Goal: Information Seeking & Learning: Learn about a topic

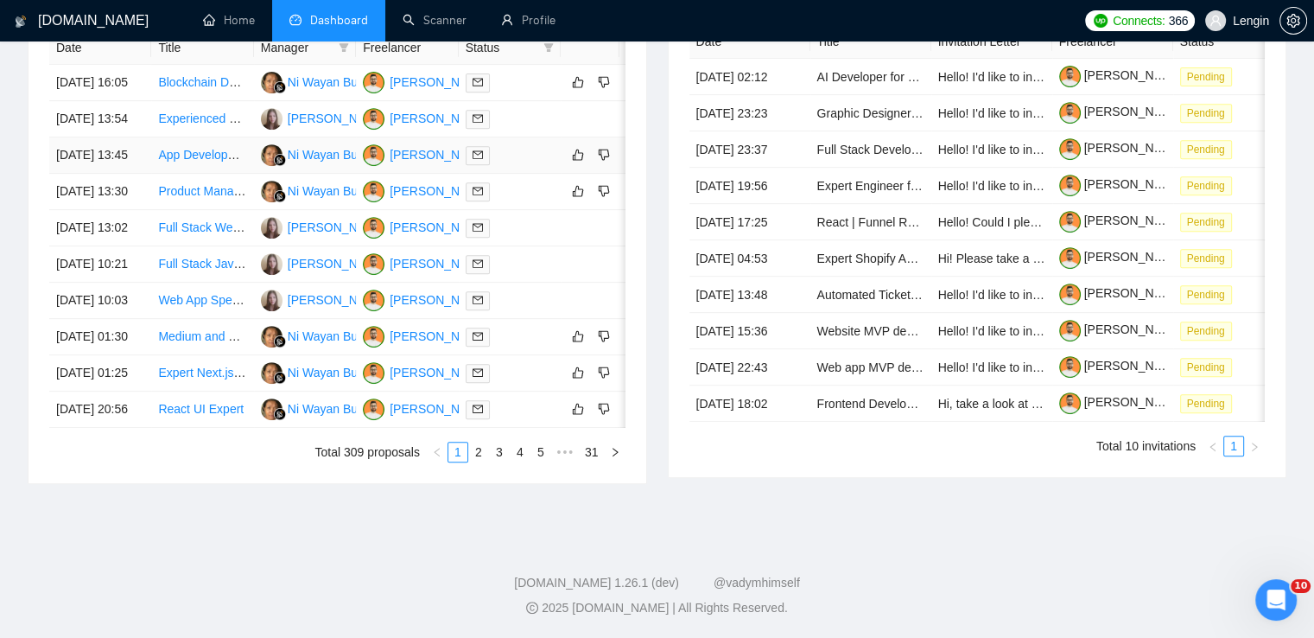
scroll to position [905, 0]
click at [537, 459] on link "5" at bounding box center [540, 451] width 19 height 19
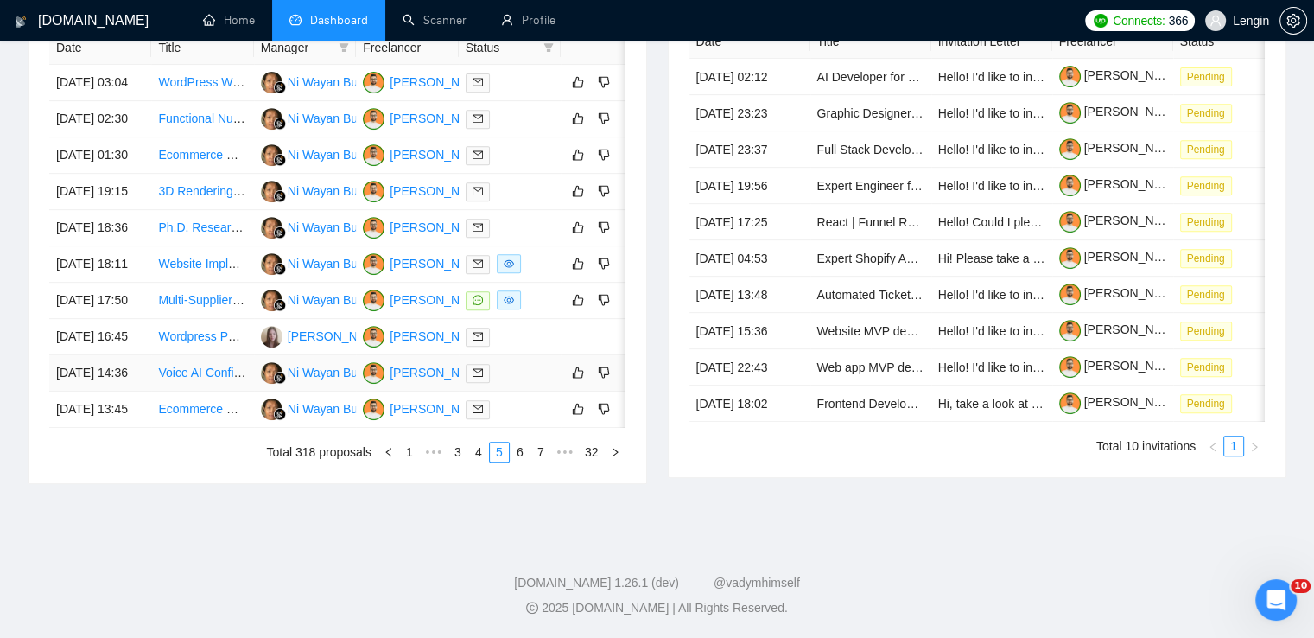
scroll to position [829, 0]
click at [543, 461] on link "7" at bounding box center [540, 451] width 19 height 19
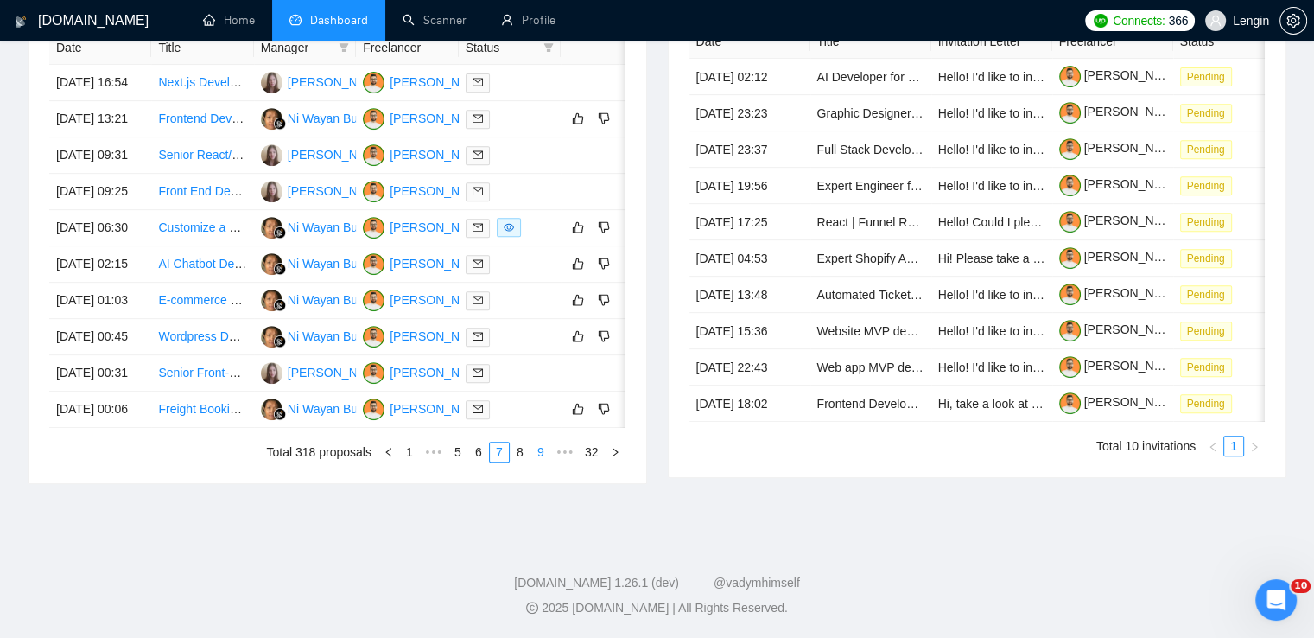
click at [543, 461] on link "9" at bounding box center [540, 451] width 19 height 19
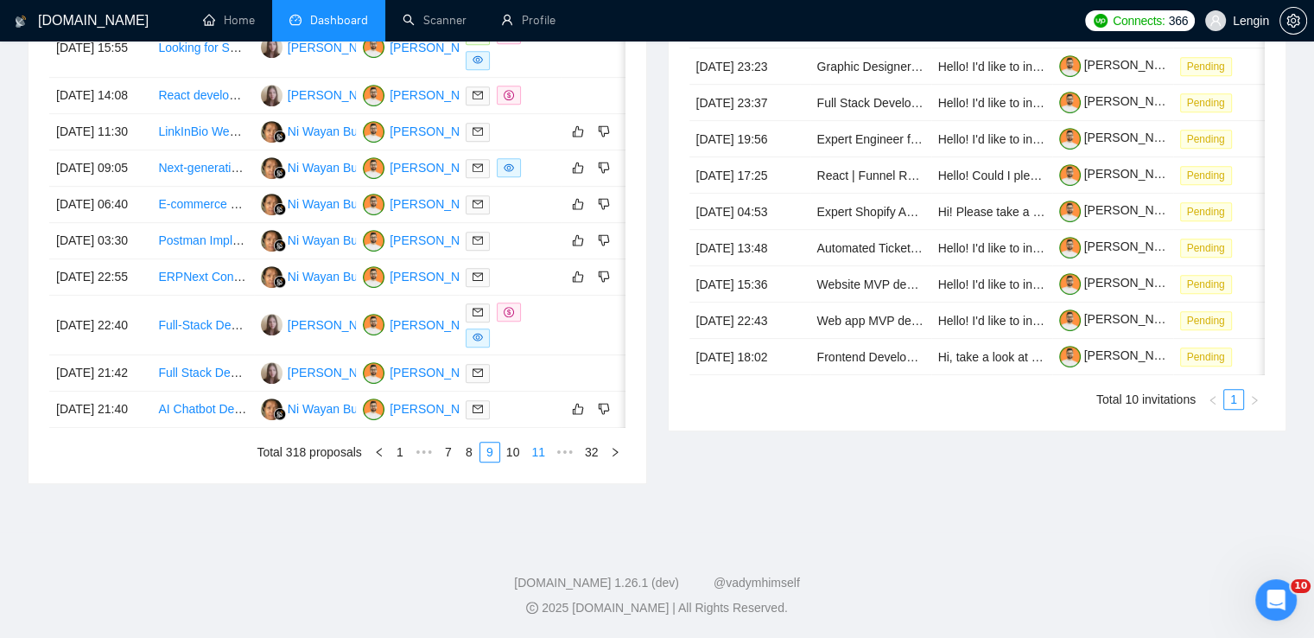
click at [539, 461] on link "11" at bounding box center [538, 451] width 24 height 19
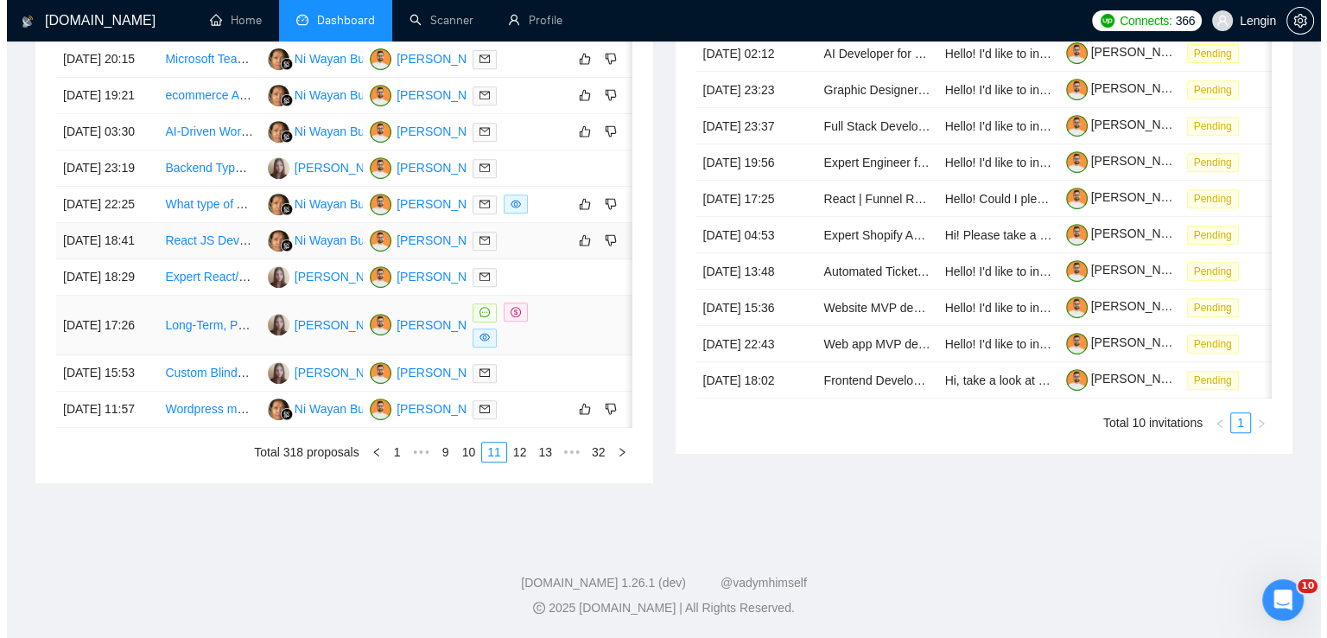
scroll to position [760, 0]
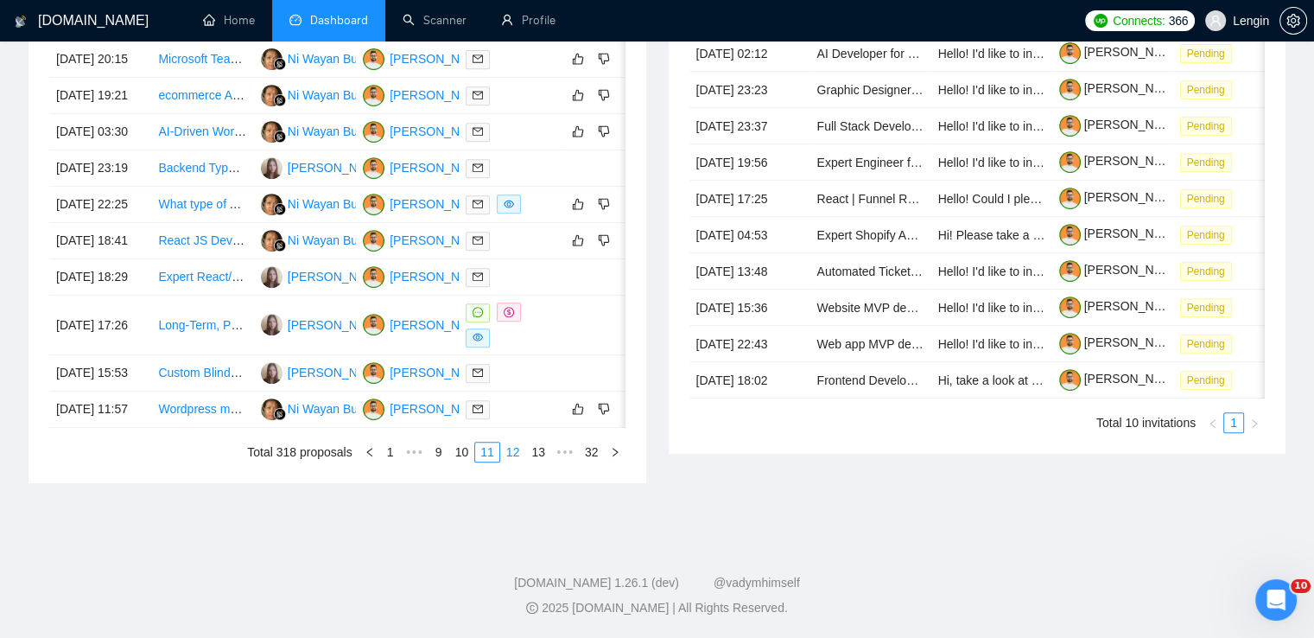
click at [509, 461] on link "12" at bounding box center [513, 451] width 24 height 19
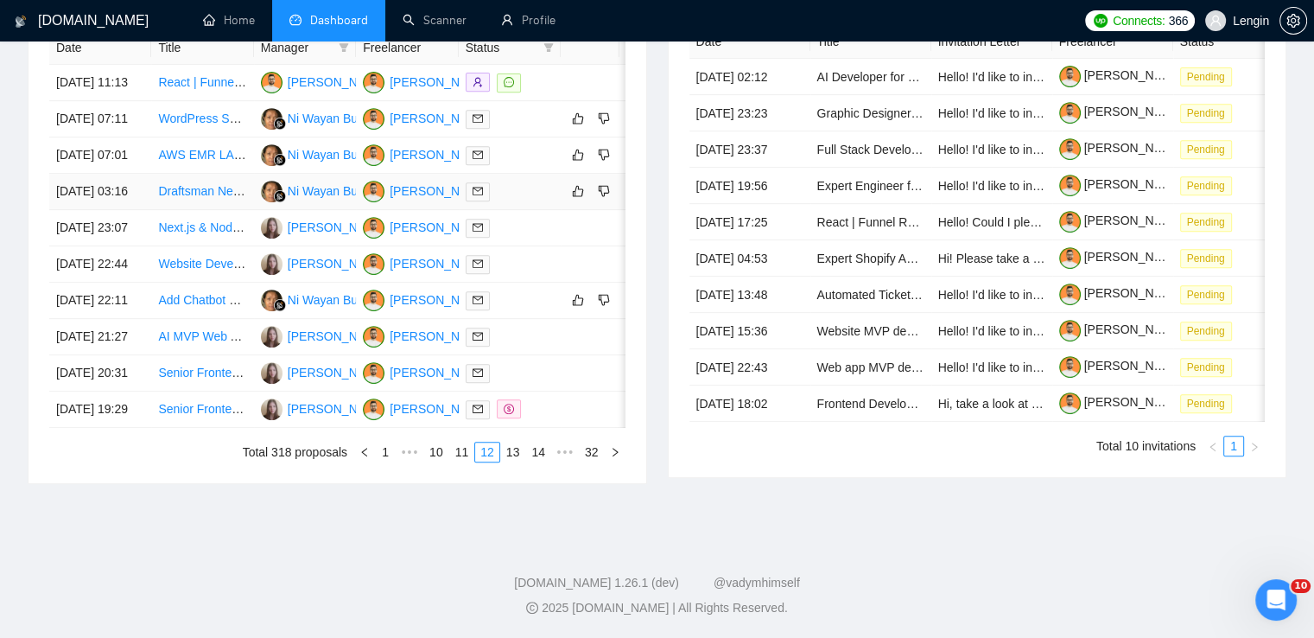
click at [206, 210] on td "Draftsman Needed for Retail Wellness Space" at bounding box center [202, 192] width 102 height 36
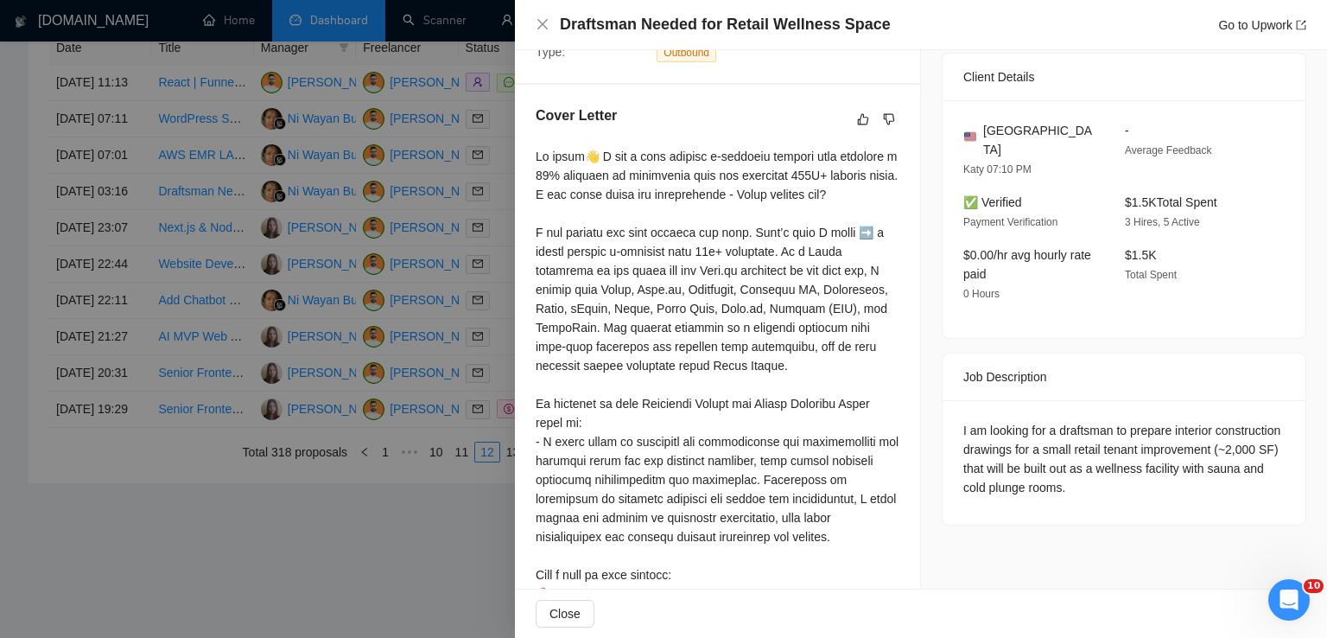
scroll to position [556, 0]
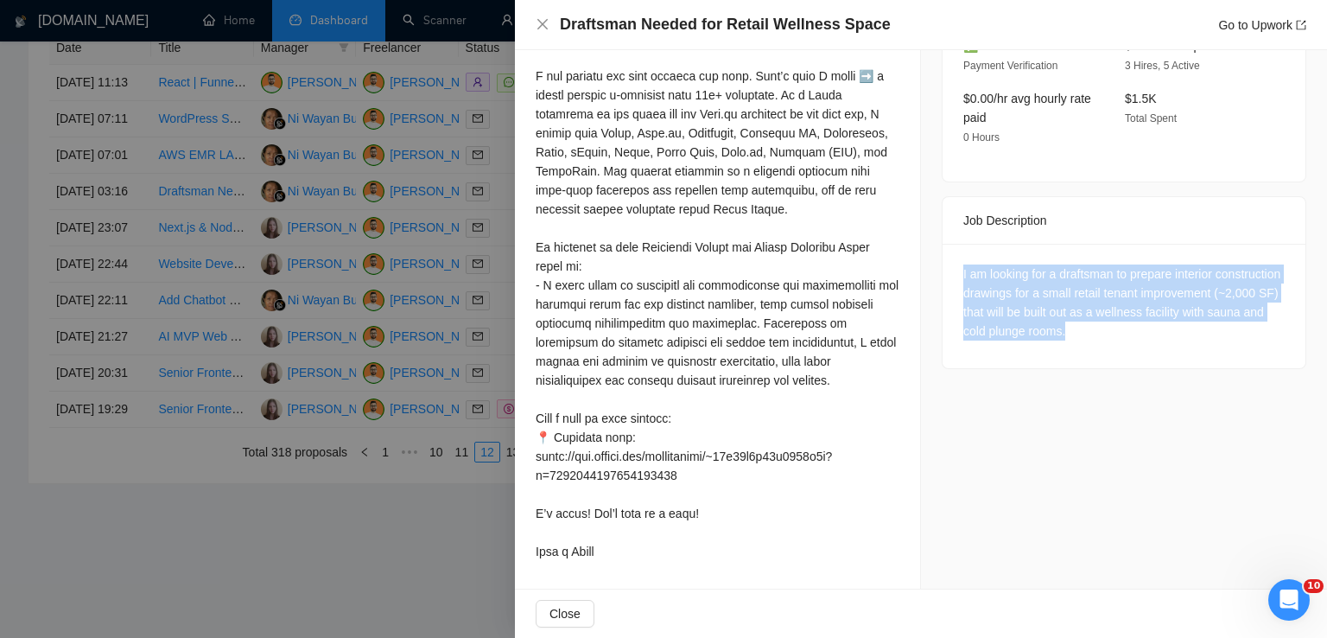
drag, startPoint x: 1240, startPoint y: 319, endPoint x: 945, endPoint y: 252, distance: 302.0
click at [945, 252] on div "I am looking for a draftsman to prepare interior construction drawings for a sm…" at bounding box center [1123, 306] width 363 height 124
copy div "I am looking for a draftsman to prepare interior construction drawings for a sm…"
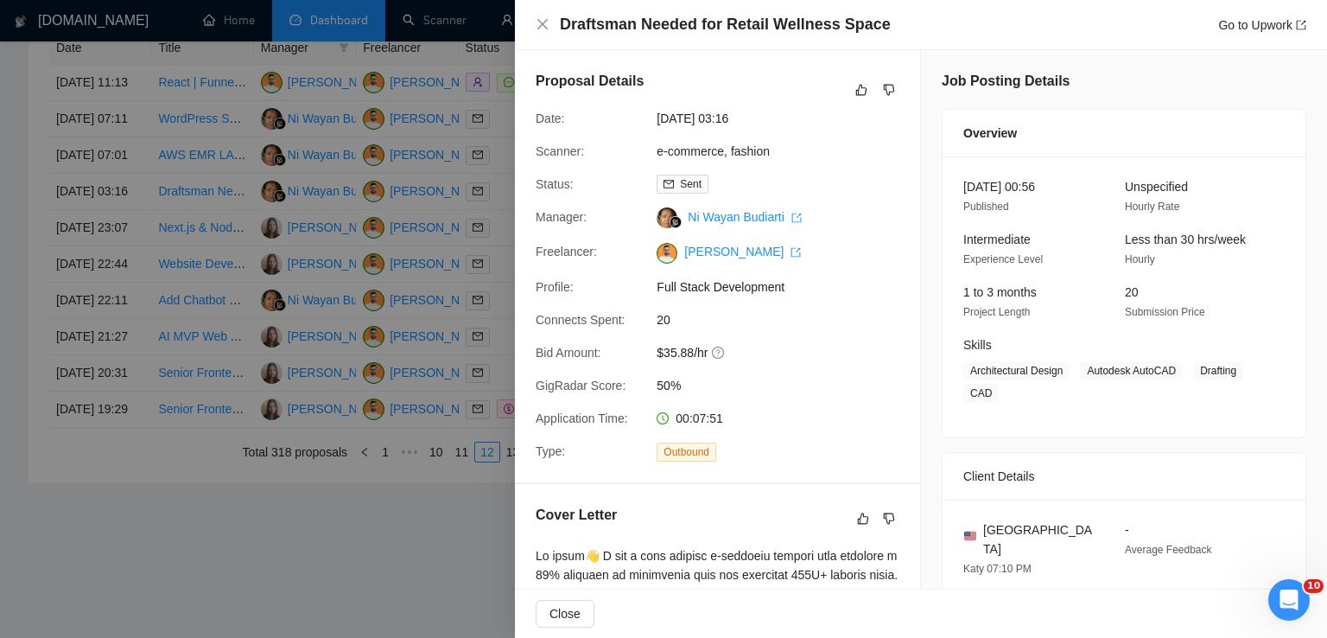
scroll to position [257, 0]
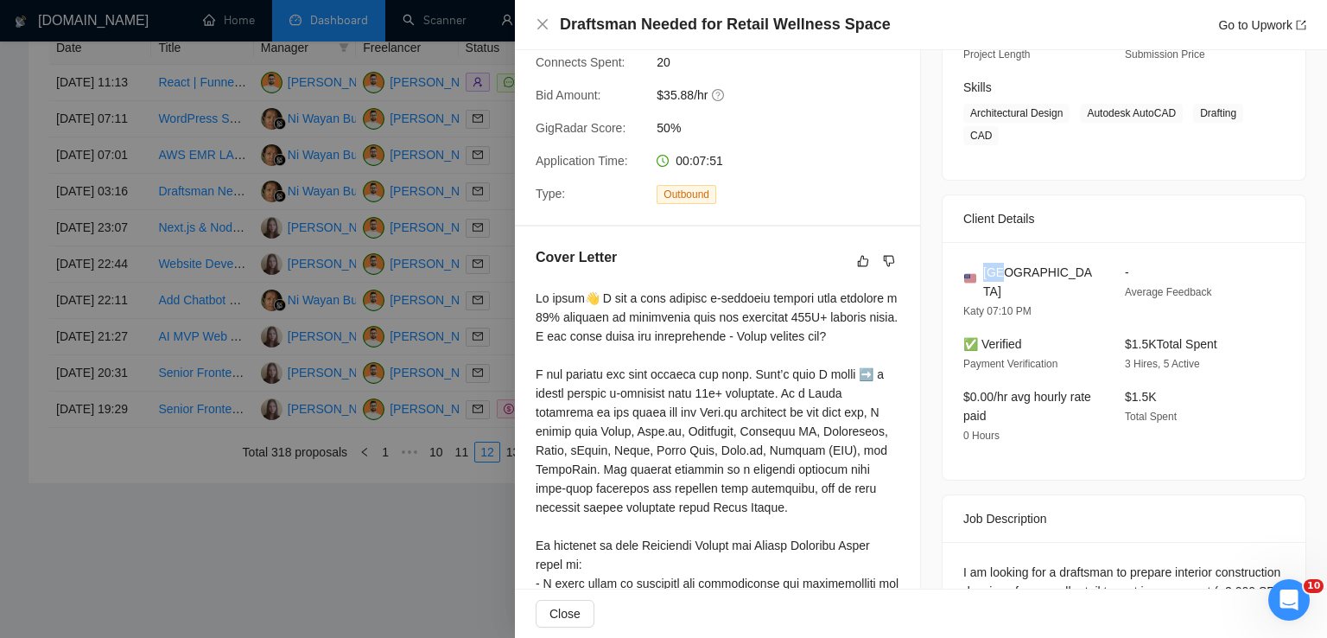
drag, startPoint x: 1009, startPoint y: 270, endPoint x: 975, endPoint y: 270, distance: 33.7
click at [975, 270] on div "[GEOGRAPHIC_DATA]" at bounding box center [1030, 282] width 134 height 38
copy span "[GEOGRAPHIC_DATA]"
drag, startPoint x: 1076, startPoint y: 112, endPoint x: 991, endPoint y: 126, distance: 86.6
click at [991, 126] on span "Architectural Design Autodesk AutoCAD Drafting CAD" at bounding box center [1110, 124] width 295 height 41
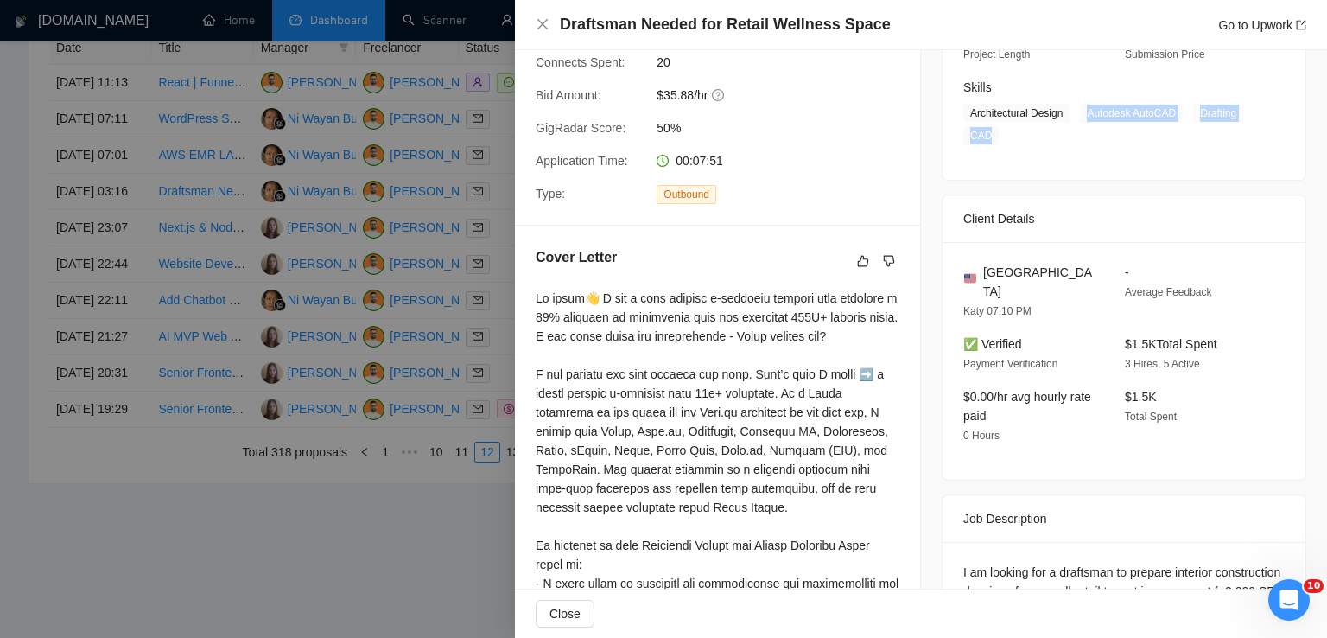
copy span "Autodesk AutoCAD Drafting CAD"
drag, startPoint x: 1059, startPoint y: 111, endPoint x: 961, endPoint y: 111, distance: 98.5
click at [963, 111] on span "Architectural Design" at bounding box center [1016, 113] width 106 height 19
copy span "Architectural Design"
drag, startPoint x: 1224, startPoint y: 319, endPoint x: 1117, endPoint y: 328, distance: 107.5
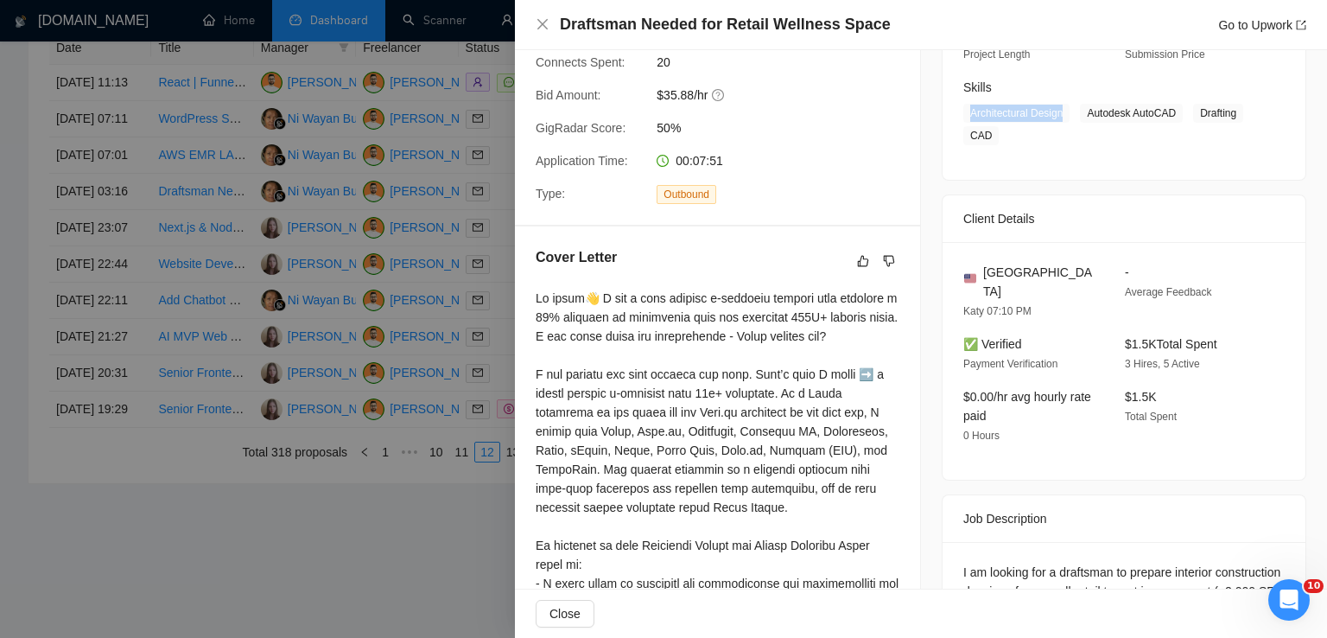
click at [1118, 334] on div "$1.5K Total Spent 3 Hires, 5 Active" at bounding box center [1192, 353] width 148 height 39
copy span "$1.5K Total Spent"
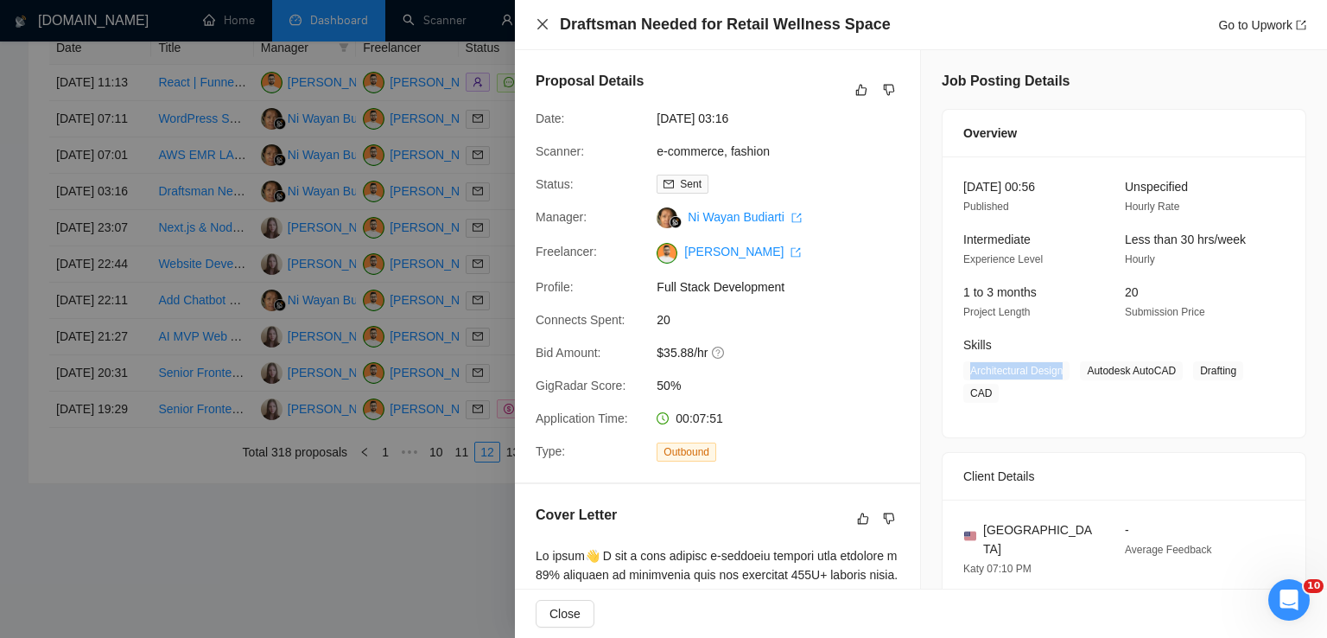
click at [542, 20] on icon "close" at bounding box center [543, 24] width 14 height 14
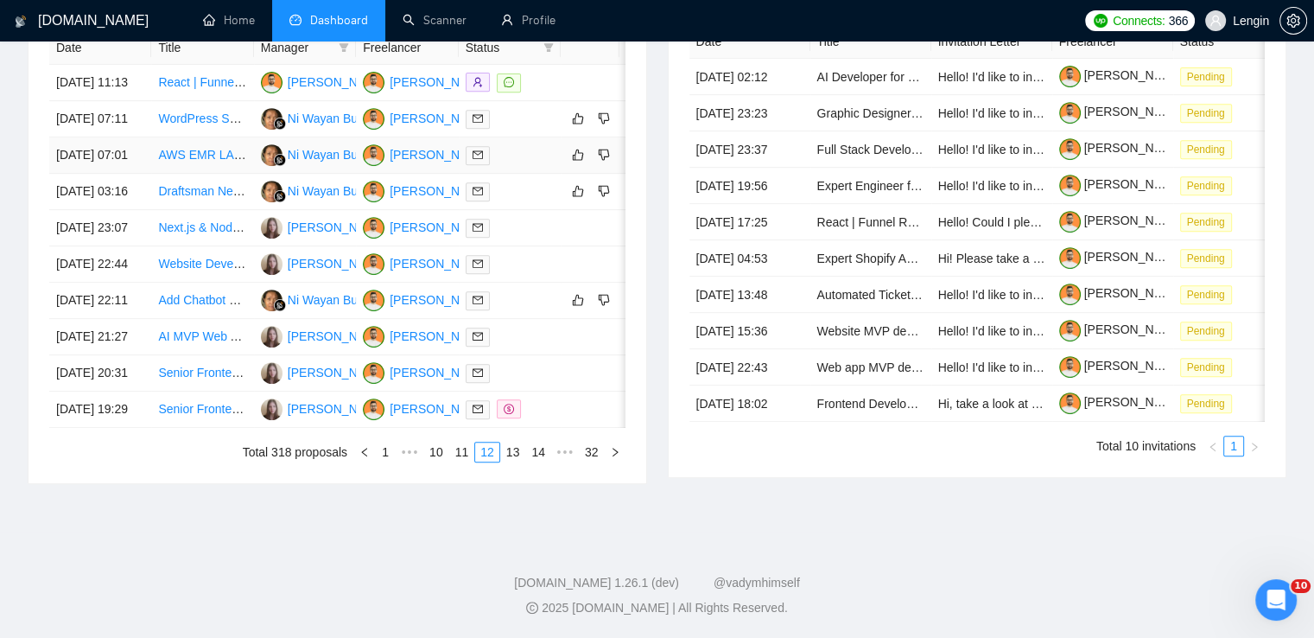
click at [198, 174] on td "AWS EMR LAB TEST Module Development for Medical Lab Reports" at bounding box center [202, 155] width 102 height 36
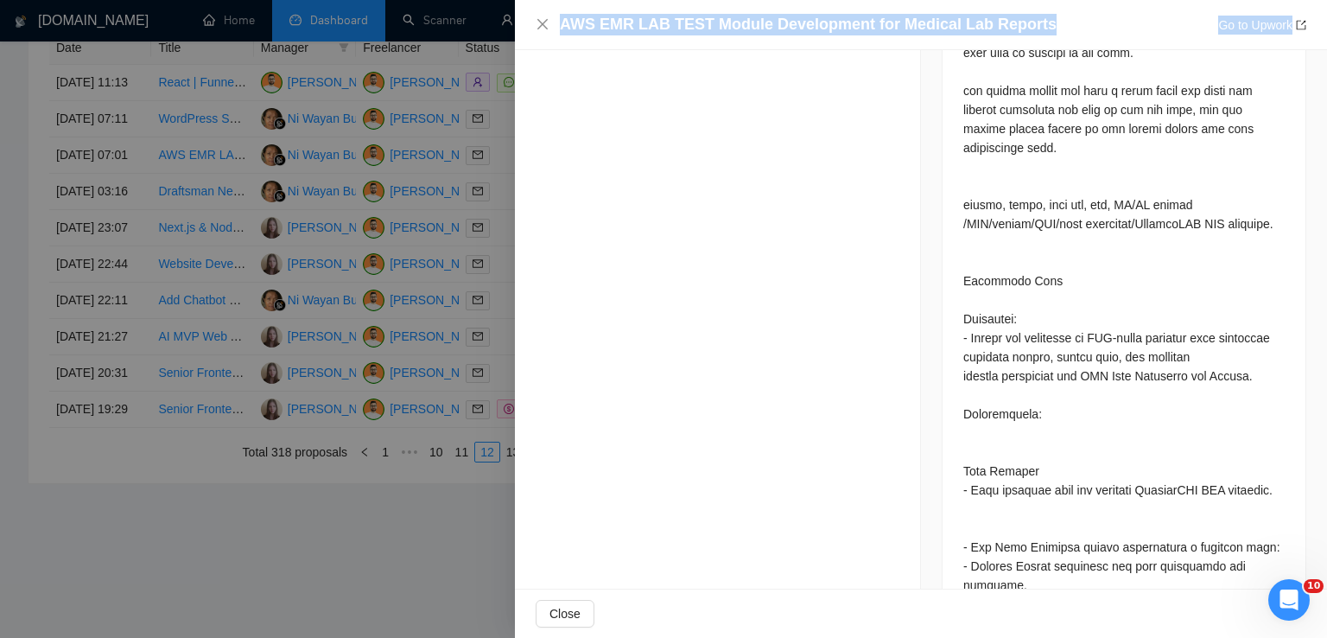
scroll to position [1707, 0]
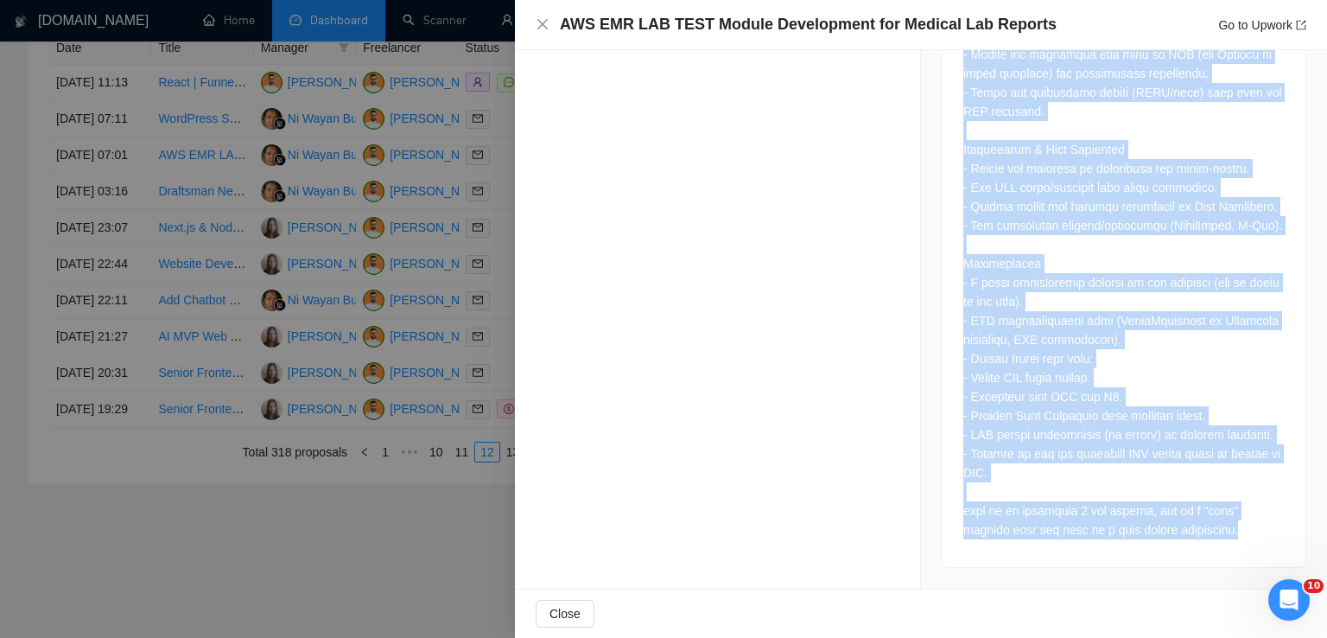
drag, startPoint x: 958, startPoint y: 172, endPoint x: 1229, endPoint y: 530, distance: 449.6
copy div "We are seeking an experienced developer to create a module for our Amazon Web S…"
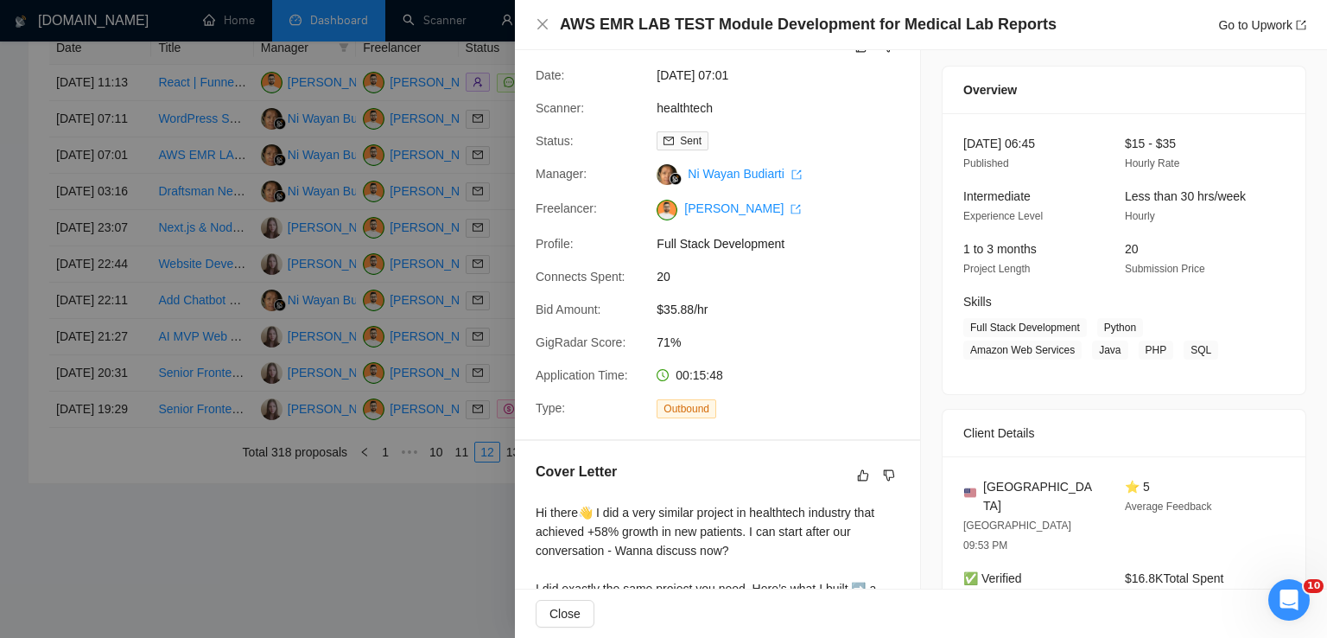
scroll to position [0, 0]
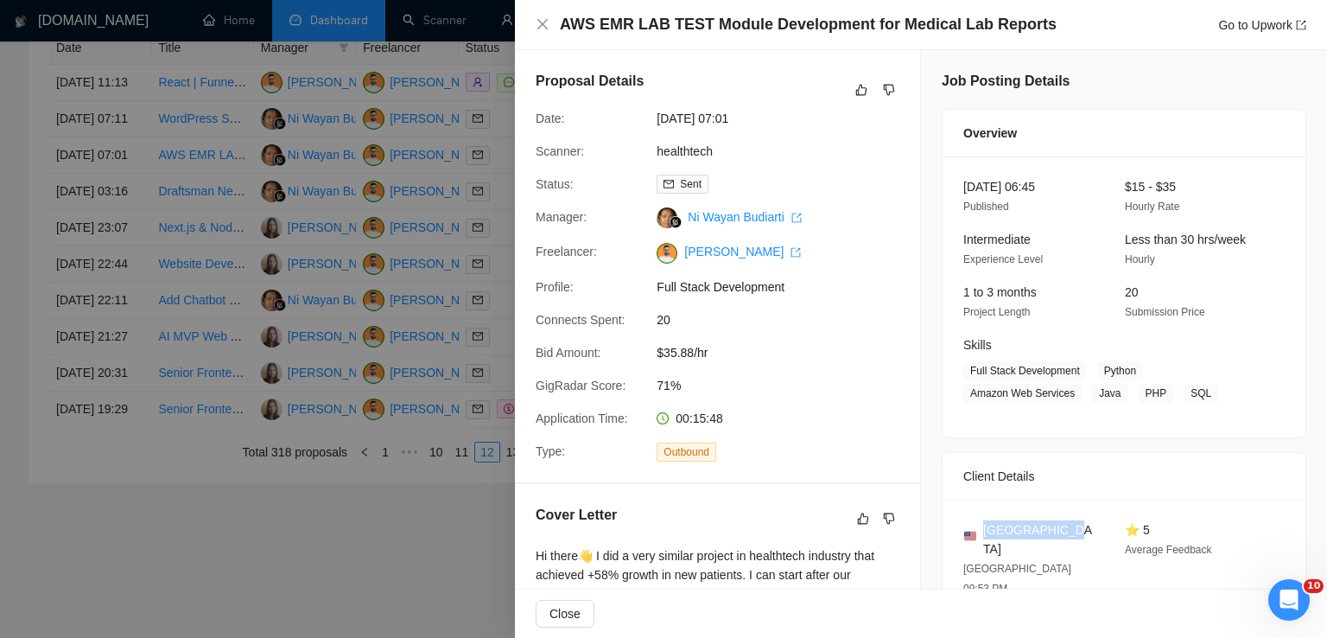
drag, startPoint x: 1058, startPoint y: 527, endPoint x: 979, endPoint y: 523, distance: 79.6
click at [979, 523] on div "[GEOGRAPHIC_DATA]" at bounding box center [1030, 539] width 134 height 38
copy span "[GEOGRAPHIC_DATA]"
drag, startPoint x: 1095, startPoint y: 369, endPoint x: 1196, endPoint y: 402, distance: 105.4
click at [1196, 402] on span "Full Stack Development Python Amazon Web Services Java PHP SQL" at bounding box center [1110, 381] width 295 height 41
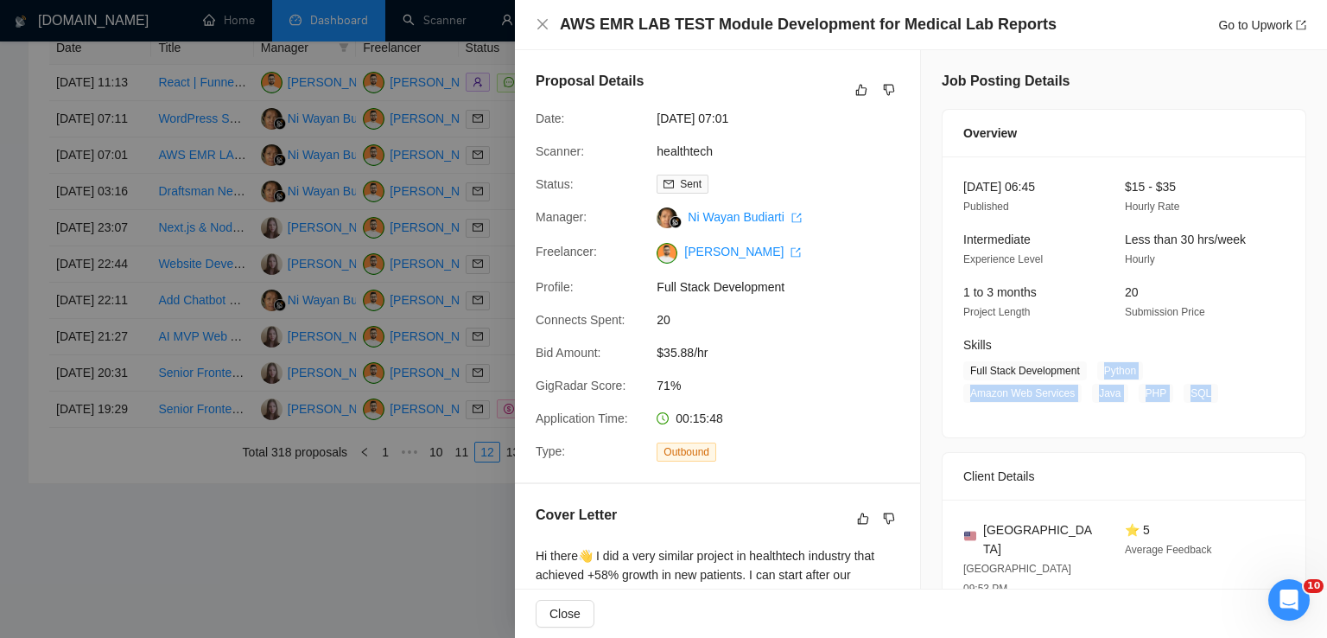
copy span "Python Amazon Web Services Java PHP SQL"
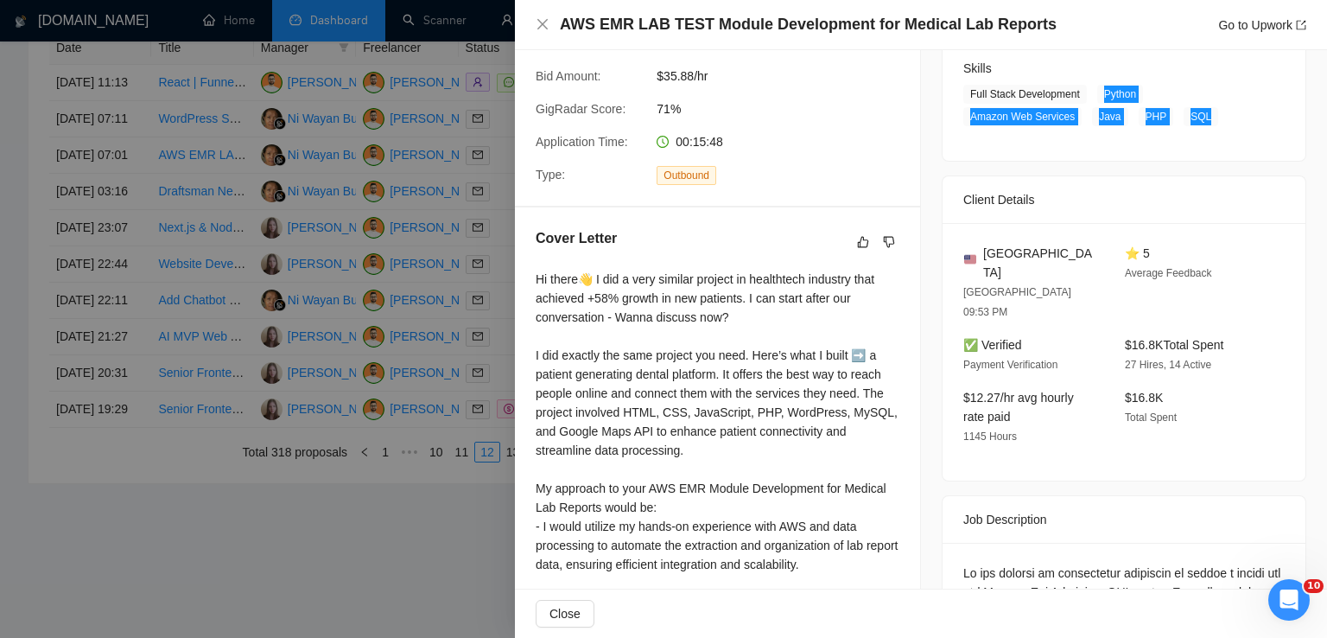
scroll to position [287, 0]
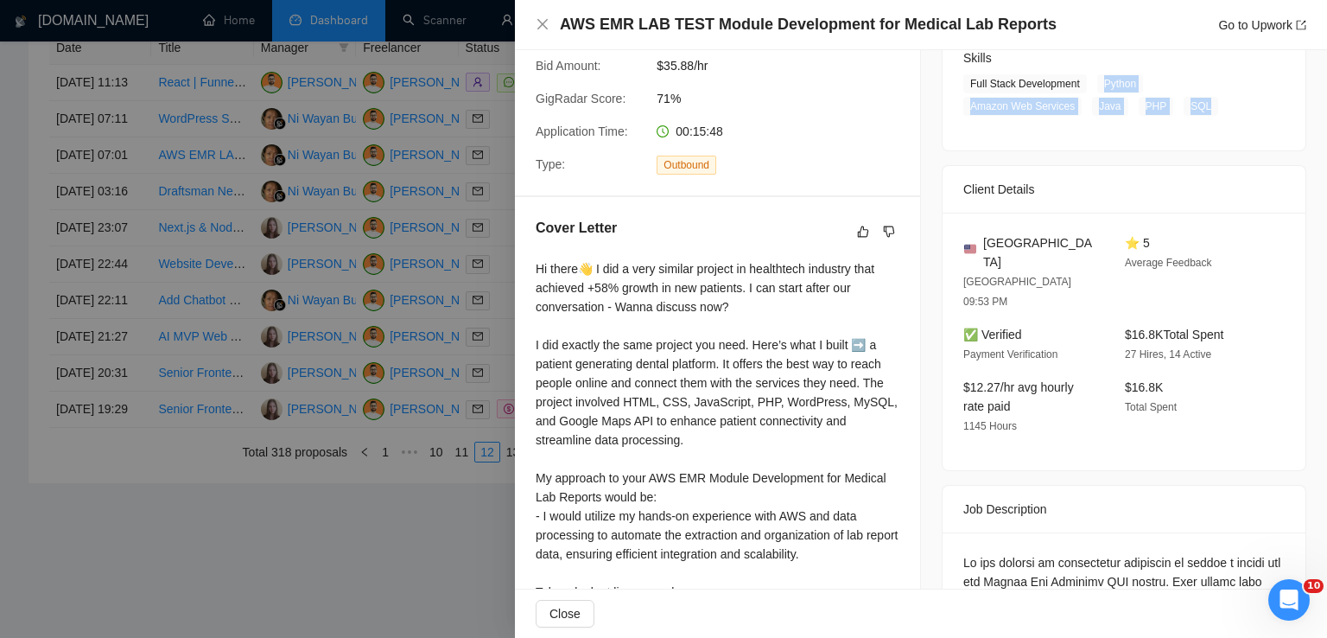
drag, startPoint x: 1232, startPoint y: 296, endPoint x: 1109, endPoint y: 301, distance: 122.8
click at [1109, 325] on div "✅ Verified Payment Verification $16.8K Total Spent 27 Hires, 14 Active" at bounding box center [1110, 344] width 309 height 39
copy span "$16.8K Total Spent"
click at [540, 27] on icon "close" at bounding box center [542, 24] width 10 height 10
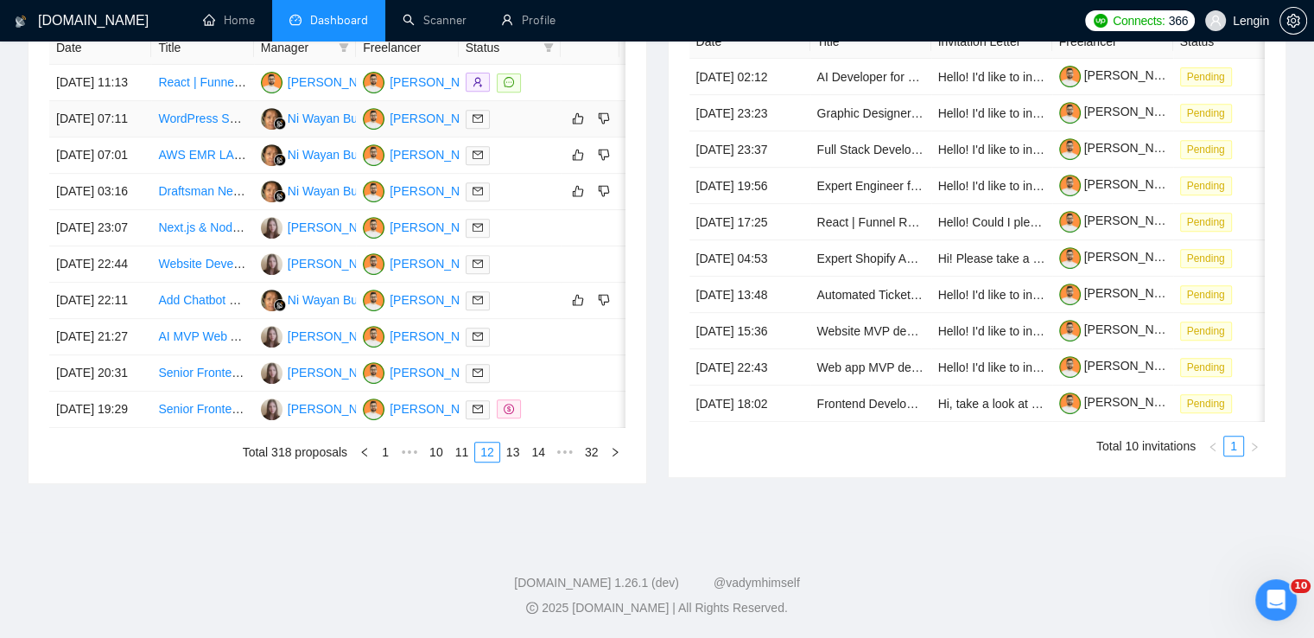
click at [212, 126] on td "WordPress Specialist Needed to Reproduce ActiveCampaign Form" at bounding box center [202, 119] width 102 height 36
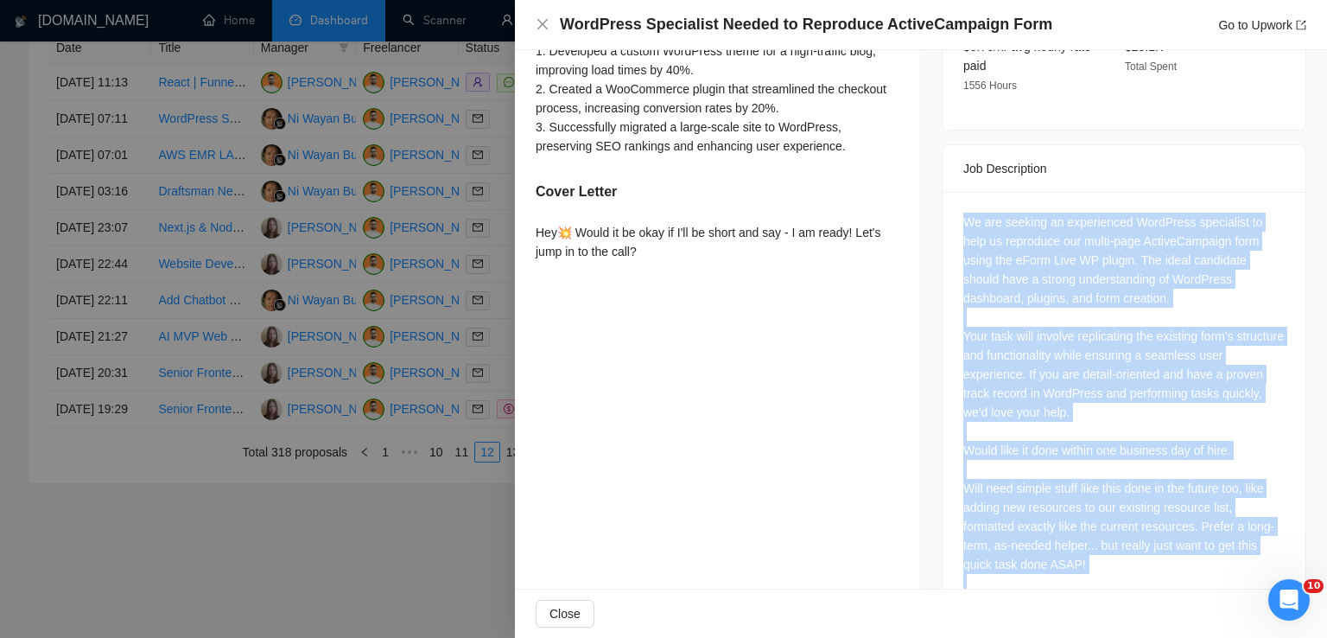
scroll to position [655, 0]
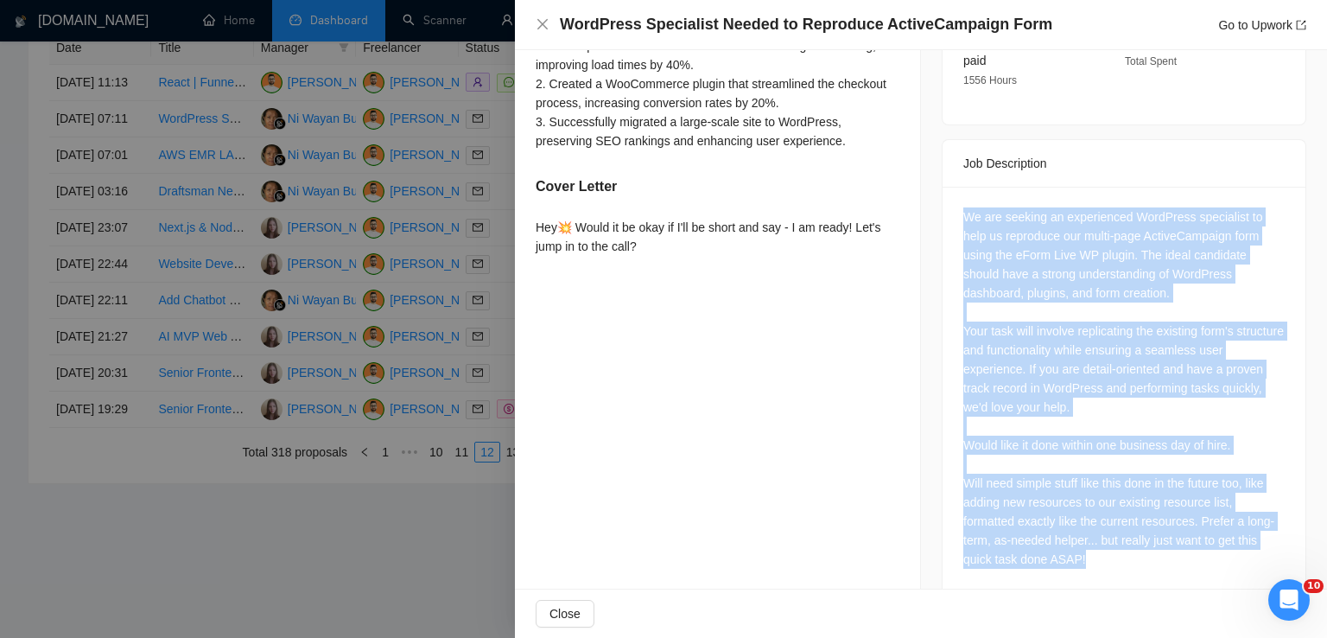
drag, startPoint x: 957, startPoint y: 184, endPoint x: 1101, endPoint y: 521, distance: 366.1
click at [1101, 521] on div "We are seeking an experienced WordPress specialist to help us reproduce our mul…" at bounding box center [1123, 444] width 321 height 475
copy div "We are seeking an experienced WordPress specialist to help us reproduce our mul…"
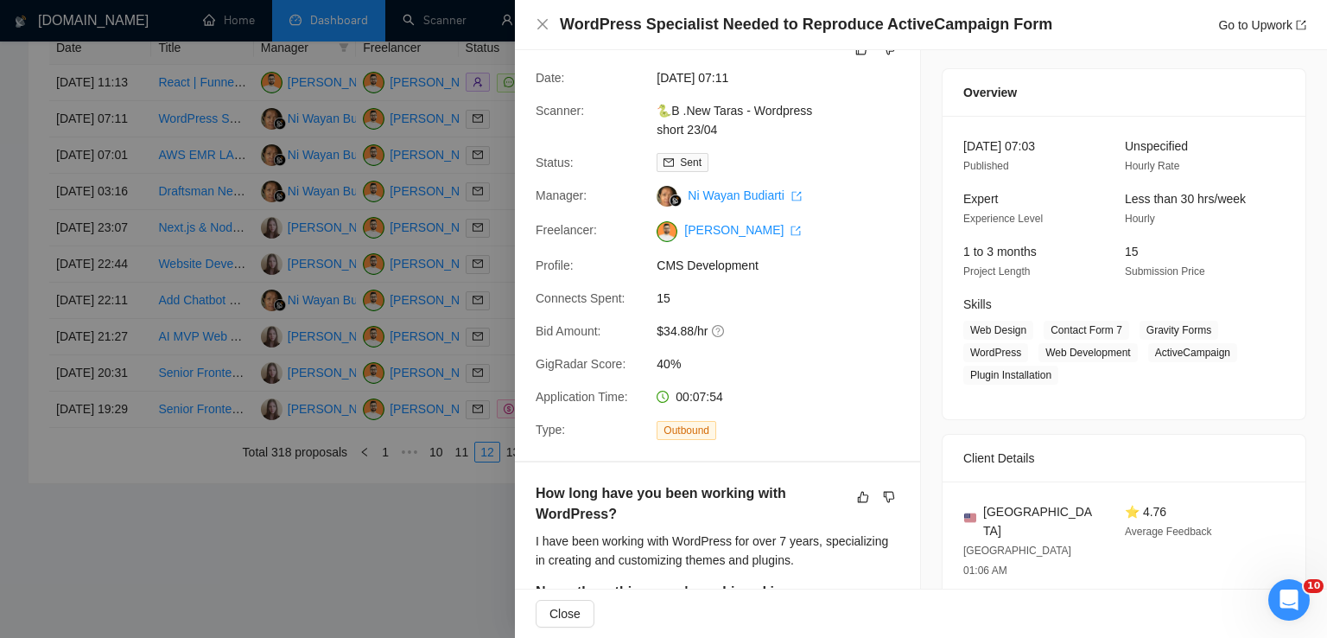
scroll to position [0, 0]
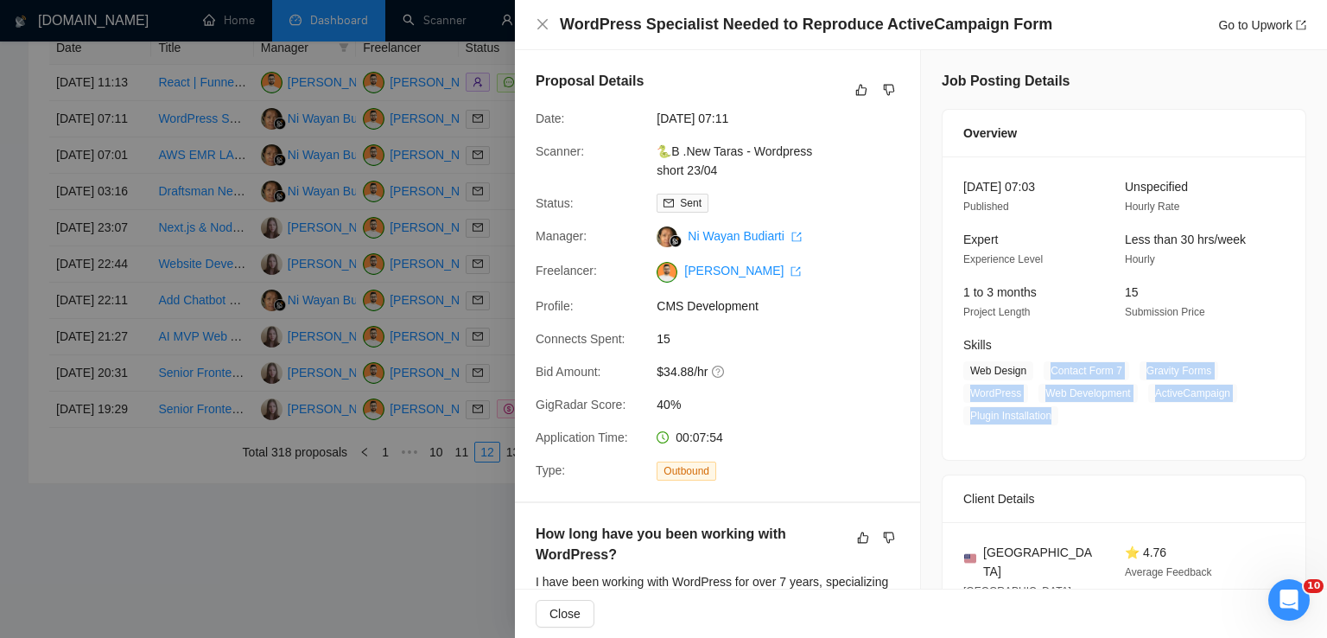
drag, startPoint x: 1043, startPoint y: 368, endPoint x: 1044, endPoint y: 416, distance: 47.5
click at [1044, 416] on span "Web Design Contact Form 7 Gravity Forms WordPress Web Development ActiveCampaig…" at bounding box center [1110, 393] width 295 height 64
drag, startPoint x: 1025, startPoint y: 370, endPoint x: 959, endPoint y: 371, distance: 66.5
click at [963, 371] on span "Web Design Contact Form 7 Gravity Forms WordPress Web Development ActiveCampaig…" at bounding box center [1110, 393] width 295 height 64
drag, startPoint x: 646, startPoint y: 373, endPoint x: 705, endPoint y: 377, distance: 58.8
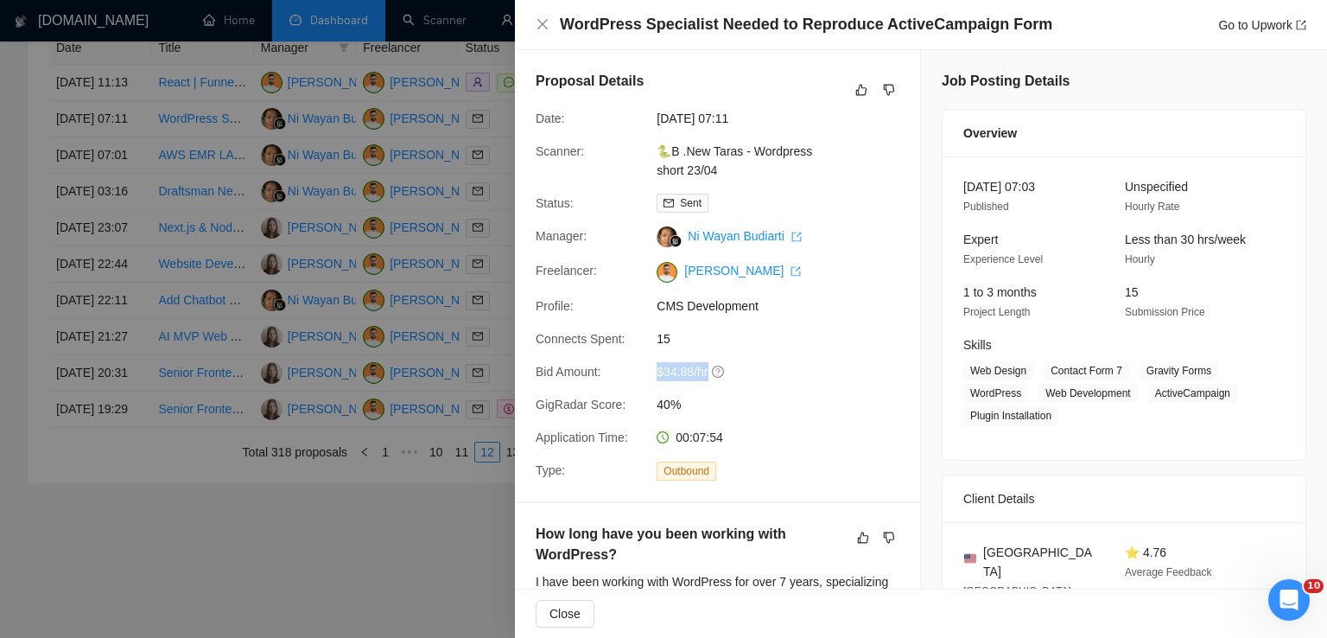
click at [705, 377] on div "Bid Amount: $34.88/hr" at bounding box center [711, 371] width 364 height 19
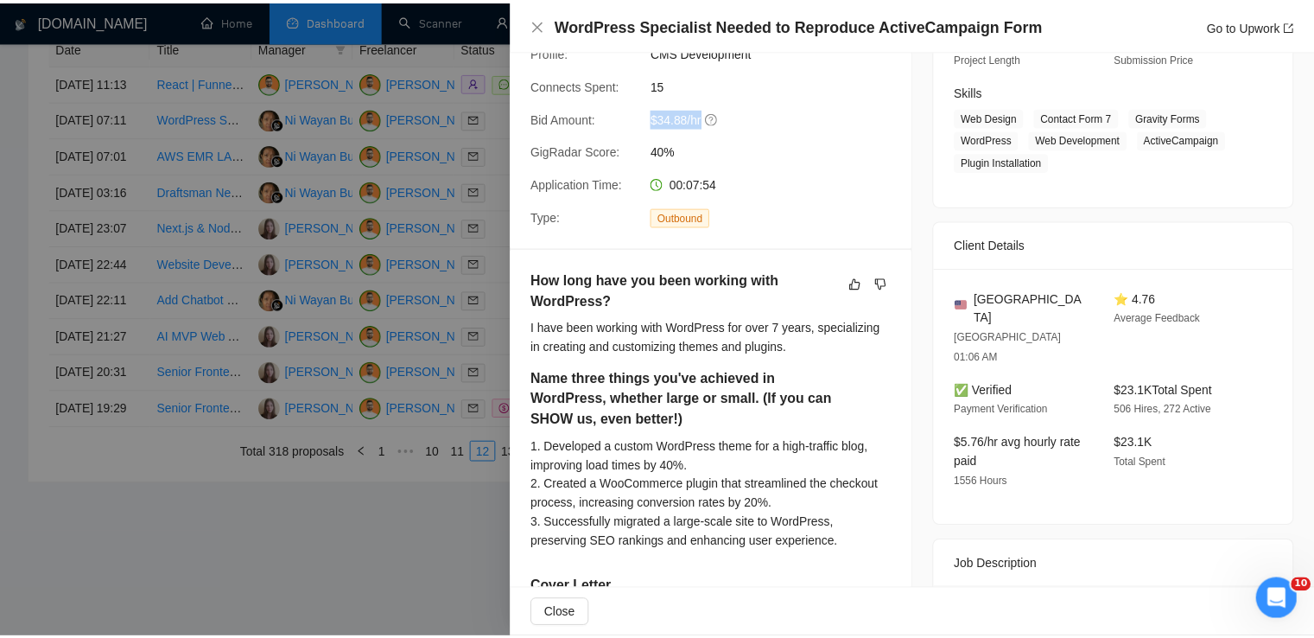
scroll to position [258, 0]
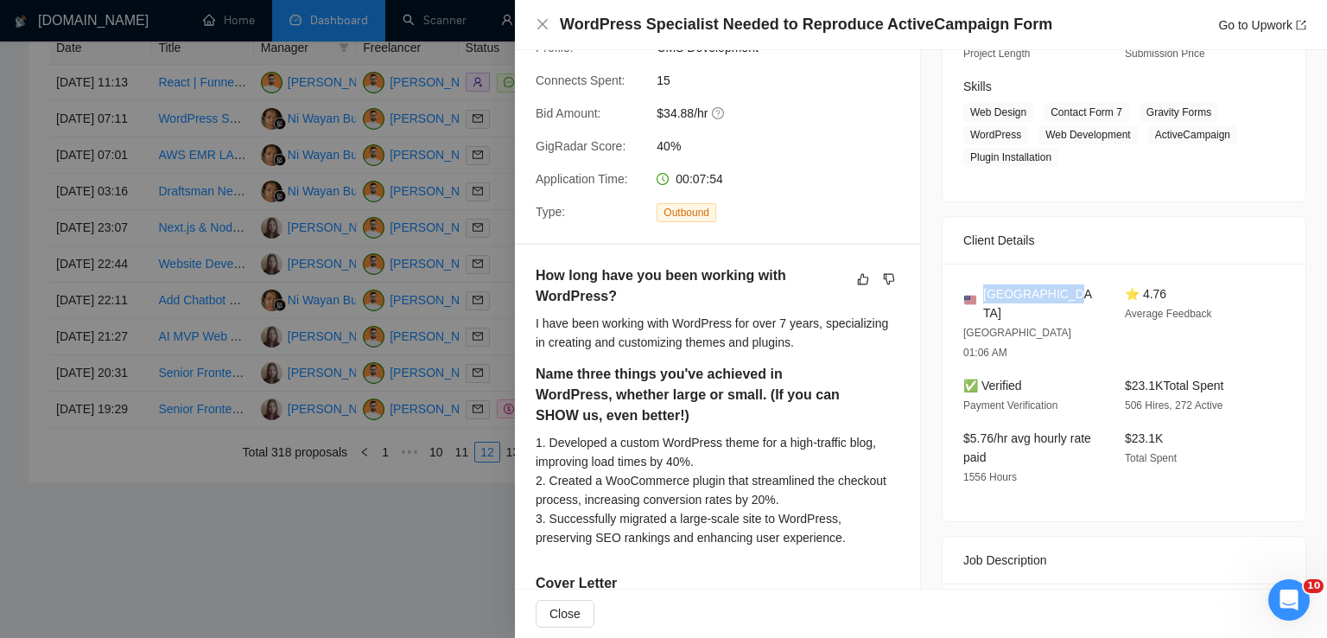
drag, startPoint x: 1053, startPoint y: 301, endPoint x: 980, endPoint y: 296, distance: 73.6
click at [980, 296] on div "[GEOGRAPHIC_DATA]" at bounding box center [1030, 303] width 134 height 38
click at [536, 25] on icon "close" at bounding box center [543, 24] width 14 height 14
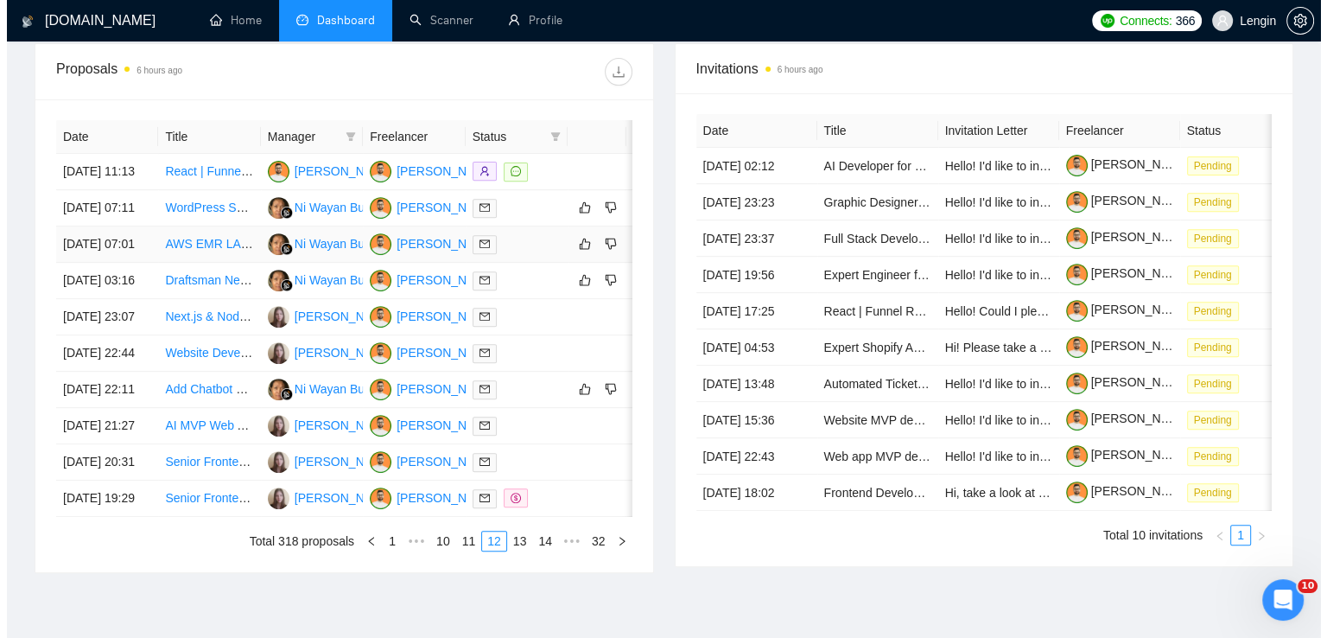
scroll to position [826, 0]
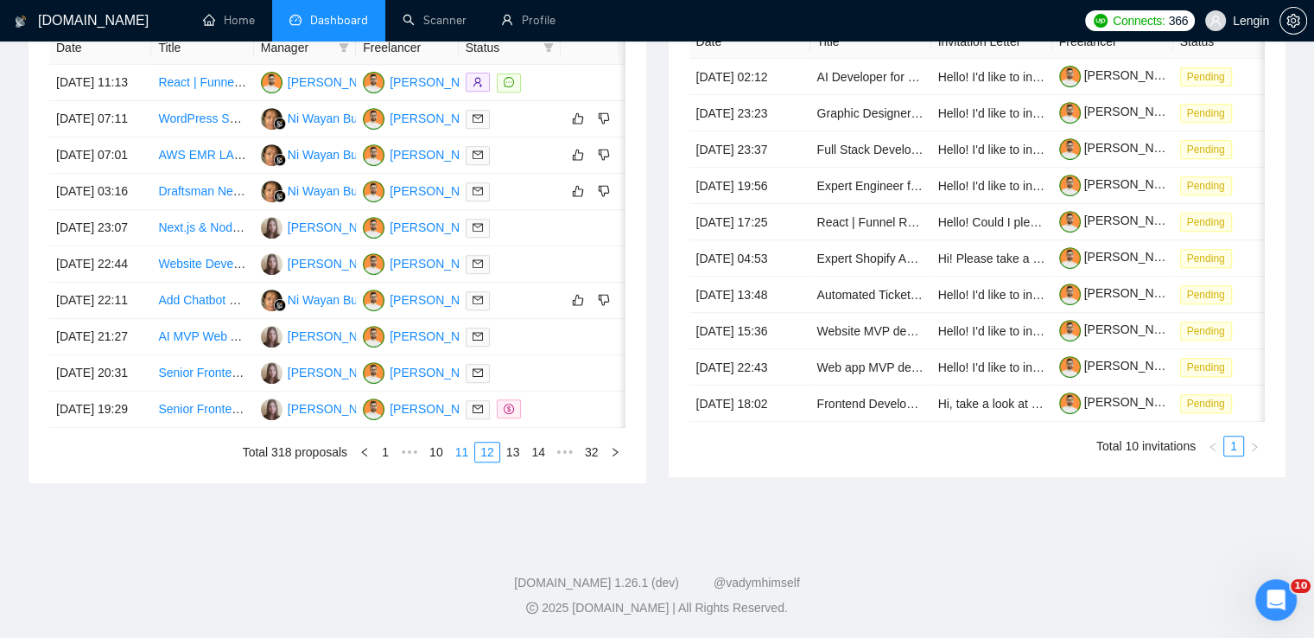
click at [466, 461] on link "11" at bounding box center [462, 451] width 24 height 19
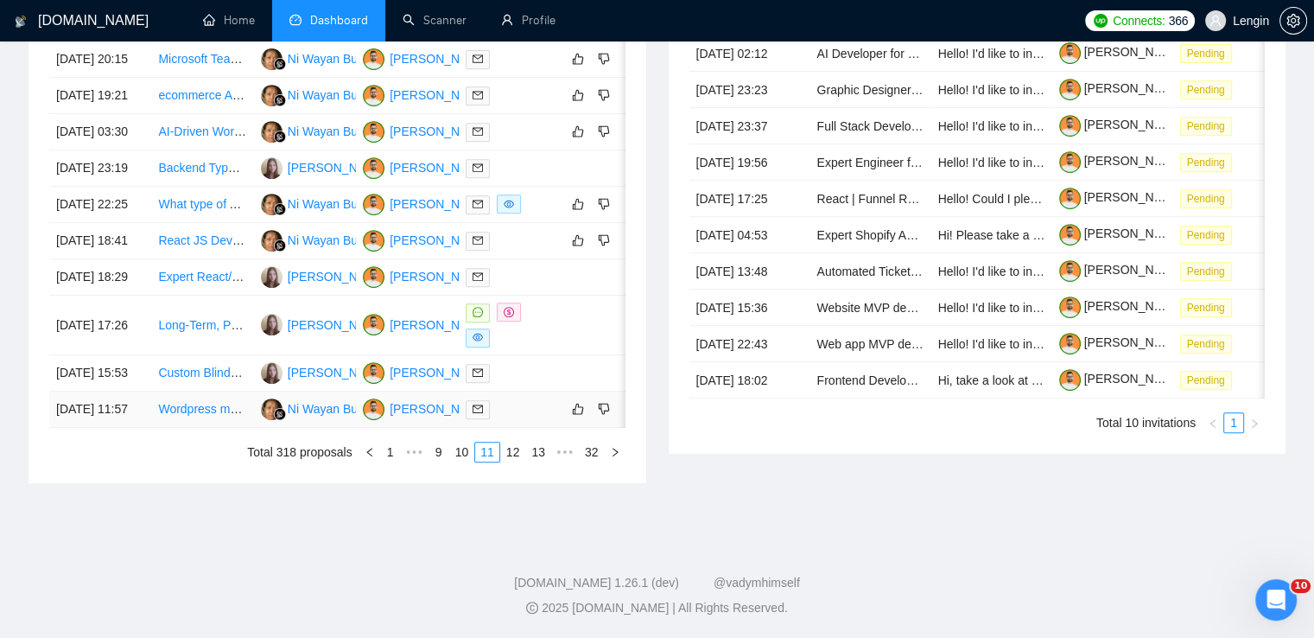
click at [187, 428] on td "Wordpress maintenance with AI tooling" at bounding box center [202, 409] width 102 height 36
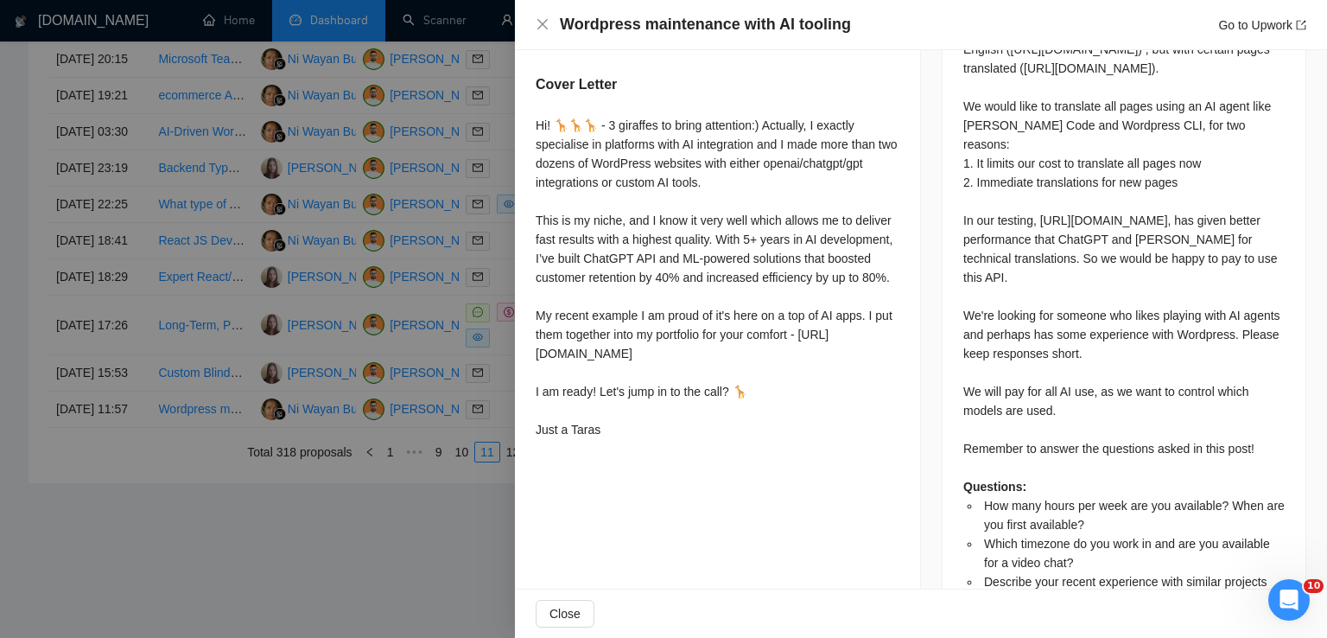
scroll to position [669, 0]
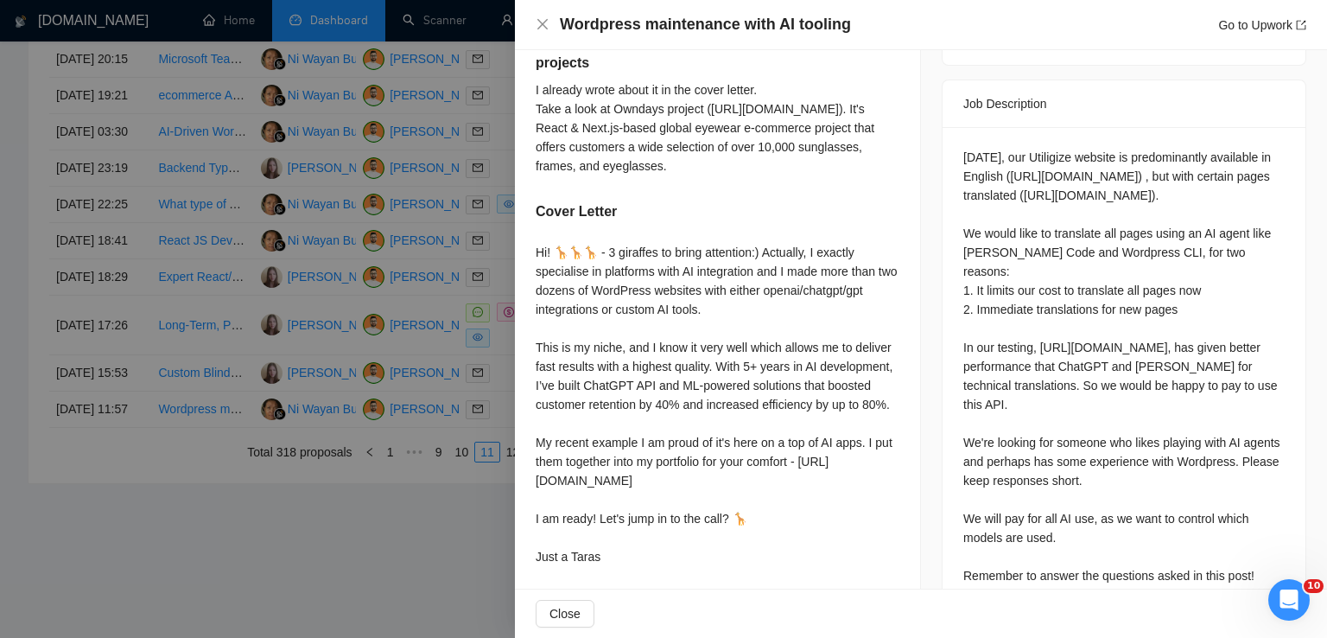
drag, startPoint x: 950, startPoint y: 111, endPoint x: 1261, endPoint y: 523, distance: 515.5
click at [1261, 523] on div "[DATE], our Utiligize website is predominantly available in English ([URL][DOMA…" at bounding box center [1123, 439] width 363 height 624
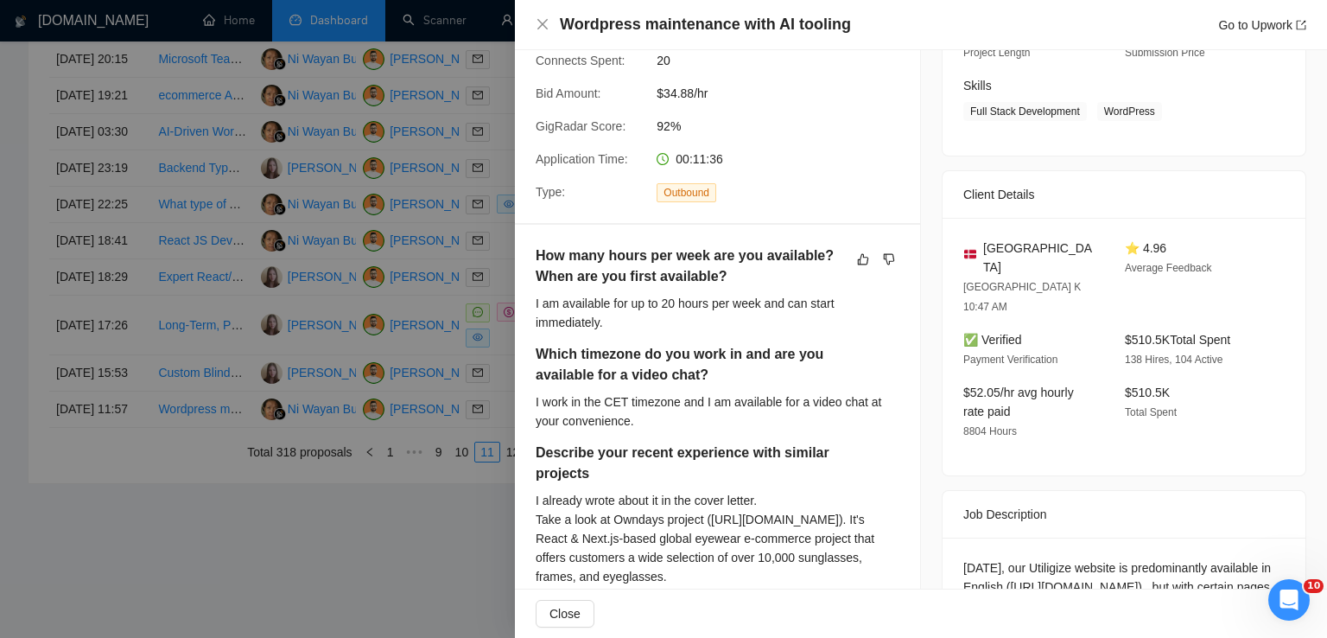
scroll to position [261, 0]
drag, startPoint x: 1031, startPoint y: 243, endPoint x: 979, endPoint y: 249, distance: 52.2
click at [979, 249] on div "[GEOGRAPHIC_DATA]" at bounding box center [1030, 256] width 134 height 38
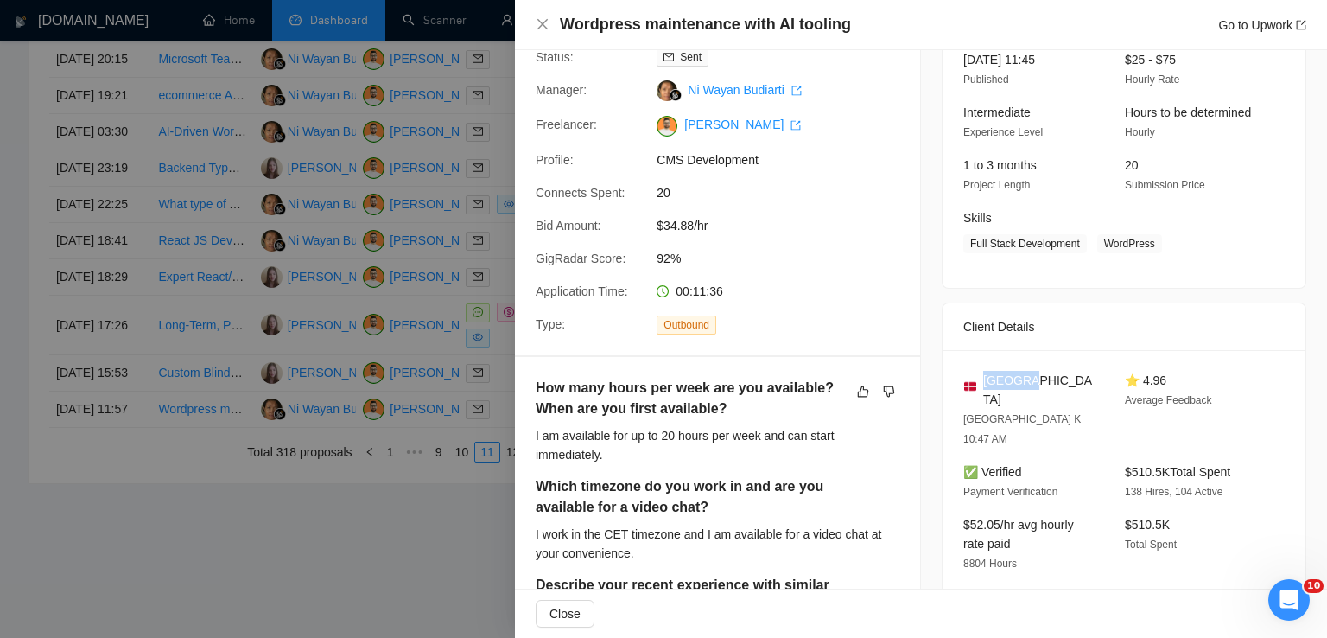
scroll to position [124, 0]
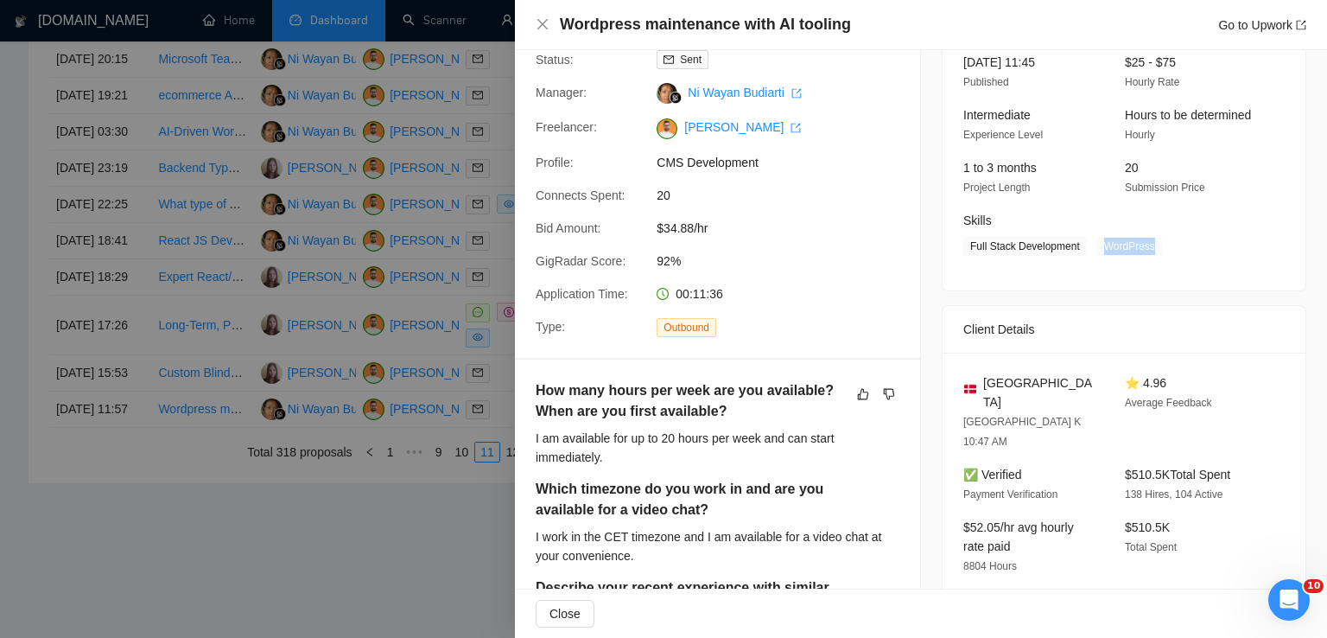
drag, startPoint x: 1094, startPoint y: 246, endPoint x: 1143, endPoint y: 249, distance: 48.4
click at [1143, 249] on span "WordPress" at bounding box center [1129, 246] width 65 height 19
click at [542, 25] on icon "close" at bounding box center [542, 24] width 10 height 10
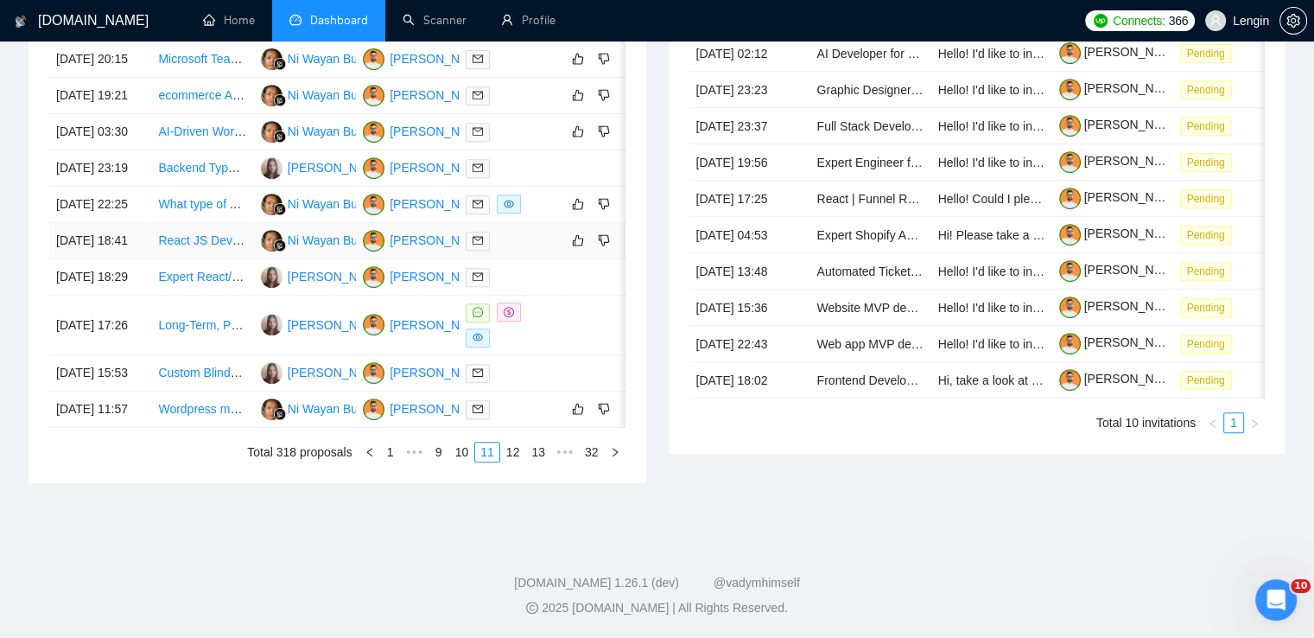
click at [217, 259] on td "React JS Developer Needed for PR Review on SaaS AI Platform" at bounding box center [202, 241] width 102 height 36
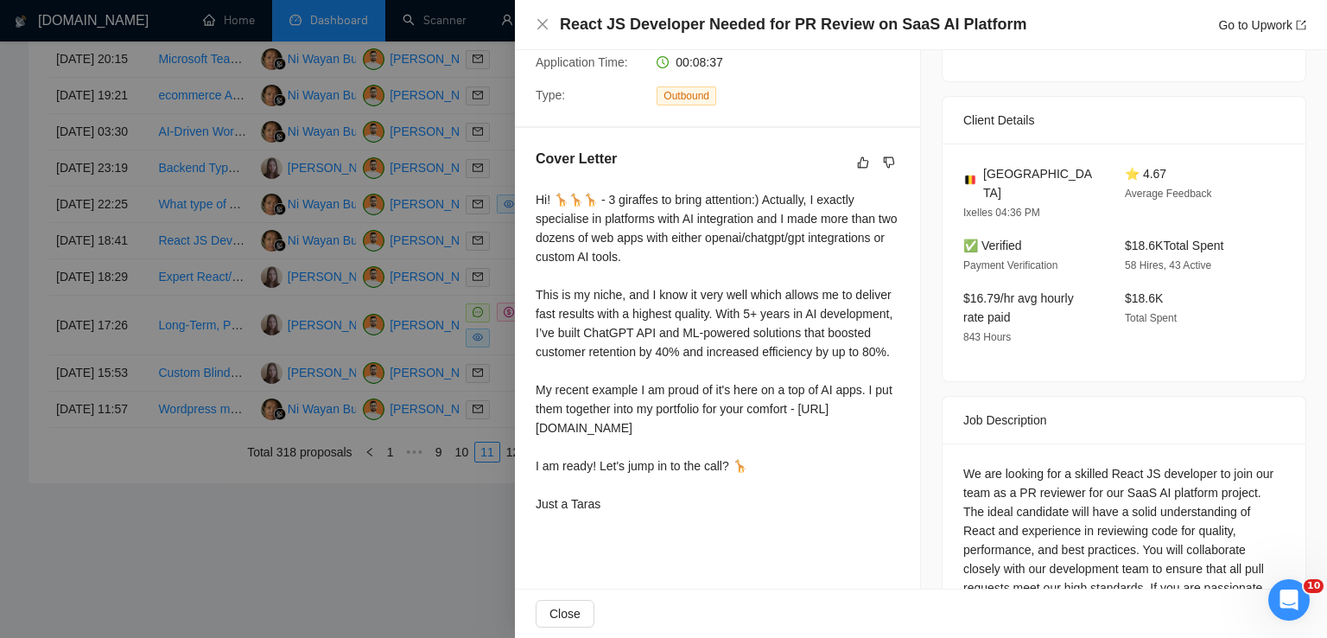
scroll to position [415, 0]
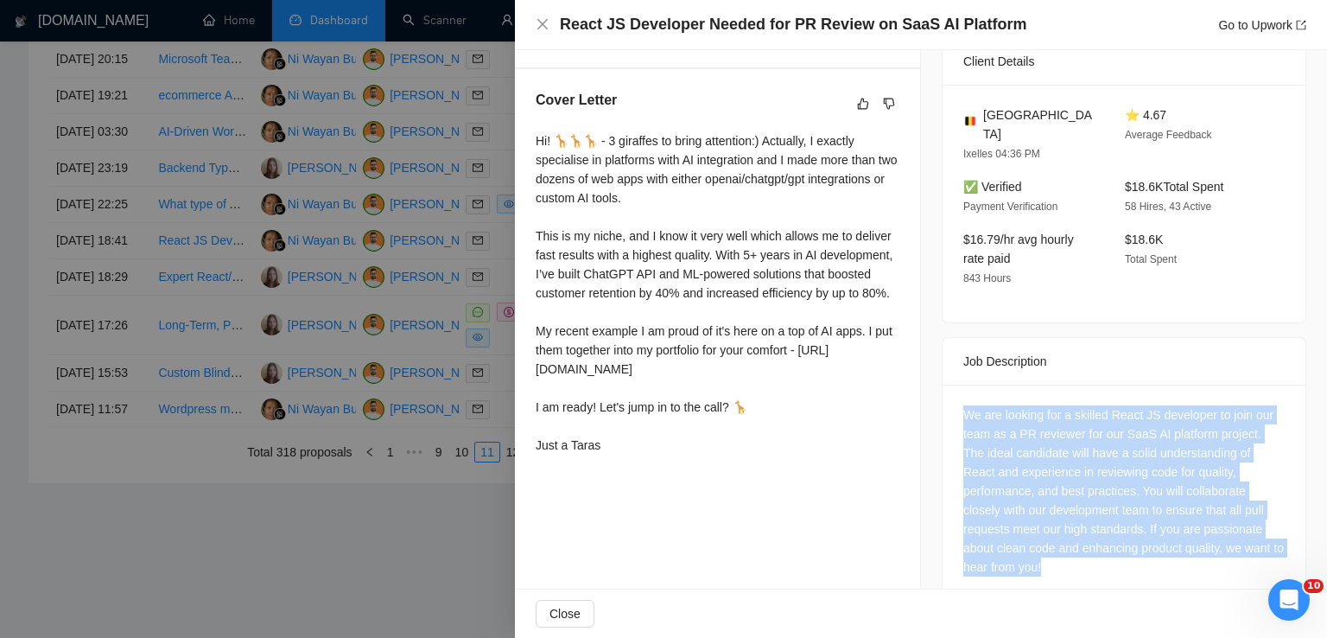
drag, startPoint x: 1267, startPoint y: 521, endPoint x: 943, endPoint y: 384, distance: 351.5
click at [943, 384] on div "We are looking for a skilled React JS developer to join our team as a PR review…" at bounding box center [1123, 493] width 363 height 219
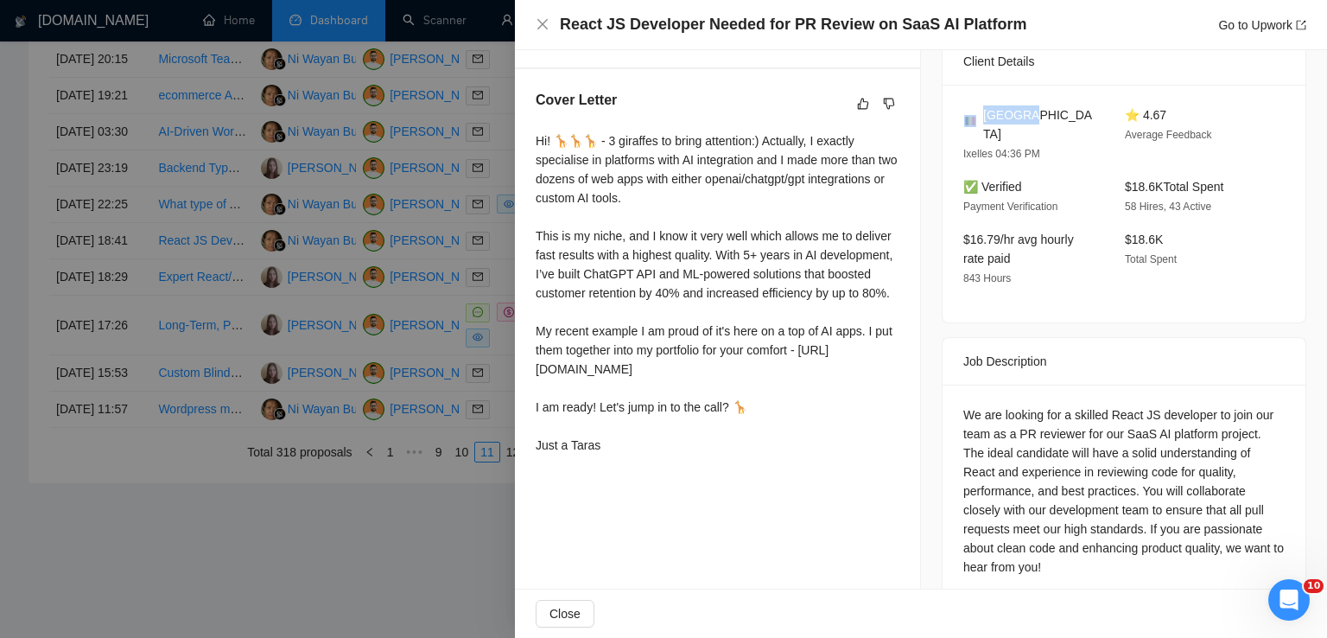
drag, startPoint x: 1037, startPoint y: 111, endPoint x: 974, endPoint y: 114, distance: 62.3
click at [974, 114] on div "[GEOGRAPHIC_DATA]" at bounding box center [1030, 124] width 134 height 38
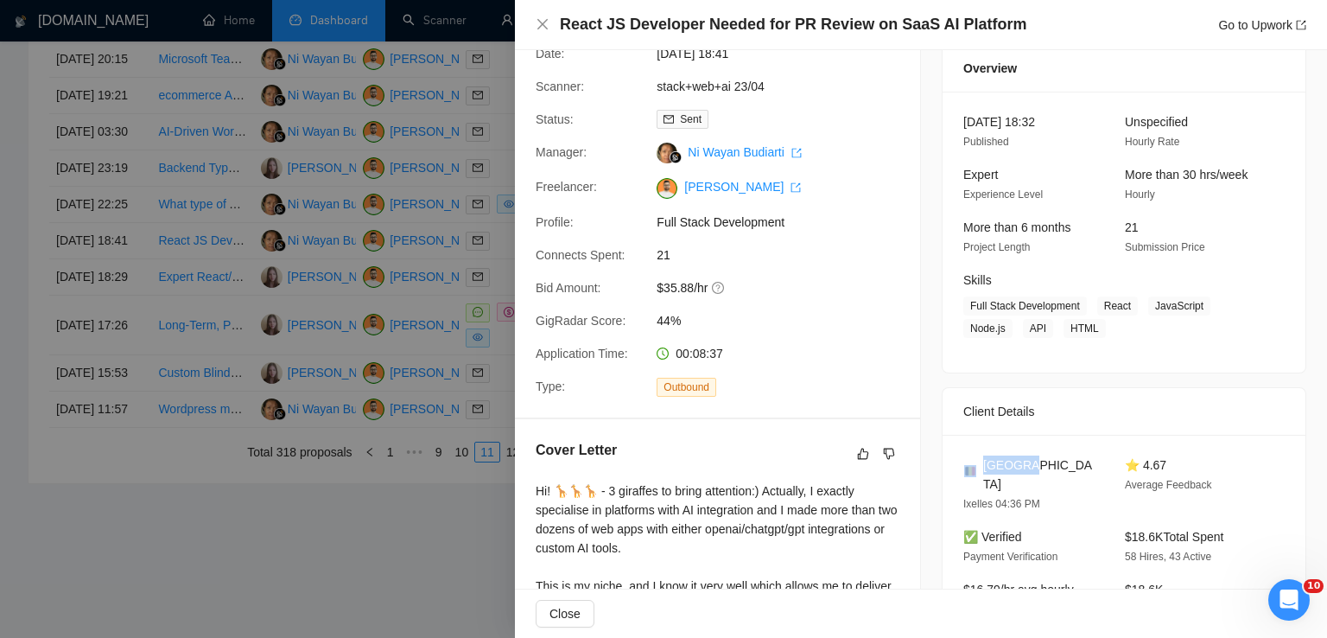
scroll to position [62, 0]
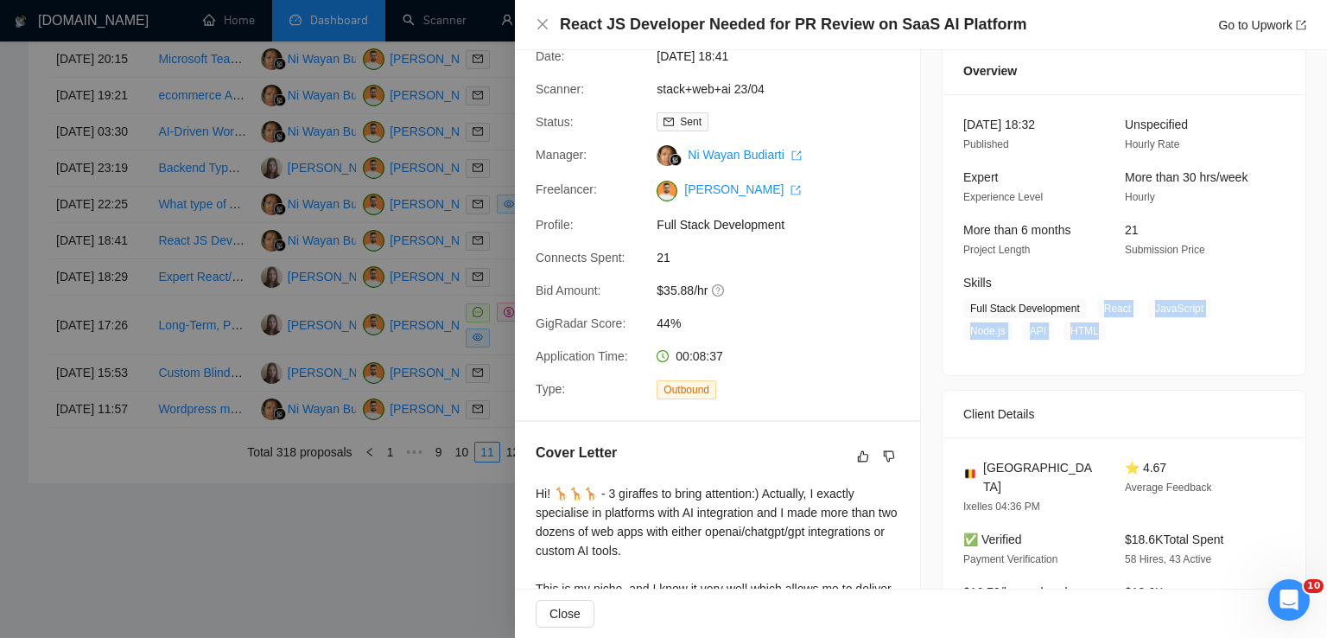
drag, startPoint x: 1091, startPoint y: 312, endPoint x: 1091, endPoint y: 330, distance: 18.1
click at [1091, 330] on span "Full Stack Development React JavaScript Node.js API HTML" at bounding box center [1110, 319] width 295 height 41
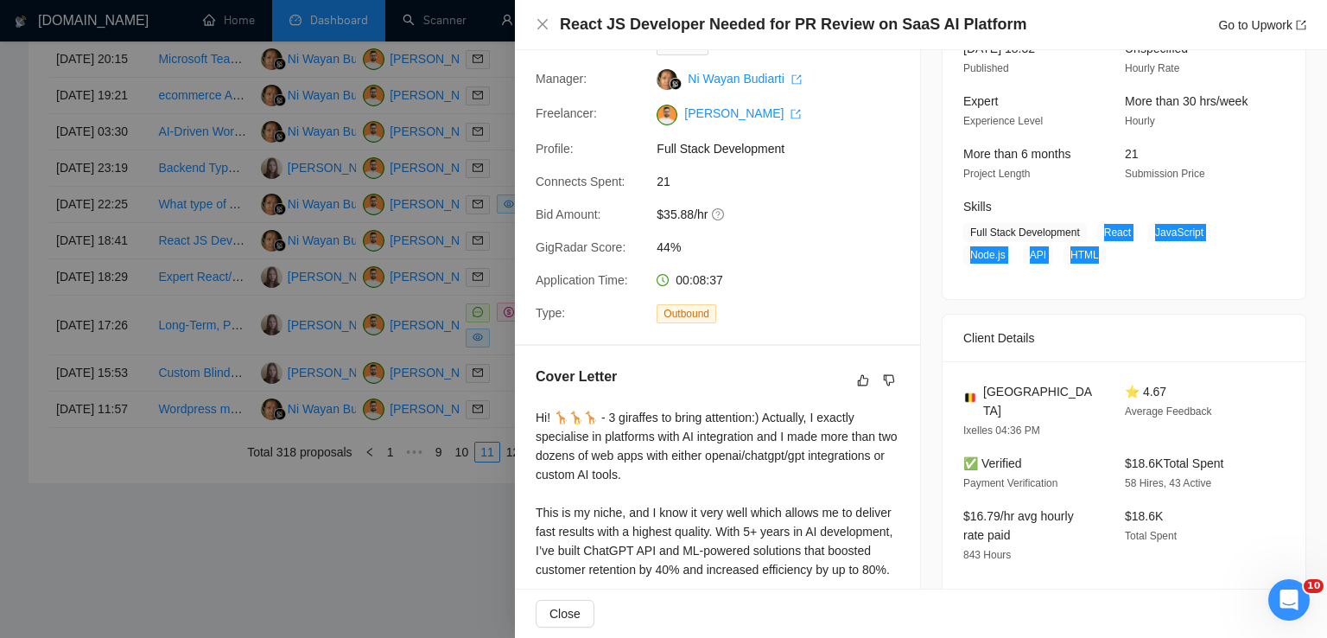
drag, startPoint x: 1241, startPoint y: 432, endPoint x: 1119, endPoint y: 436, distance: 122.7
click at [1119, 436] on div "[GEOGRAPHIC_DATA] Ixelles 04:36 PM ⭐ 4.67 Average Feedback ✅ Verified Payment V…" at bounding box center [1123, 480] width 363 height 238
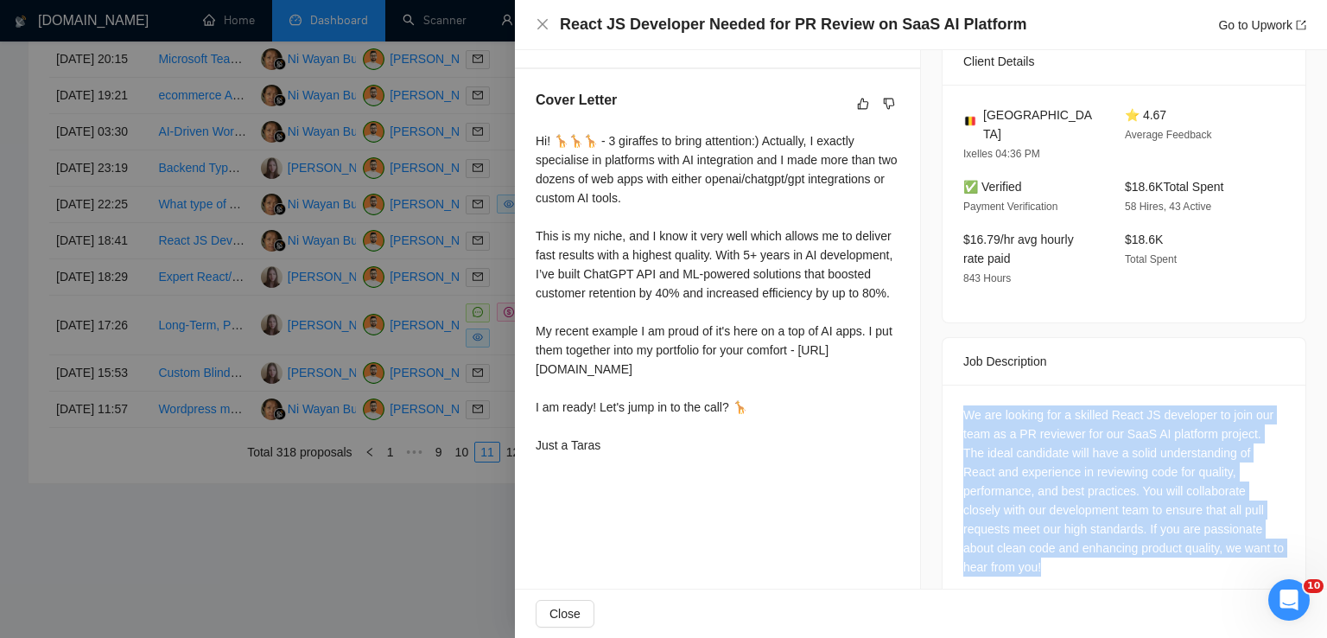
drag, startPoint x: 959, startPoint y: 395, endPoint x: 1292, endPoint y: 542, distance: 364.7
click at [1292, 542] on div "Job Posting Details Overview [DATE] 18:32 Published Unspecified Hourly Rate Exp…" at bounding box center [1124, 130] width 406 height 990
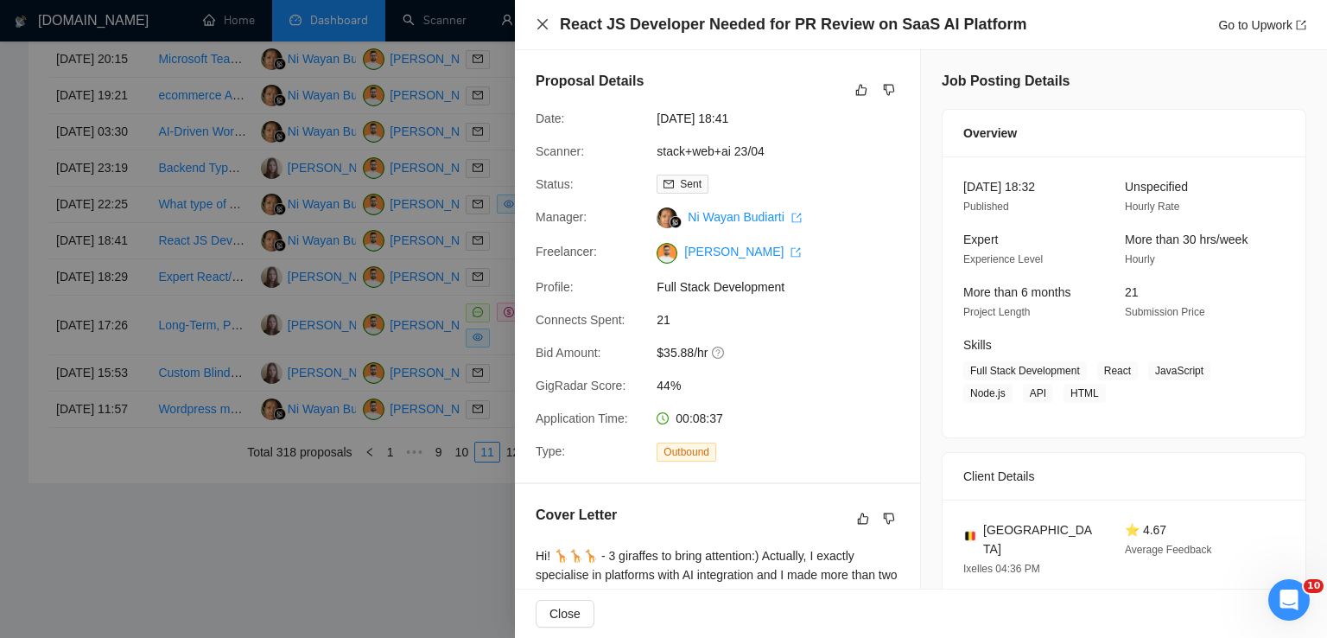
click at [541, 22] on icon "close" at bounding box center [542, 24] width 10 height 10
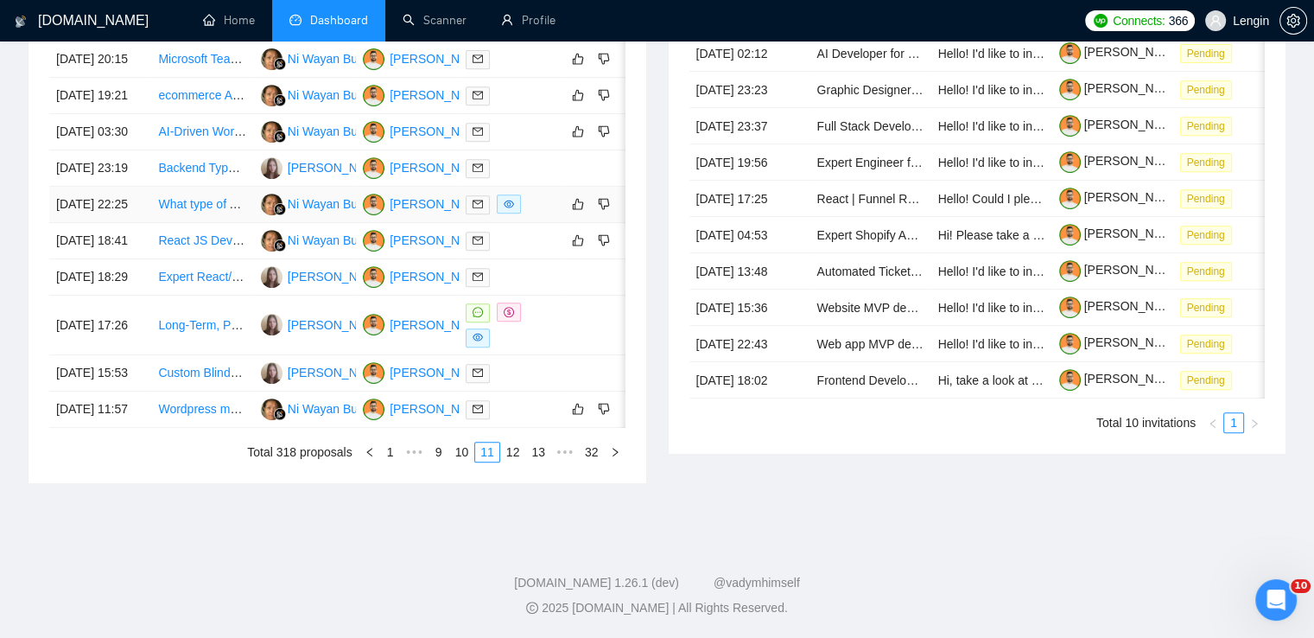
click at [219, 218] on td "What type of Ai/systems can you build for my SAS Agency that helps rental comps?" at bounding box center [202, 205] width 102 height 36
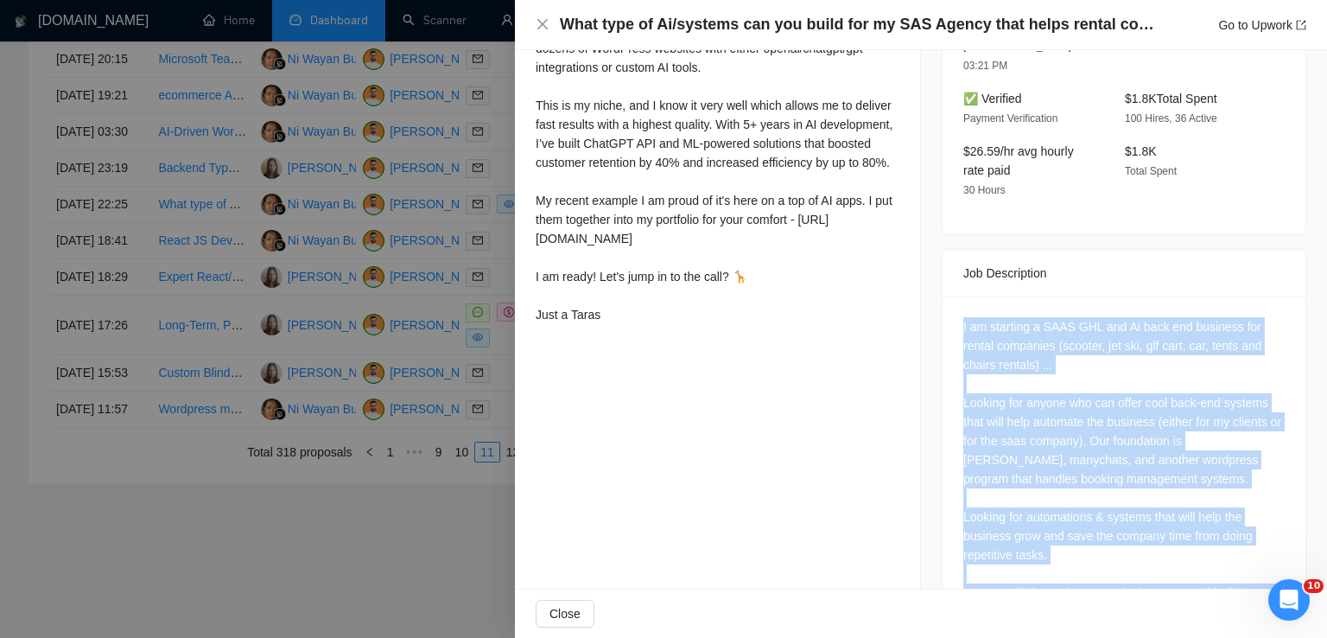
scroll to position [589, 0]
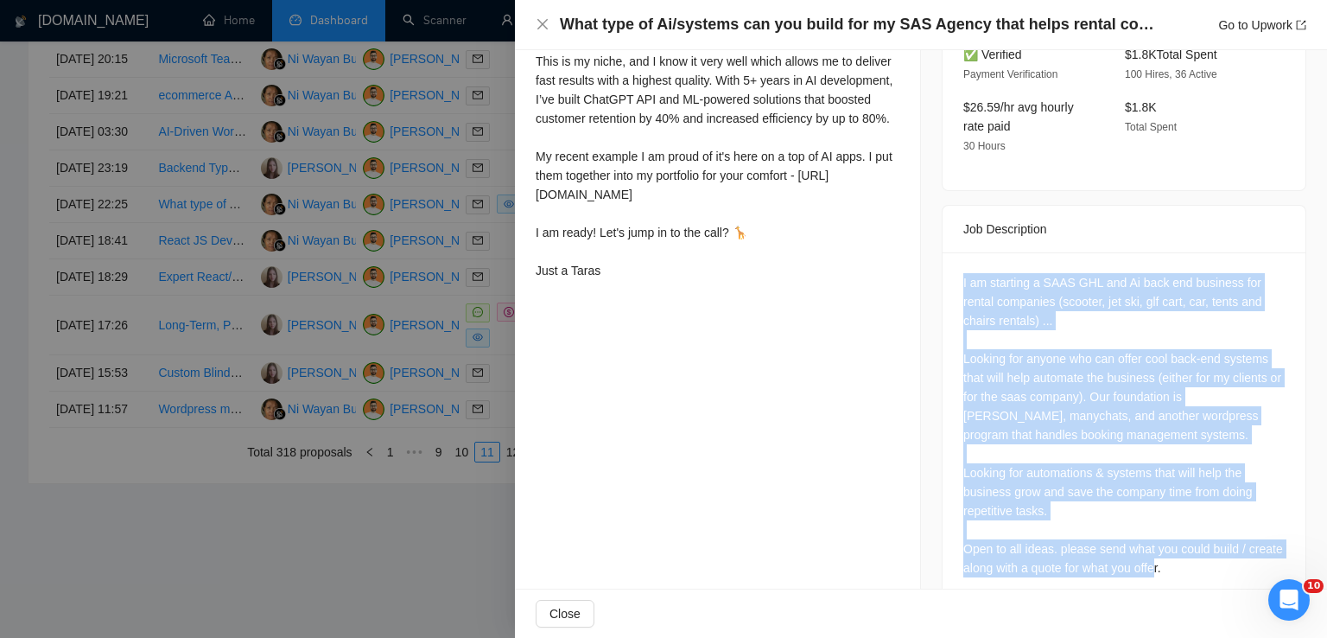
drag, startPoint x: 955, startPoint y: 365, endPoint x: 1204, endPoint y: 544, distance: 307.6
click at [1204, 544] on div "I am starting a SAAS GHL and Ai back end business for rental companies (scooter…" at bounding box center [1123, 428] width 363 height 352
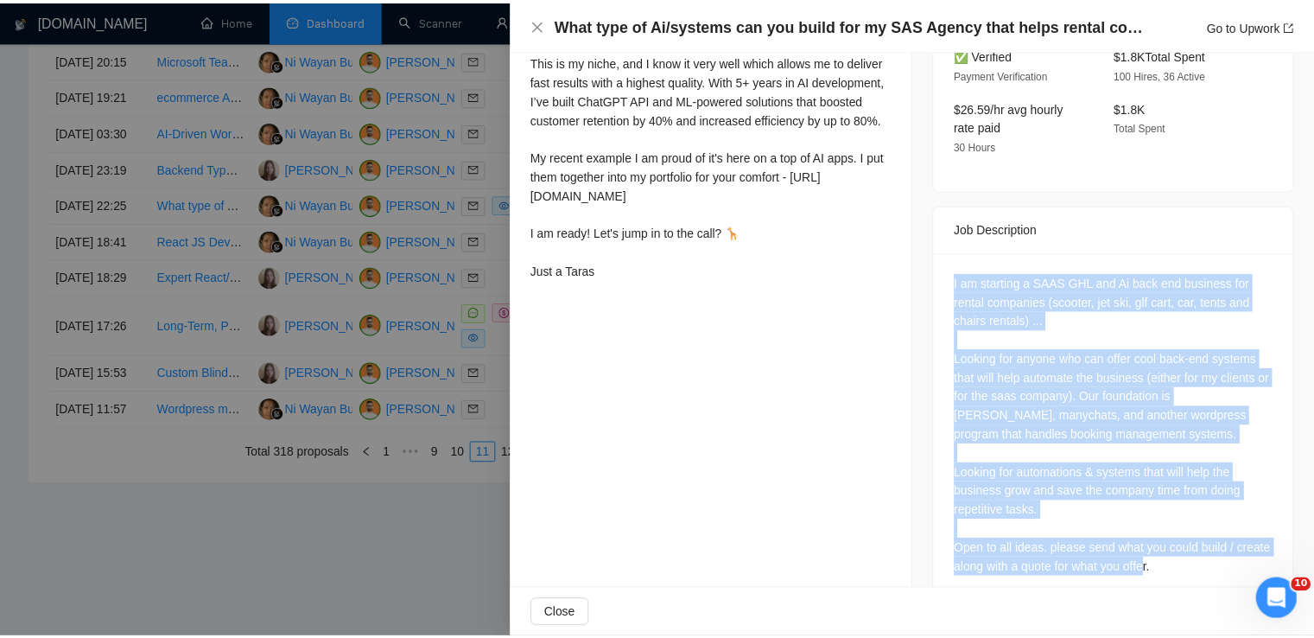
scroll to position [0, 0]
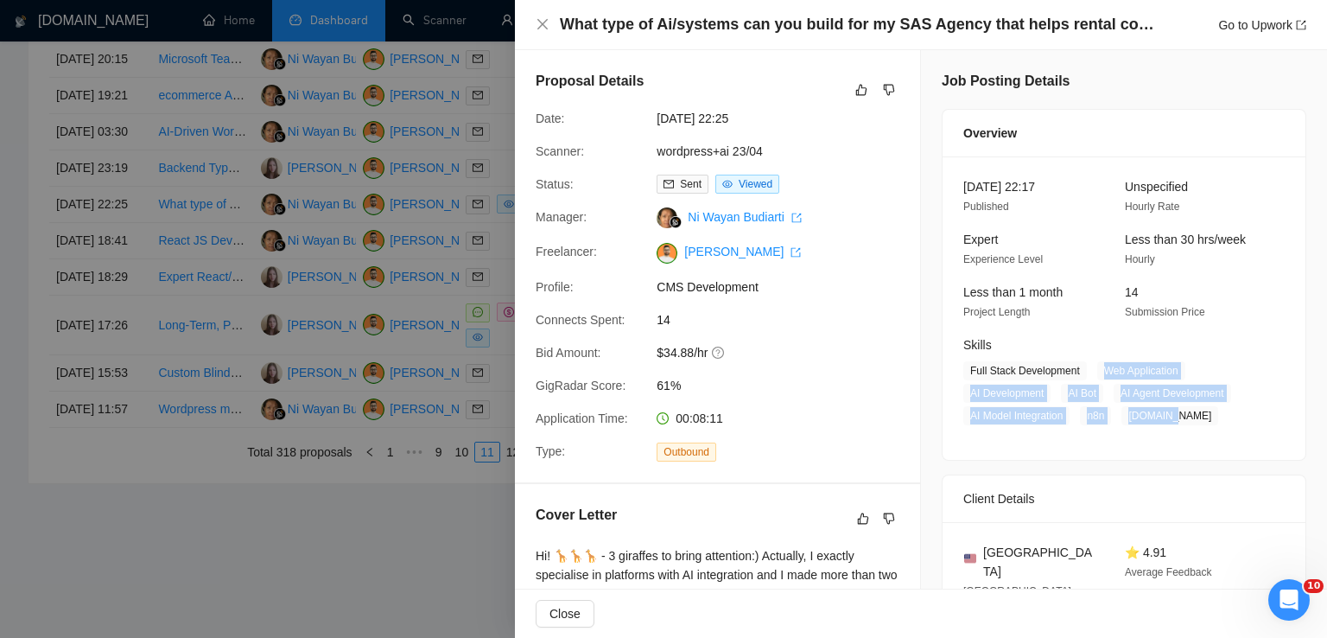
drag, startPoint x: 1099, startPoint y: 371, endPoint x: 1171, endPoint y: 412, distance: 83.1
click at [1171, 412] on span "Full Stack Development Web Application AI Development AI Bot AI Agent Developme…" at bounding box center [1110, 393] width 295 height 64
click at [546, 27] on icon "close" at bounding box center [543, 24] width 14 height 14
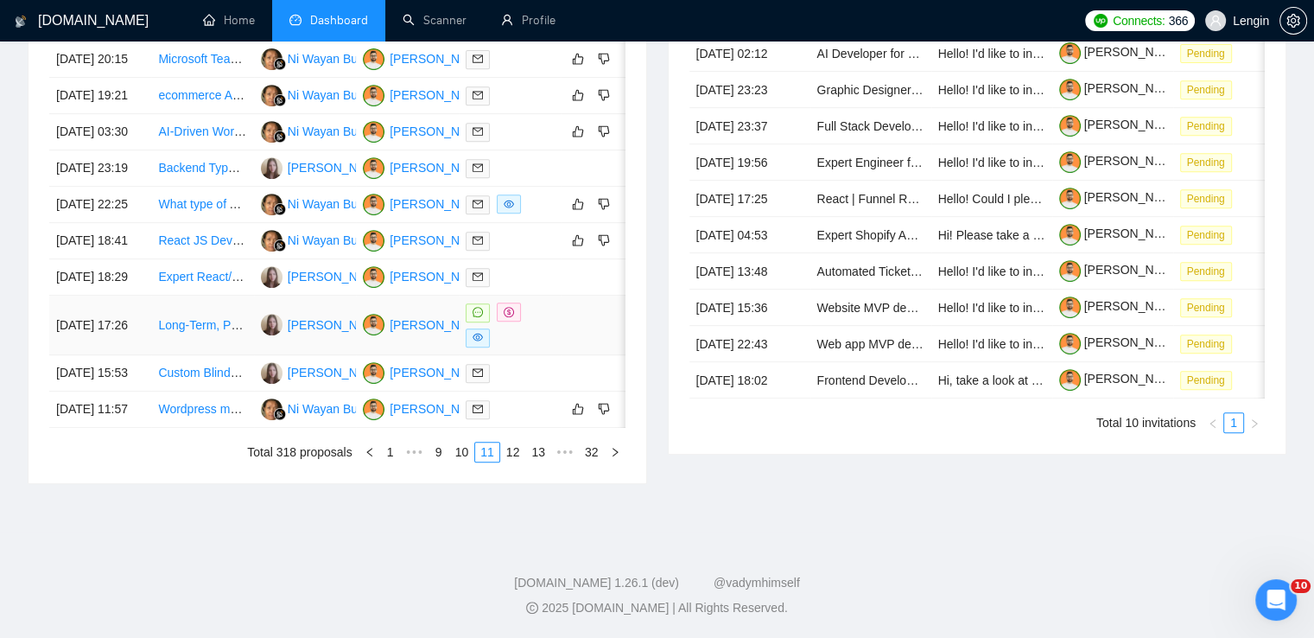
scroll to position [833, 0]
click at [456, 461] on link "10" at bounding box center [462, 451] width 24 height 19
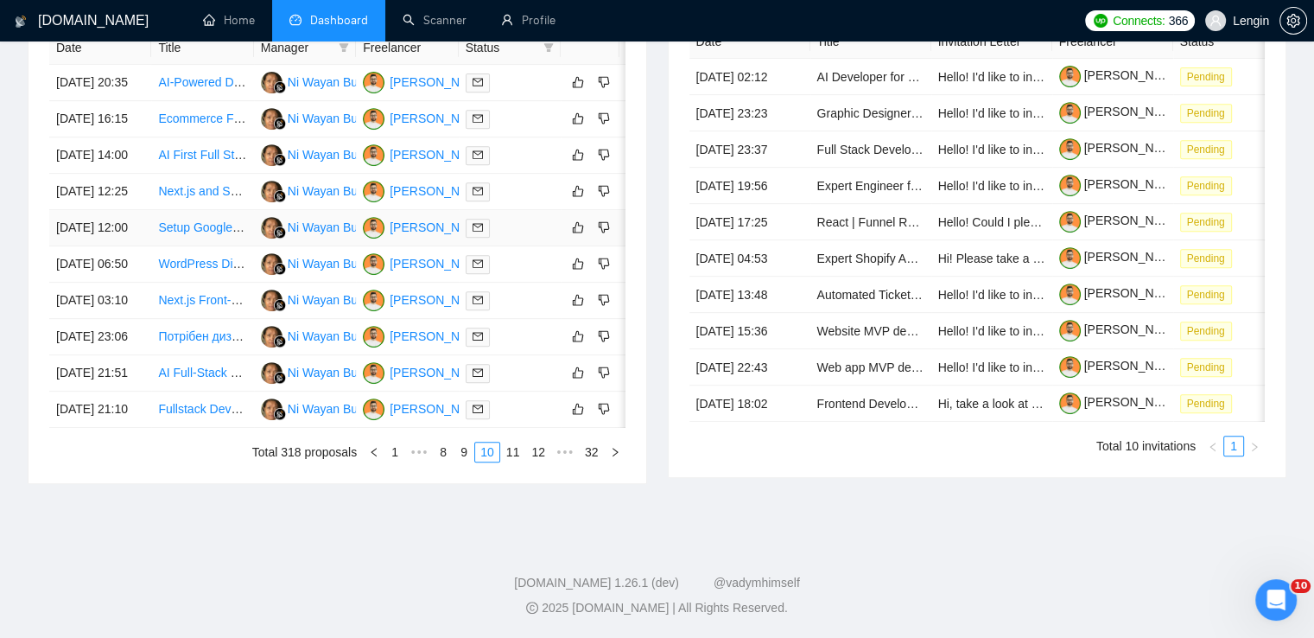
scroll to position [798, 0]
click at [509, 461] on link "11" at bounding box center [513, 451] width 24 height 19
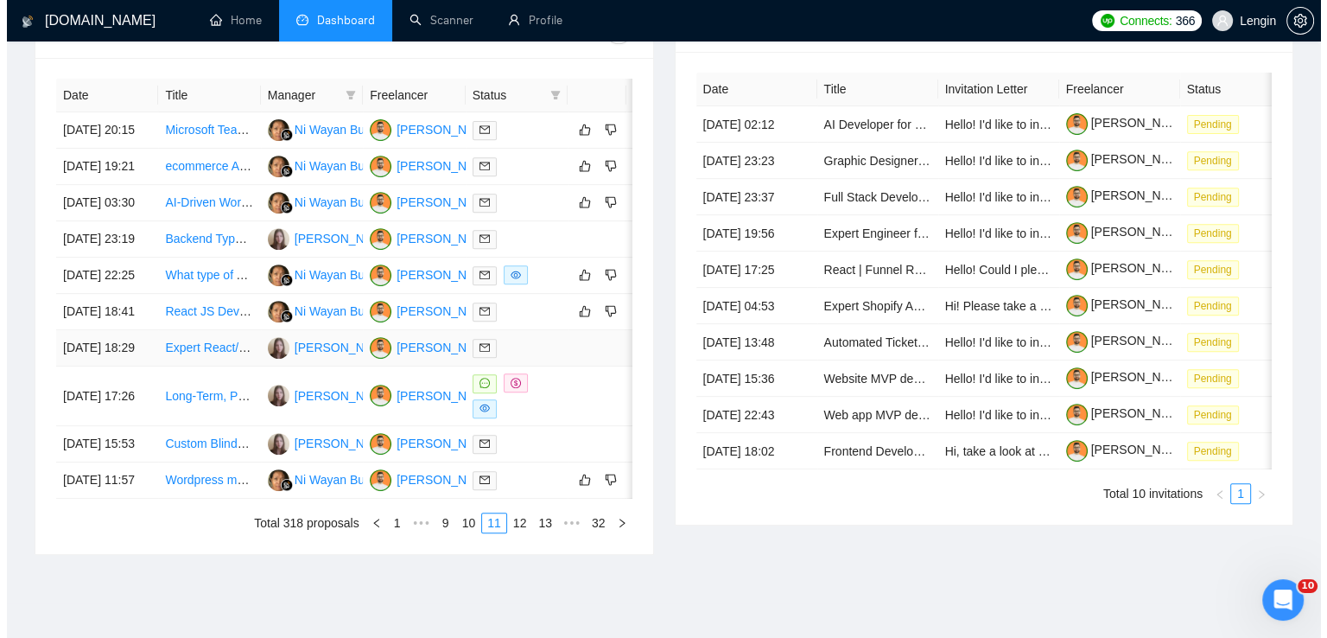
scroll to position [674, 0]
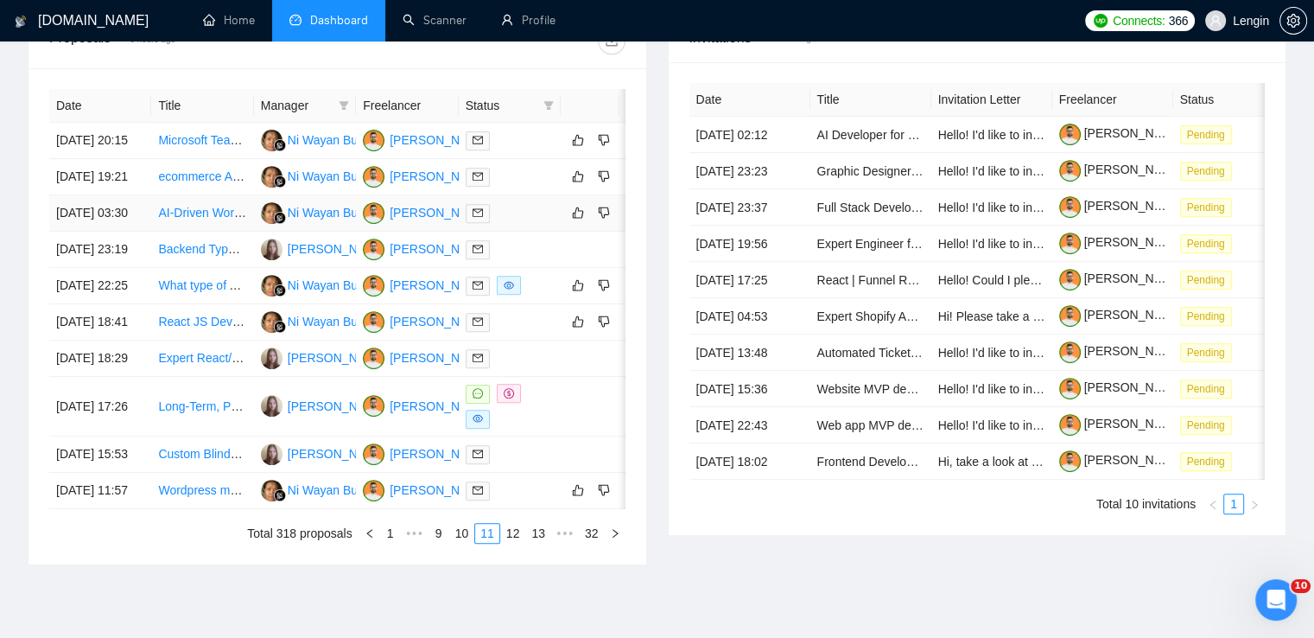
click at [193, 232] on td "AI-Driven WordPress Plugin Developer Needed" at bounding box center [202, 213] width 102 height 36
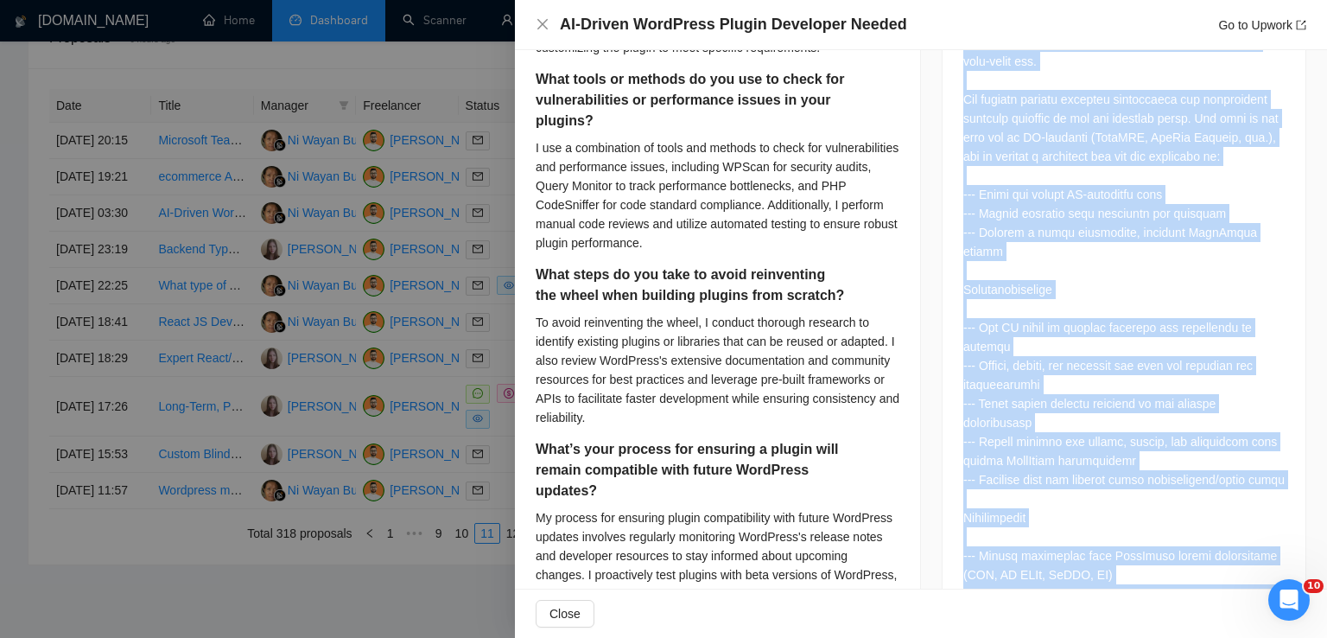
scroll to position [1336, 0]
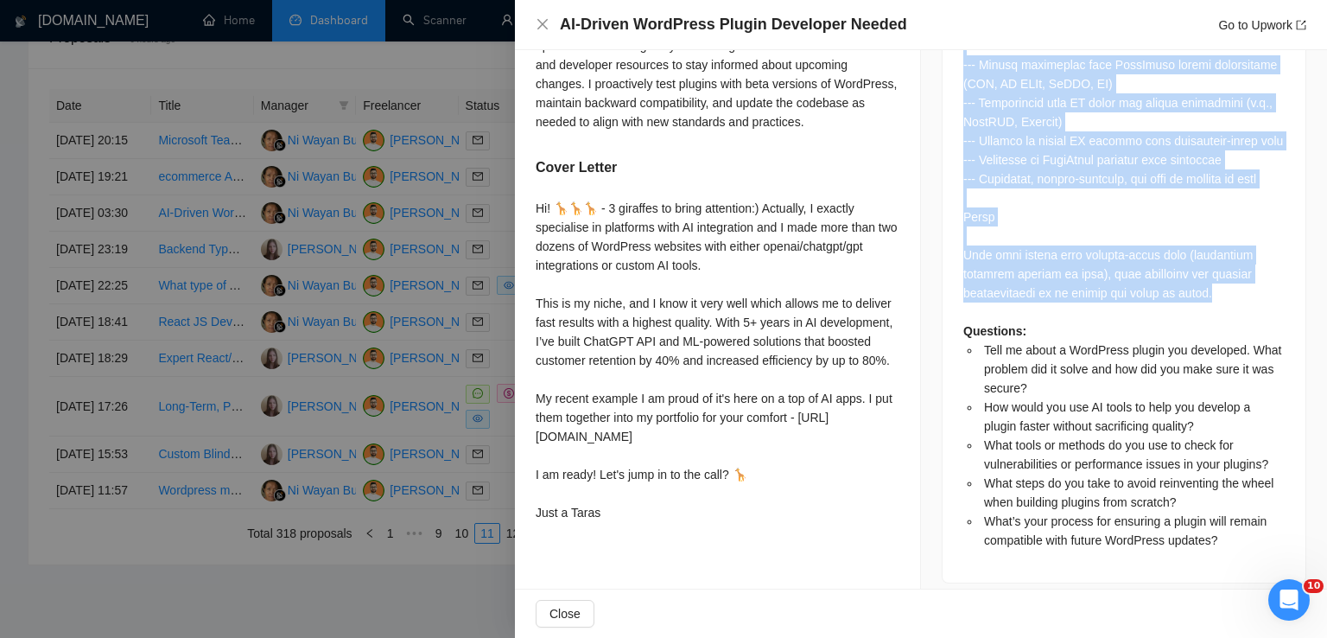
drag, startPoint x: 956, startPoint y: 77, endPoint x: 1222, endPoint y: 260, distance: 323.0
click at [1222, 260] on div "Questions: Tell me about a WordPress plugin you developed. What problem did it …" at bounding box center [1123, 26] width 321 height 1045
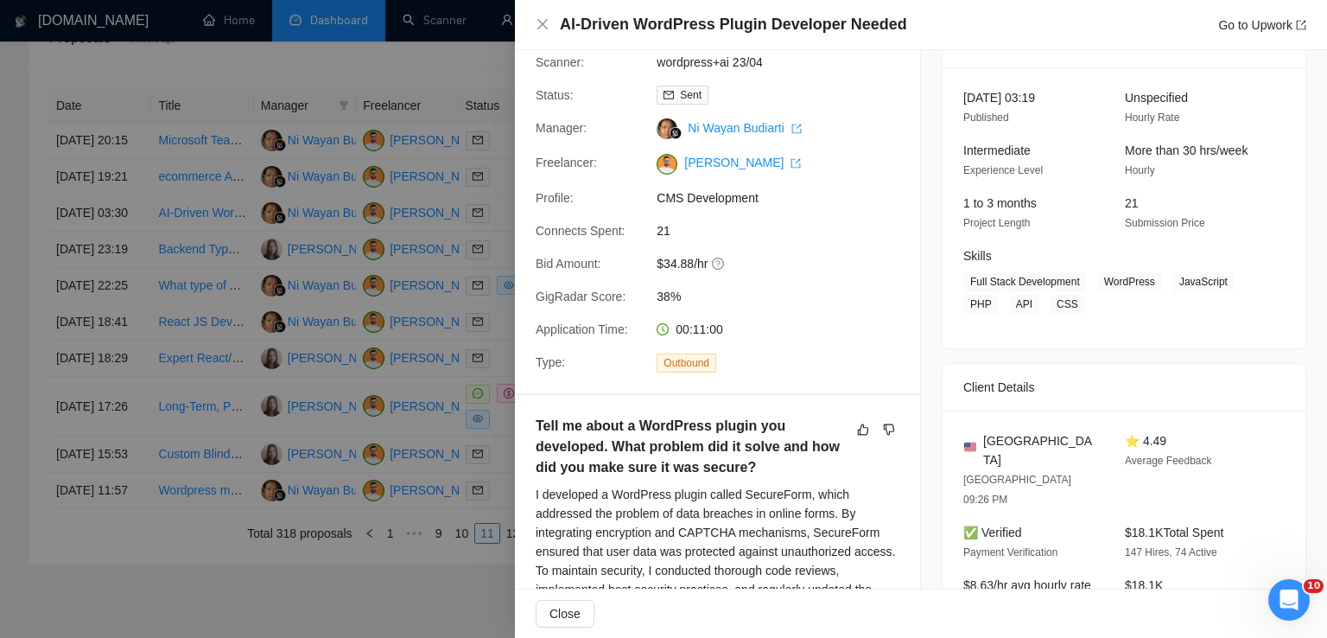
scroll to position [88, 0]
drag, startPoint x: 1060, startPoint y: 442, endPoint x: 971, endPoint y: 432, distance: 89.6
click at [971, 432] on div "[GEOGRAPHIC_DATA]" at bounding box center [1030, 451] width 134 height 38
click at [994, 435] on span "[GEOGRAPHIC_DATA]" at bounding box center [1040, 451] width 114 height 38
drag, startPoint x: 974, startPoint y: 437, endPoint x: 1056, endPoint y: 438, distance: 82.9
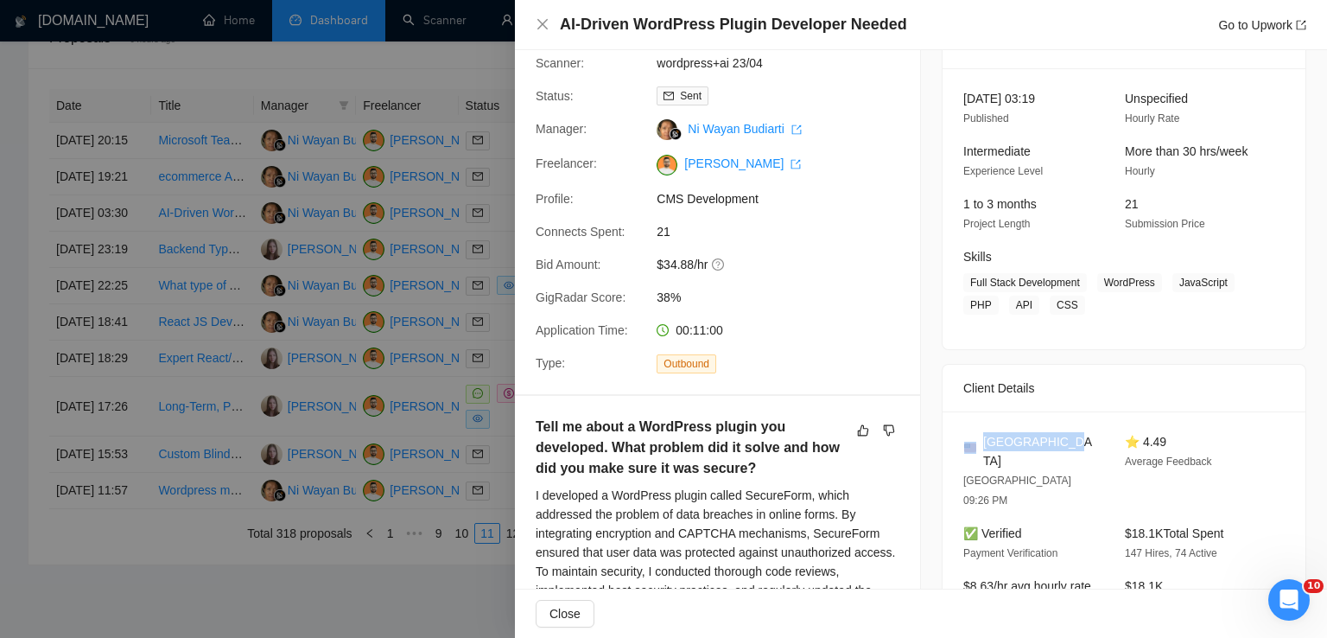
click at [1056, 438] on div "[GEOGRAPHIC_DATA]" at bounding box center [1030, 451] width 134 height 38
drag, startPoint x: 1095, startPoint y: 284, endPoint x: 1072, endPoint y: 308, distance: 33.6
click at [1072, 308] on span "Full Stack Development WordPress JavaScript PHP API CSS" at bounding box center [1110, 293] width 295 height 41
click at [543, 18] on icon "close" at bounding box center [543, 24] width 14 height 14
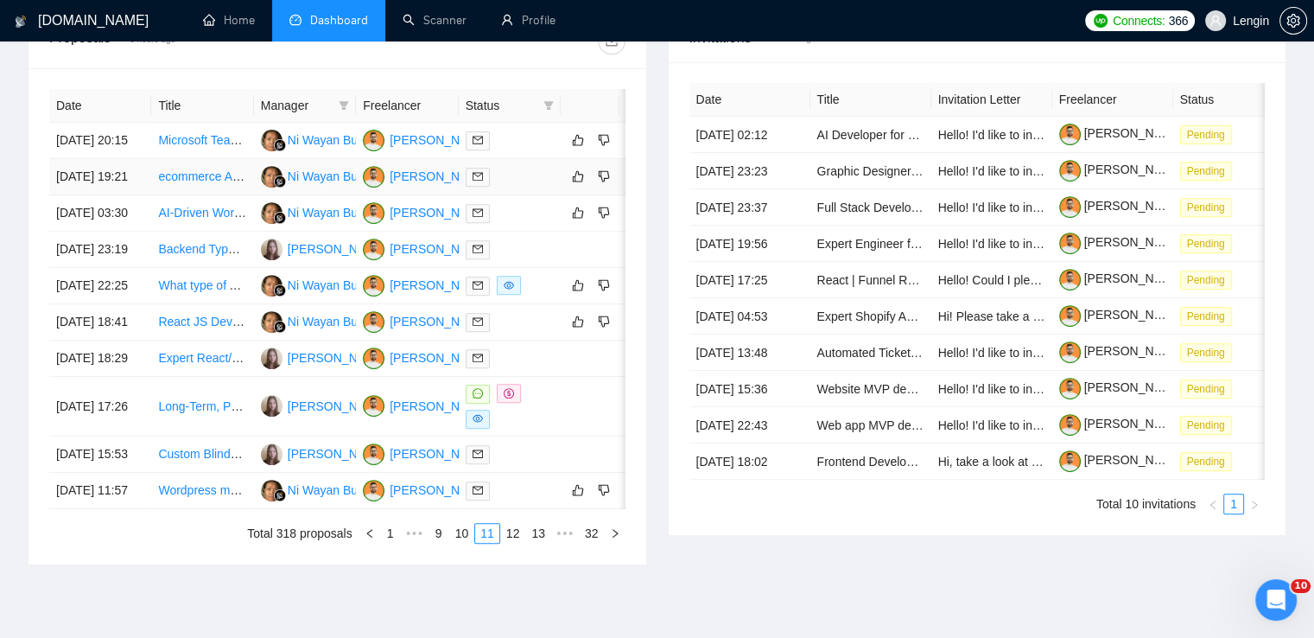
click at [246, 195] on td "ecommerce AI Chat (B2B) Looking for Architect / full stack" at bounding box center [202, 177] width 102 height 36
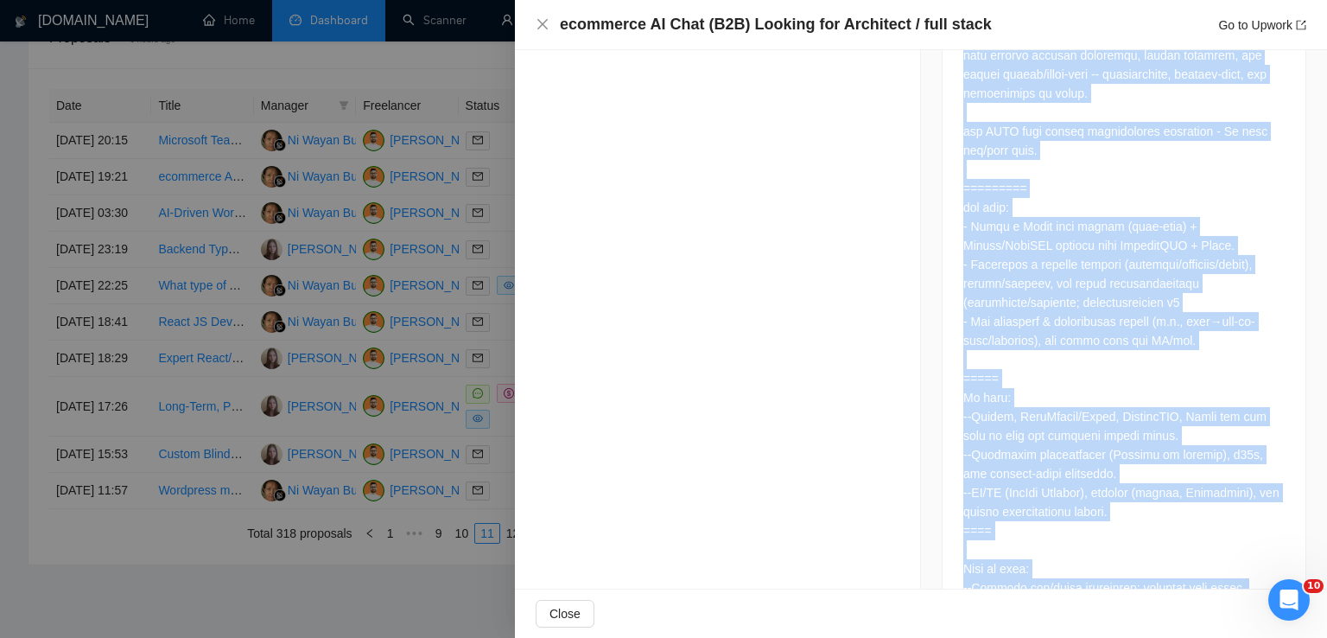
scroll to position [1270, 0]
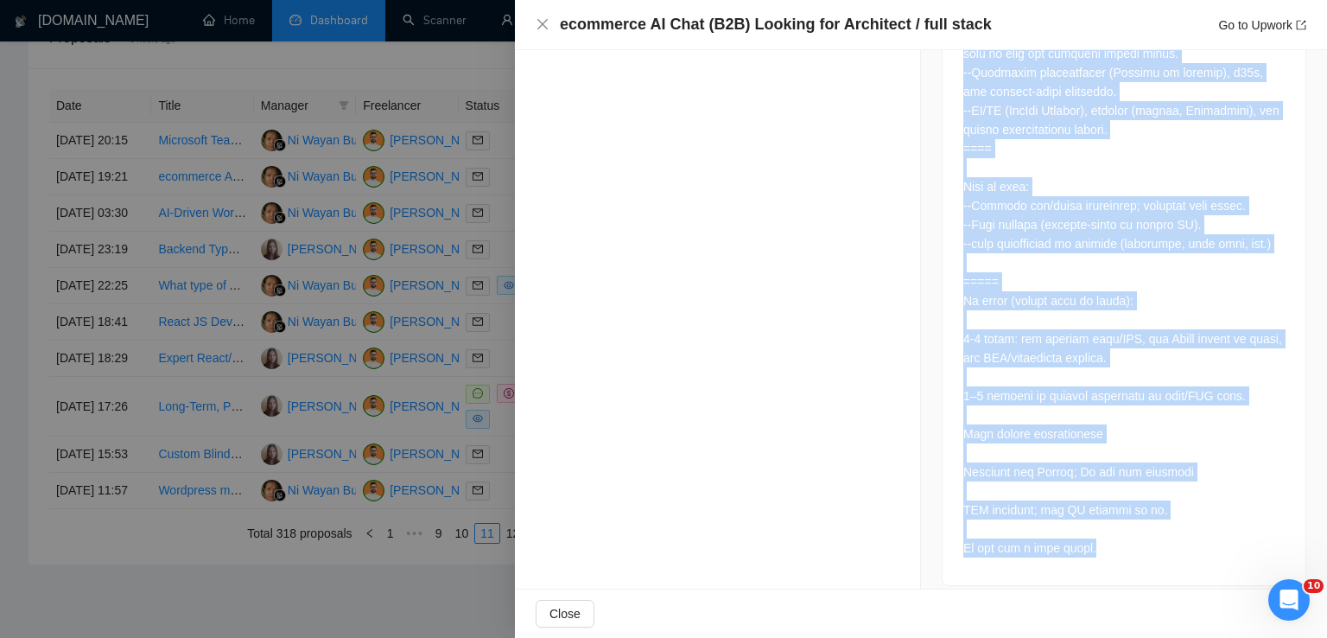
drag, startPoint x: 958, startPoint y: 168, endPoint x: 1158, endPoint y: 543, distance: 425.5
click at [1158, 543] on div at bounding box center [1123, 57] width 363 height 1056
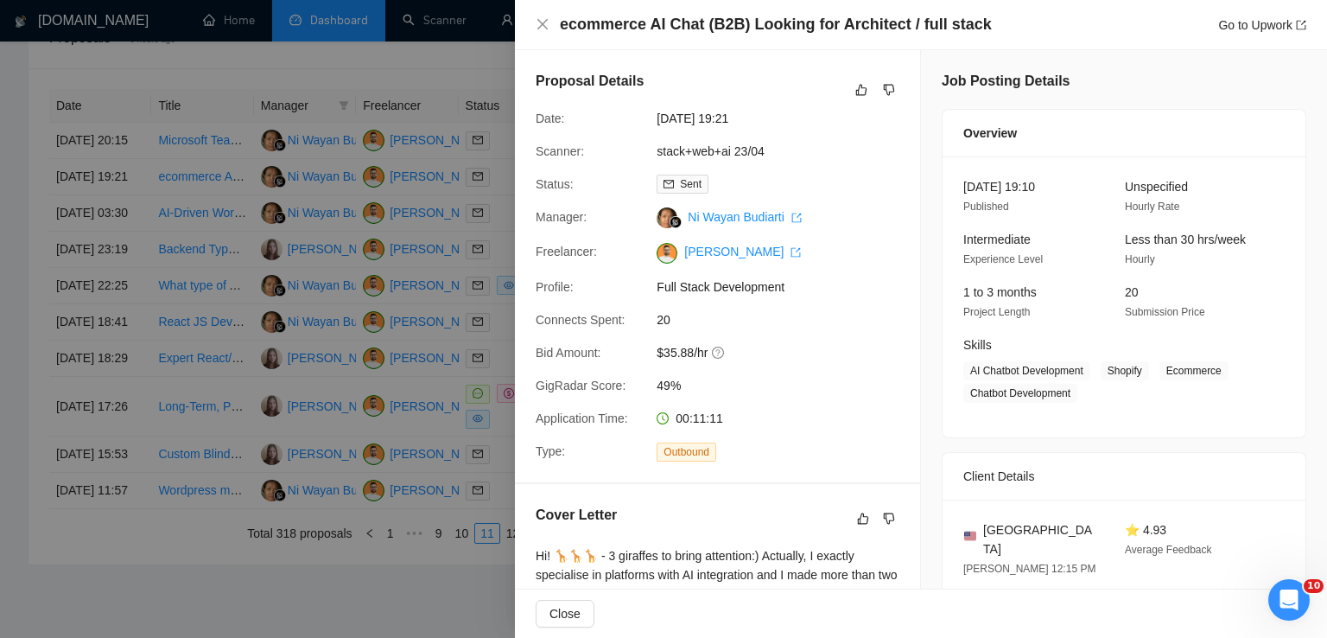
scroll to position [263, 0]
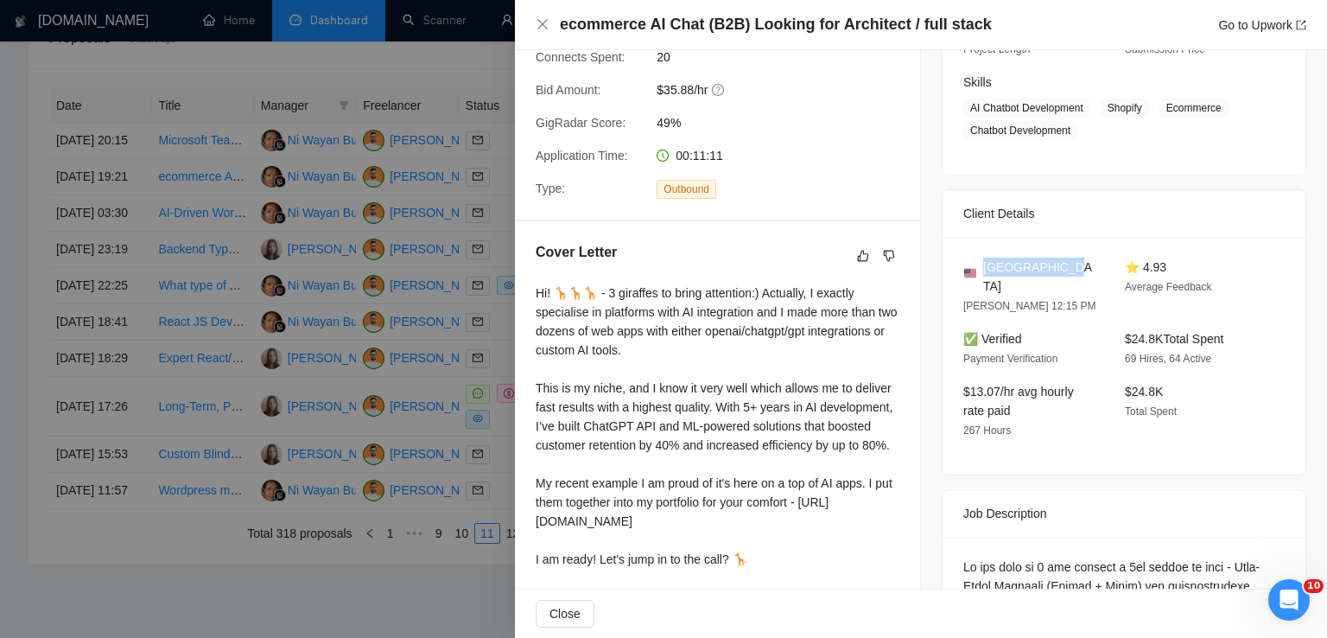
drag, startPoint x: 1060, startPoint y: 260, endPoint x: 977, endPoint y: 267, distance: 83.2
click at [977, 267] on div "[GEOGRAPHIC_DATA]" at bounding box center [1030, 276] width 134 height 38
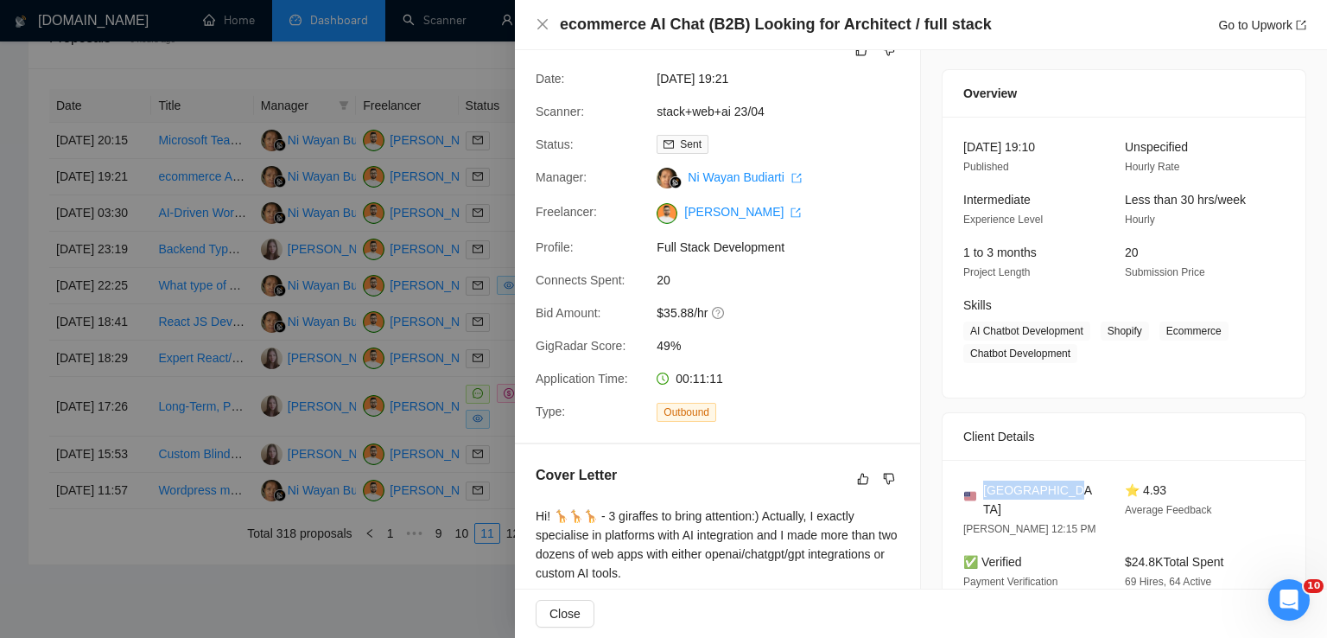
scroll to position [30, 0]
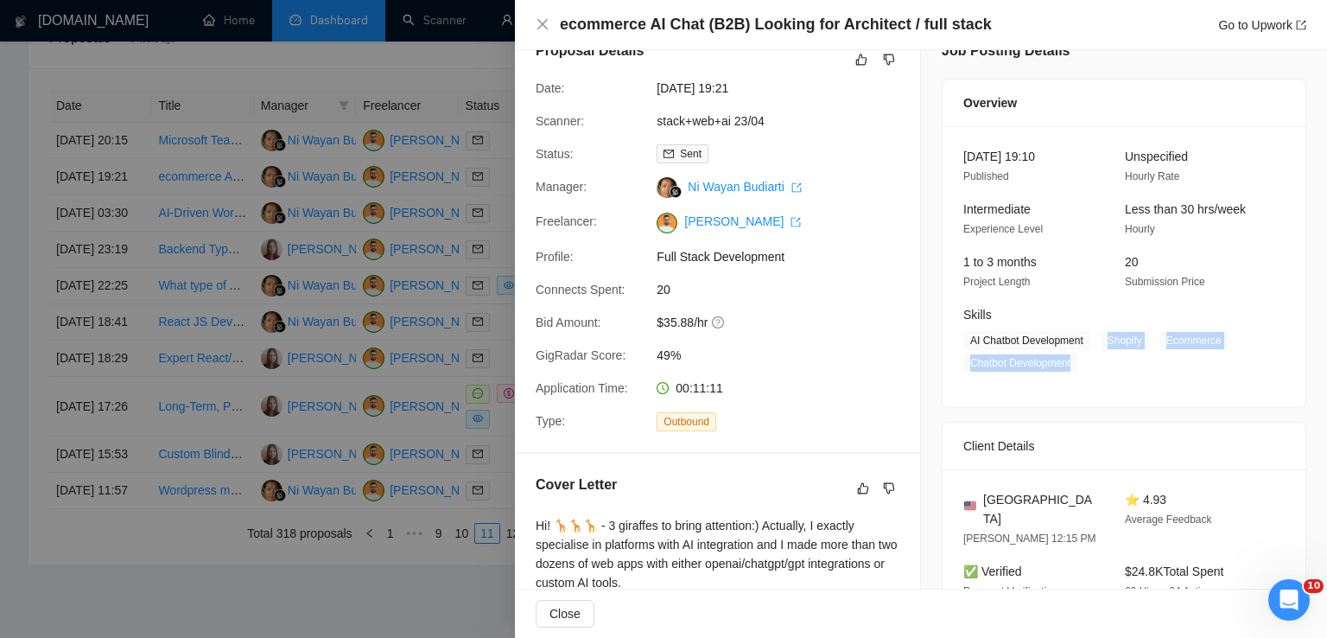
drag, startPoint x: 1097, startPoint y: 343, endPoint x: 1068, endPoint y: 364, distance: 36.0
click at [1068, 364] on span "AI Chatbot Development Shopify Ecommerce Chatbot Development" at bounding box center [1110, 351] width 295 height 41
drag, startPoint x: 1079, startPoint y: 339, endPoint x: 950, endPoint y: 346, distance: 128.9
click at [956, 346] on div "Skills AI Chatbot Development Shopify Ecommerce Chatbot Development" at bounding box center [1110, 338] width 309 height 67
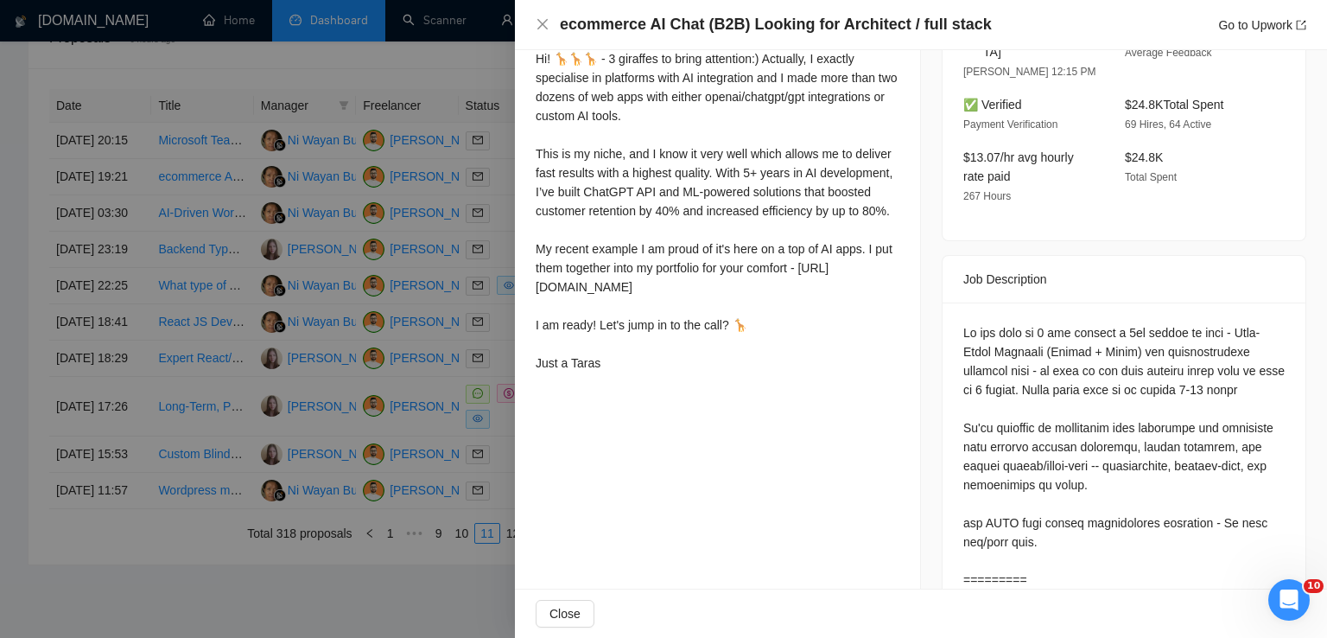
scroll to position [211, 0]
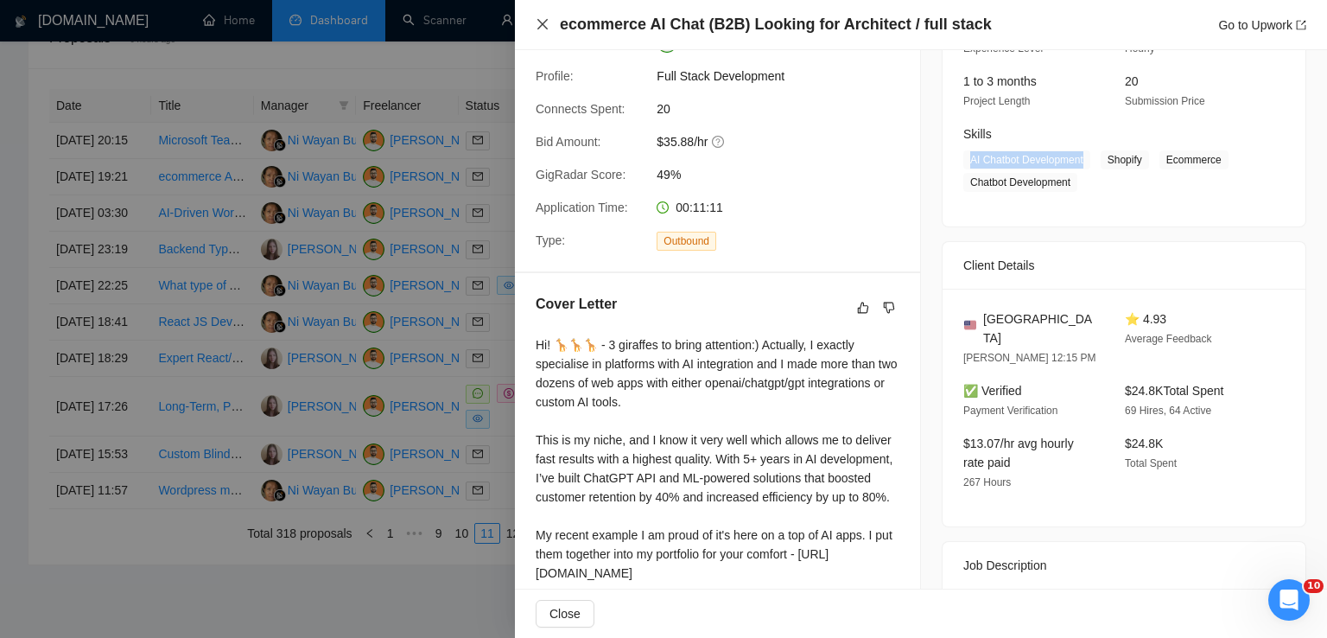
click at [548, 24] on icon "close" at bounding box center [543, 24] width 14 height 14
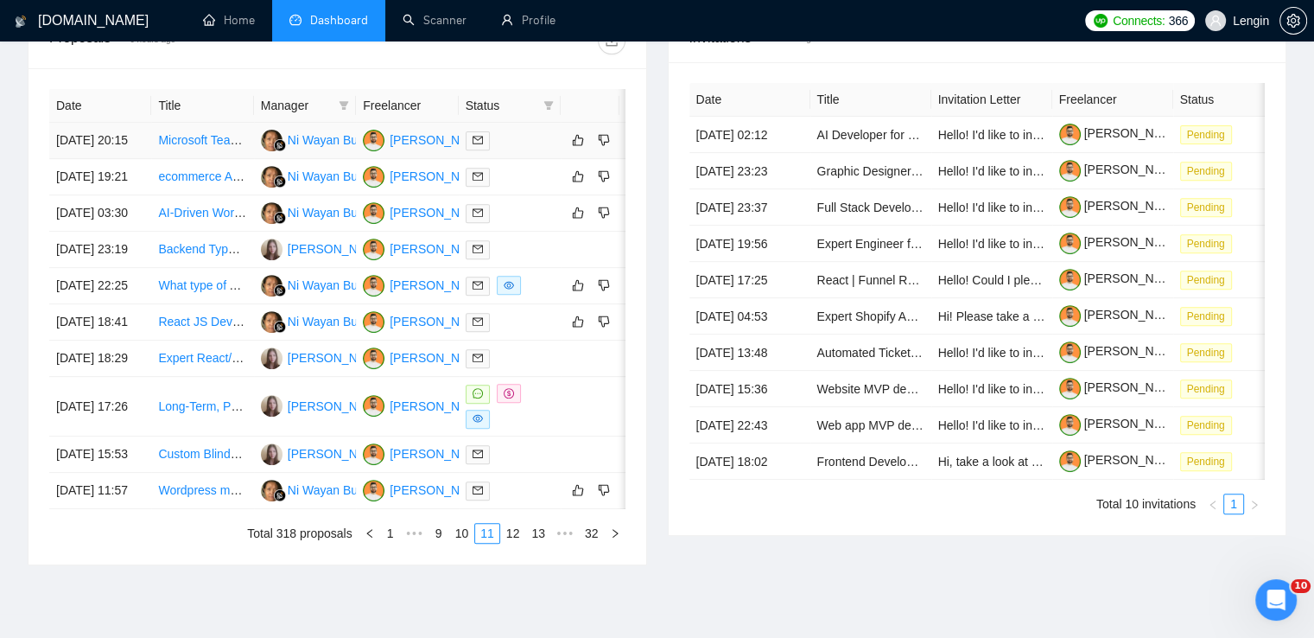
click at [221, 159] on td "Microsoft Teams App Development in React" at bounding box center [202, 141] width 102 height 36
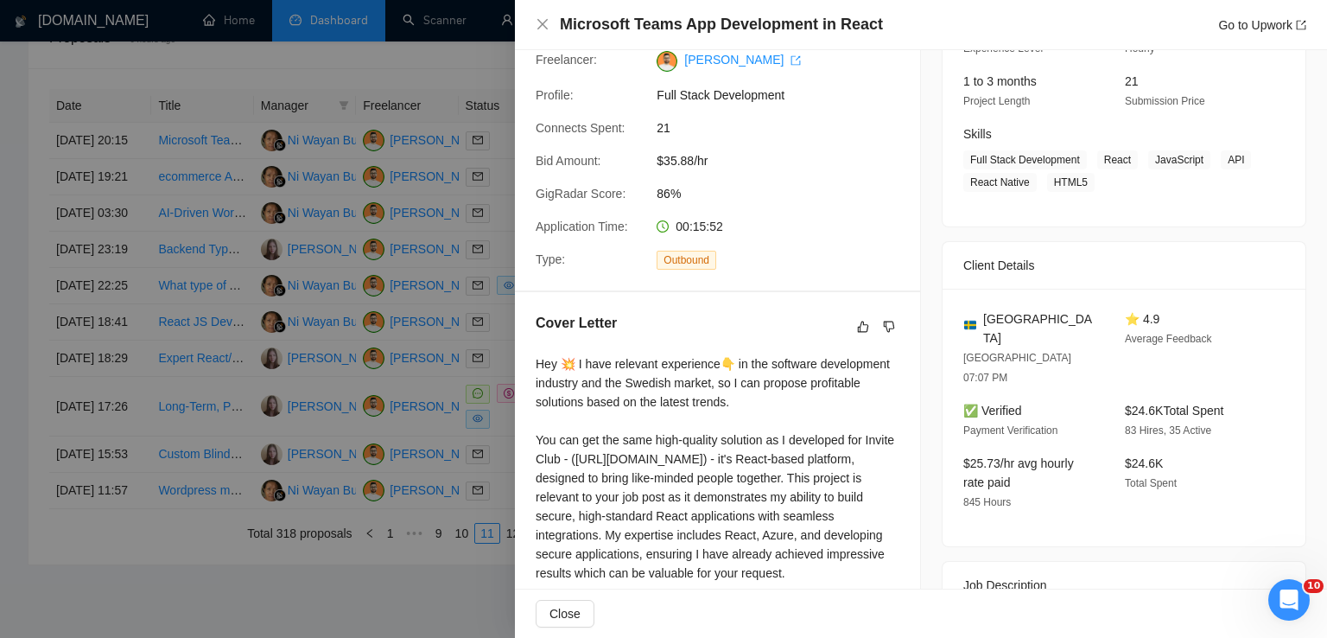
scroll to position [423, 0]
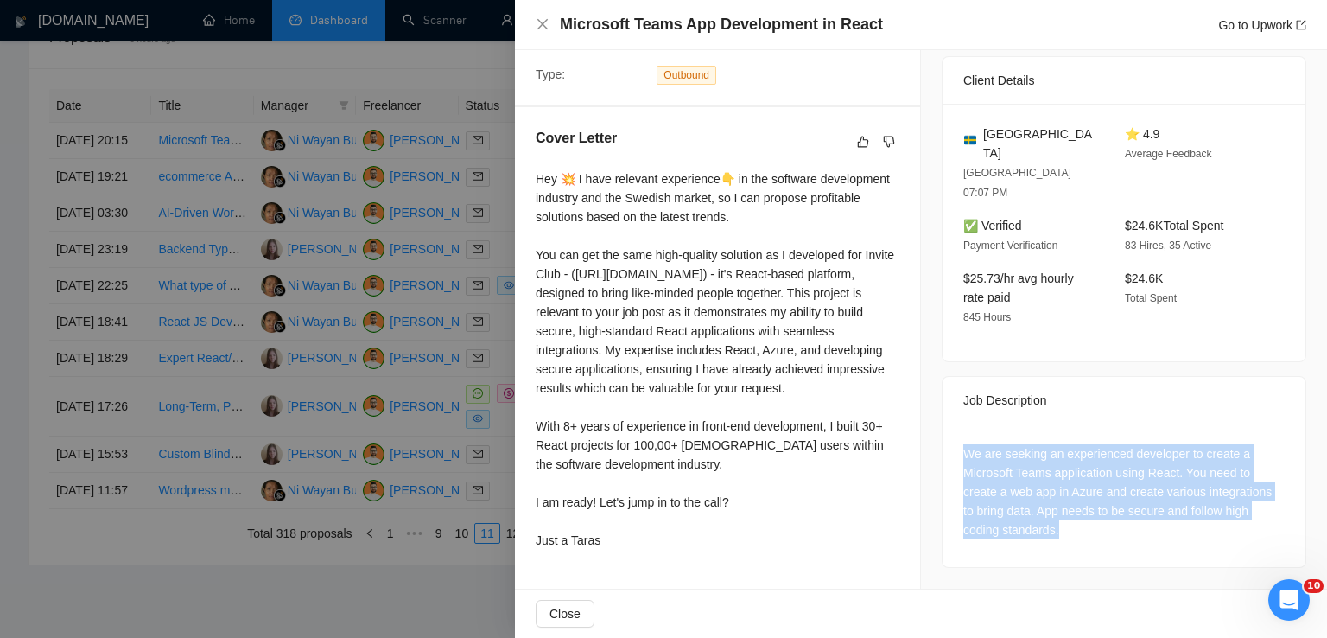
drag, startPoint x: 1081, startPoint y: 464, endPoint x: 948, endPoint y: 391, distance: 151.5
click at [948, 423] on div "We are seeking an experienced developer to create a Microsoft Teams application…" at bounding box center [1123, 494] width 363 height 143
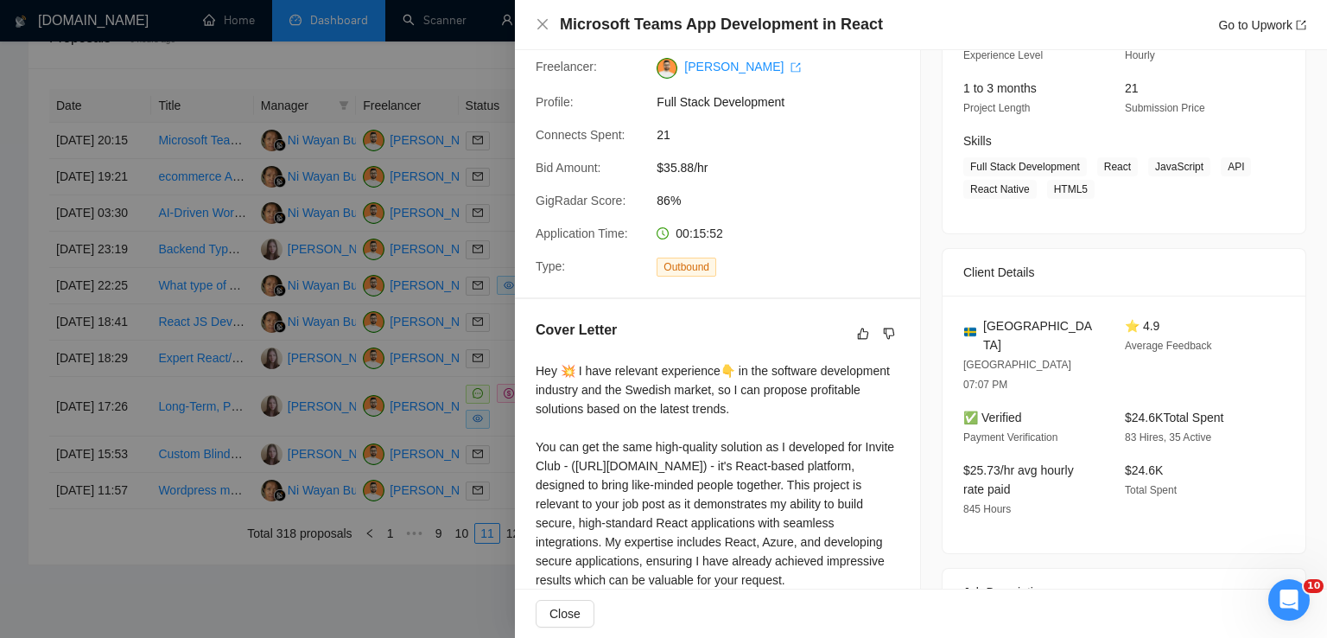
scroll to position [203, 0]
drag, startPoint x: 1094, startPoint y: 167, endPoint x: 1088, endPoint y: 190, distance: 24.3
click at [1088, 190] on span "Full Stack Development React JavaScript API React Native HTML5" at bounding box center [1110, 178] width 295 height 41
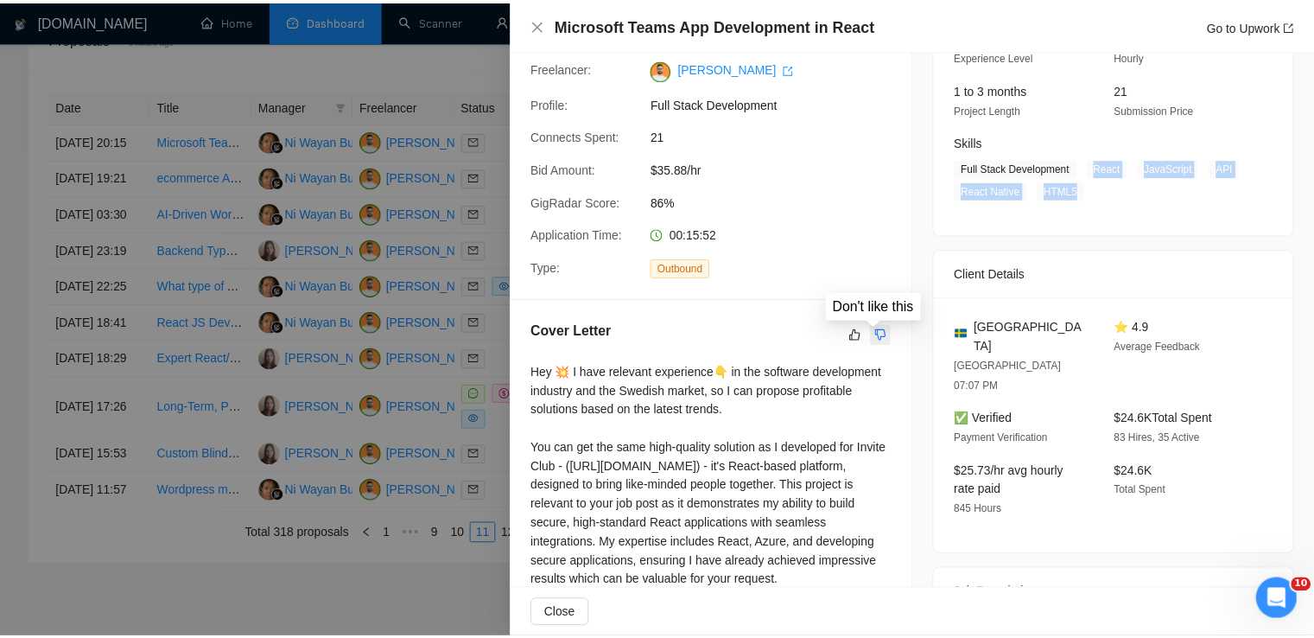
scroll to position [322, 0]
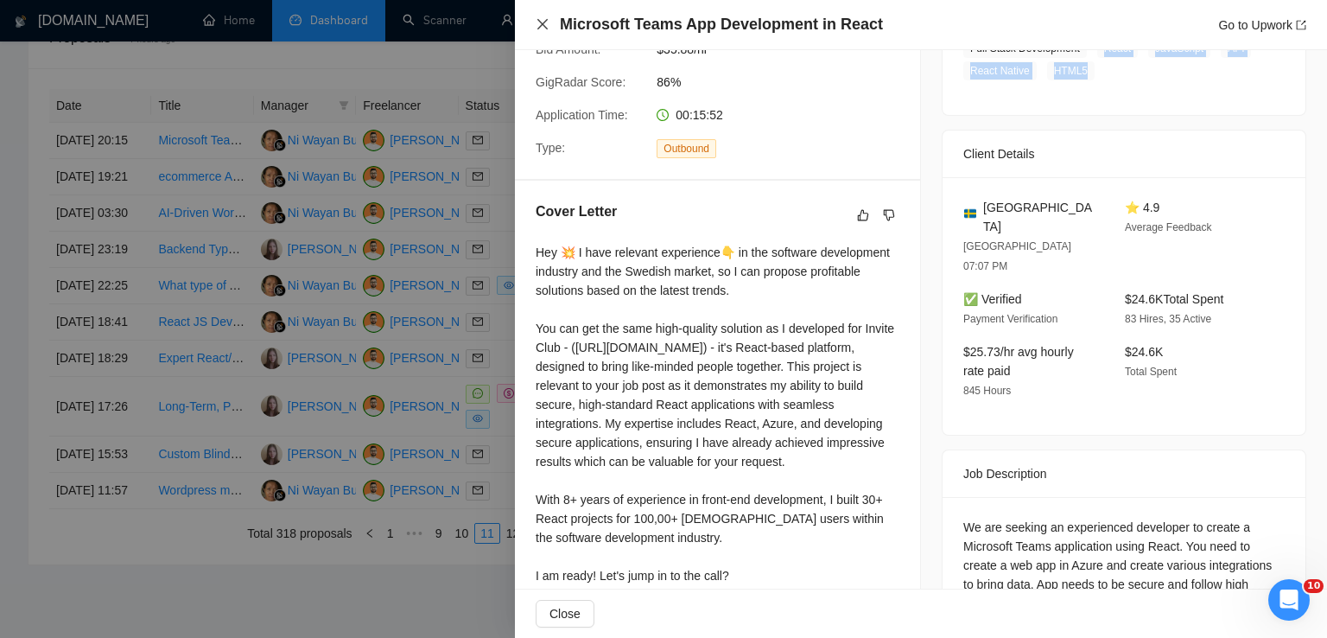
click at [544, 22] on icon "close" at bounding box center [542, 24] width 10 height 10
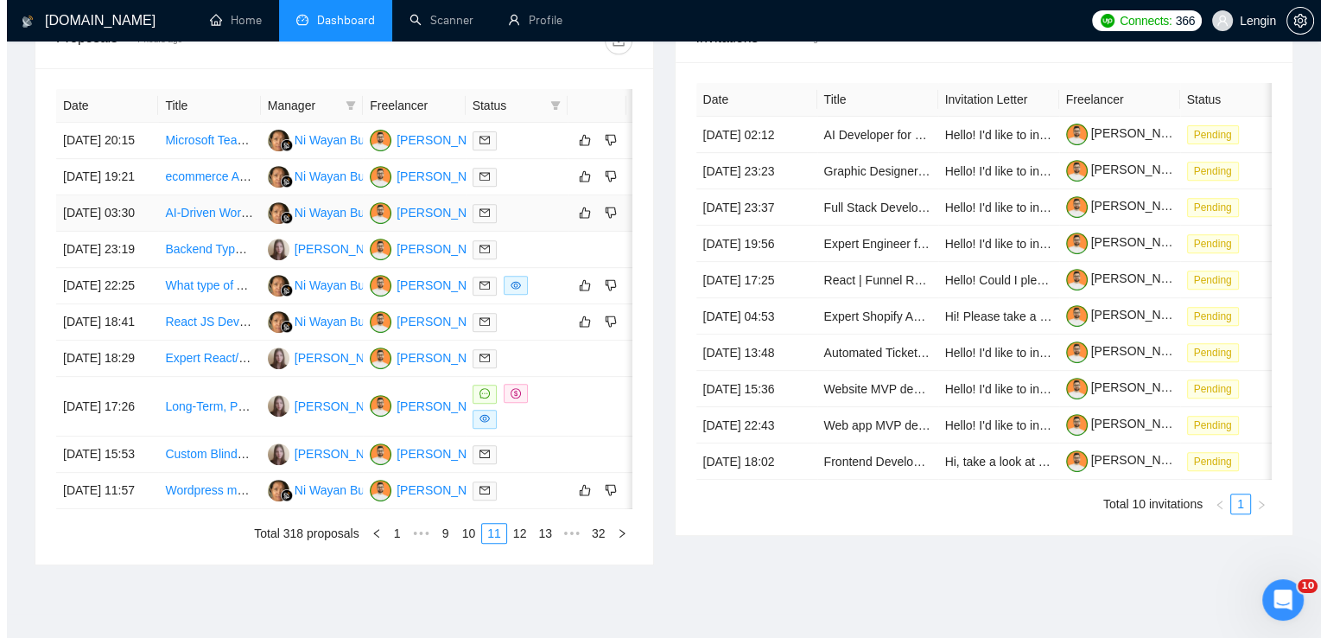
scroll to position [815, 0]
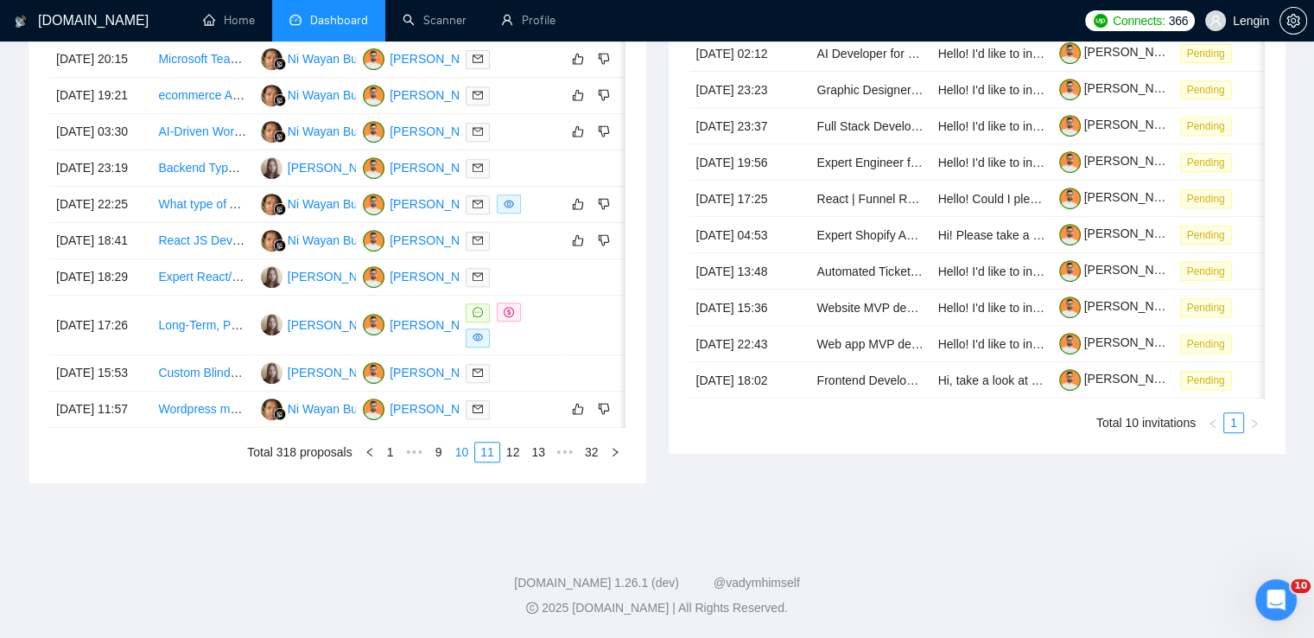
click at [460, 461] on link "10" at bounding box center [462, 451] width 24 height 19
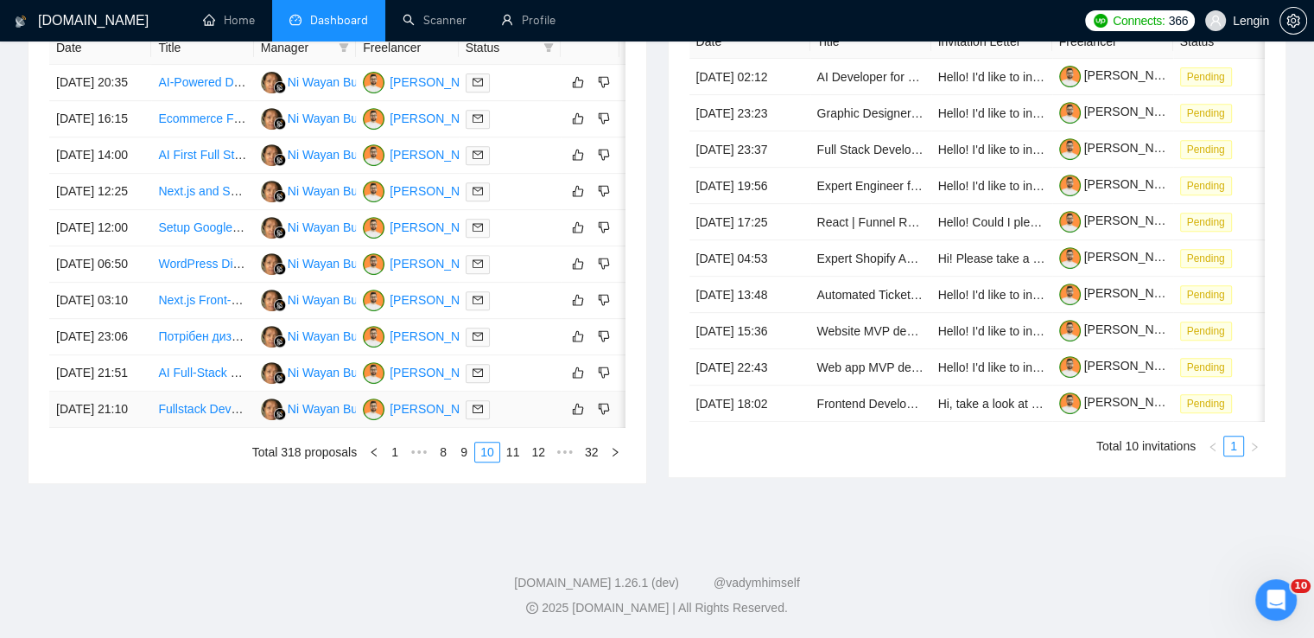
click at [211, 428] on td "Fullstack Developer Needed for SaaS Travel Software" at bounding box center [202, 409] width 102 height 36
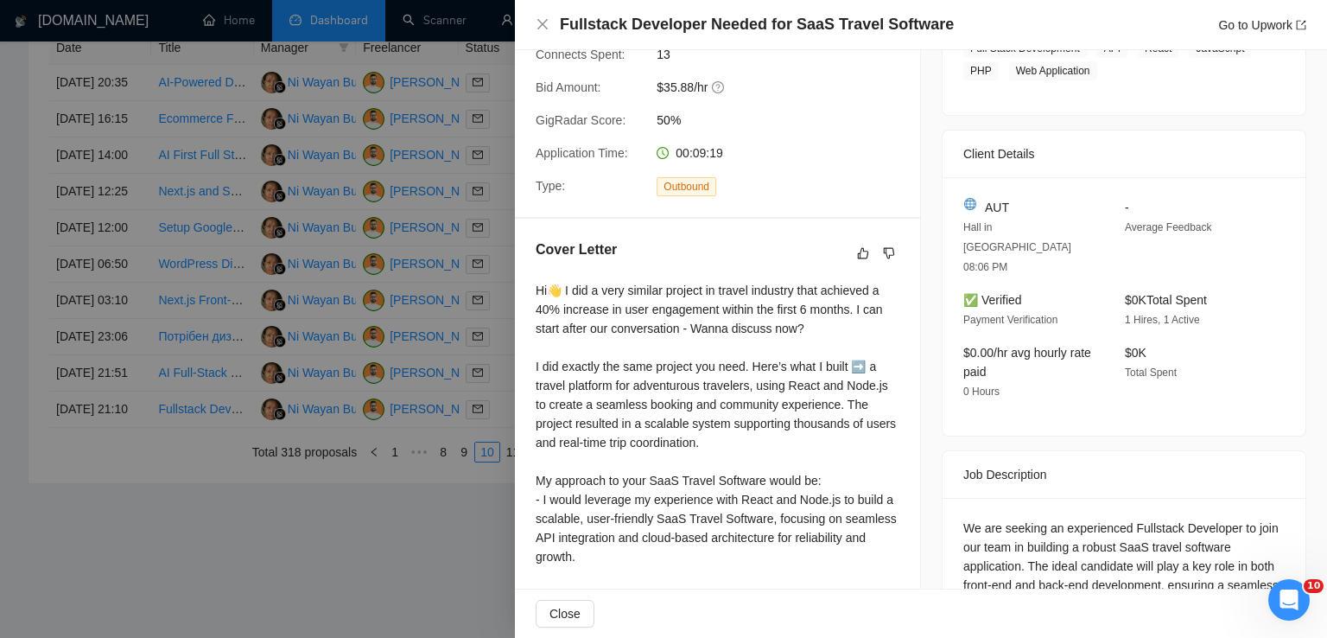
scroll to position [499, 0]
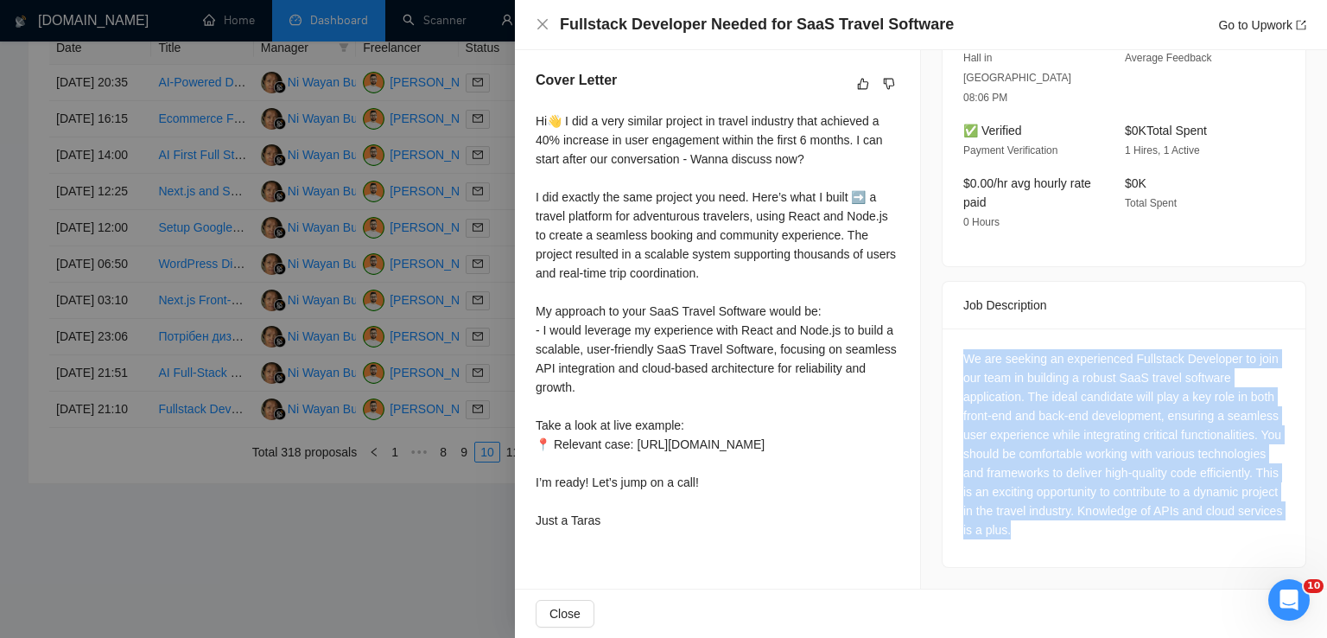
drag, startPoint x: 1120, startPoint y: 483, endPoint x: 943, endPoint y: 314, distance: 243.8
click at [943, 328] on div "We are seeking an experienced Fullstack Developer to join our team in building …" at bounding box center [1123, 447] width 363 height 238
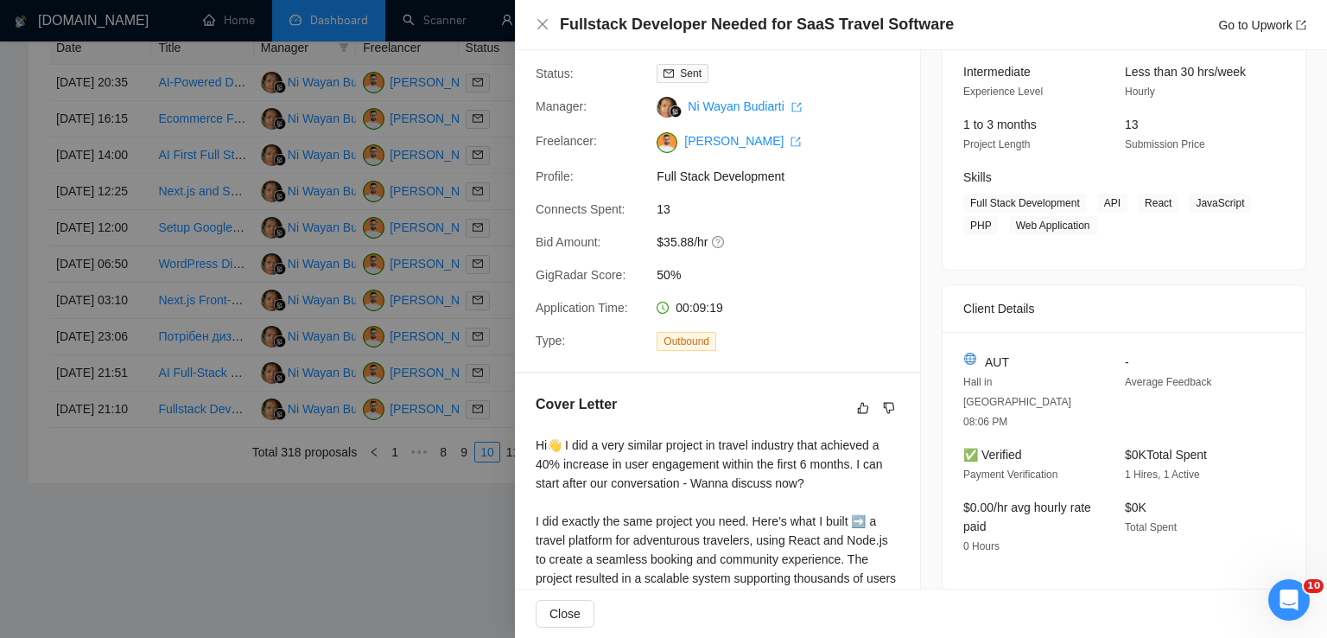
scroll to position [162, 0]
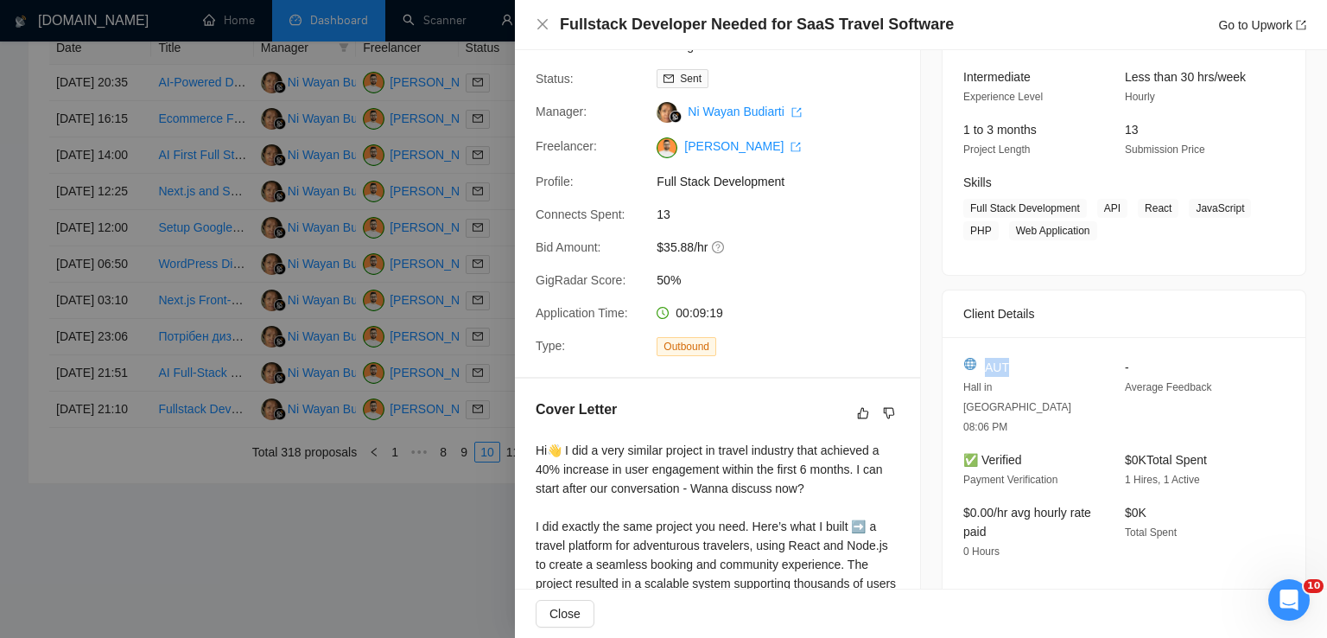
drag, startPoint x: 1021, startPoint y: 367, endPoint x: 978, endPoint y: 367, distance: 43.2
click at [978, 367] on div "AUT" at bounding box center [1030, 367] width 134 height 19
drag, startPoint x: 1091, startPoint y: 210, endPoint x: 1091, endPoint y: 225, distance: 15.5
click at [1091, 225] on span "Full Stack Development API React JavaScript PHP Web Application" at bounding box center [1110, 219] width 295 height 41
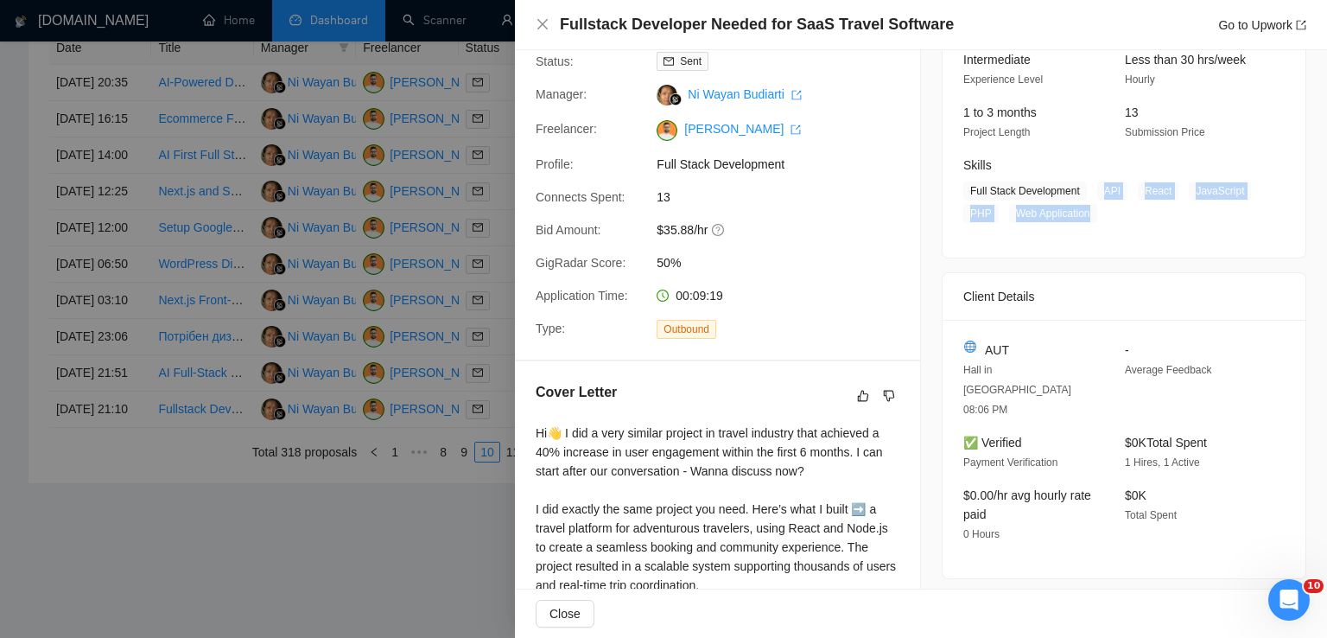
scroll to position [0, 0]
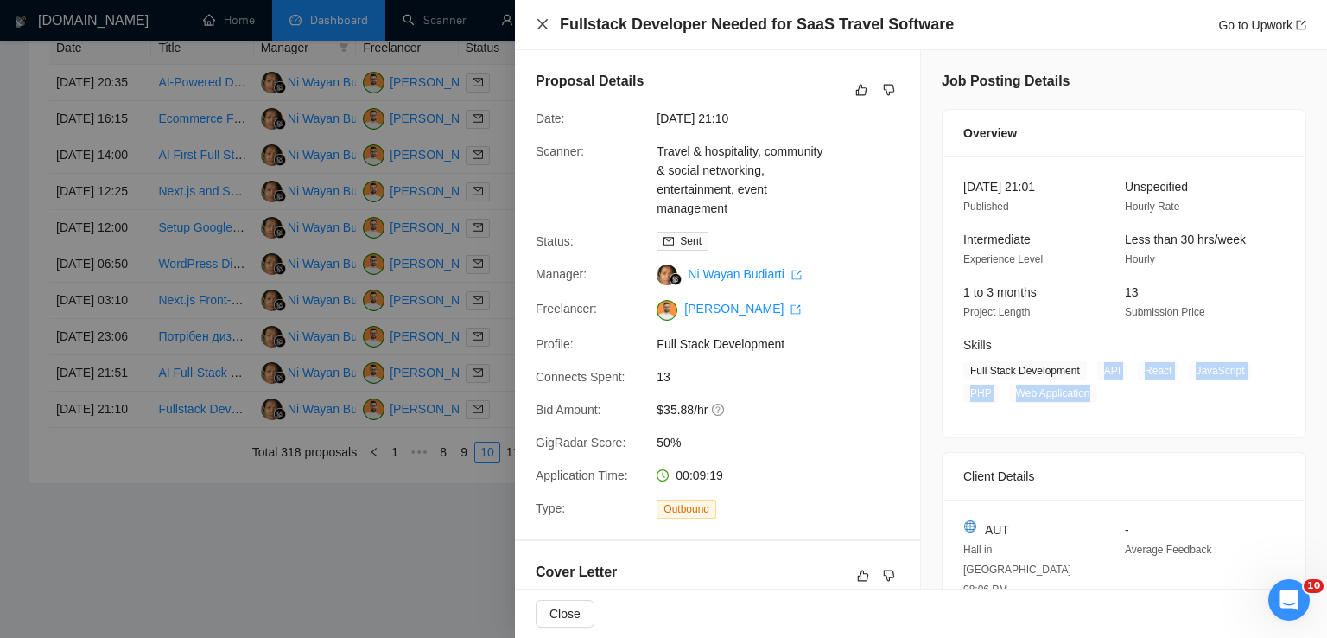
click at [542, 22] on icon "close" at bounding box center [543, 24] width 14 height 14
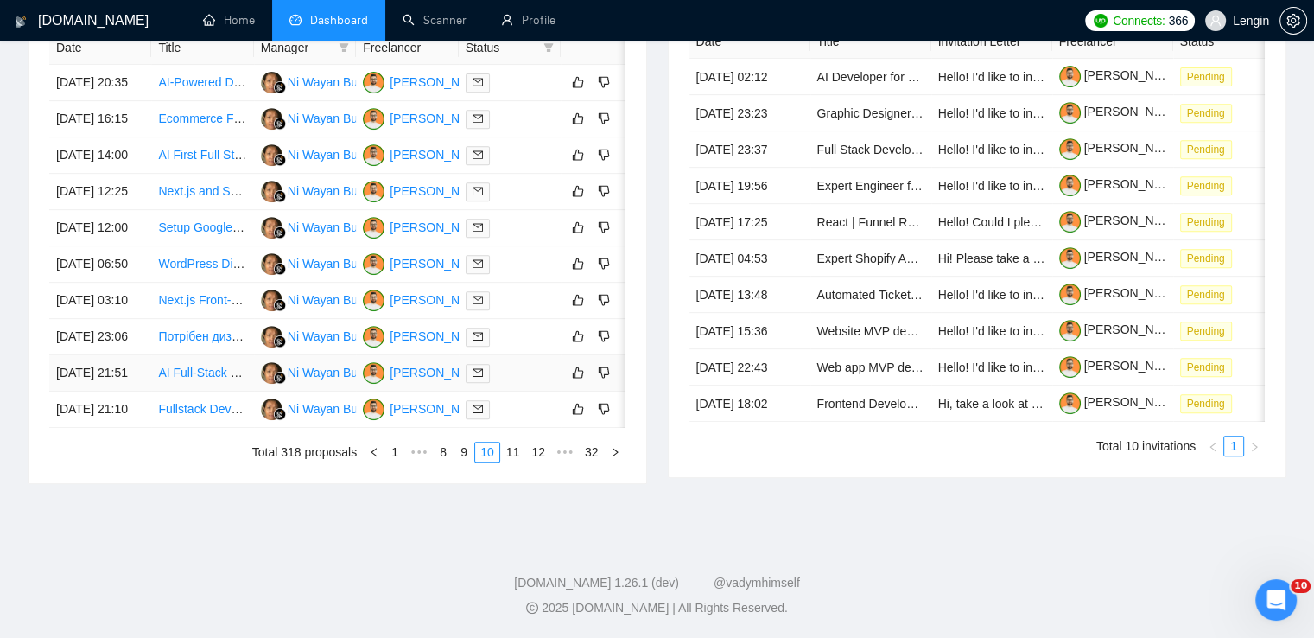
click at [181, 391] on td "AI Full-Stack Engineer Needed for HealthCare Web and Mobile Application" at bounding box center [202, 373] width 102 height 36
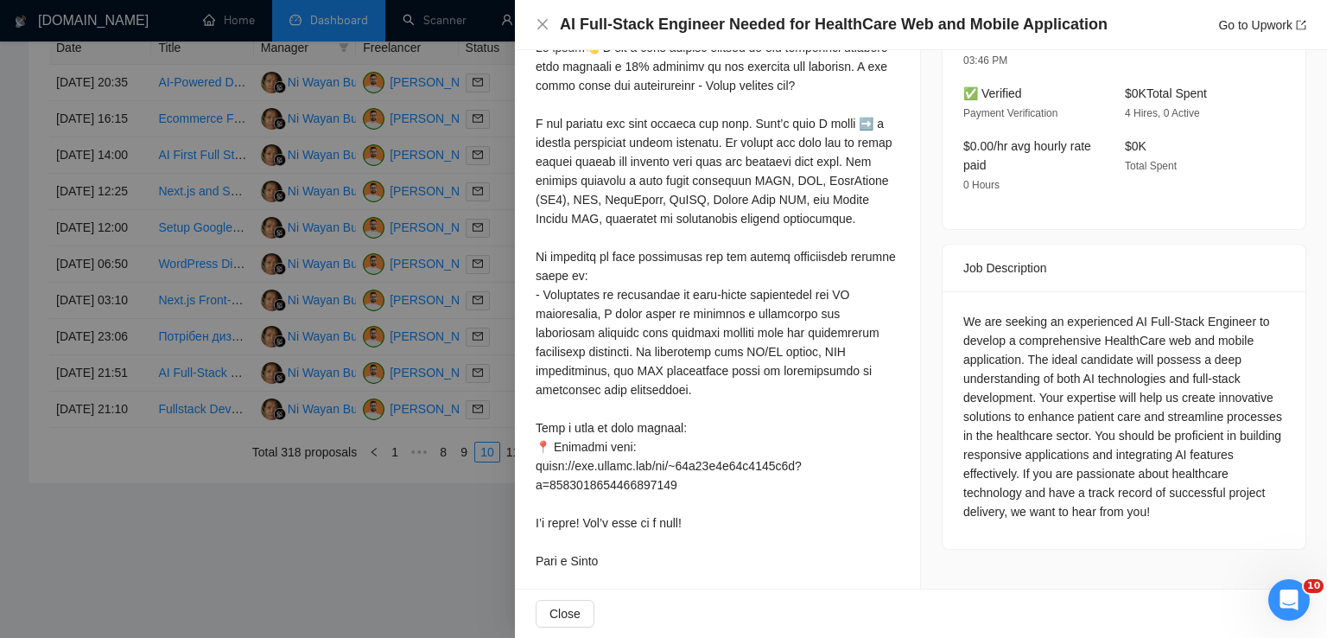
scroll to position [518, 0]
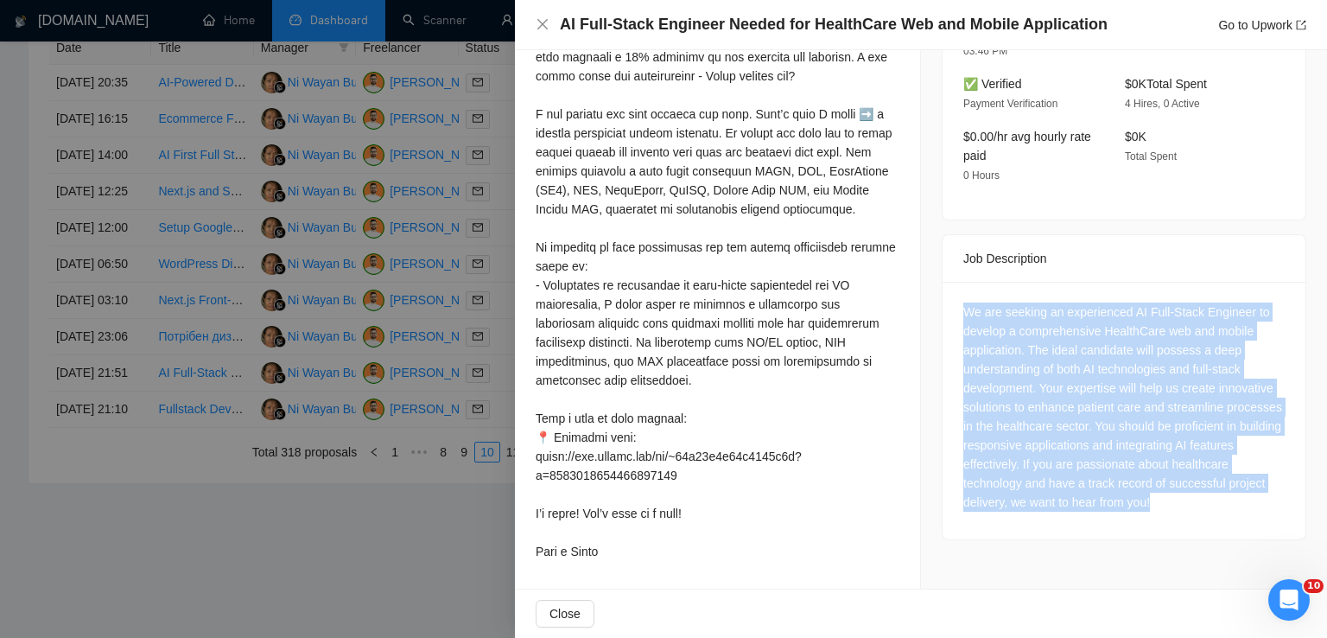
drag, startPoint x: 1147, startPoint y: 484, endPoint x: 950, endPoint y: 302, distance: 267.8
click at [950, 302] on div "We are seeking an experienced AI Full-Stack Engineer to develop a comprehensive…" at bounding box center [1123, 410] width 363 height 257
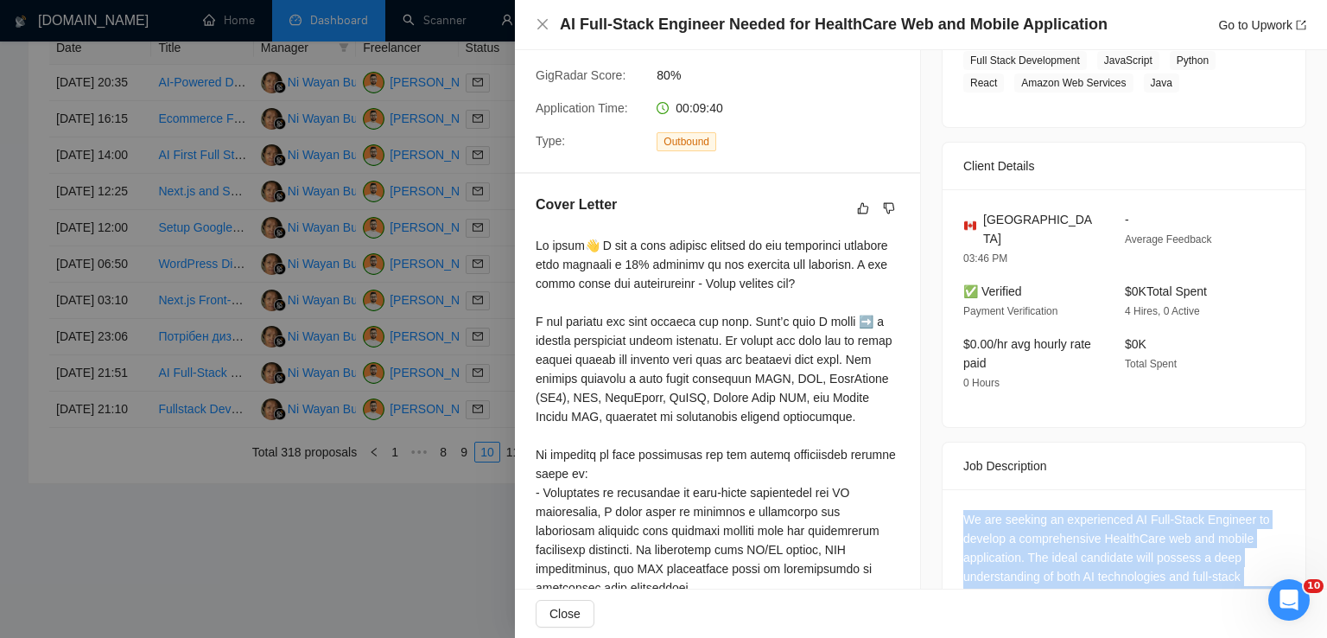
scroll to position [311, 0]
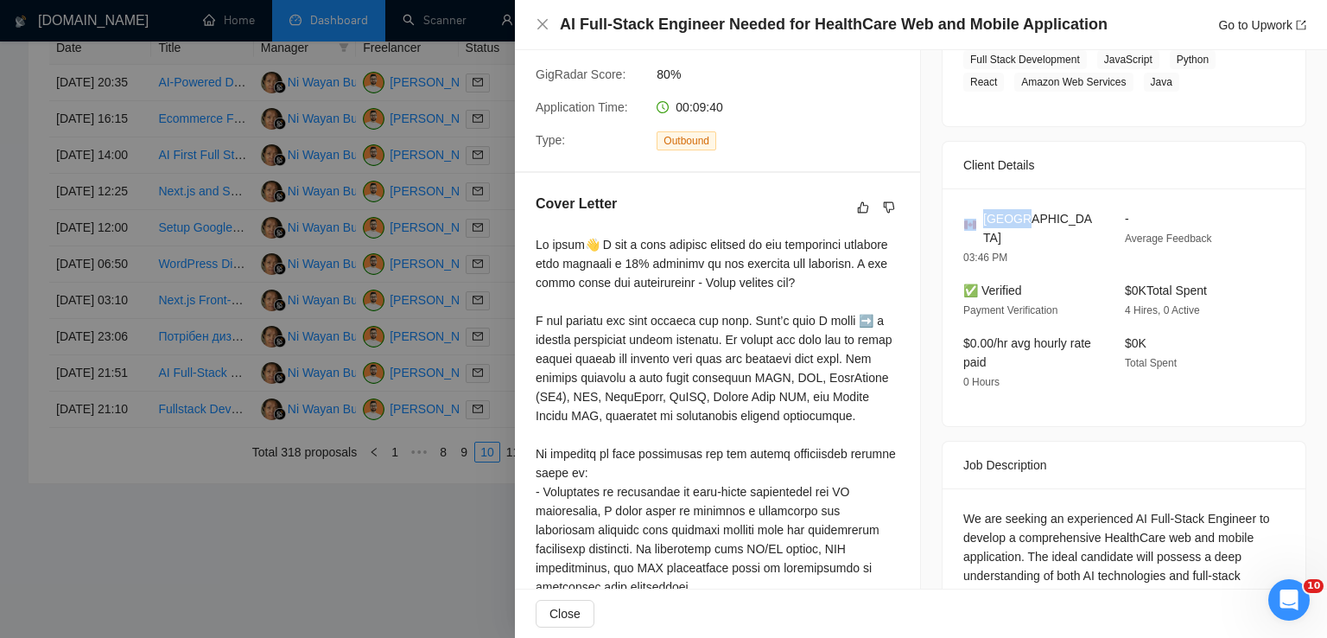
drag, startPoint x: 1033, startPoint y: 219, endPoint x: 970, endPoint y: 216, distance: 63.2
click at [970, 216] on div "[GEOGRAPHIC_DATA]" at bounding box center [1030, 228] width 134 height 38
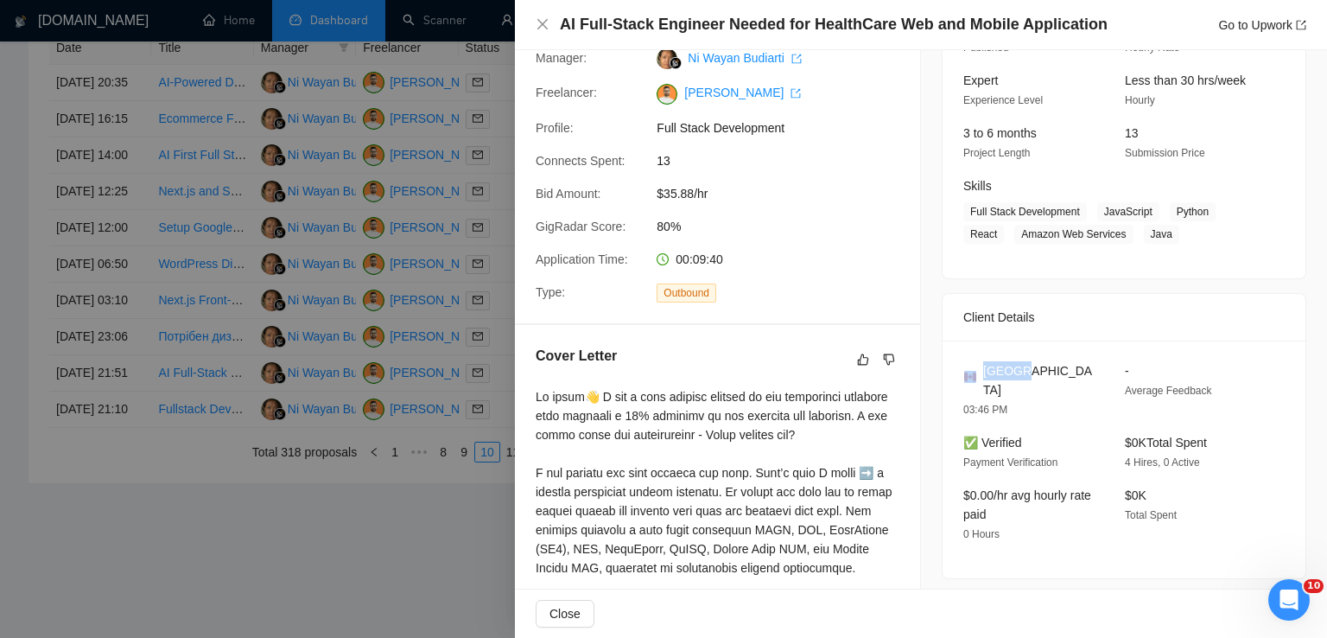
scroll to position [156, 0]
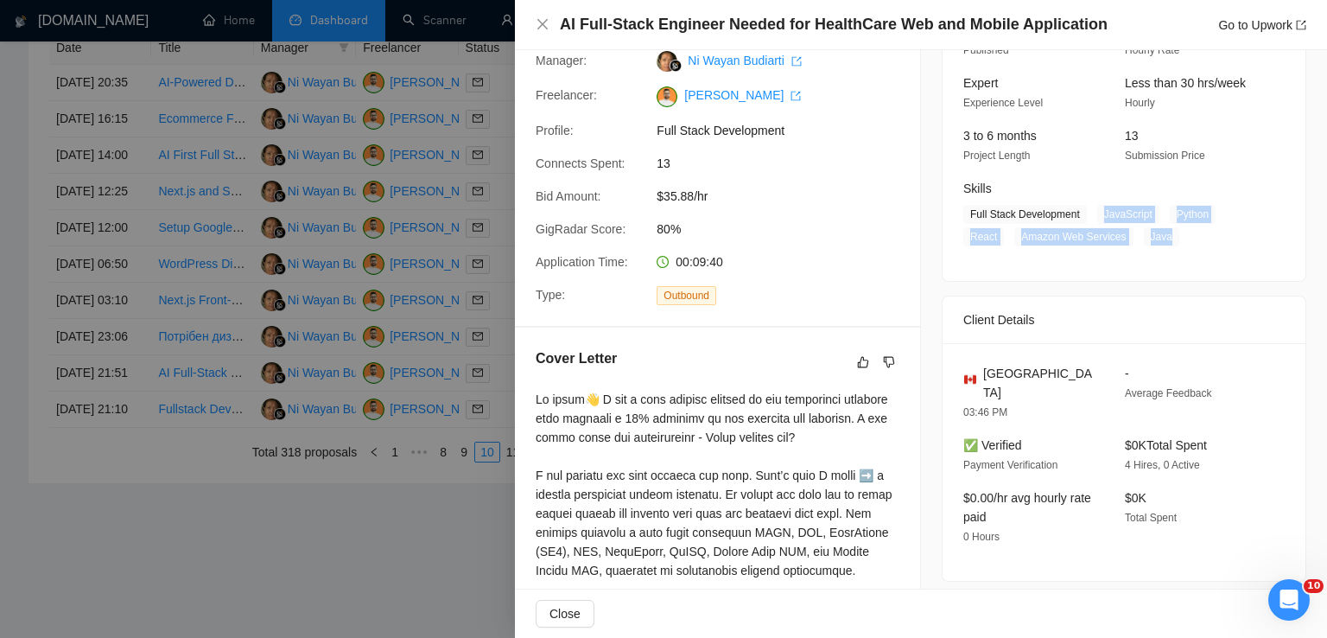
drag, startPoint x: 1095, startPoint y: 213, endPoint x: 1175, endPoint y: 242, distance: 84.7
click at [1175, 242] on span "Full Stack Development JavaScript Python React Amazon Web Services Java" at bounding box center [1110, 225] width 295 height 41
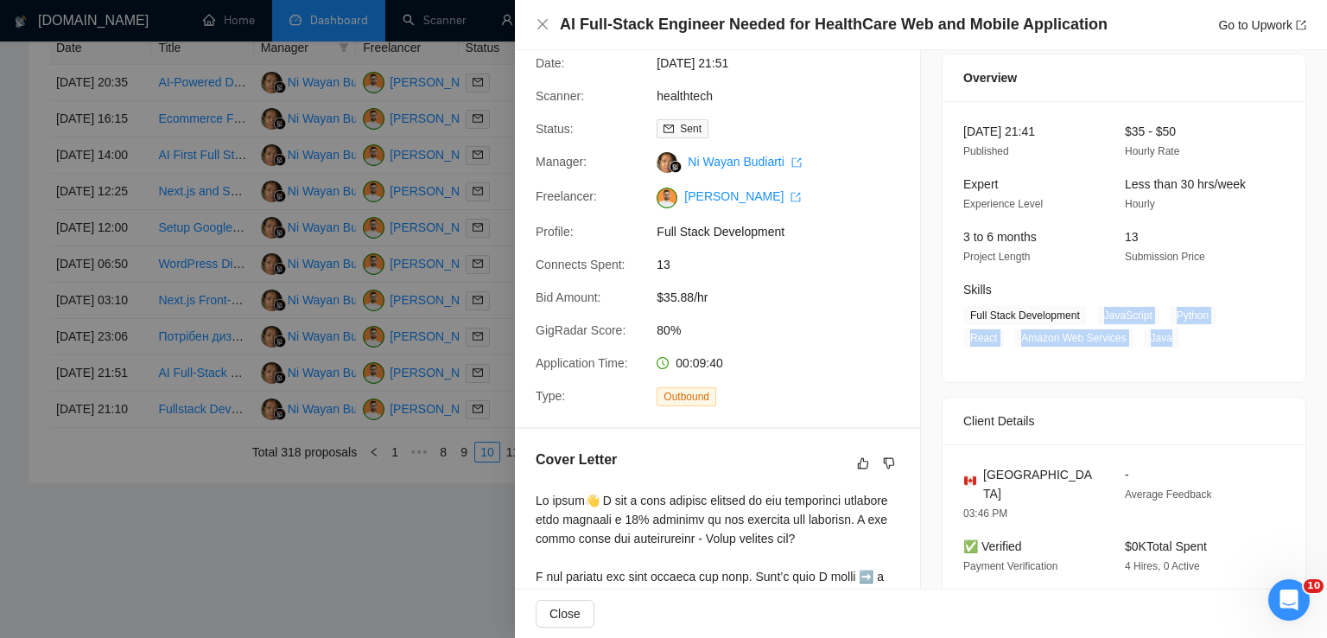
scroll to position [54, 0]
click at [536, 29] on icon "close" at bounding box center [543, 24] width 14 height 14
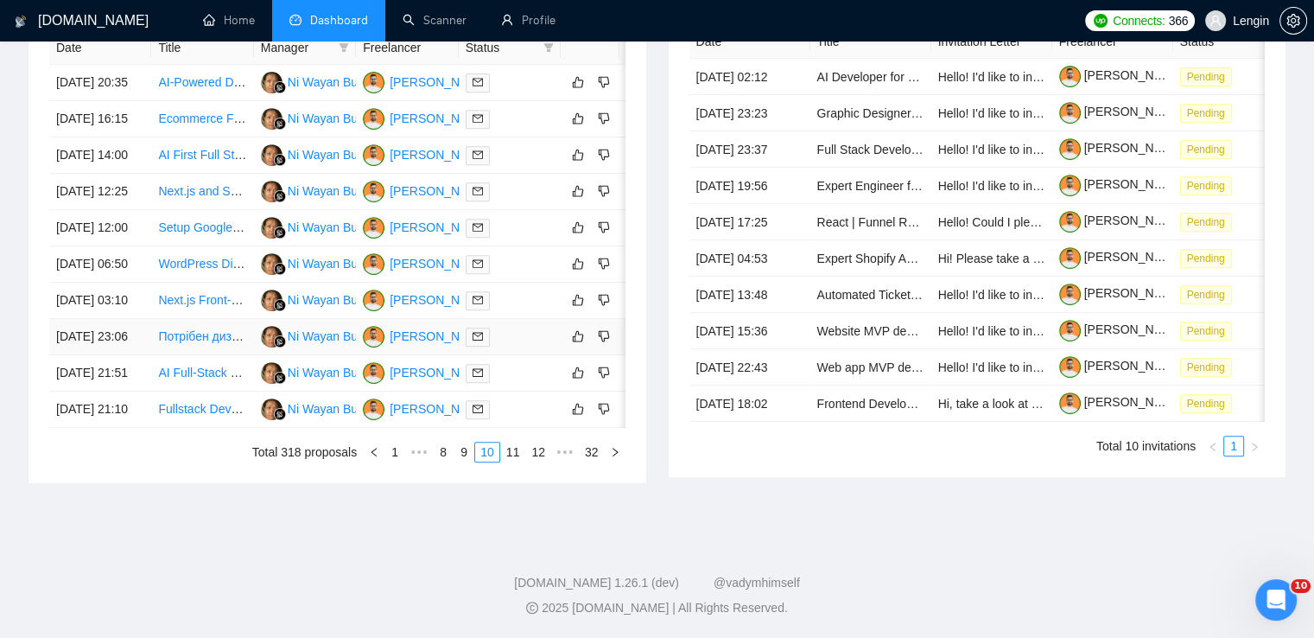
click at [176, 355] on td "Потрібен дизайнер для роботи із зображеннями та легких візуальних правок на сай…" at bounding box center [202, 337] width 102 height 36
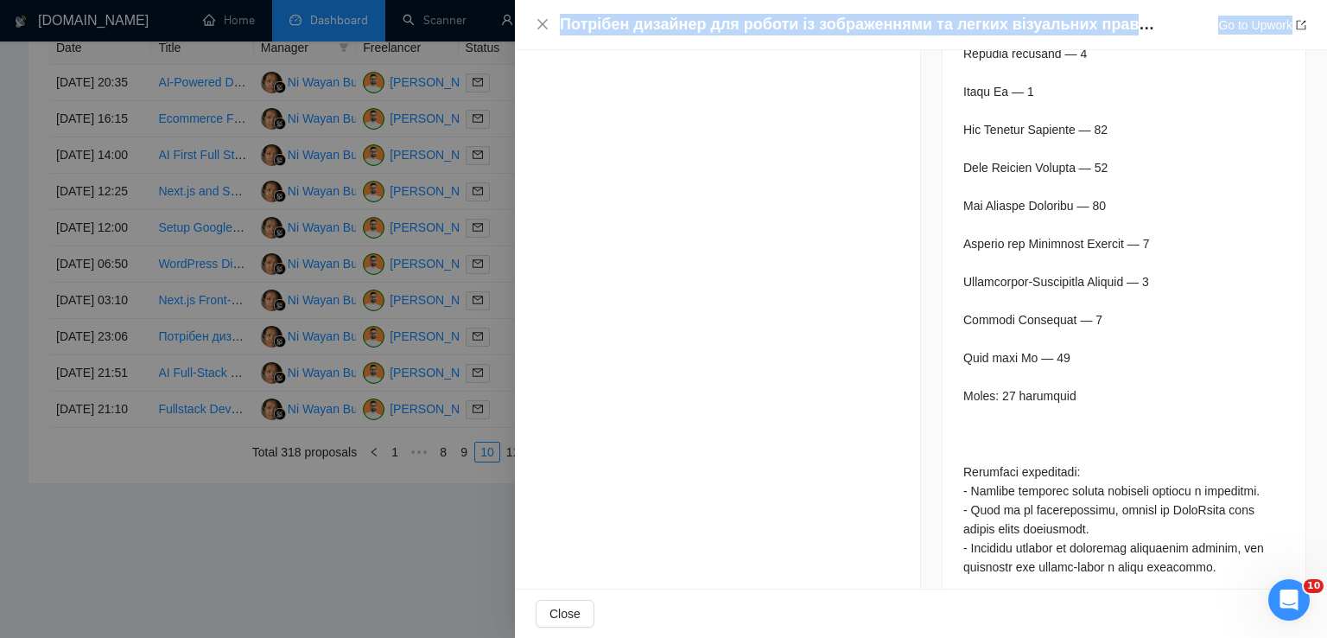
scroll to position [1774, 0]
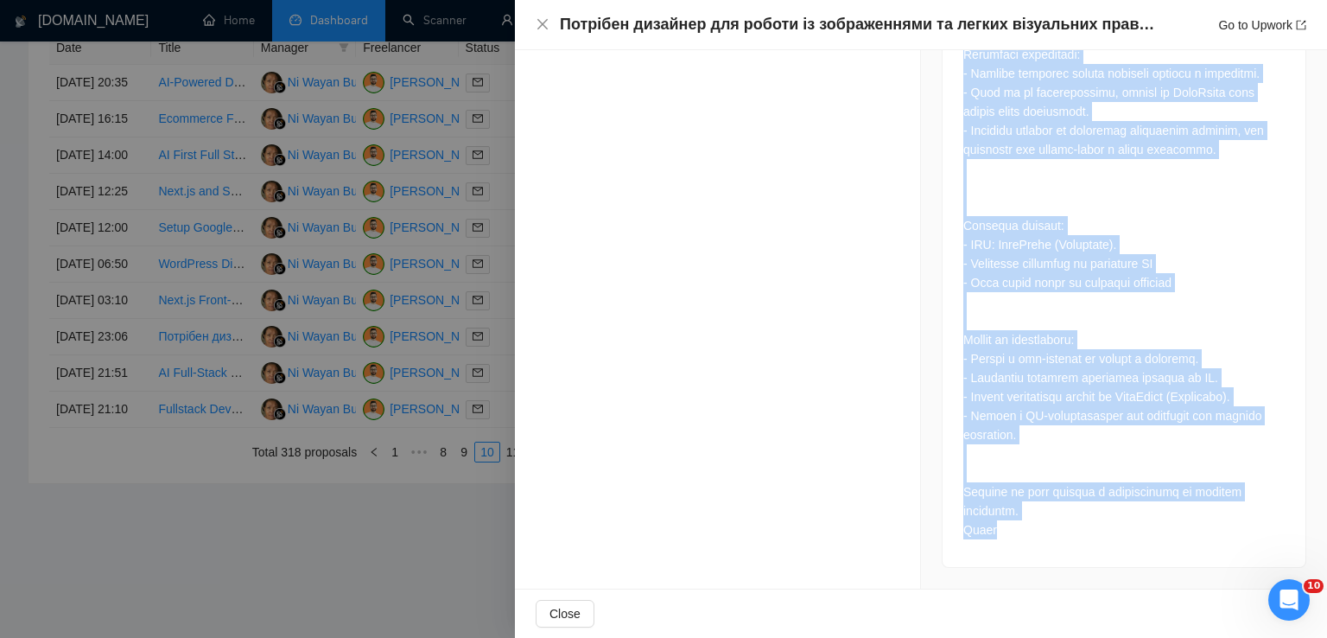
drag, startPoint x: 952, startPoint y: 183, endPoint x: 1099, endPoint y: 537, distance: 383.4
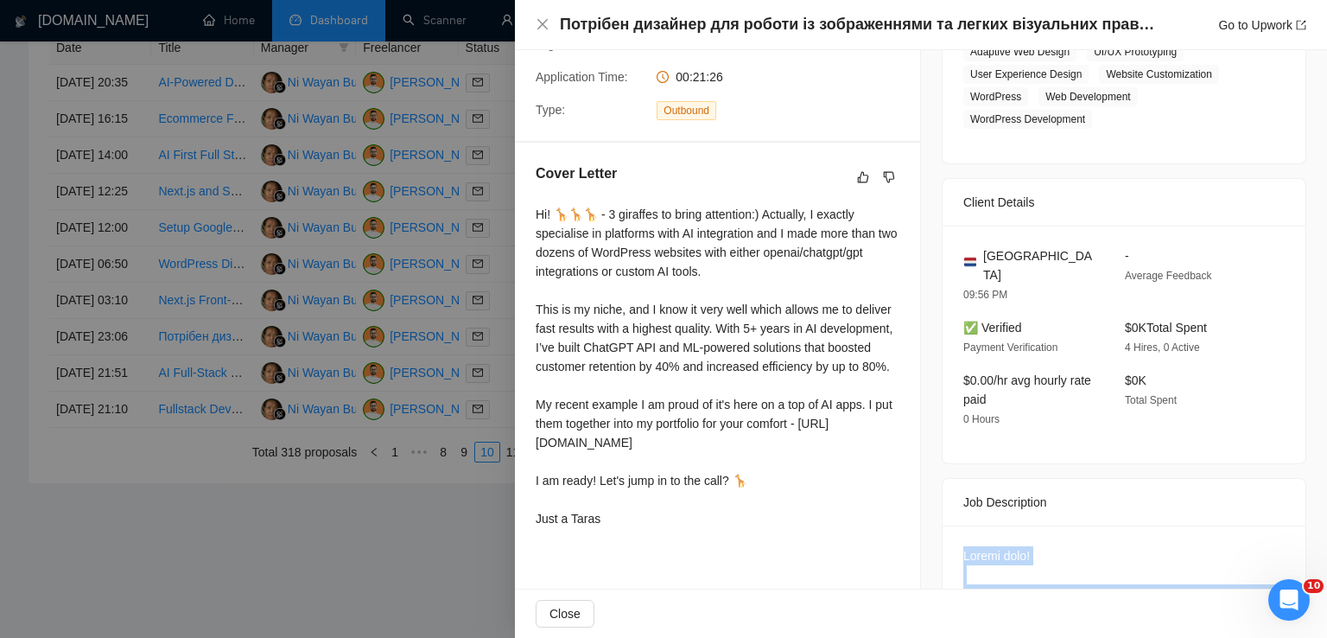
scroll to position [336, 0]
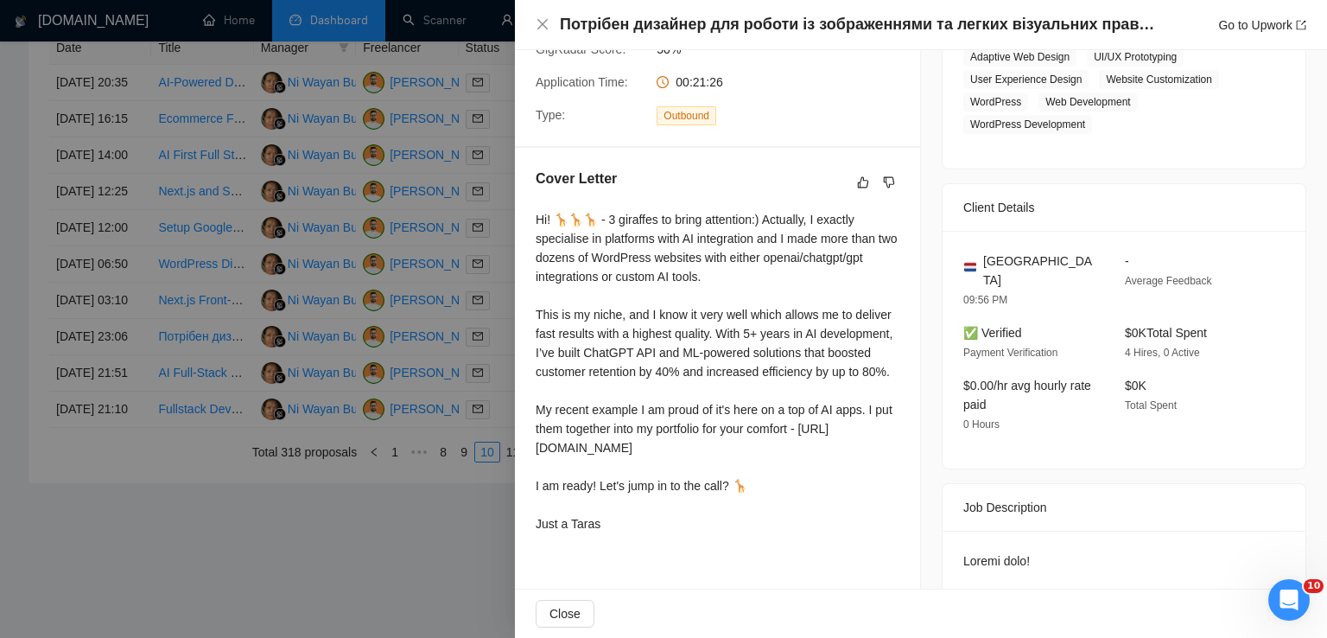
click at [1039, 323] on div "✅ Verified Payment Verification" at bounding box center [1030, 342] width 148 height 39
drag, startPoint x: 1054, startPoint y: 263, endPoint x: 980, endPoint y: 259, distance: 74.4
click at [980, 259] on div "[GEOGRAPHIC_DATA]" at bounding box center [1030, 270] width 134 height 38
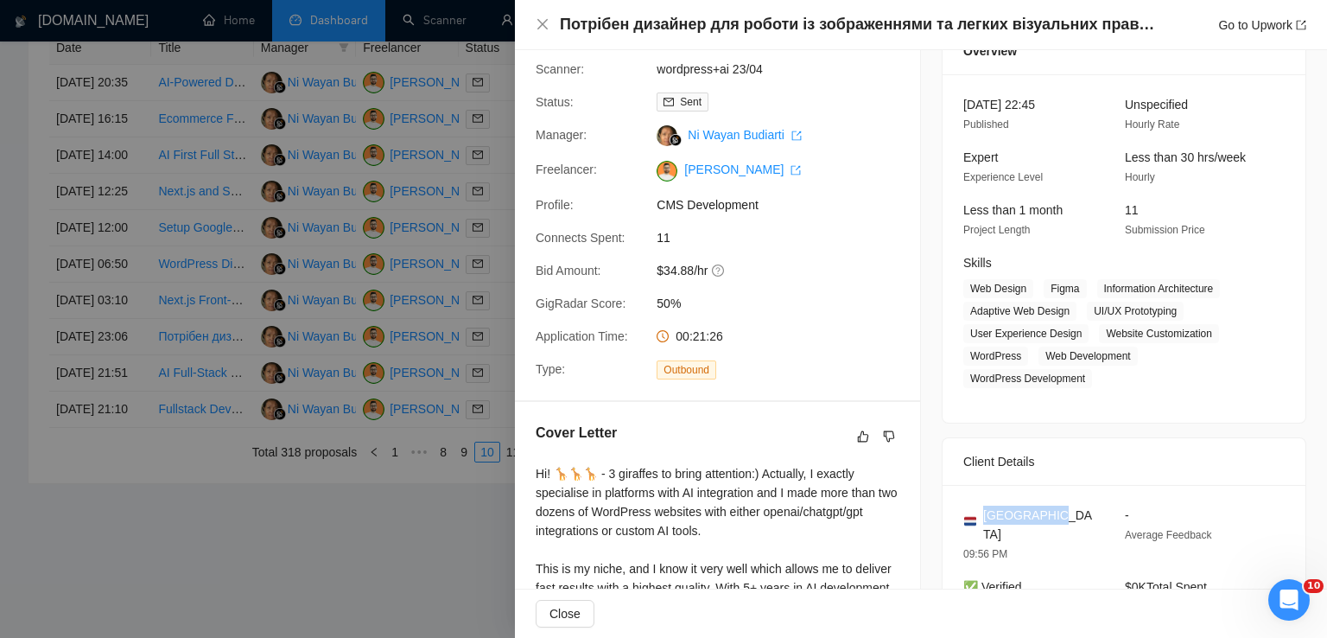
scroll to position [80, 0]
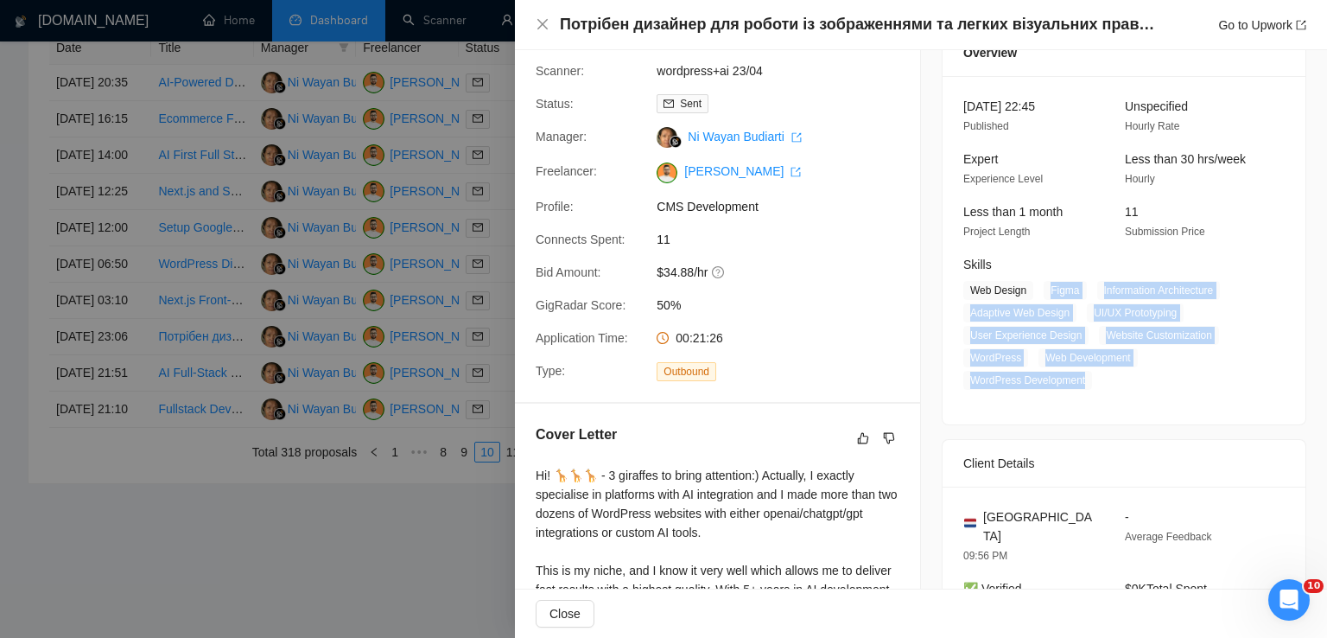
drag, startPoint x: 1040, startPoint y: 288, endPoint x: 1094, endPoint y: 390, distance: 115.1
click at [1094, 390] on span "Web Design Figma Information Architecture Adaptive Web Design UI/UX Prototyping…" at bounding box center [1110, 335] width 295 height 109
click at [536, 30] on icon "close" at bounding box center [543, 24] width 14 height 14
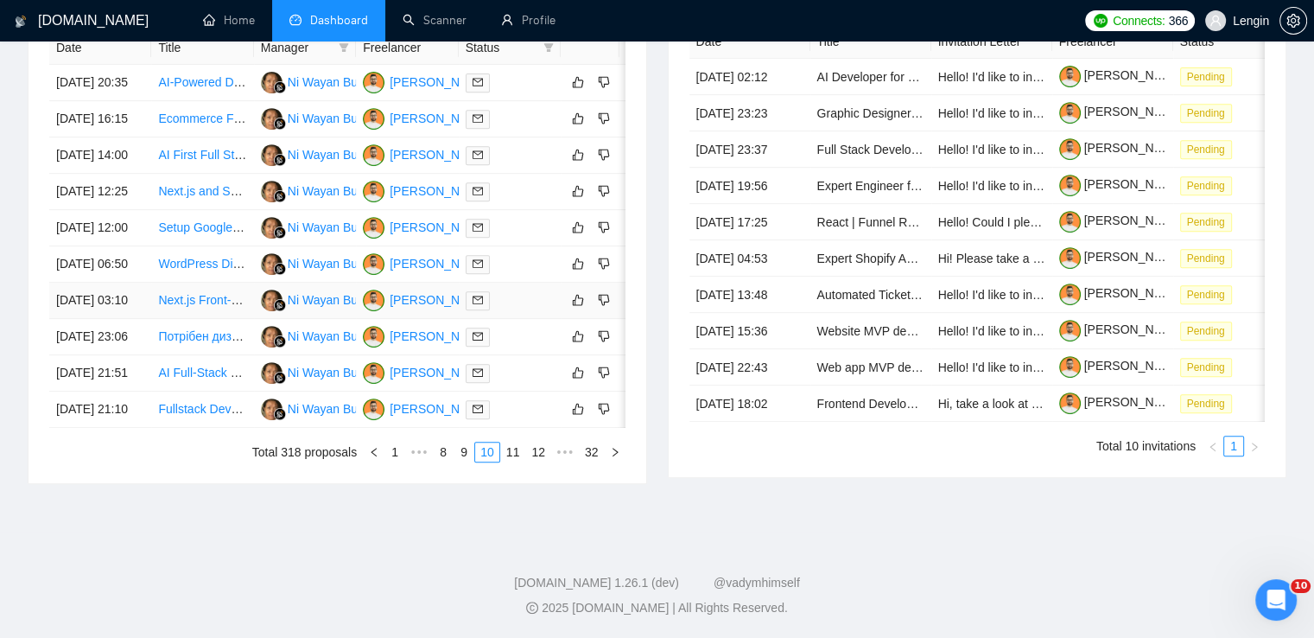
click at [212, 319] on td "Next.js Front-End Developer Needed" at bounding box center [202, 300] width 102 height 36
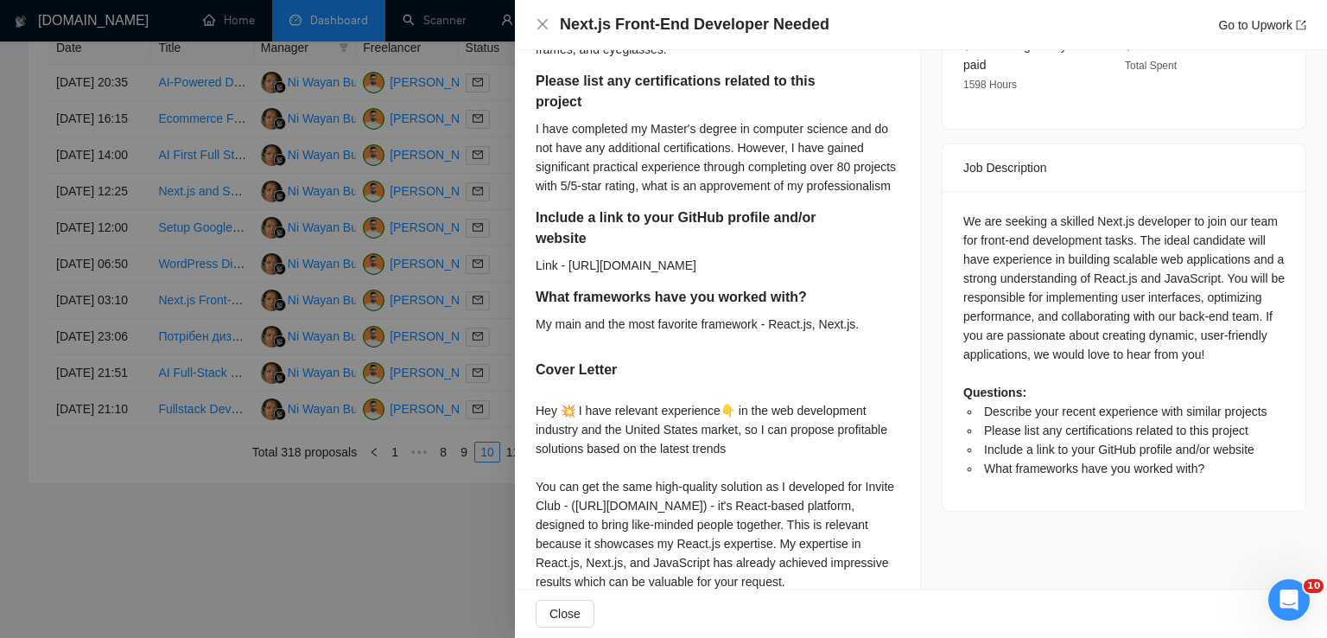
scroll to position [613, 0]
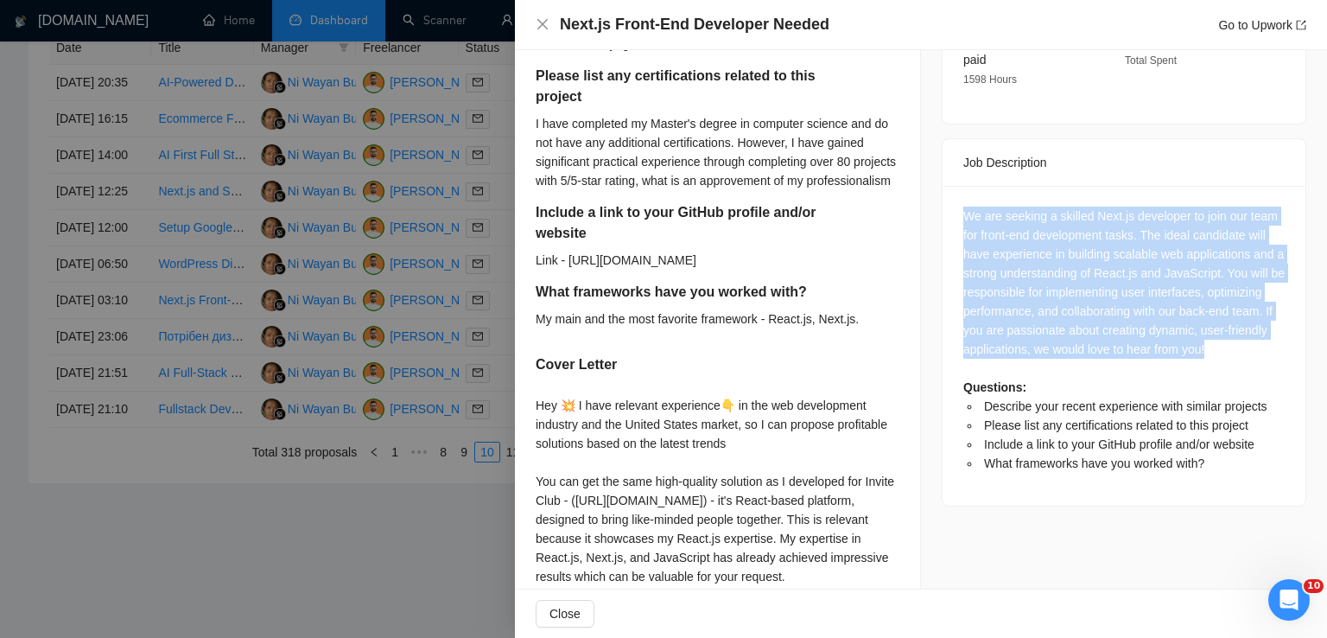
drag, startPoint x: 954, startPoint y: 196, endPoint x: 1287, endPoint y: 328, distance: 358.7
click at [1287, 328] on div "We are seeking a skilled Next.js developer to join our team for front-end devel…" at bounding box center [1123, 346] width 363 height 320
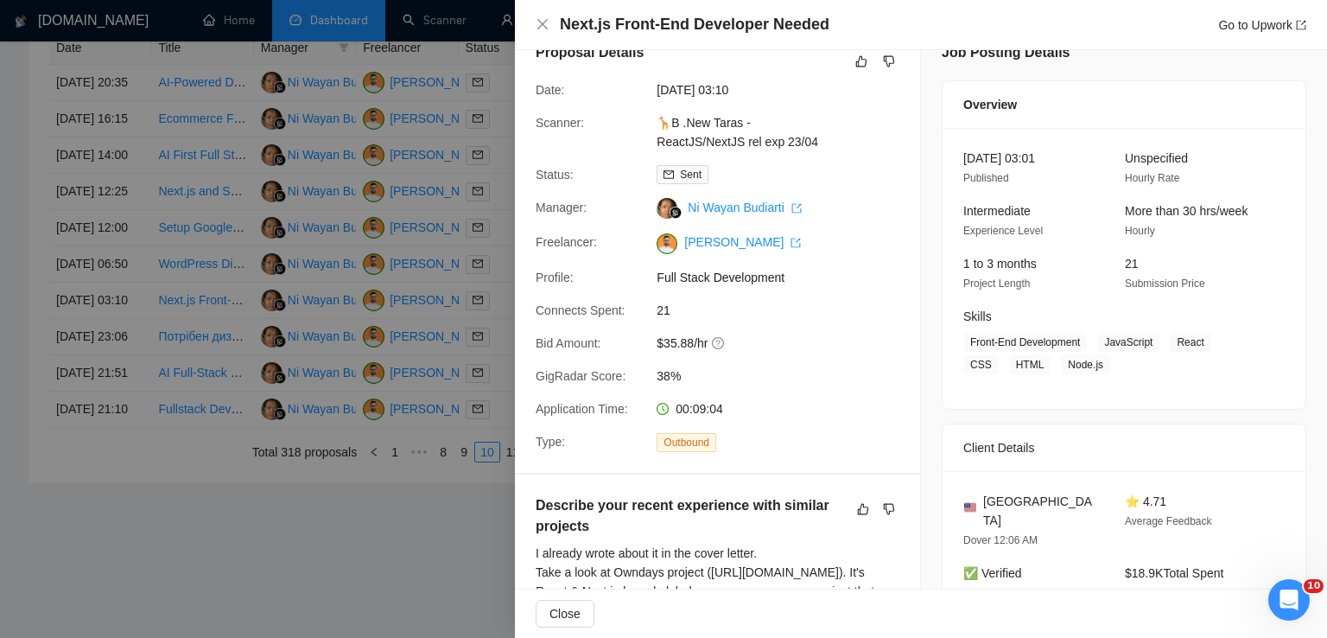
scroll to position [21, 0]
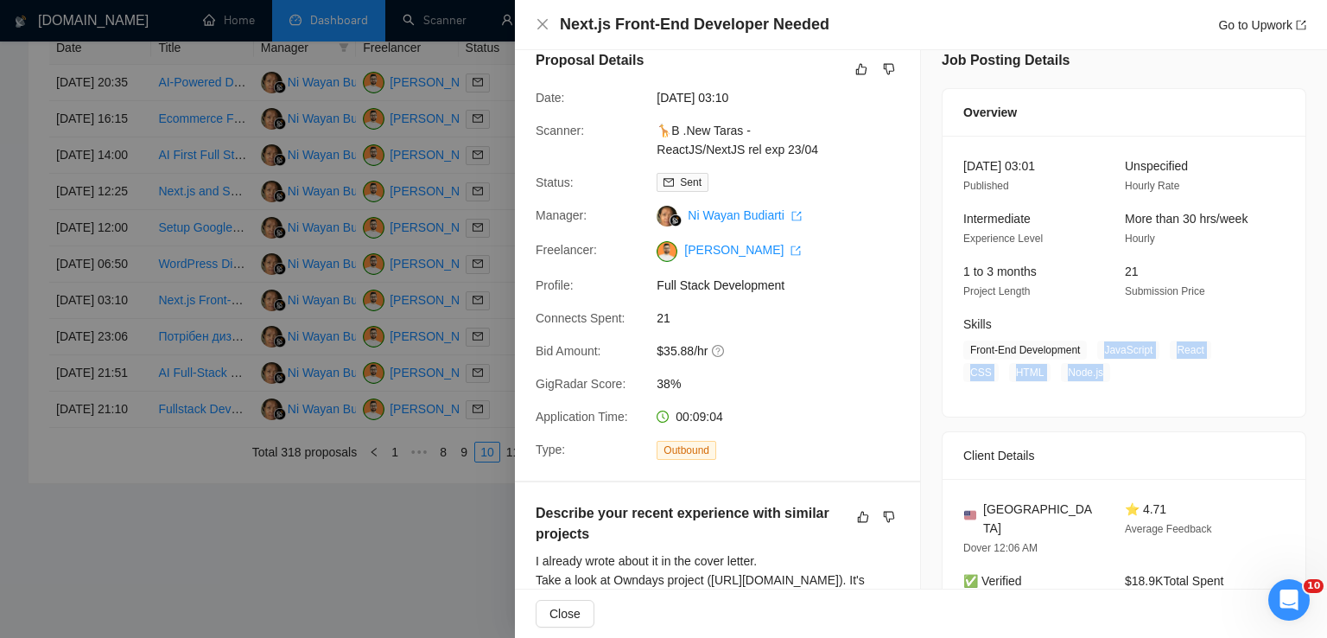
drag, startPoint x: 1098, startPoint y: 347, endPoint x: 1054, endPoint y: 361, distance: 46.2
click at [1054, 361] on span "Front-End Development JavaScript React CSS HTML Node.js" at bounding box center [1110, 360] width 295 height 41
drag, startPoint x: 1075, startPoint y: 352, endPoint x: 954, endPoint y: 352, distance: 120.9
click at [956, 352] on div "Skills Front-End Development JavaScript React CSS HTML Node.js" at bounding box center [1110, 347] width 309 height 67
click at [542, 29] on icon "close" at bounding box center [543, 24] width 14 height 14
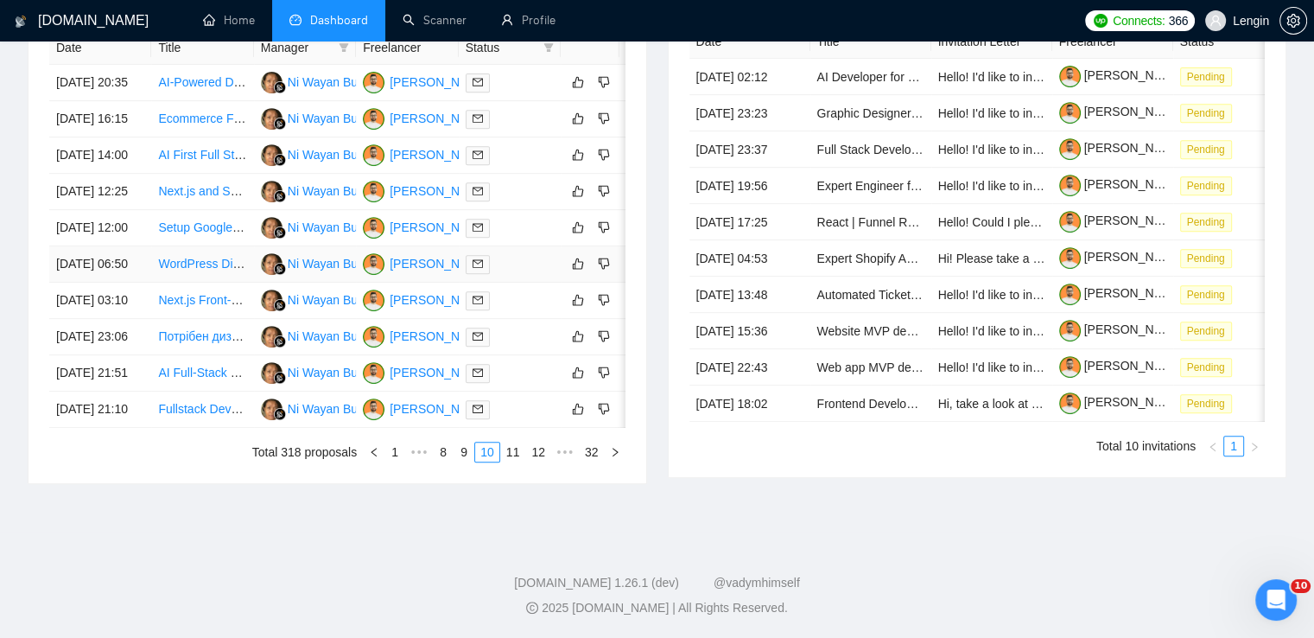
click at [188, 282] on td "WordPress Directory Development" at bounding box center [202, 264] width 102 height 36
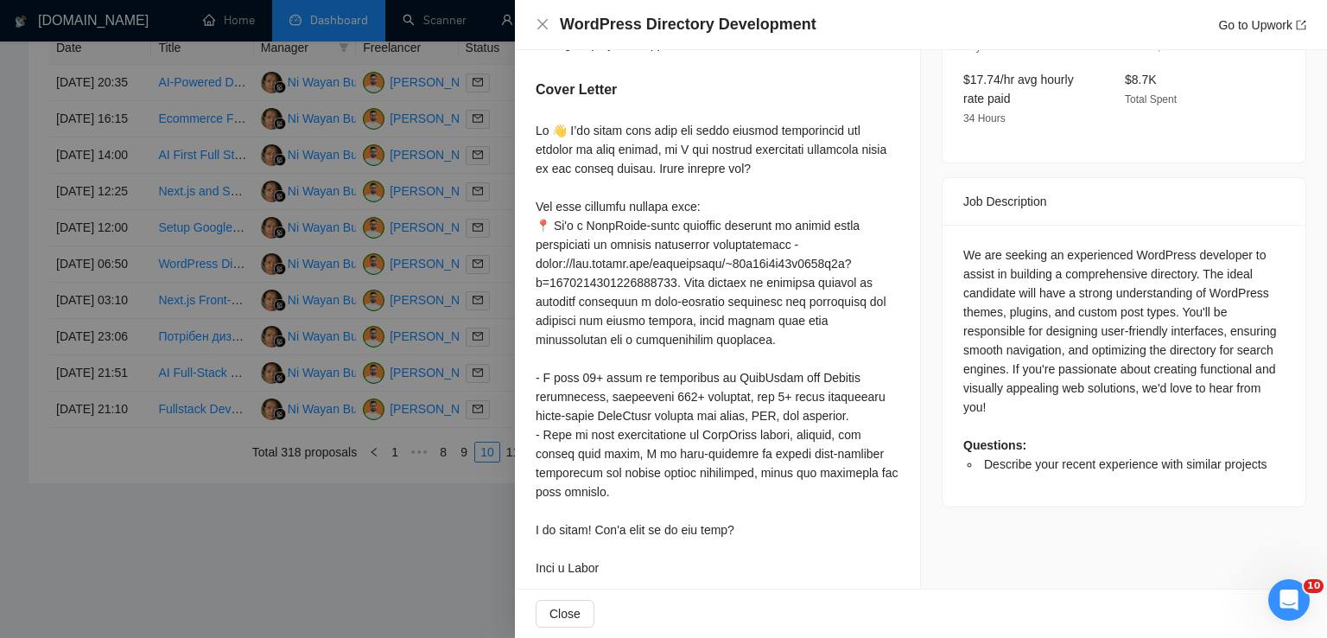
scroll to position [595, 0]
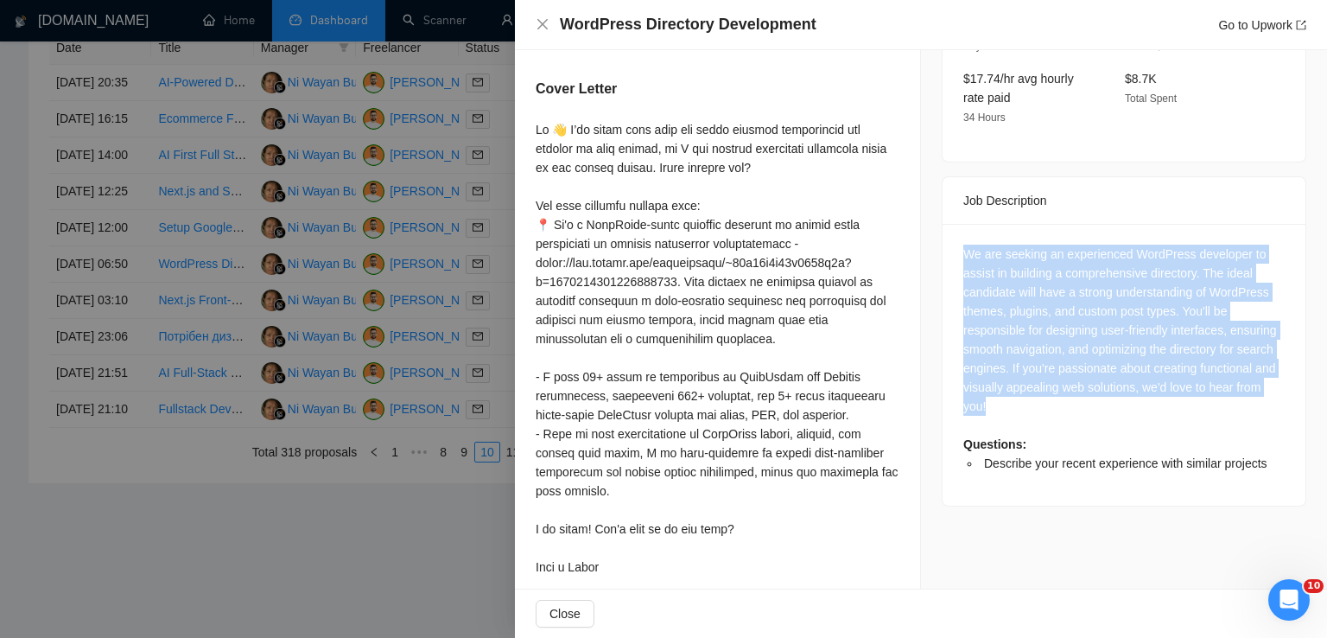
drag, startPoint x: 992, startPoint y: 367, endPoint x: 954, endPoint y: 215, distance: 156.7
click at [954, 224] on div "We are seeking an experienced WordPress developer to assist in building a compr…" at bounding box center [1123, 365] width 363 height 282
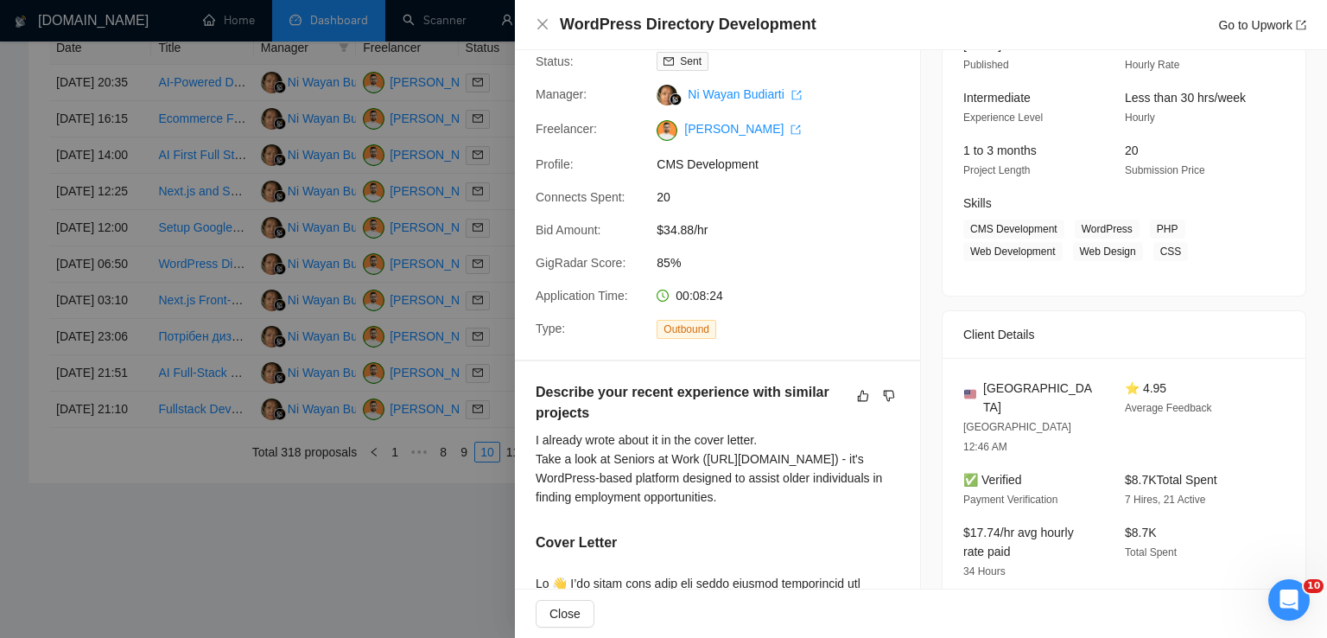
scroll to position [130, 0]
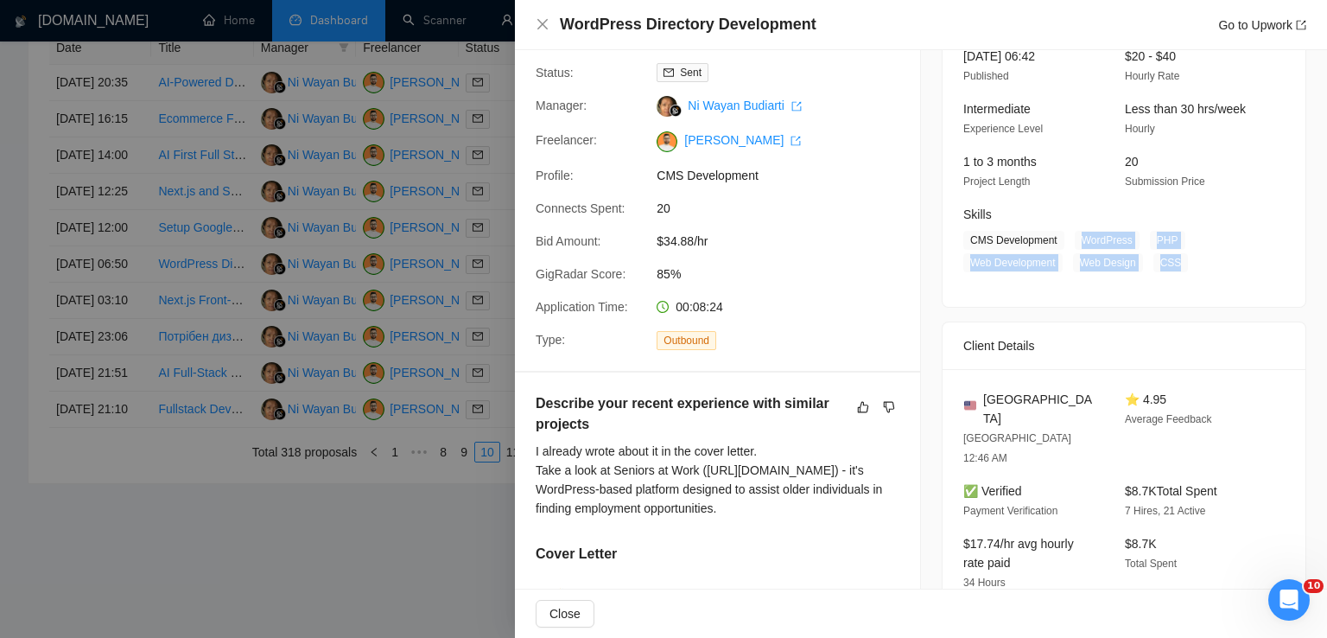
drag, startPoint x: 1071, startPoint y: 236, endPoint x: 1196, endPoint y: 263, distance: 128.3
click at [1196, 263] on span "CMS Development WordPress PHP Web Development Web Design CSS" at bounding box center [1110, 251] width 295 height 41
drag, startPoint x: 1050, startPoint y: 247, endPoint x: 963, endPoint y: 247, distance: 87.2
click at [963, 247] on span "CMS Development" at bounding box center [1013, 240] width 101 height 19
click at [538, 27] on icon "close" at bounding box center [543, 24] width 14 height 14
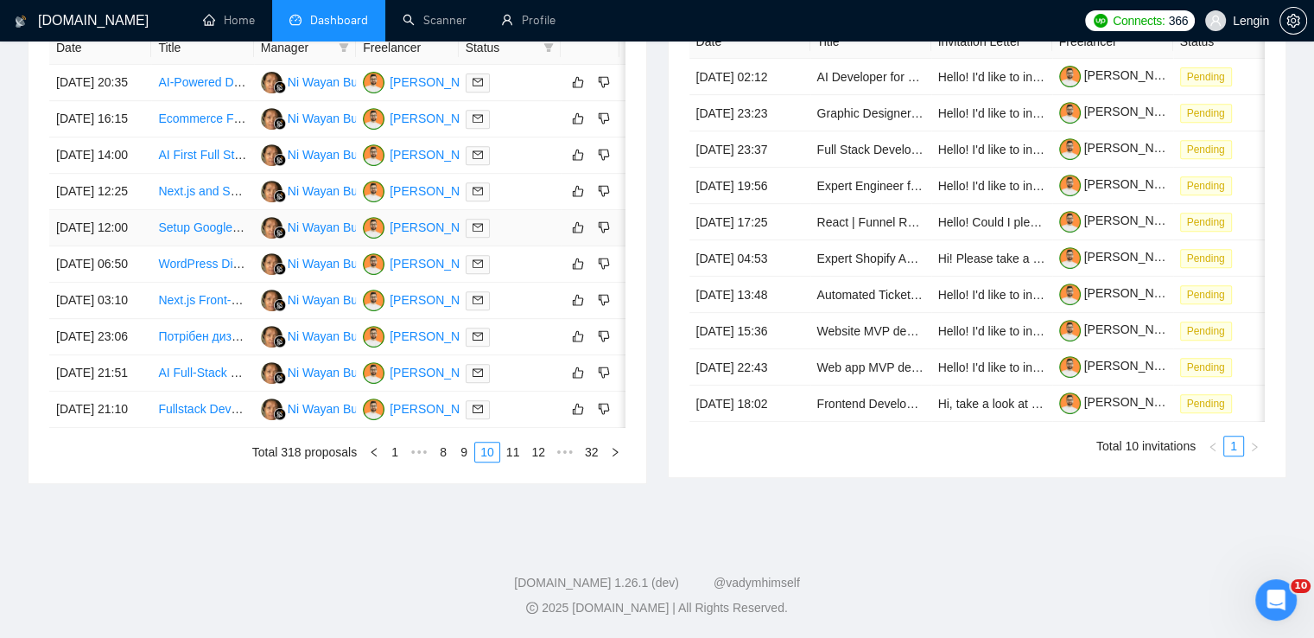
click at [224, 231] on td "Setup Google Cloud DICOM Store with Basic Web Viewer (Proof of Concept)" at bounding box center [202, 228] width 102 height 36
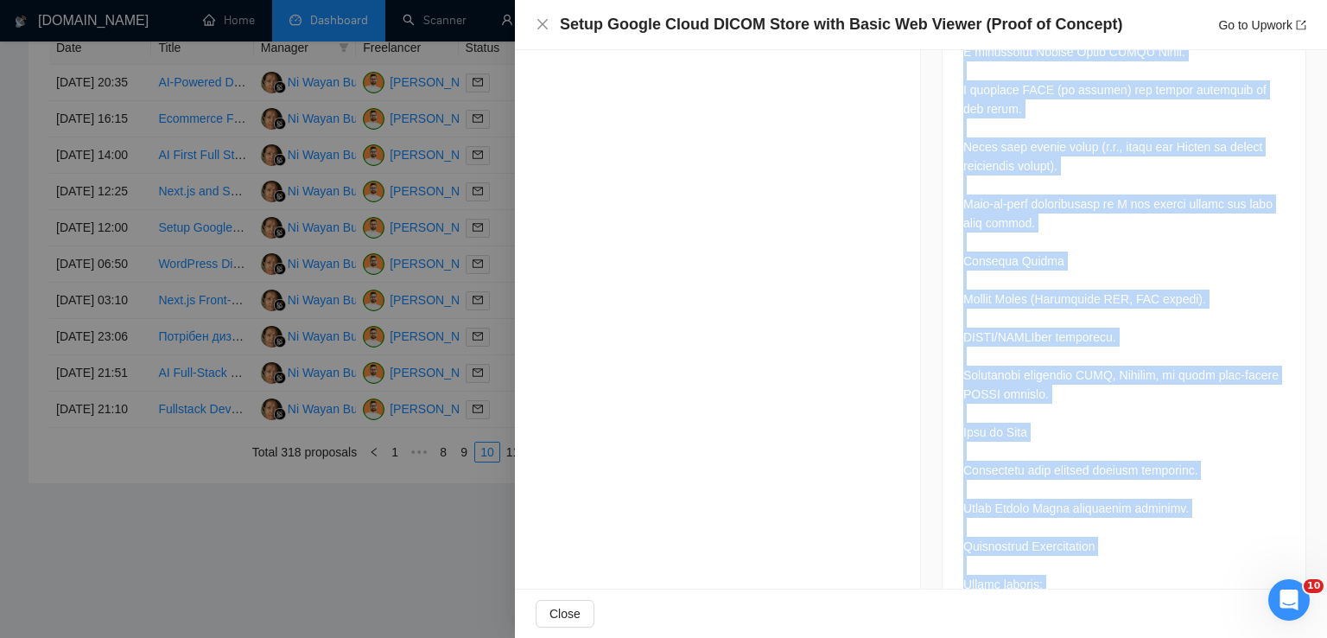
scroll to position [1304, 0]
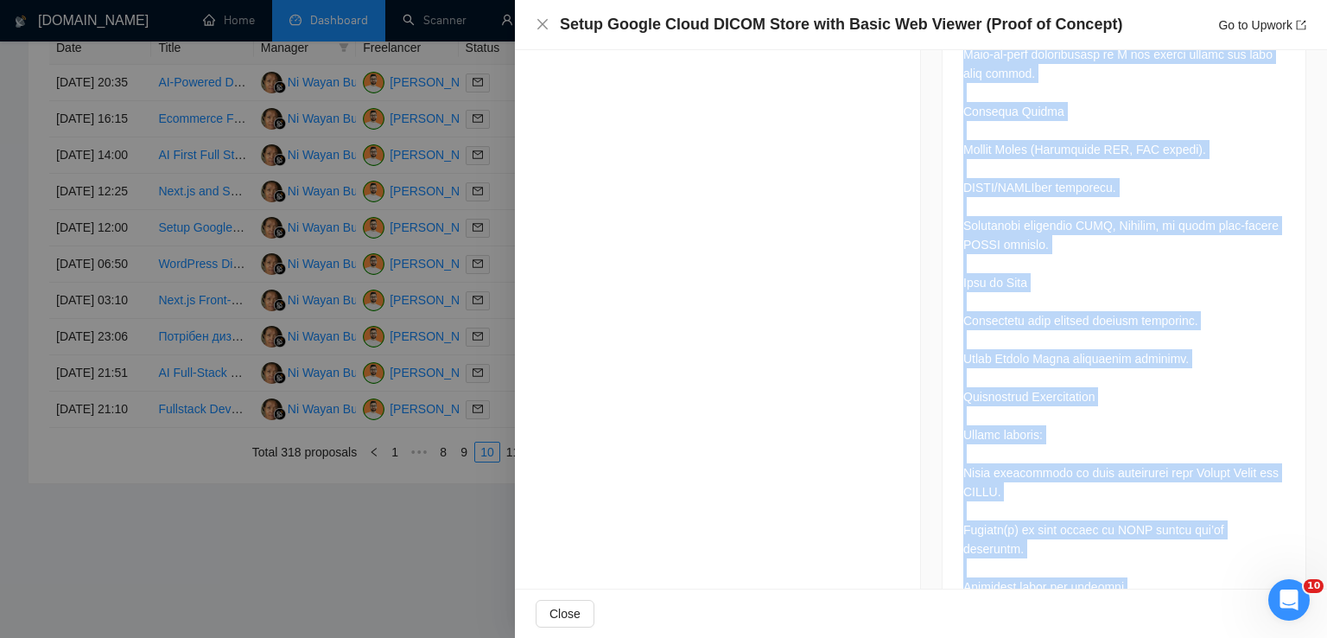
drag, startPoint x: 949, startPoint y: 157, endPoint x: 1172, endPoint y: 530, distance: 434.7
click at [1172, 530] on div at bounding box center [1123, 58] width 363 height 1132
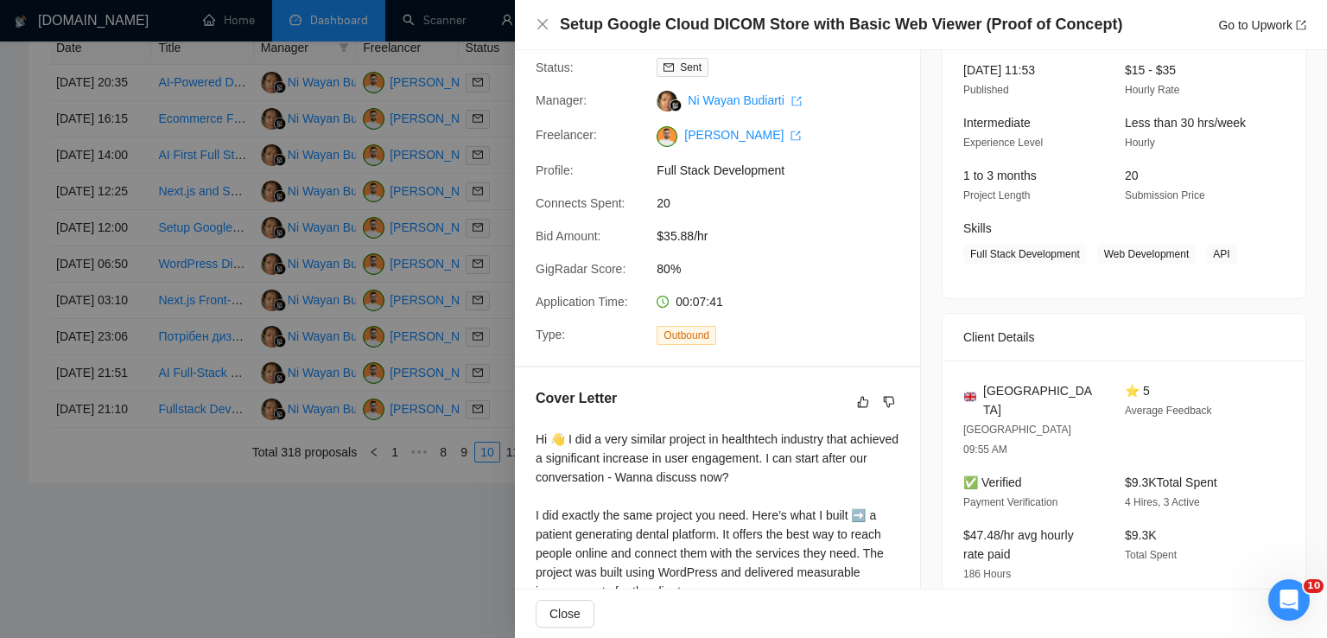
scroll to position [113, 0]
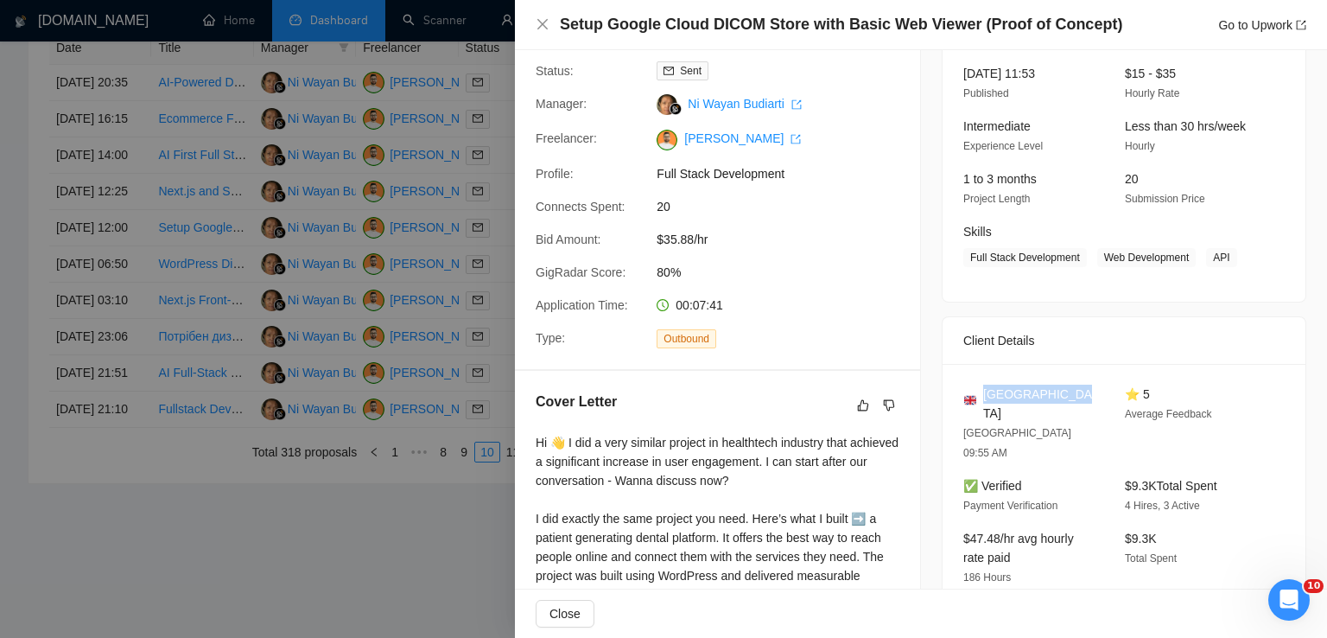
drag, startPoint x: 1075, startPoint y: 391, endPoint x: 978, endPoint y: 385, distance: 96.9
click at [978, 385] on div "[GEOGRAPHIC_DATA]" at bounding box center [1030, 403] width 134 height 38
drag, startPoint x: 1094, startPoint y: 253, endPoint x: 1227, endPoint y: 256, distance: 133.1
click at [1227, 256] on span "Full Stack Development Web Development API" at bounding box center [1110, 257] width 295 height 19
click at [535, 22] on div "Setup Google Cloud DICOM Store with Basic Web Viewer (Proof of Concept) Go to U…" at bounding box center [921, 25] width 812 height 50
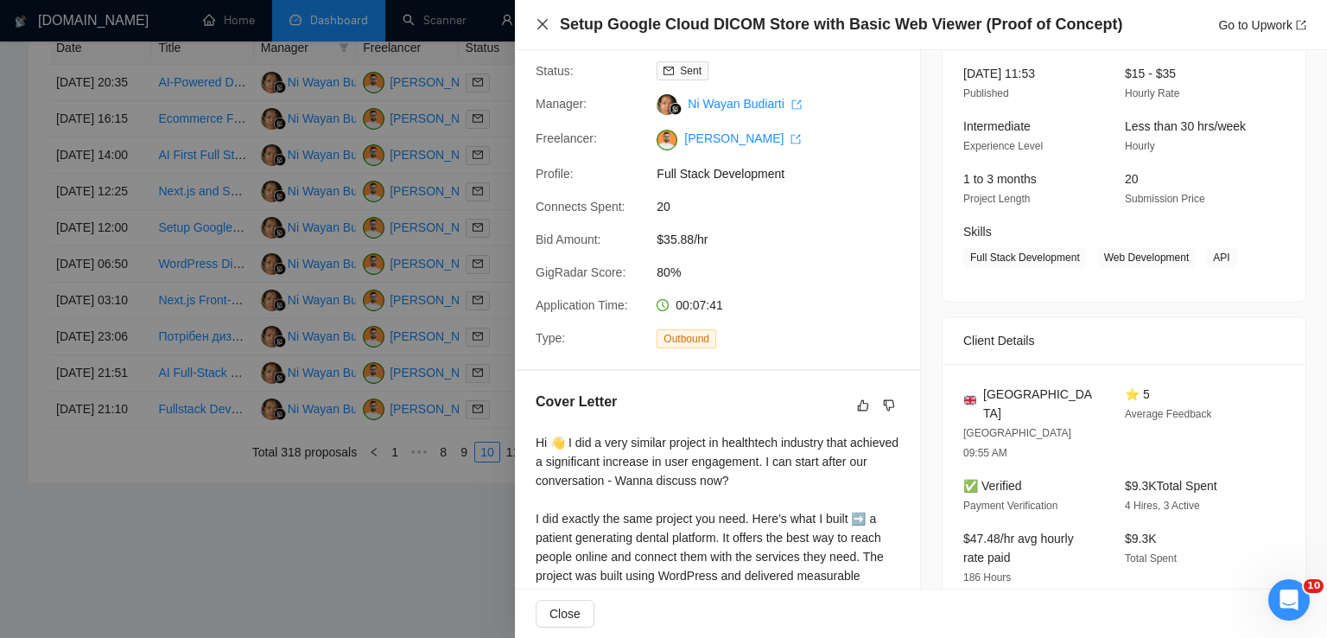
click at [542, 23] on icon "close" at bounding box center [542, 24] width 10 height 10
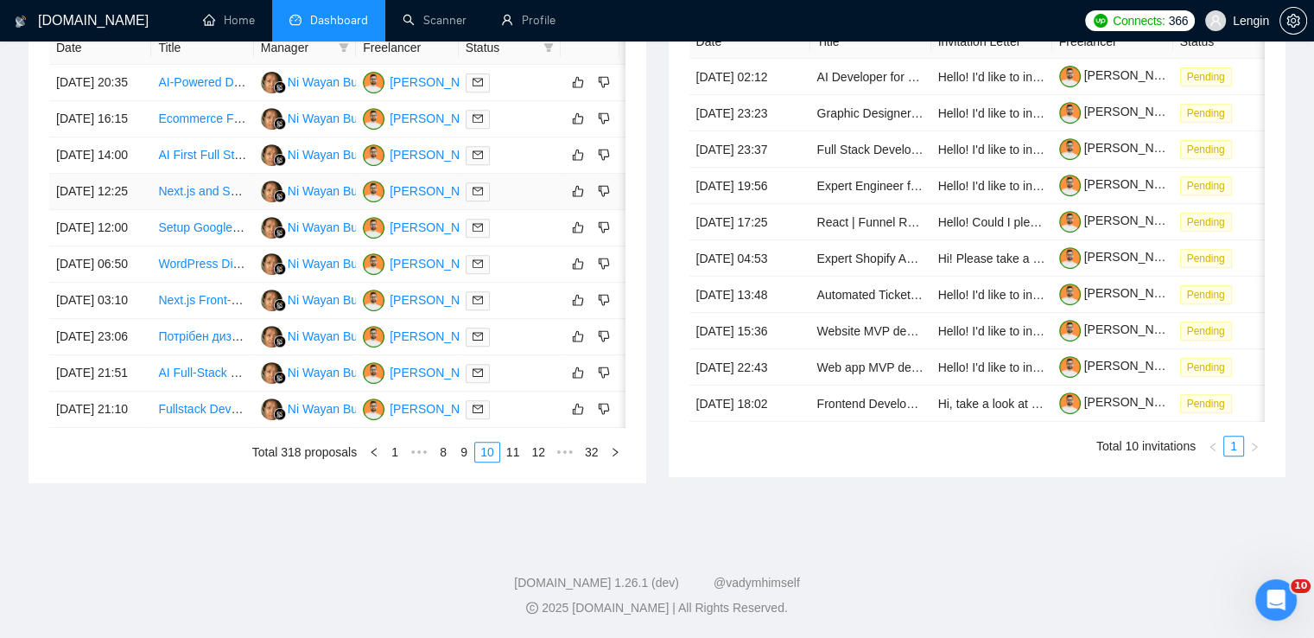
click at [200, 177] on td "Next.js and Supabase Expert Needed for Project" at bounding box center [202, 192] width 102 height 36
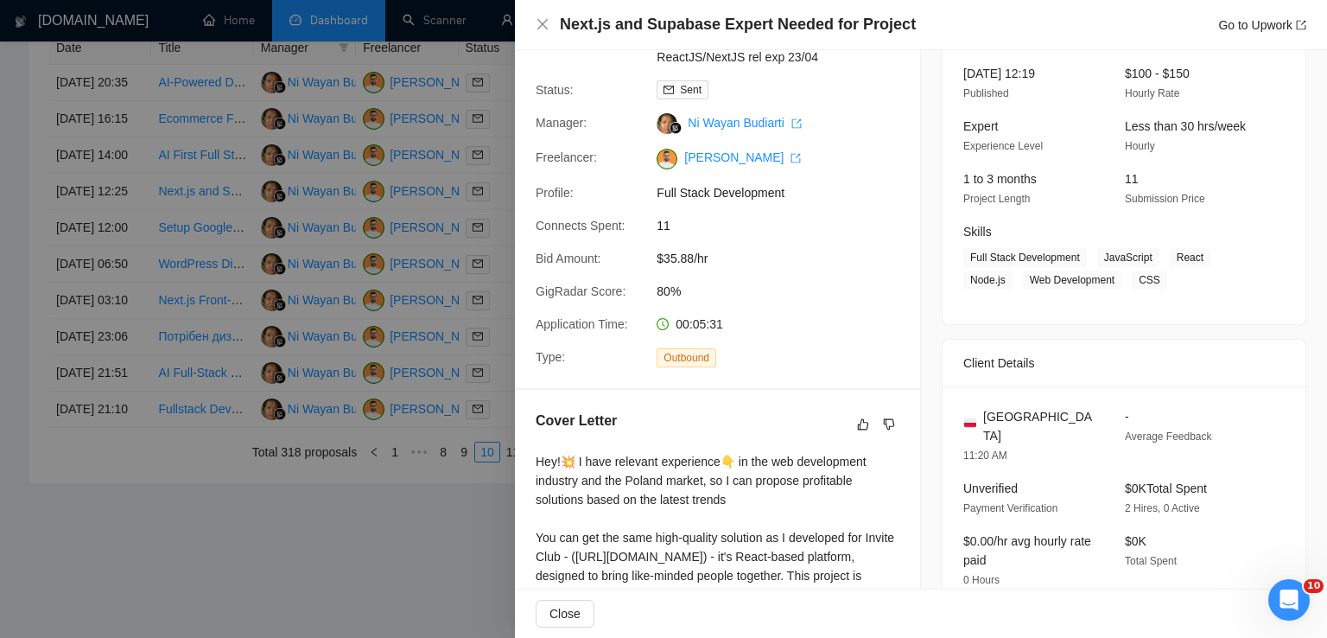
scroll to position [453, 0]
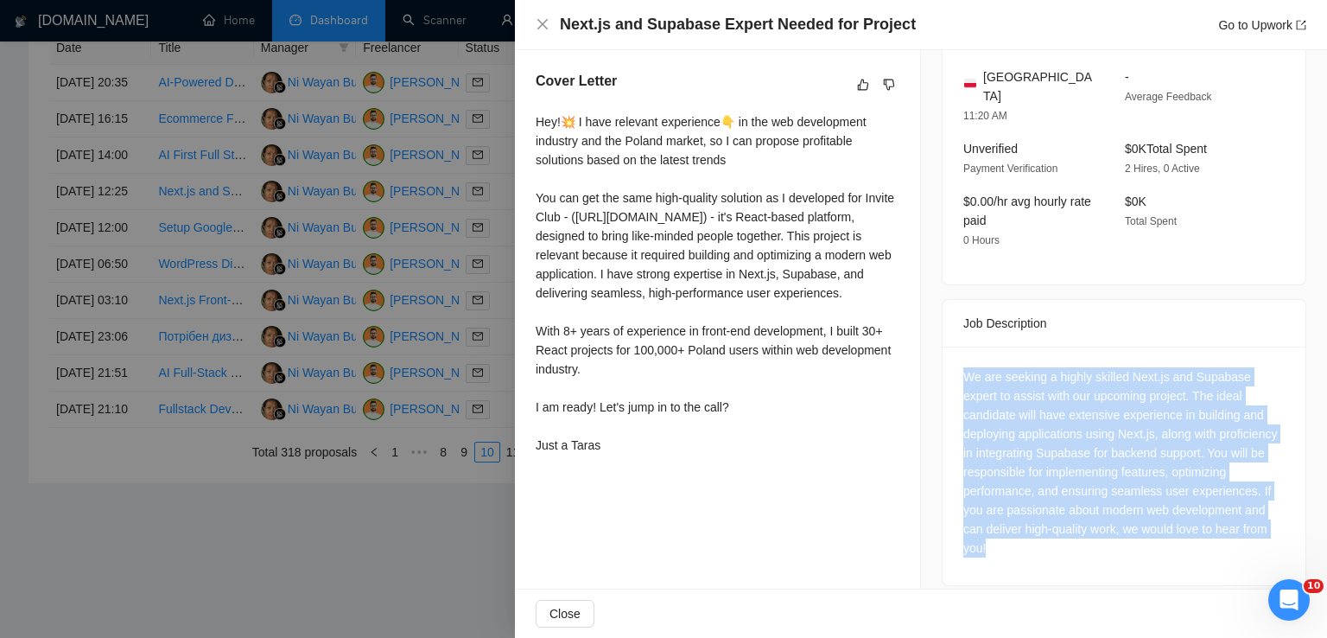
drag, startPoint x: 1095, startPoint y: 530, endPoint x: 943, endPoint y: 364, distance: 225.6
click at [943, 364] on div "We are seeking a highly skilled Next.js and Supabase expert to assist with our …" at bounding box center [1123, 465] width 363 height 238
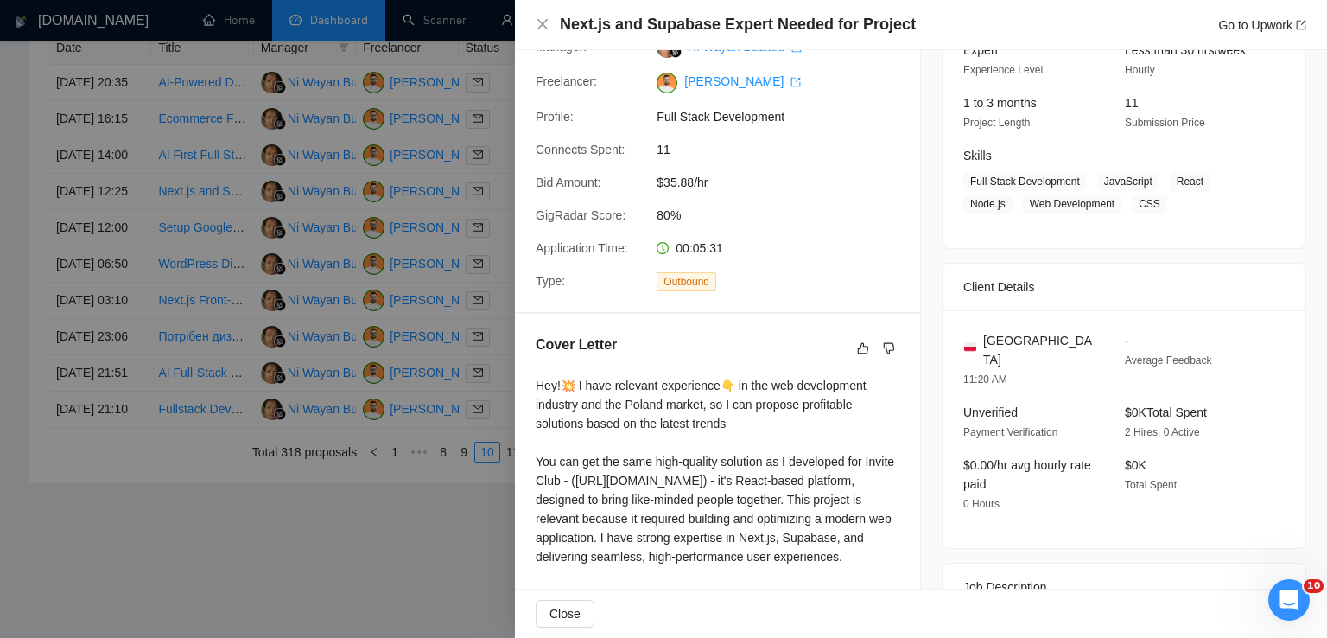
scroll to position [183, 0]
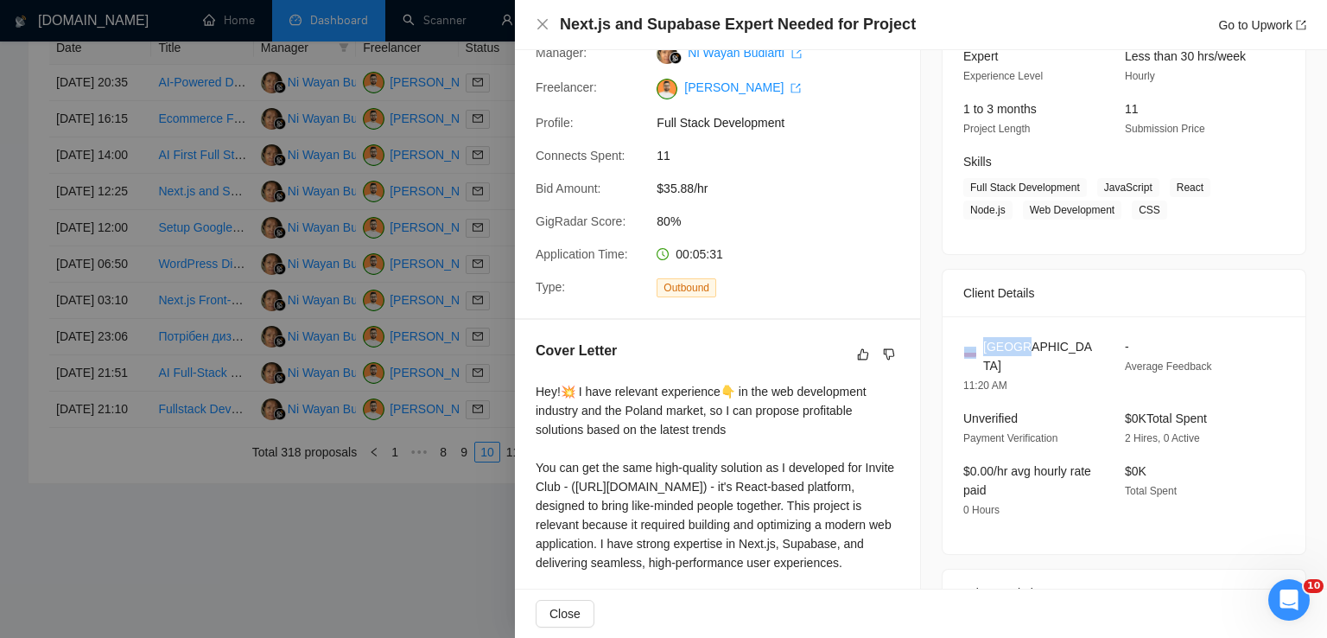
drag, startPoint x: 1016, startPoint y: 353, endPoint x: 974, endPoint y: 353, distance: 41.5
click at [974, 353] on div "[GEOGRAPHIC_DATA]" at bounding box center [1030, 356] width 134 height 38
drag, startPoint x: 1026, startPoint y: 349, endPoint x: 980, endPoint y: 347, distance: 45.8
click at [980, 347] on div "[GEOGRAPHIC_DATA]" at bounding box center [1030, 356] width 134 height 38
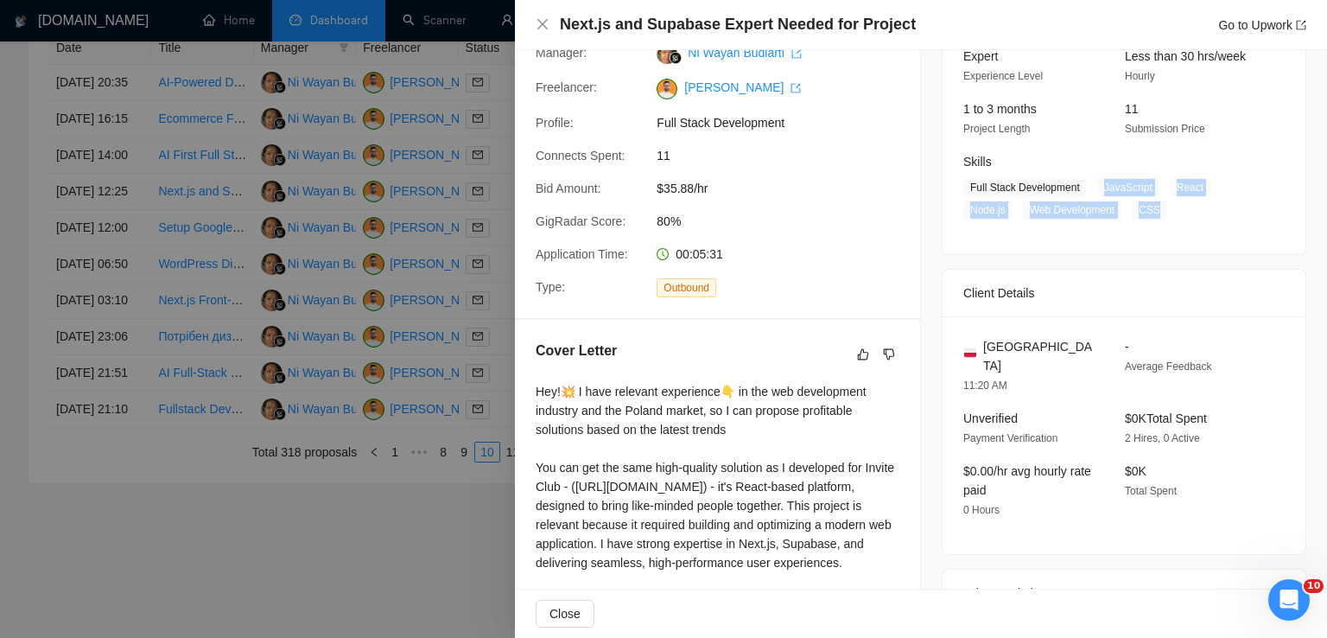
drag, startPoint x: 1093, startPoint y: 184, endPoint x: 1154, endPoint y: 209, distance: 66.3
click at [1154, 209] on span "Full Stack Development JavaScript React Node.js Web Development CSS" at bounding box center [1110, 198] width 295 height 41
click at [546, 24] on icon "close" at bounding box center [543, 24] width 14 height 14
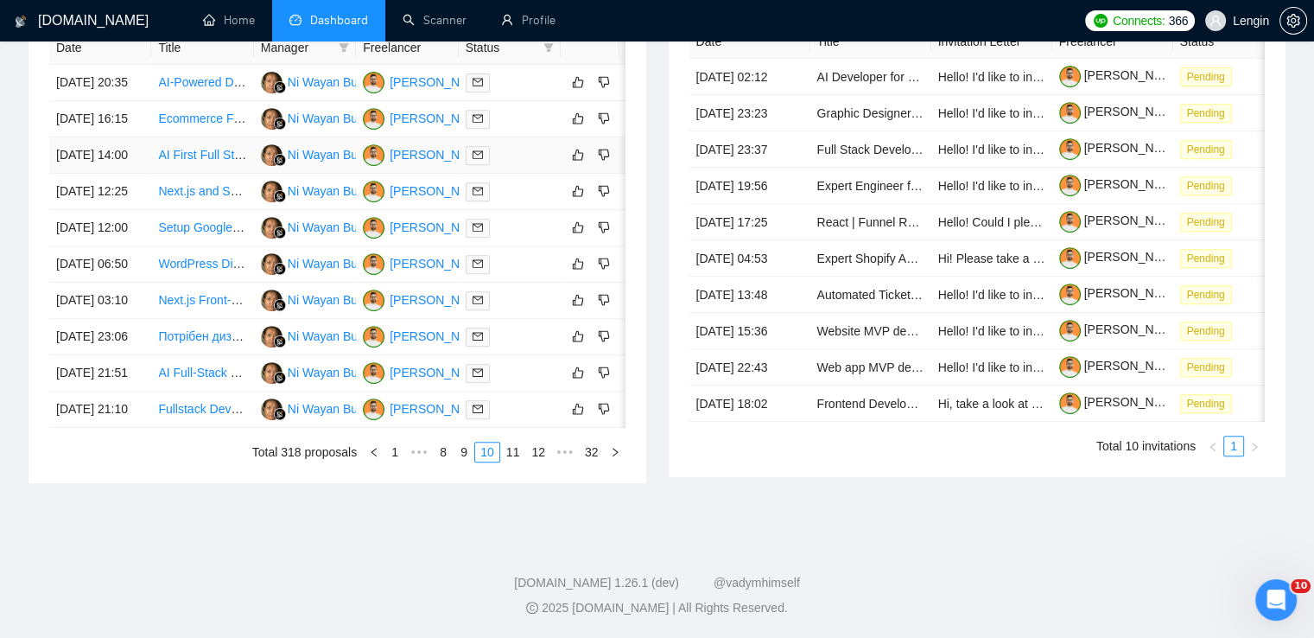
click at [210, 137] on td "AI First Full Stack MERN Developer with DevOps Skills Needed" at bounding box center [202, 155] width 102 height 36
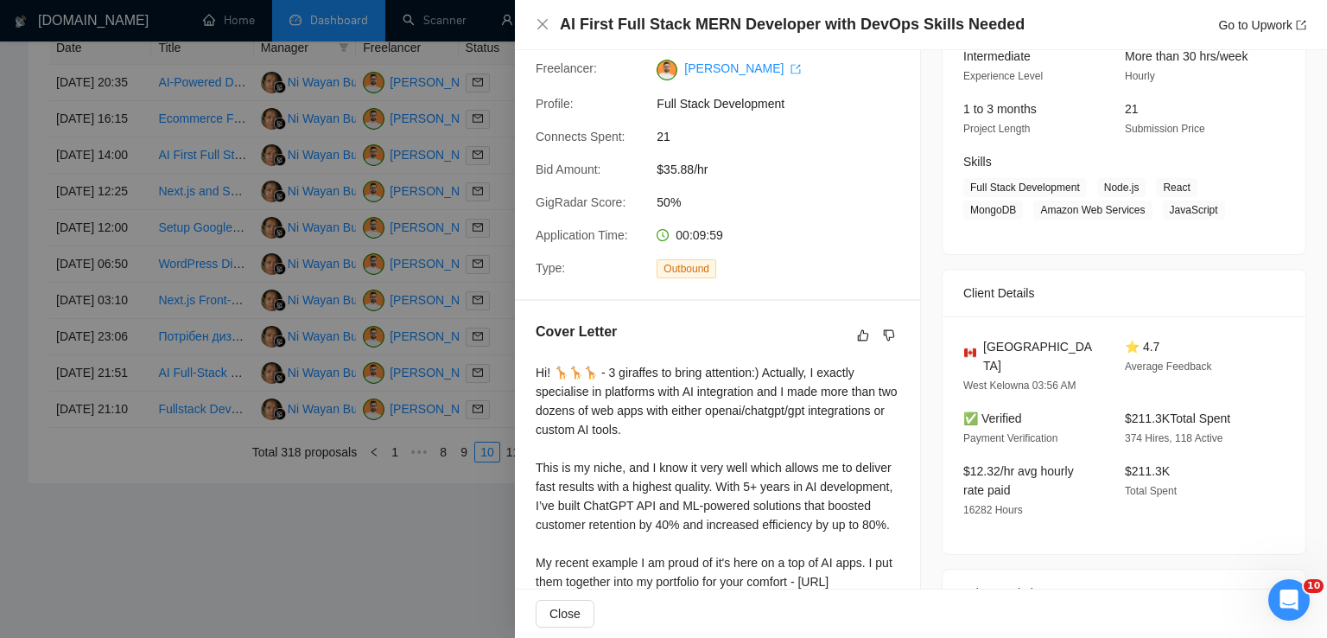
scroll to position [434, 0]
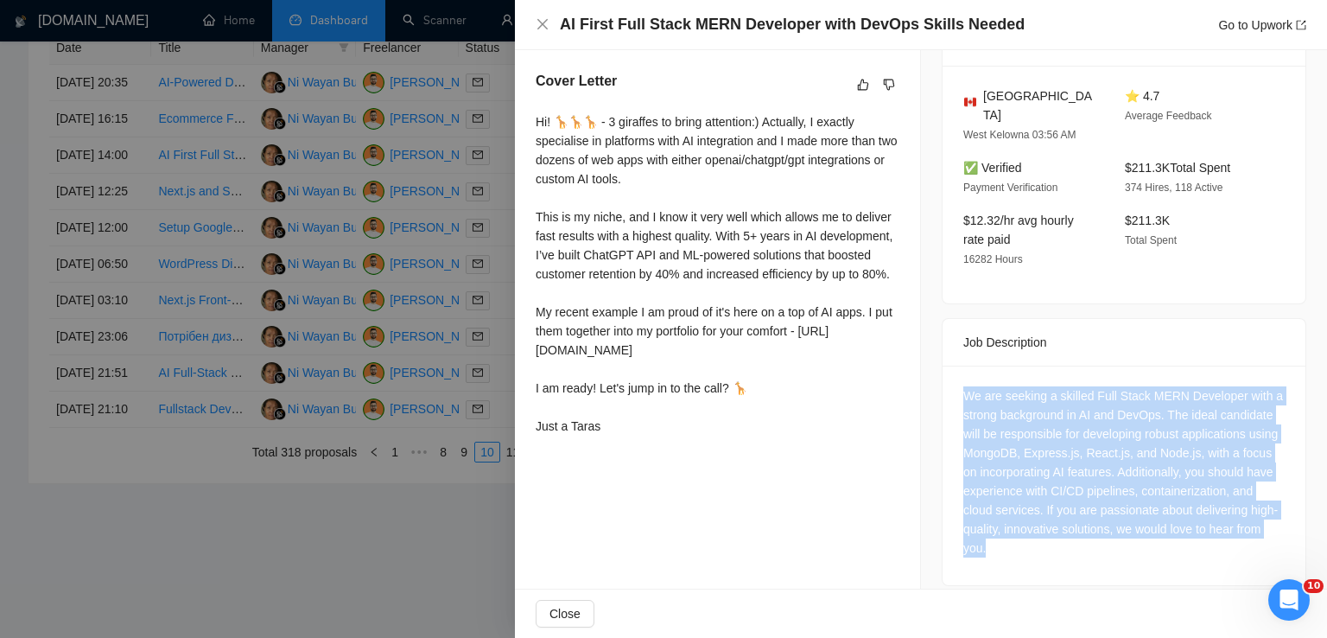
drag, startPoint x: 1114, startPoint y: 528, endPoint x: 950, endPoint y: 368, distance: 229.1
click at [950, 368] on div "We are seeking a skilled Full Stack MERN Developer with a strong background in …" at bounding box center [1123, 474] width 363 height 219
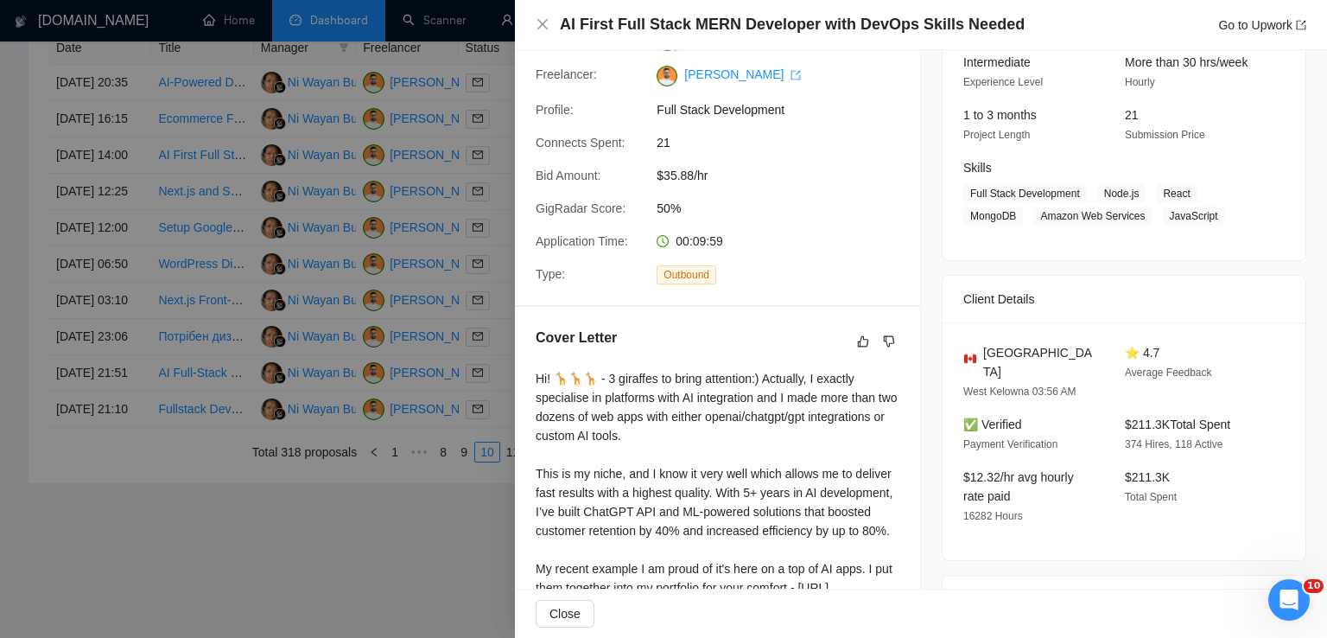
scroll to position [175, 0]
drag, startPoint x: 1029, startPoint y: 355, endPoint x: 977, endPoint y: 355, distance: 51.8
click at [977, 355] on div "[GEOGRAPHIC_DATA]" at bounding box center [1030, 364] width 134 height 38
drag, startPoint x: 1095, startPoint y: 193, endPoint x: 1231, endPoint y: 225, distance: 139.3
click at [1231, 225] on span "Full Stack Development Node.js React MongoDB Amazon Web Services JavaScript" at bounding box center [1110, 206] width 295 height 41
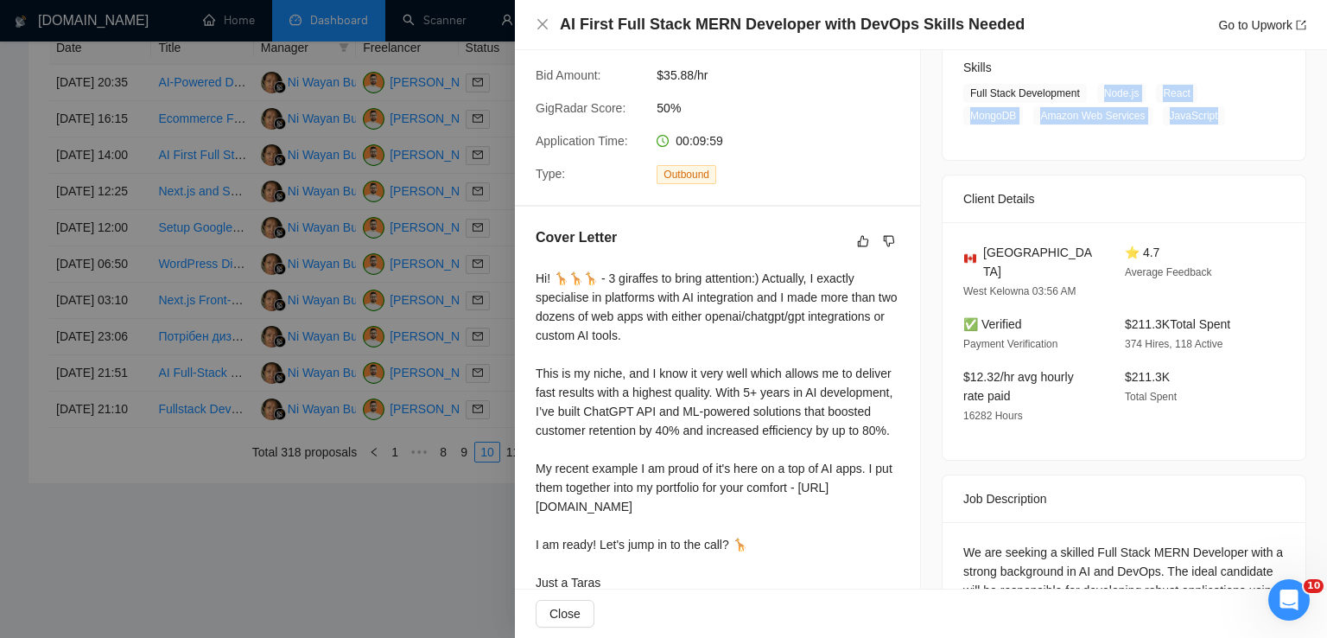
scroll to position [278, 0]
click at [543, 22] on icon "close" at bounding box center [543, 24] width 14 height 14
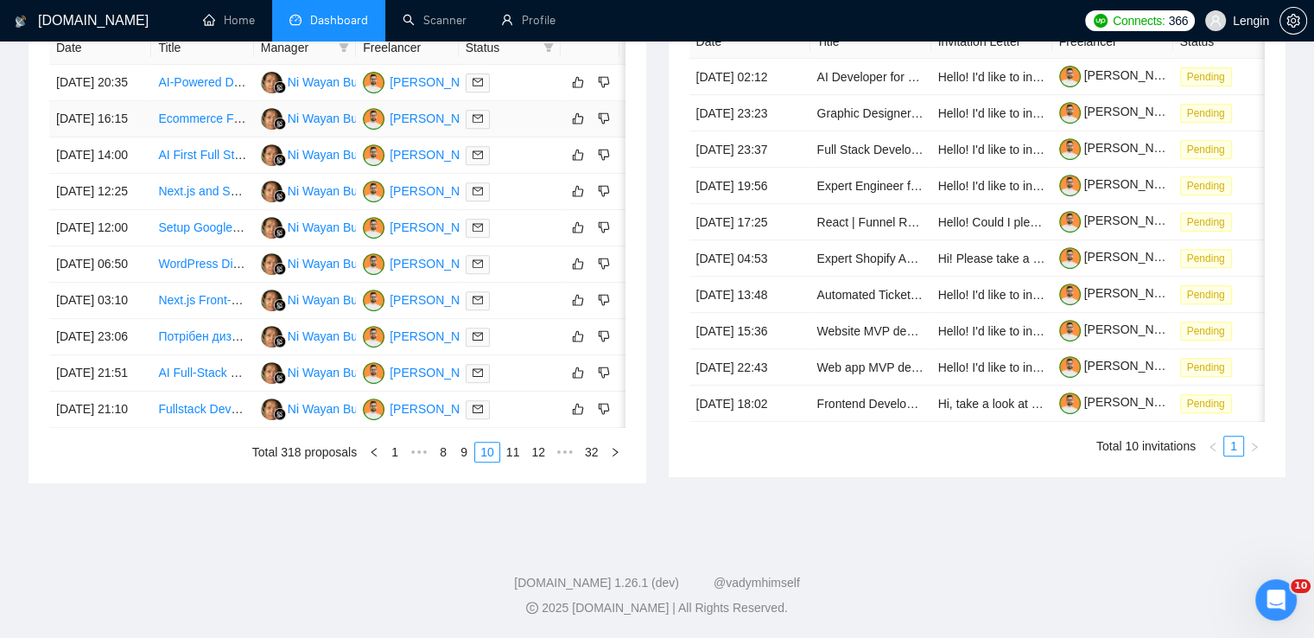
click at [193, 101] on td "Ecommerce Financial Dashboard Development with Automation" at bounding box center [202, 119] width 102 height 36
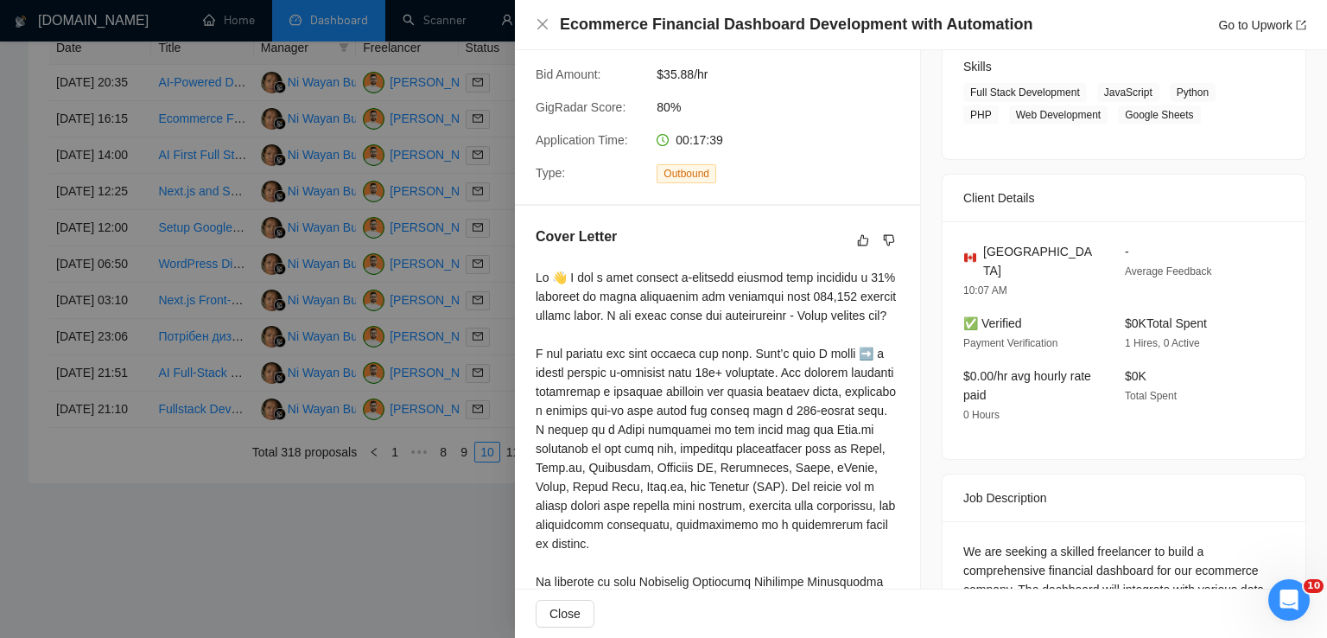
scroll to position [593, 0]
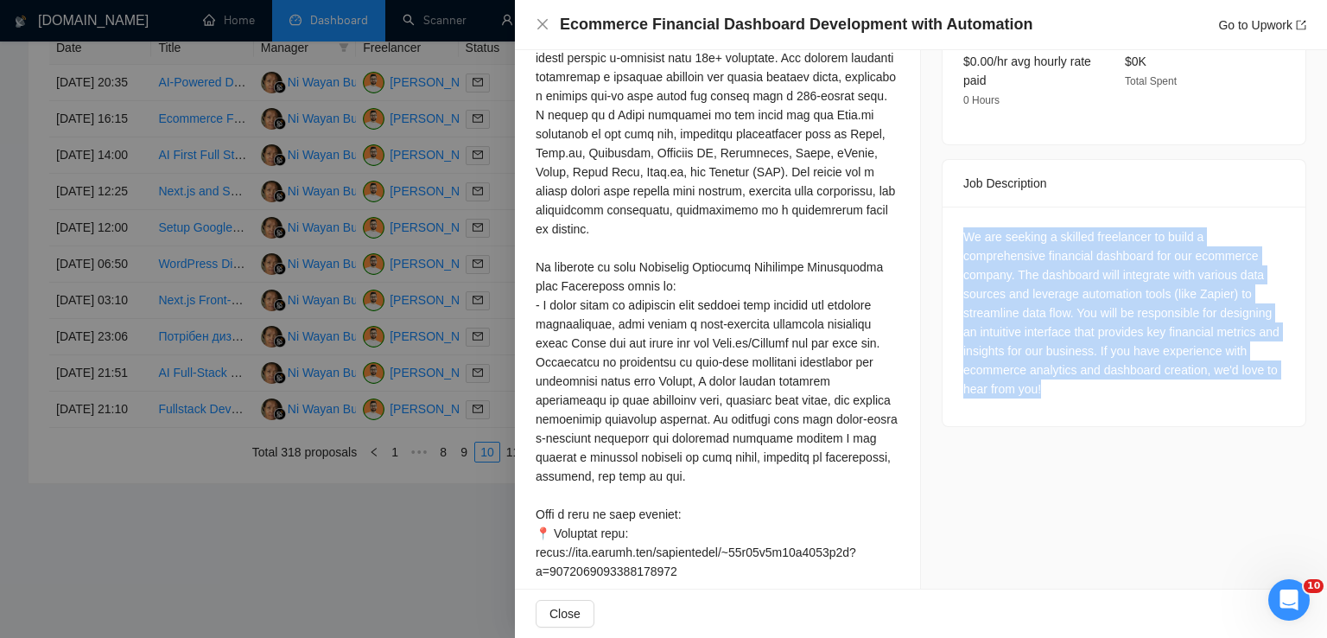
drag, startPoint x: 1050, startPoint y: 378, endPoint x: 942, endPoint y: 223, distance: 189.1
click at [942, 223] on div "We are seeking a skilled freelancer to build a comprehensive financial dashboar…" at bounding box center [1123, 315] width 363 height 219
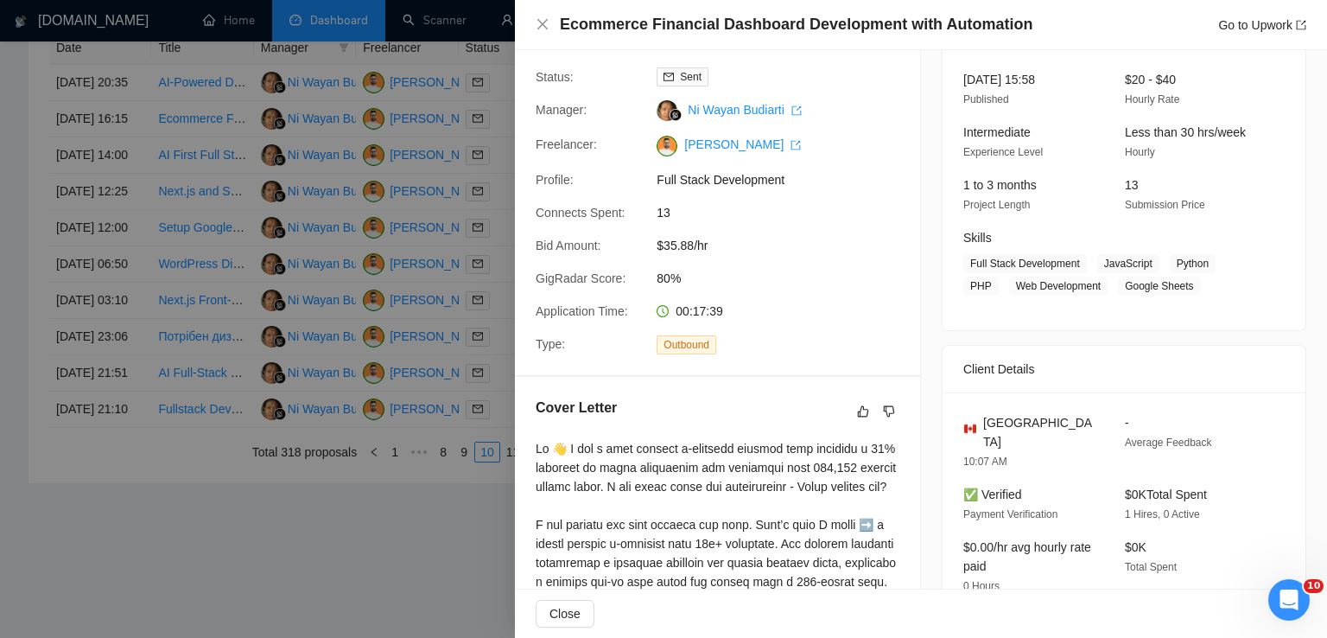
scroll to position [102, 0]
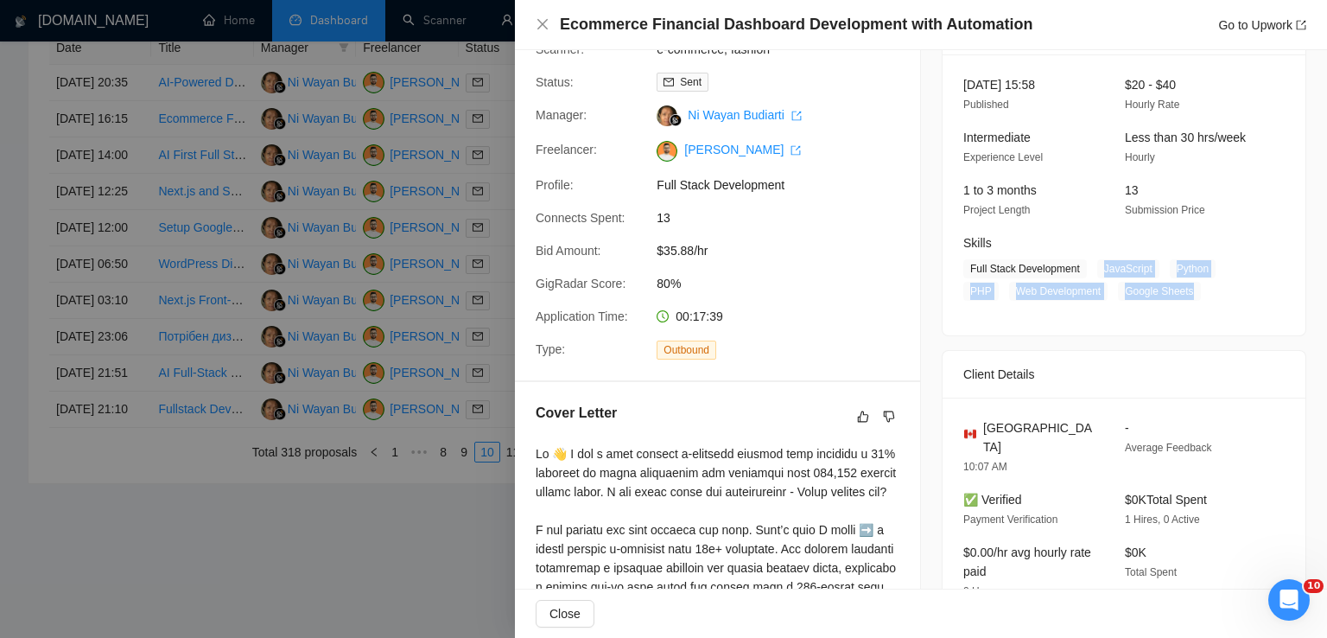
drag, startPoint x: 1184, startPoint y: 287, endPoint x: 1095, endPoint y: 263, distance: 92.0
click at [1095, 263] on span "Full Stack Development JavaScript Python PHP Web Development Google Sheets" at bounding box center [1110, 279] width 295 height 41
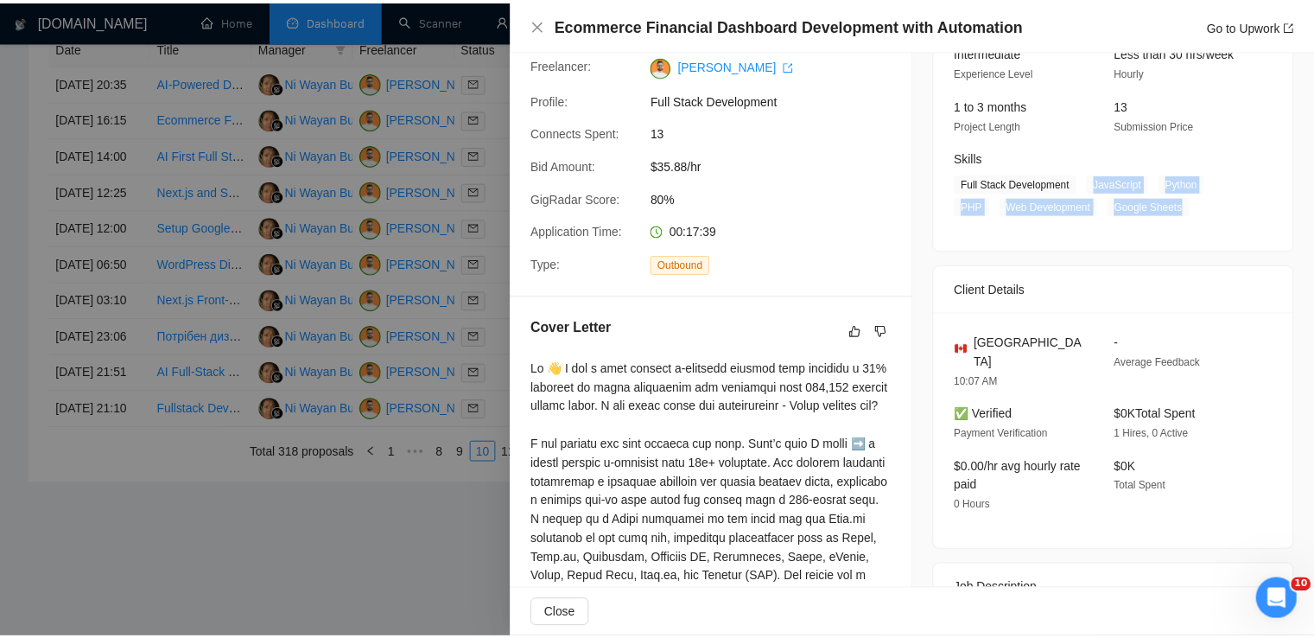
scroll to position [188, 0]
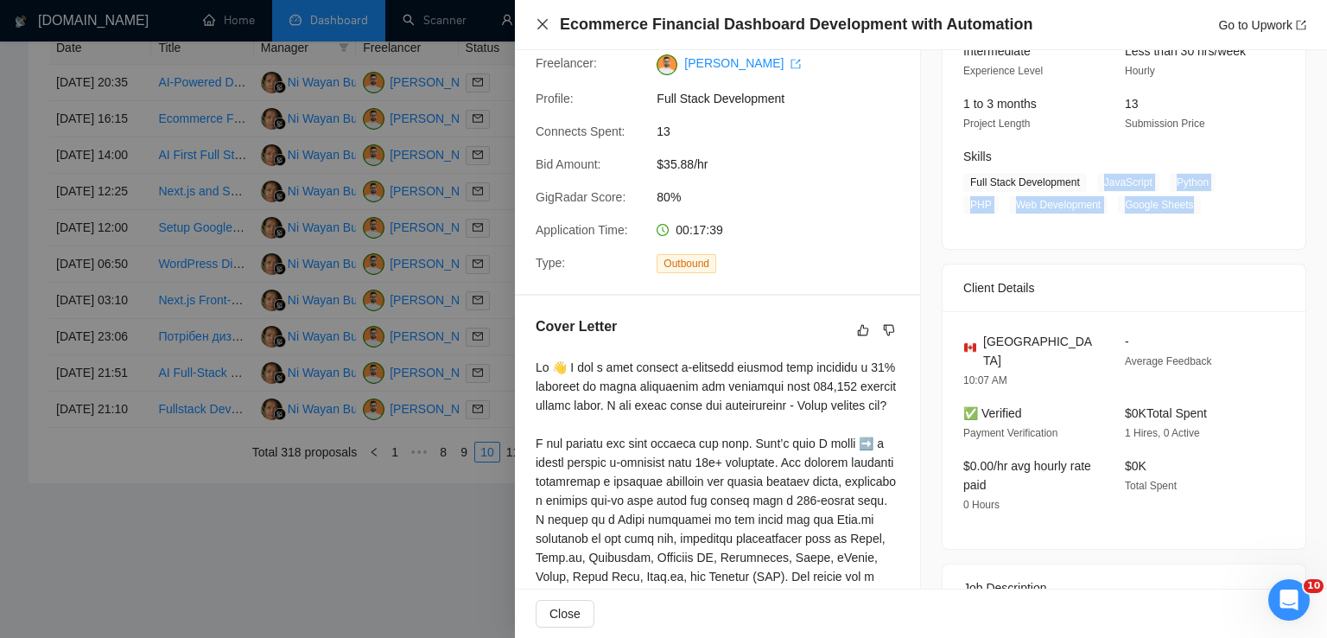
click at [544, 27] on icon "close" at bounding box center [542, 24] width 10 height 10
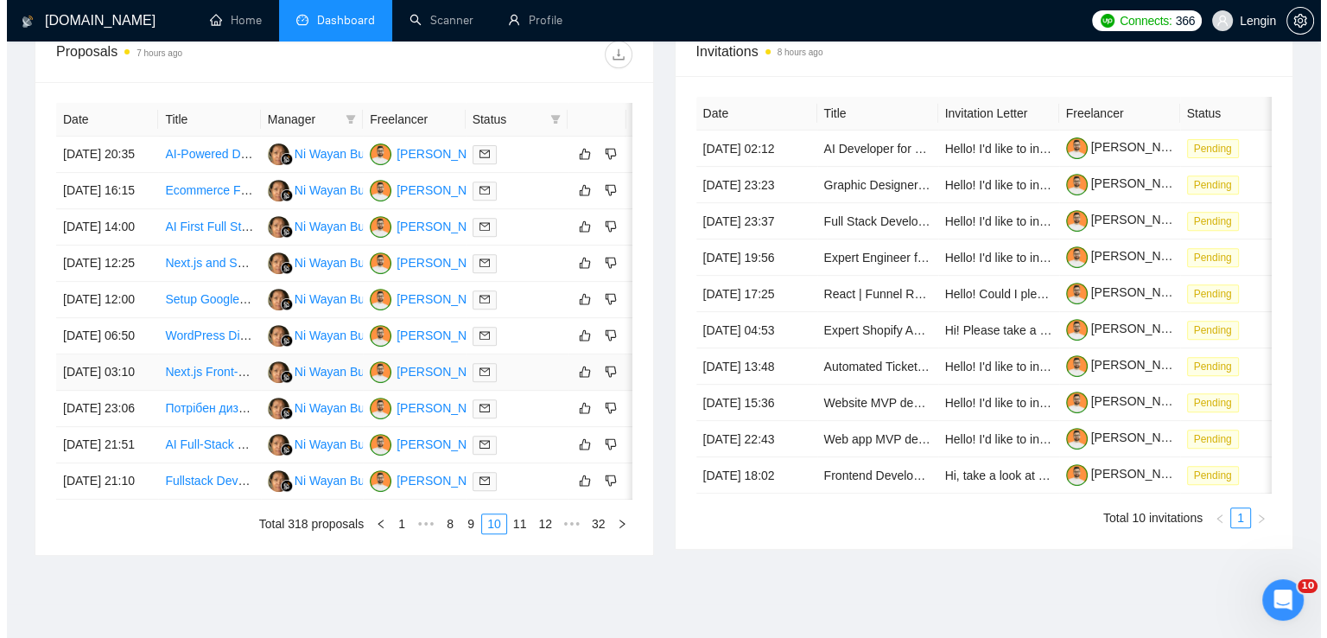
scroll to position [657, 0]
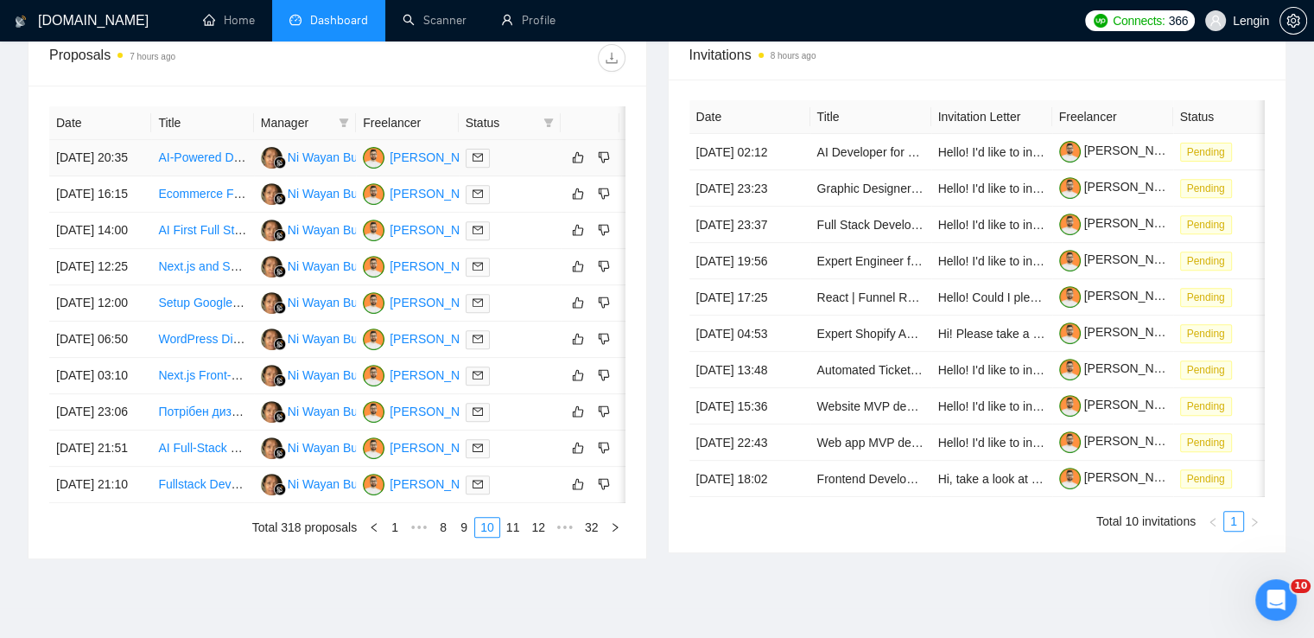
click at [218, 176] on td "AI-Powered Digital Tourbook Software Development" at bounding box center [202, 158] width 102 height 36
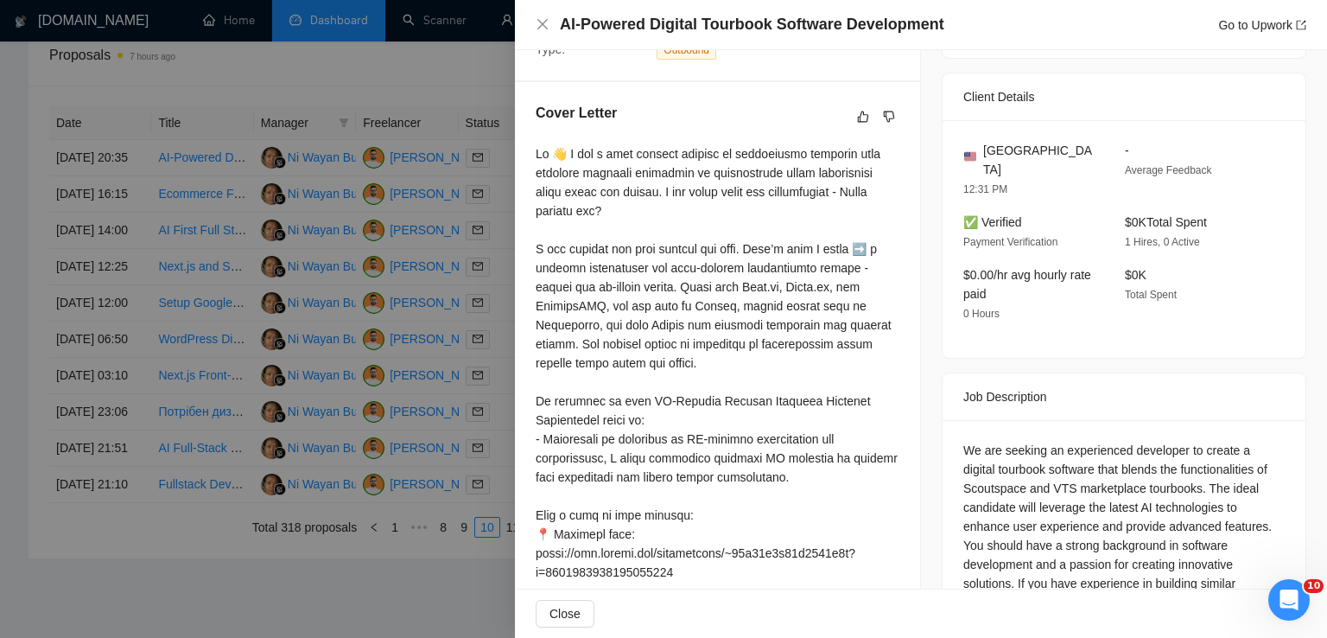
scroll to position [480, 0]
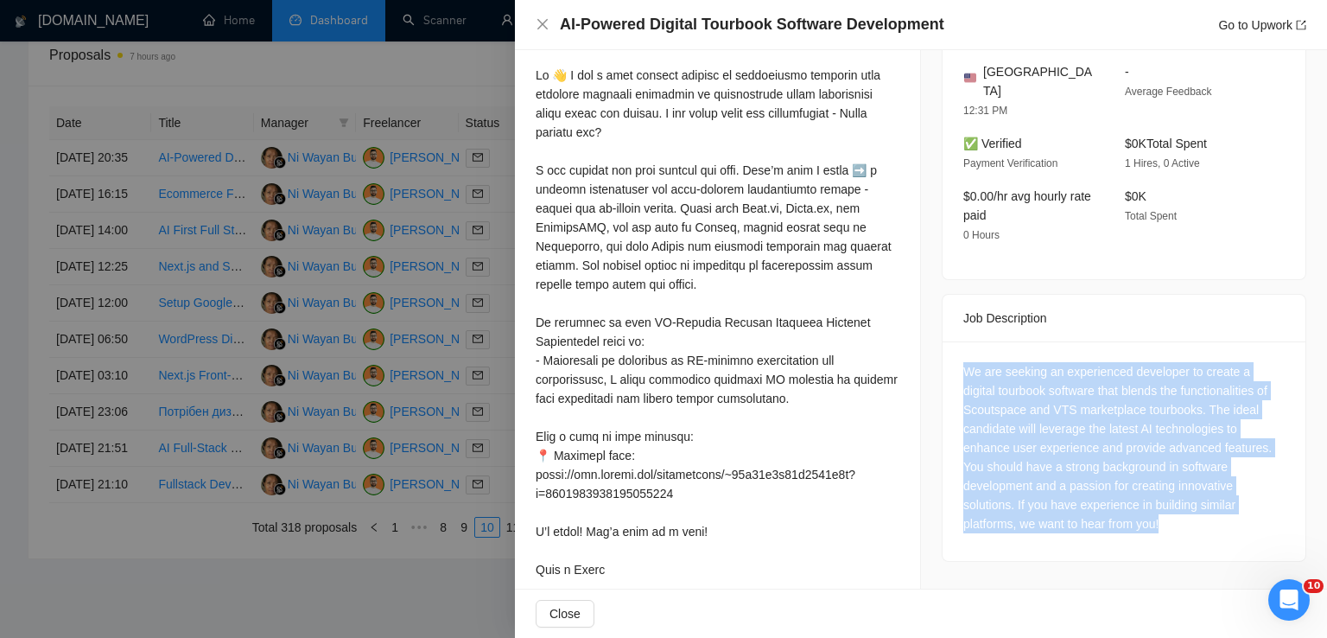
drag, startPoint x: 1175, startPoint y: 519, endPoint x: 953, endPoint y: 360, distance: 273.0
click at [953, 360] on div "We are seeking an experienced developer to create a digital tourbook software t…" at bounding box center [1123, 450] width 363 height 219
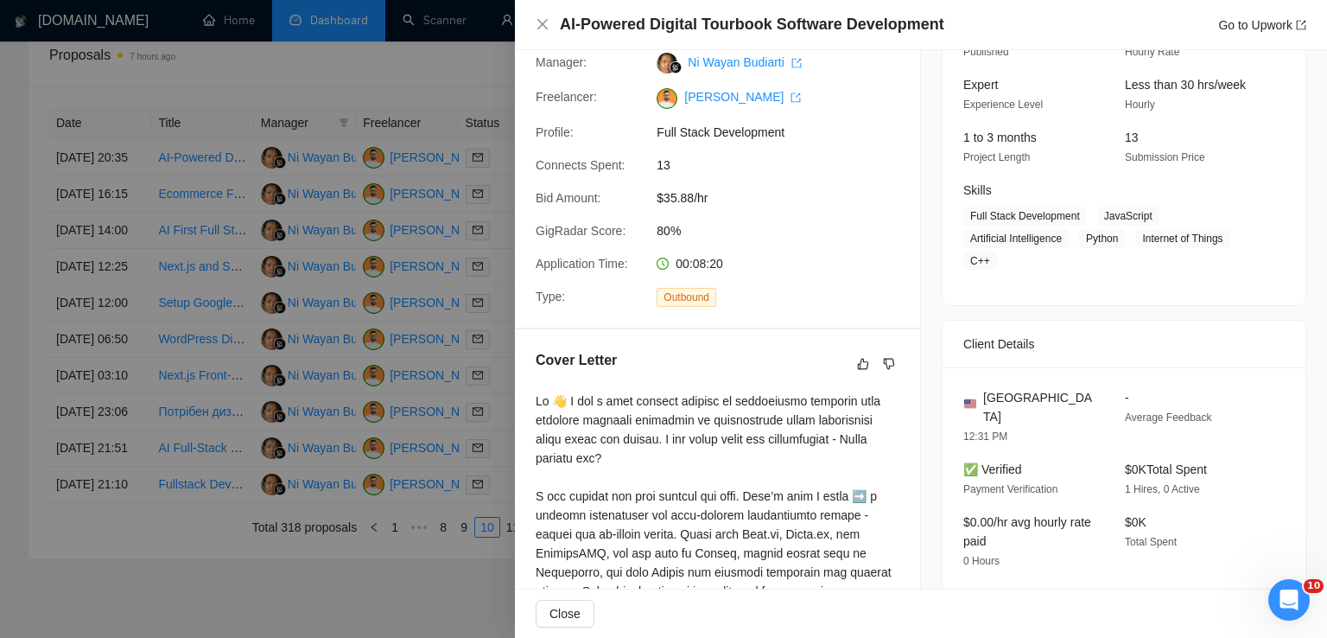
scroll to position [154, 0]
drag, startPoint x: 1093, startPoint y: 213, endPoint x: 992, endPoint y: 260, distance: 111.3
click at [992, 260] on span "Full Stack Development JavaScript Artificial Intelligence Python Internet of Th…" at bounding box center [1110, 239] width 295 height 64
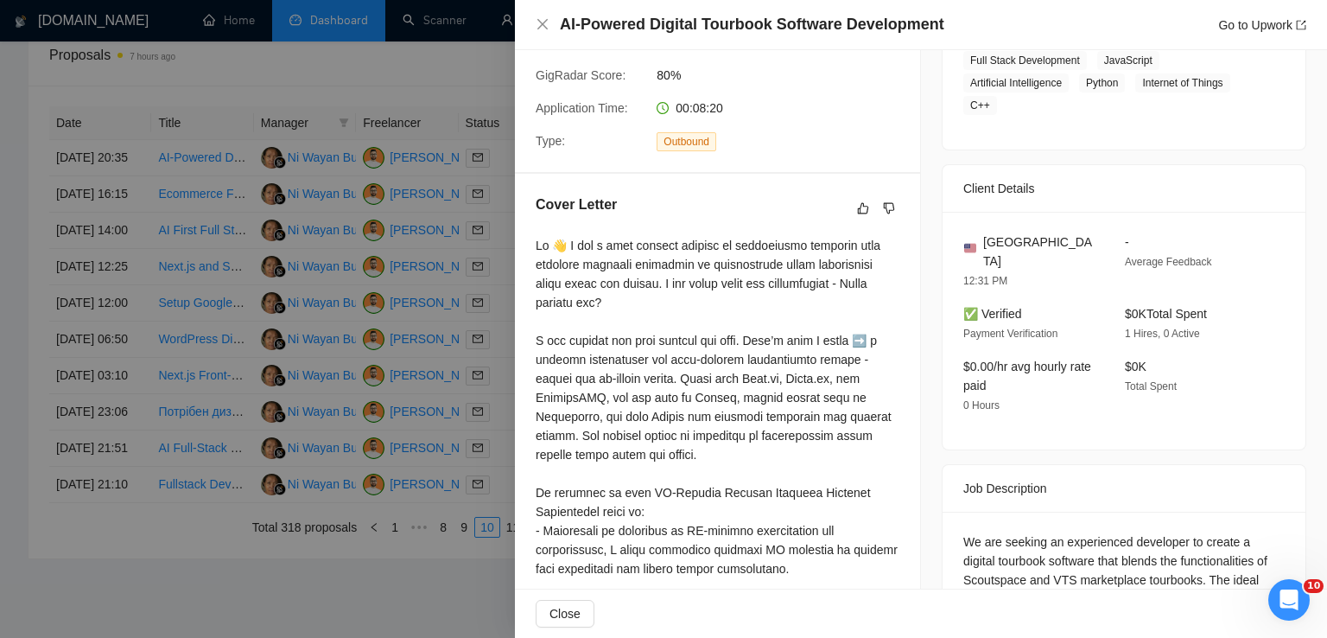
click at [1050, 241] on span "[GEOGRAPHIC_DATA]" at bounding box center [1040, 251] width 114 height 38
drag, startPoint x: 1054, startPoint y: 241, endPoint x: 979, endPoint y: 244, distance: 75.2
click at [979, 244] on div "[GEOGRAPHIC_DATA]" at bounding box center [1030, 251] width 134 height 38
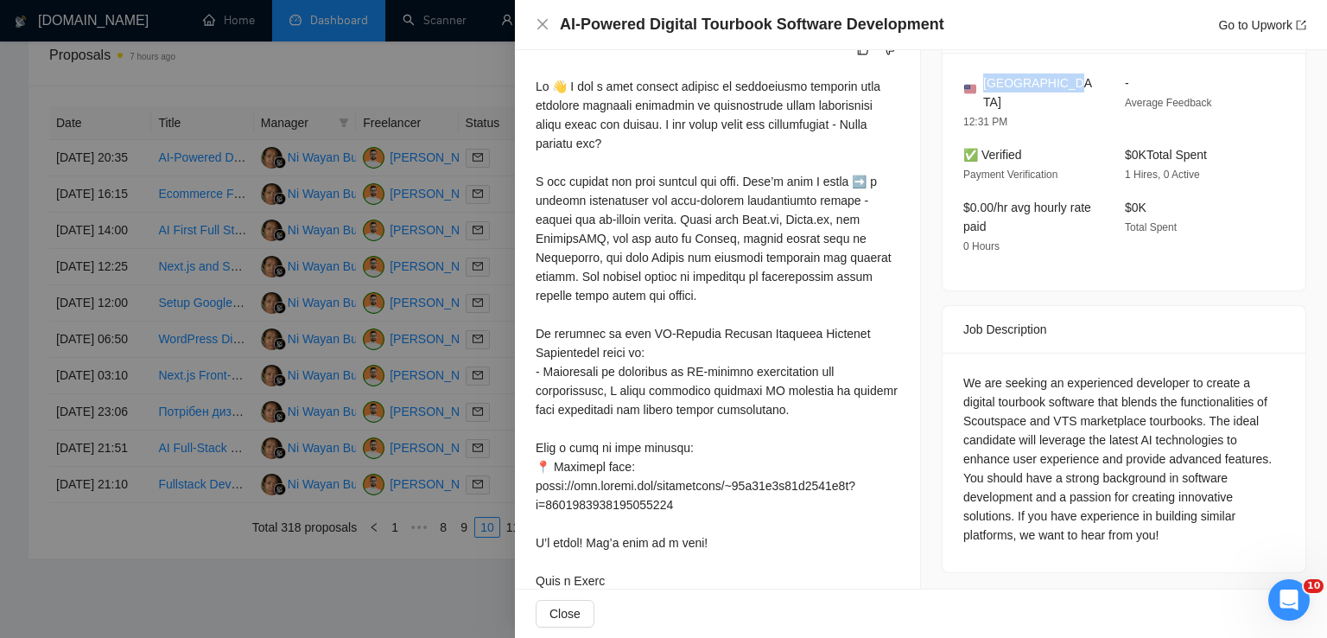
scroll to position [480, 0]
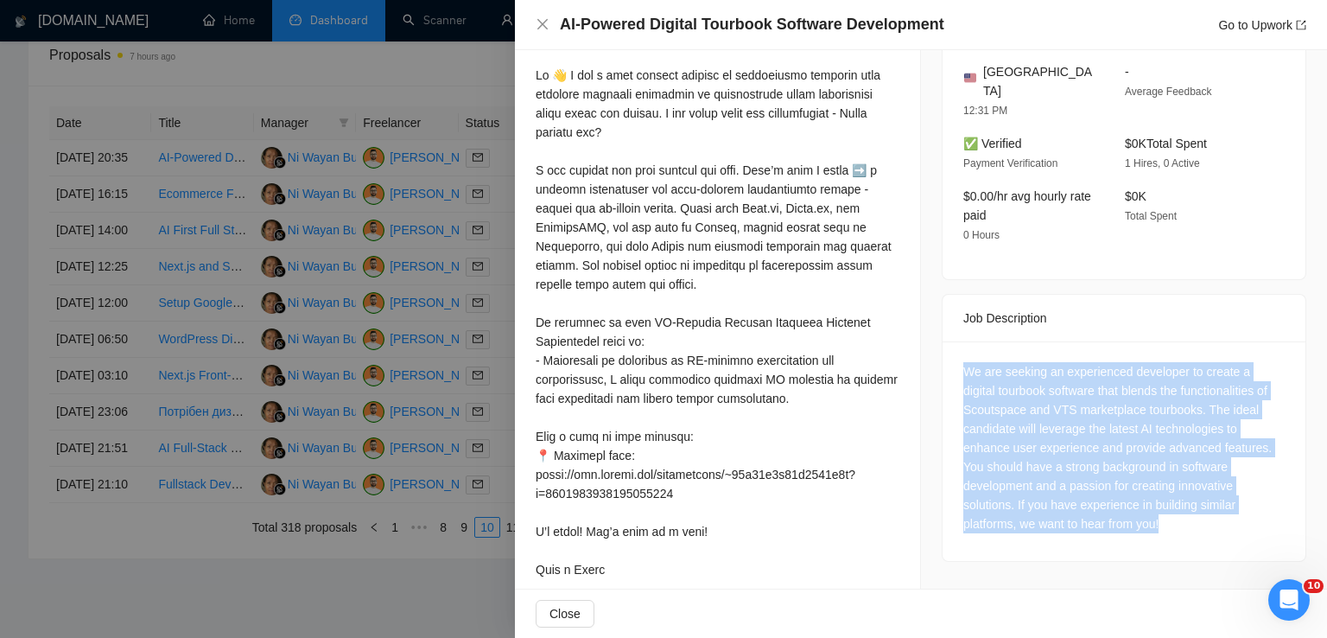
drag, startPoint x: 1174, startPoint y: 509, endPoint x: 955, endPoint y: 358, distance: 266.5
click at [955, 358] on div "We are seeking an experienced developer to create a digital tourbook software t…" at bounding box center [1123, 450] width 363 height 219
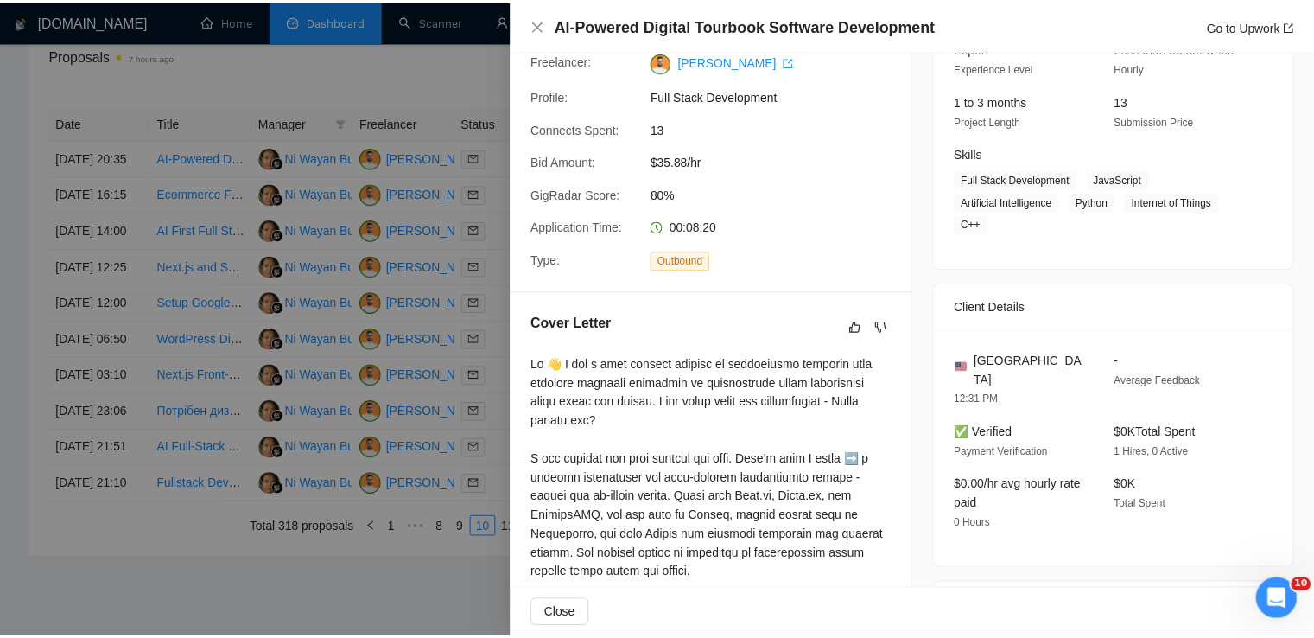
scroll to position [187, 0]
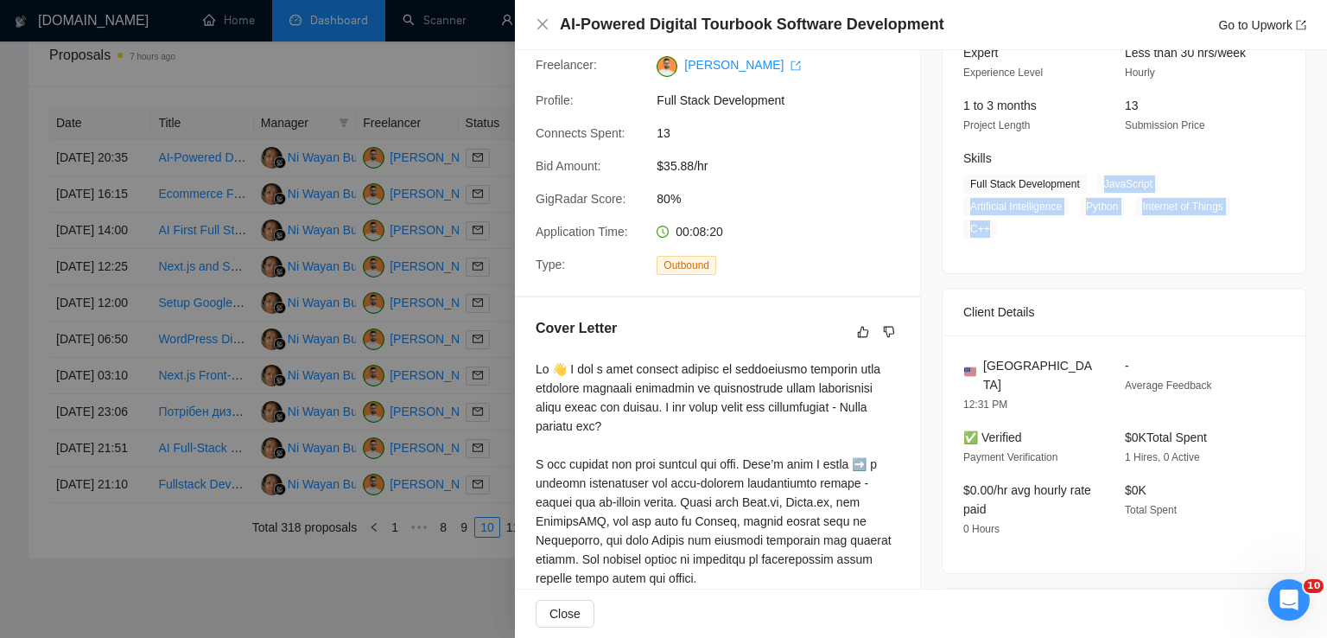
drag, startPoint x: 1092, startPoint y: 186, endPoint x: 1002, endPoint y: 234, distance: 102.0
click at [1002, 234] on span "Full Stack Development JavaScript Artificial Intelligence Python Internet of Th…" at bounding box center [1110, 206] width 295 height 64
click at [542, 24] on icon "close" at bounding box center [542, 24] width 10 height 10
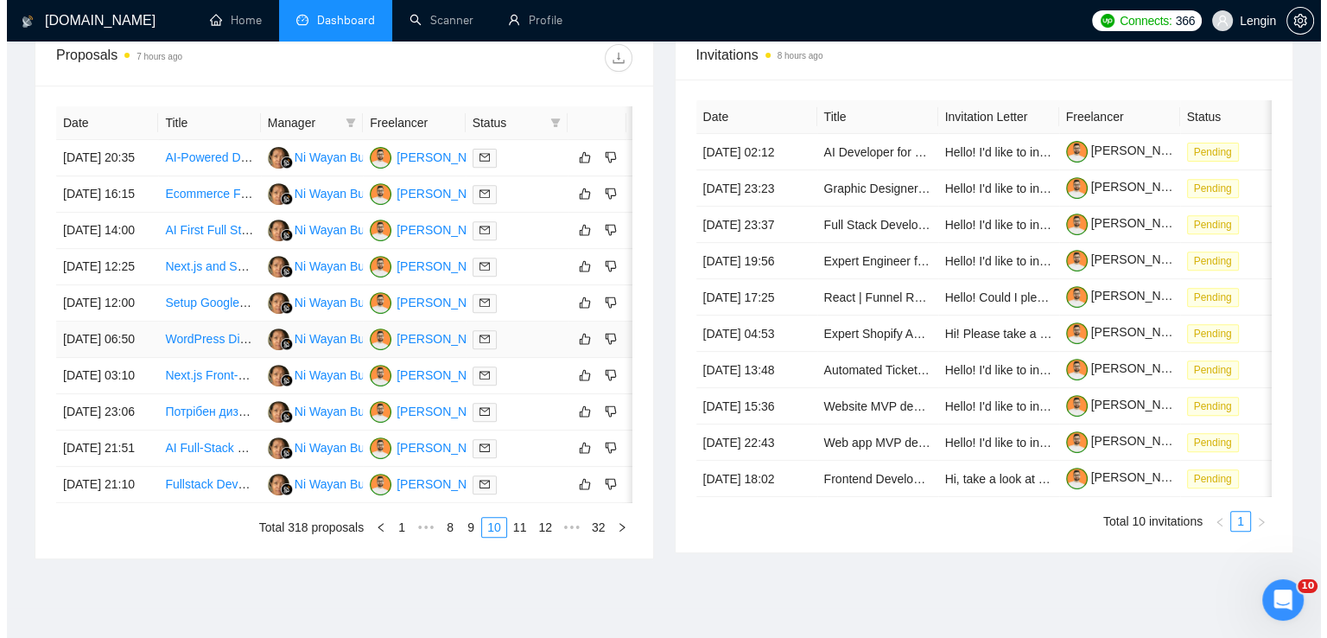
scroll to position [801, 0]
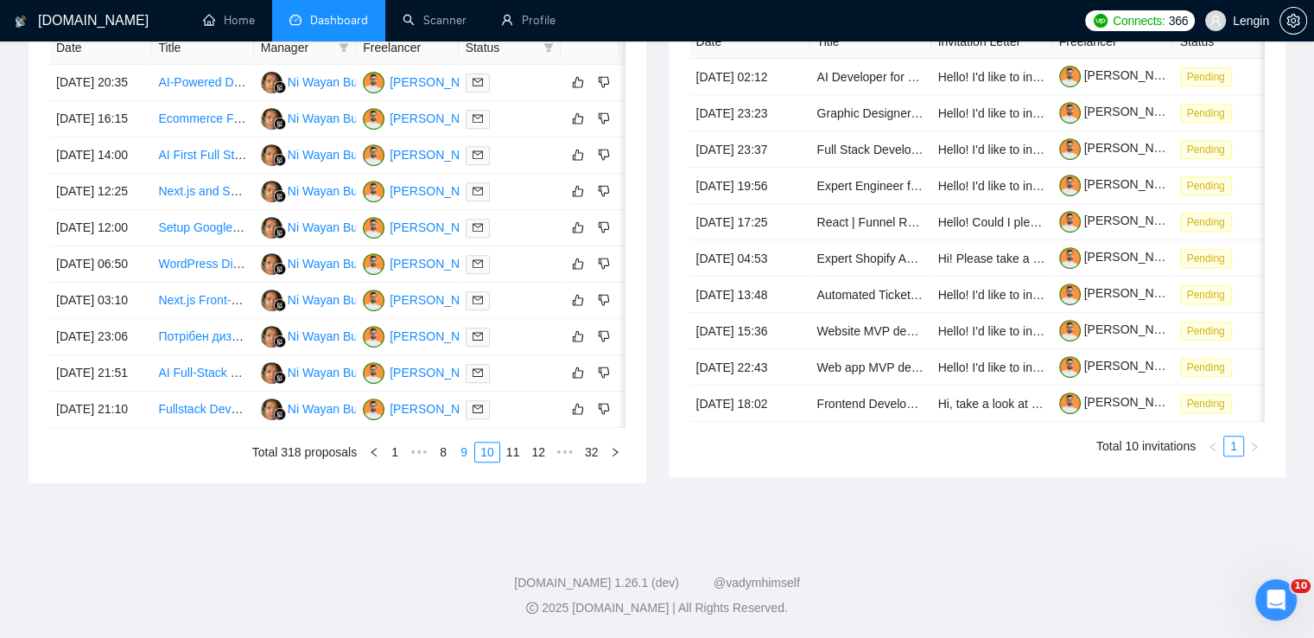
click at [465, 461] on link "9" at bounding box center [463, 451] width 19 height 19
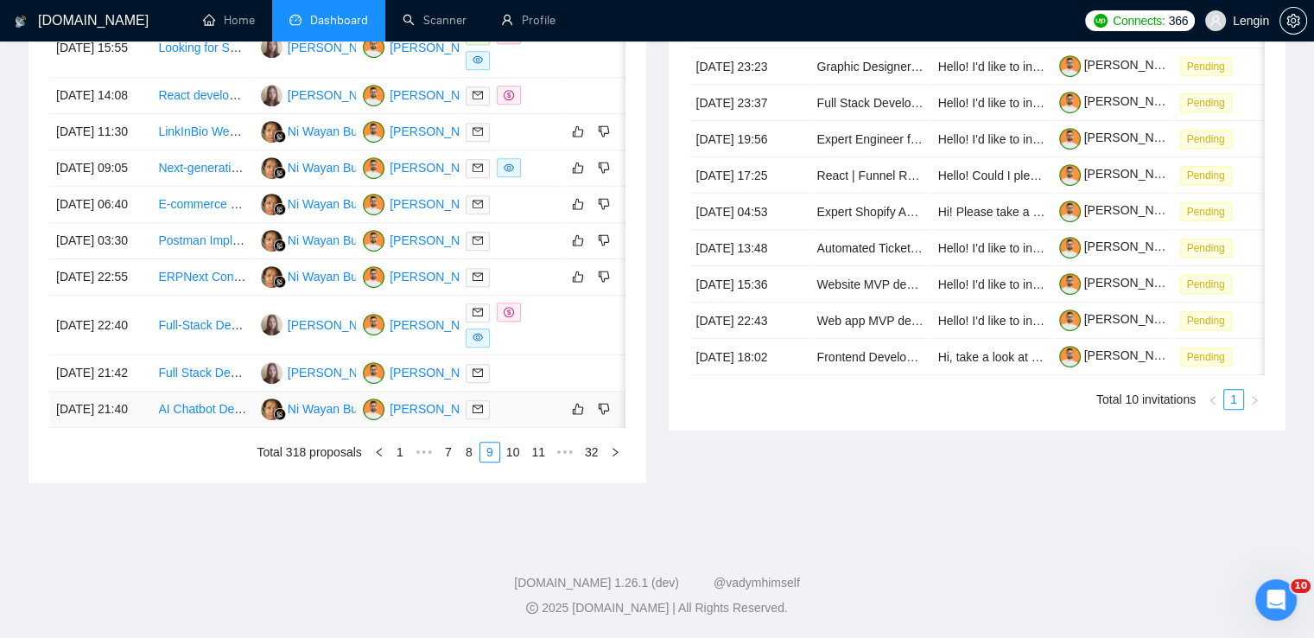
click at [193, 428] on td "AI Chatbot Development for Auto Sales & Leasing" at bounding box center [202, 409] width 102 height 36
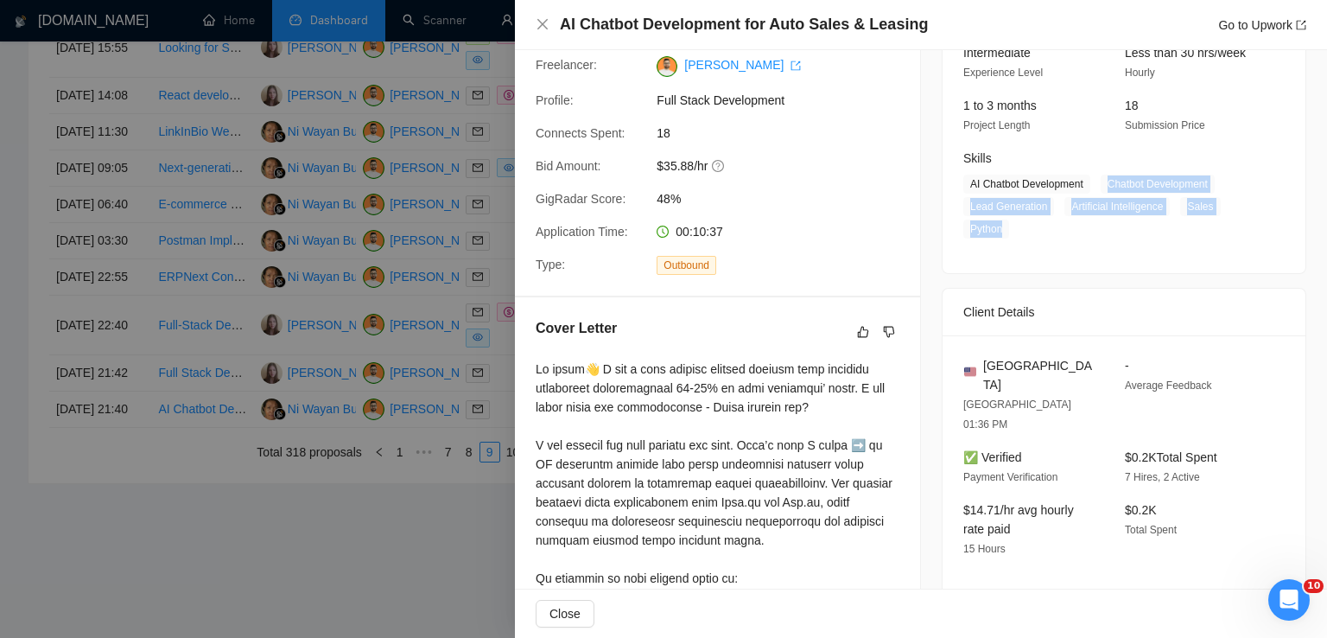
drag, startPoint x: 1102, startPoint y: 186, endPoint x: 1012, endPoint y: 228, distance: 99.3
click at [1012, 228] on span "AI Chatbot Development Chatbot Development Lead Generation Artificial Intellige…" at bounding box center [1110, 206] width 295 height 64
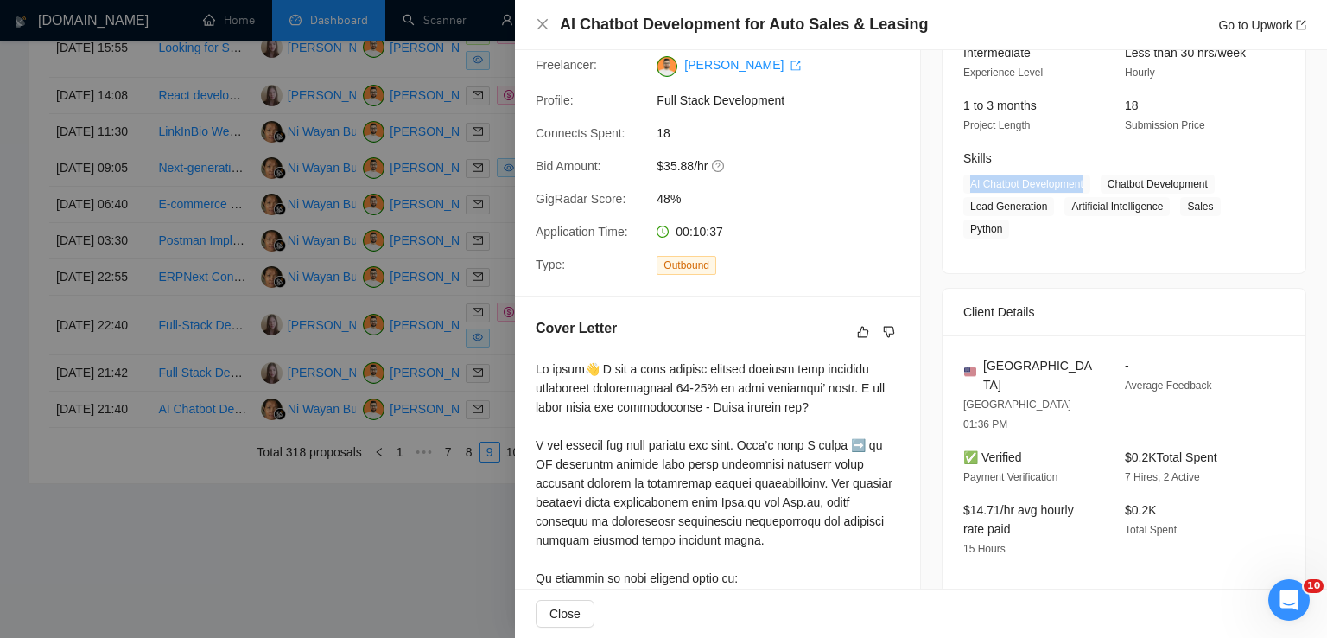
drag, startPoint x: 1077, startPoint y: 184, endPoint x: 966, endPoint y: 184, distance: 111.4
click at [966, 184] on span "AI Chatbot Development" at bounding box center [1026, 183] width 127 height 19
click at [549, 21] on icon "close" at bounding box center [543, 24] width 14 height 14
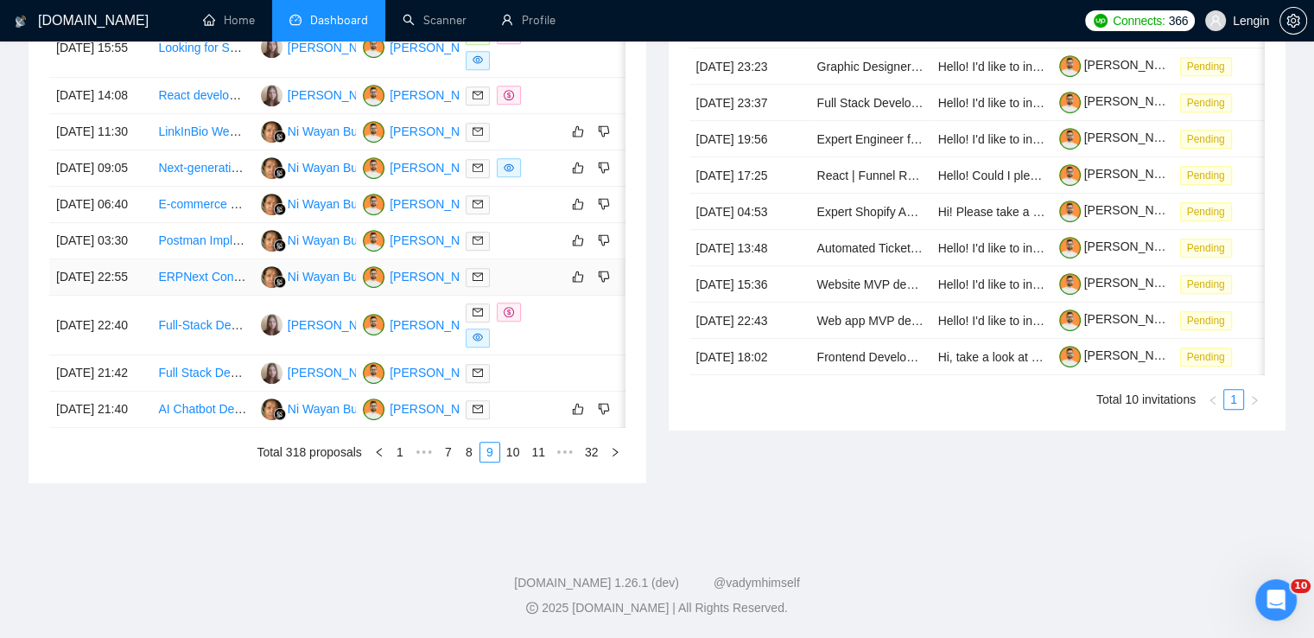
click at [211, 295] on td "ERPNext Configuration End to End" at bounding box center [202, 277] width 102 height 36
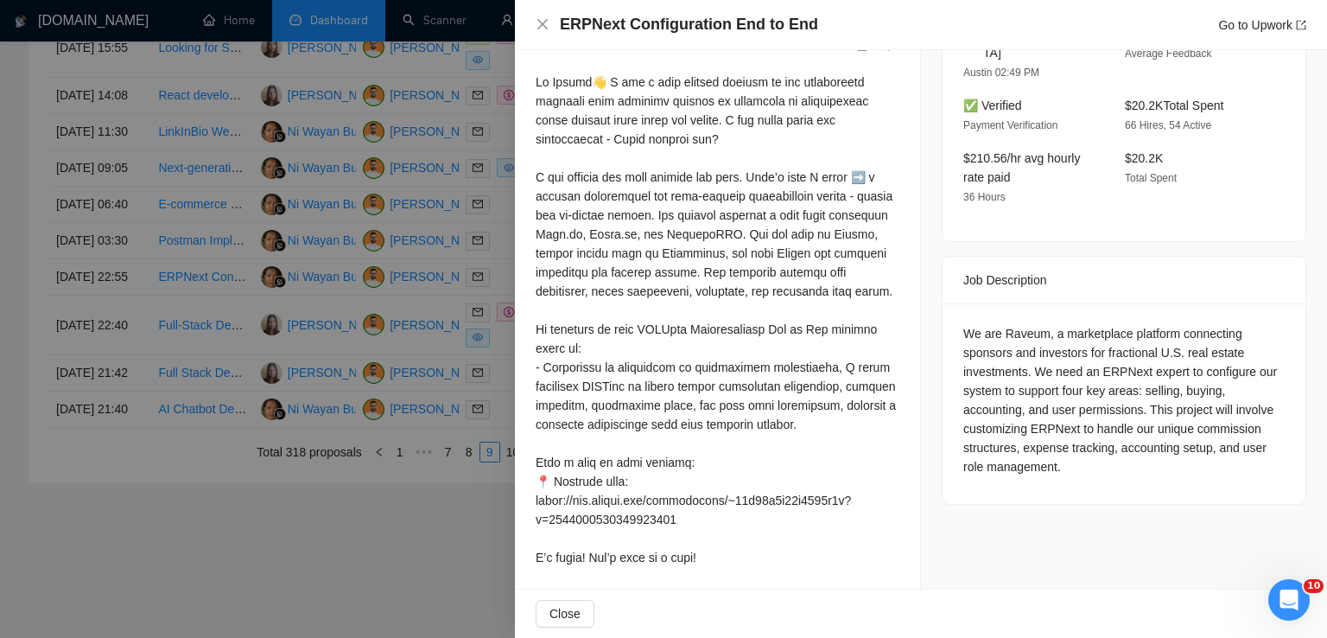
scroll to position [518, 0]
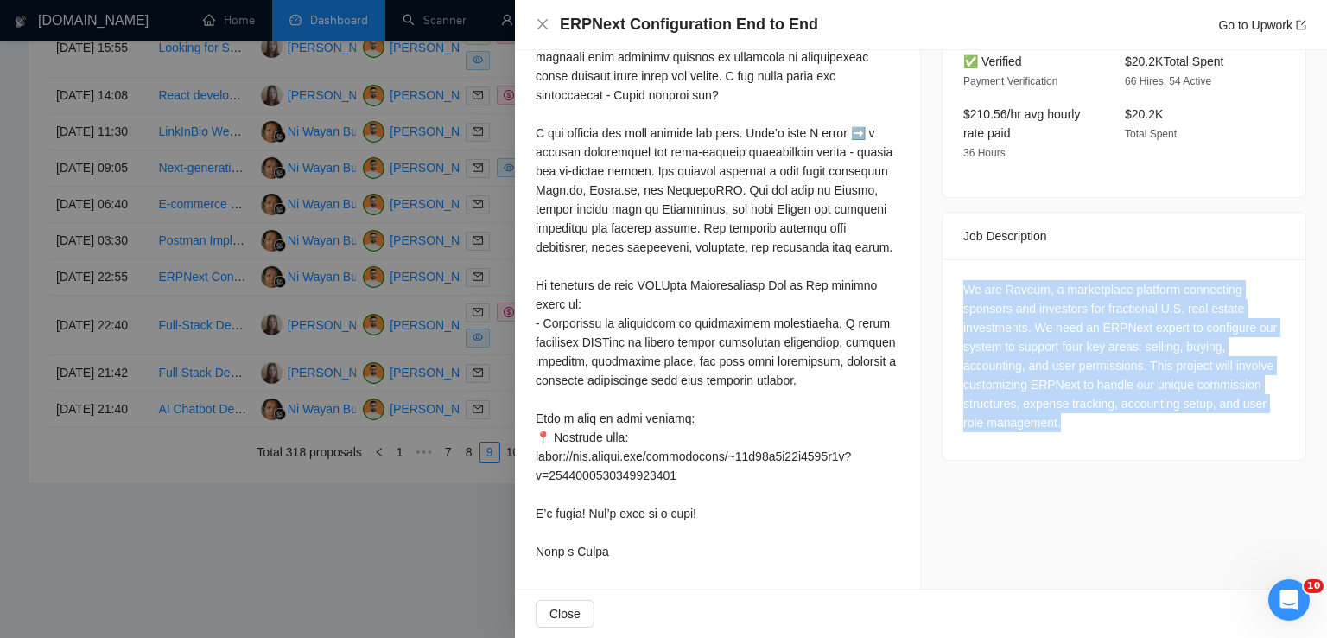
drag, startPoint x: 1076, startPoint y: 413, endPoint x: 948, endPoint y: 279, distance: 185.7
click at [948, 279] on div "We are Raveum, a marketplace platform connecting sponsors and investors for fra…" at bounding box center [1123, 359] width 363 height 200
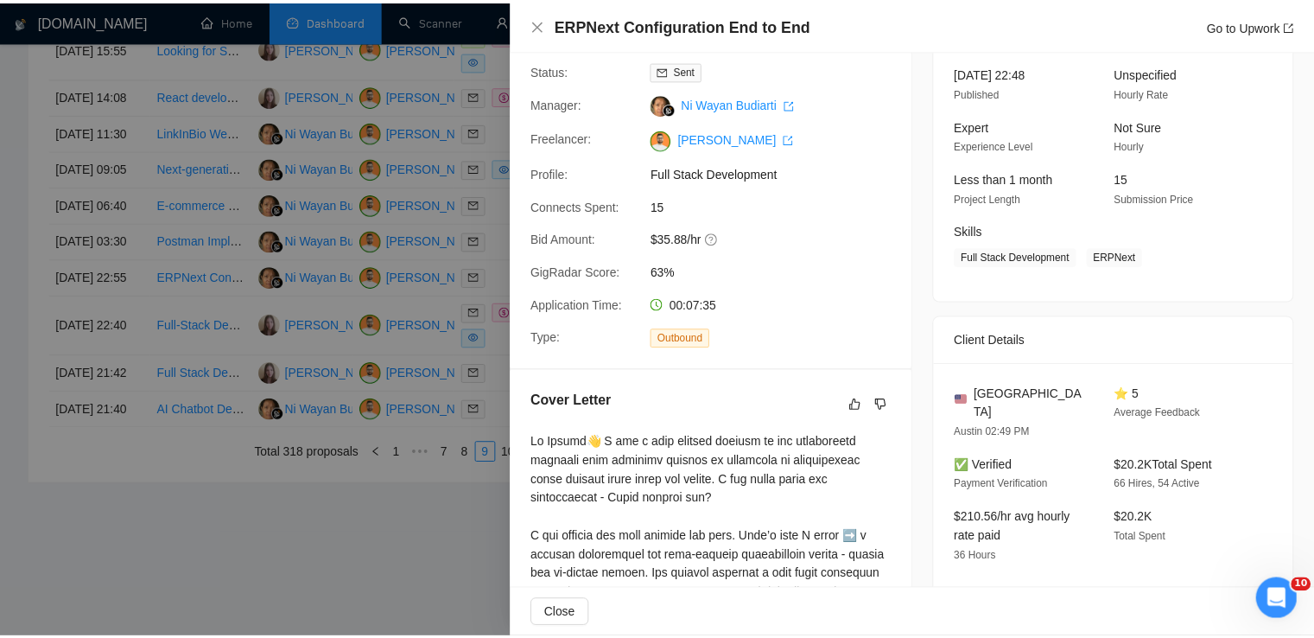
scroll to position [89, 0]
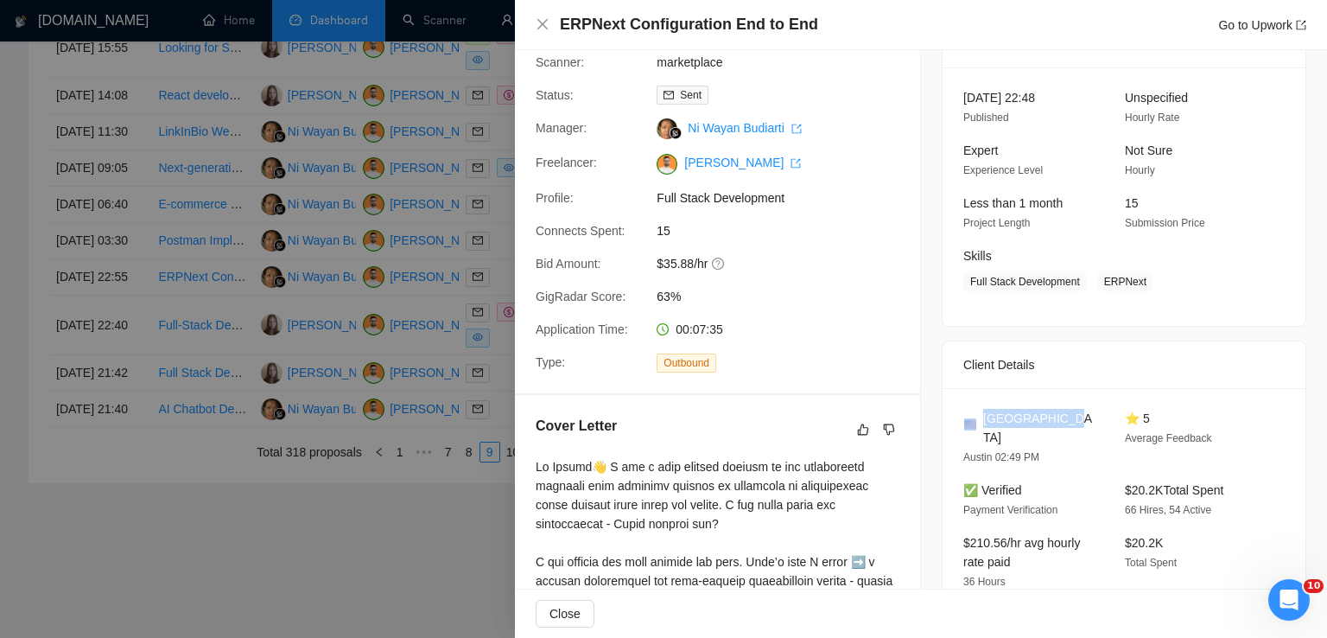
drag, startPoint x: 1056, startPoint y: 422, endPoint x: 974, endPoint y: 416, distance: 81.5
click at [974, 416] on div "[GEOGRAPHIC_DATA]" at bounding box center [1030, 428] width 134 height 38
drag, startPoint x: 1095, startPoint y: 288, endPoint x: 1143, endPoint y: 287, distance: 47.5
click at [1143, 287] on span "Full Stack Development ERPNext" at bounding box center [1110, 281] width 295 height 19
click at [542, 18] on icon "close" at bounding box center [543, 24] width 14 height 14
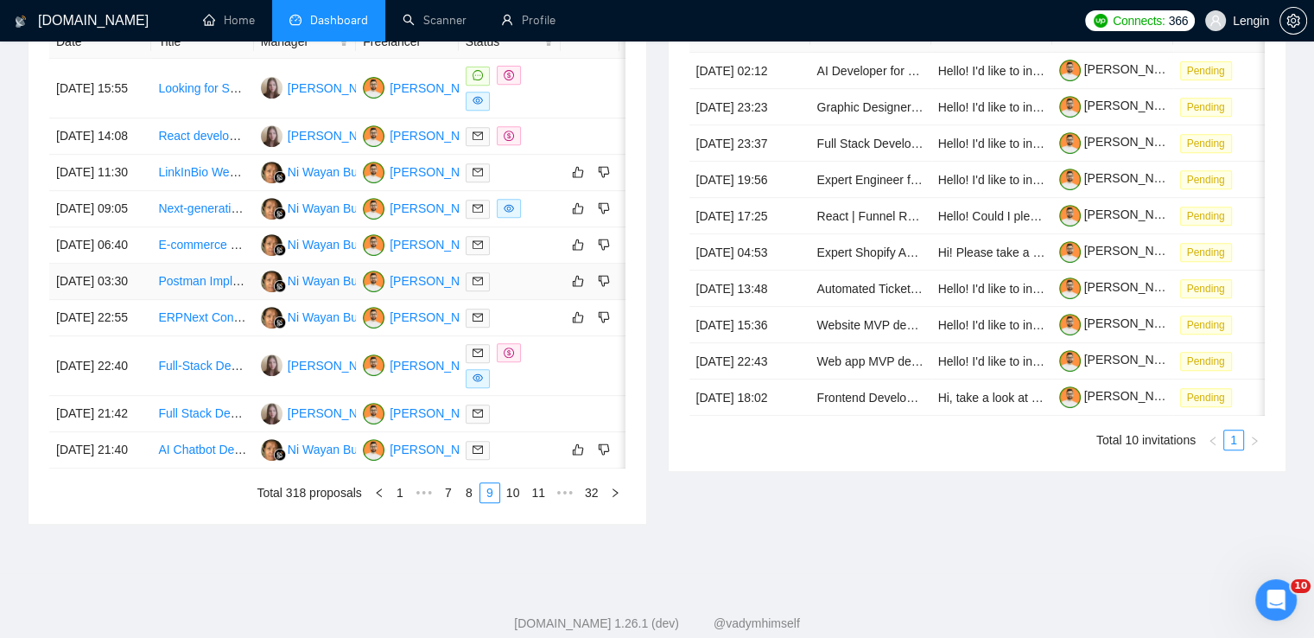
scroll to position [743, 0]
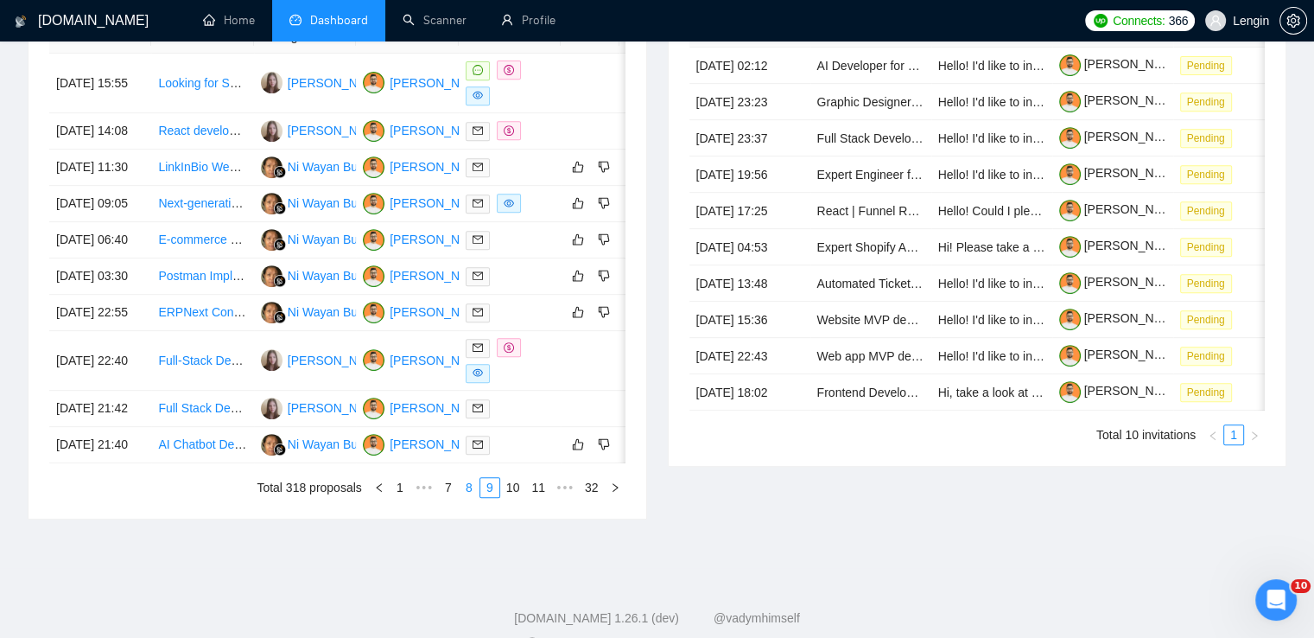
click at [473, 497] on link "8" at bounding box center [469, 487] width 19 height 19
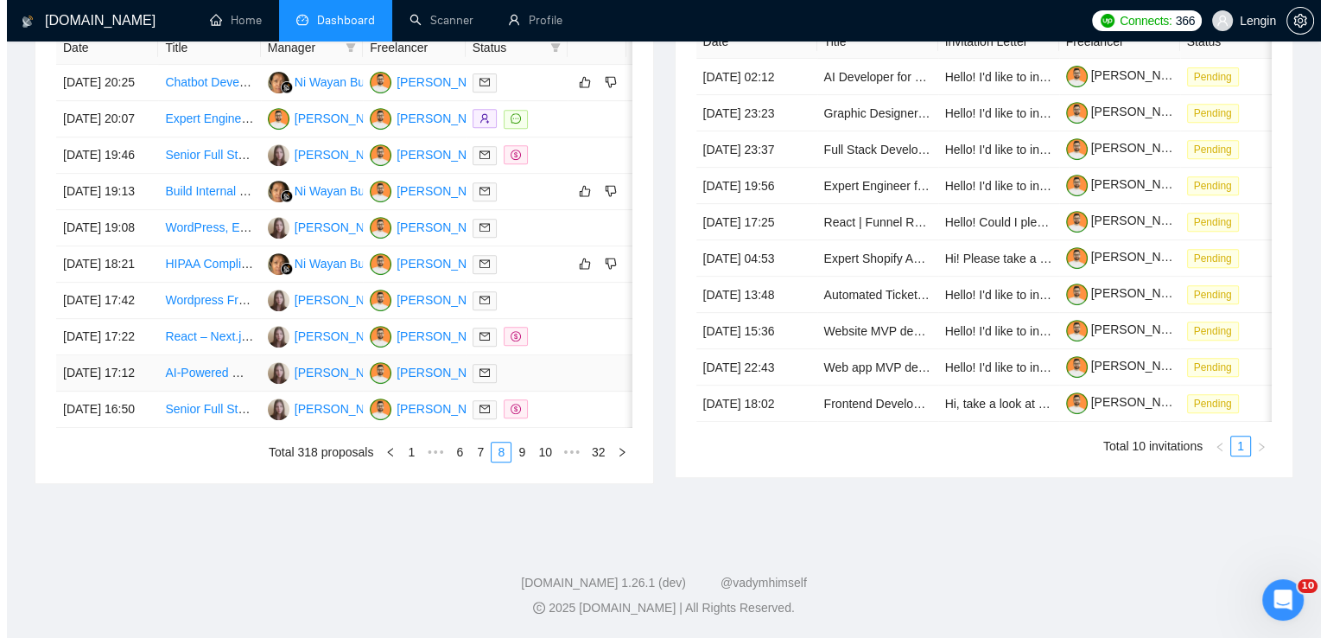
scroll to position [815, 0]
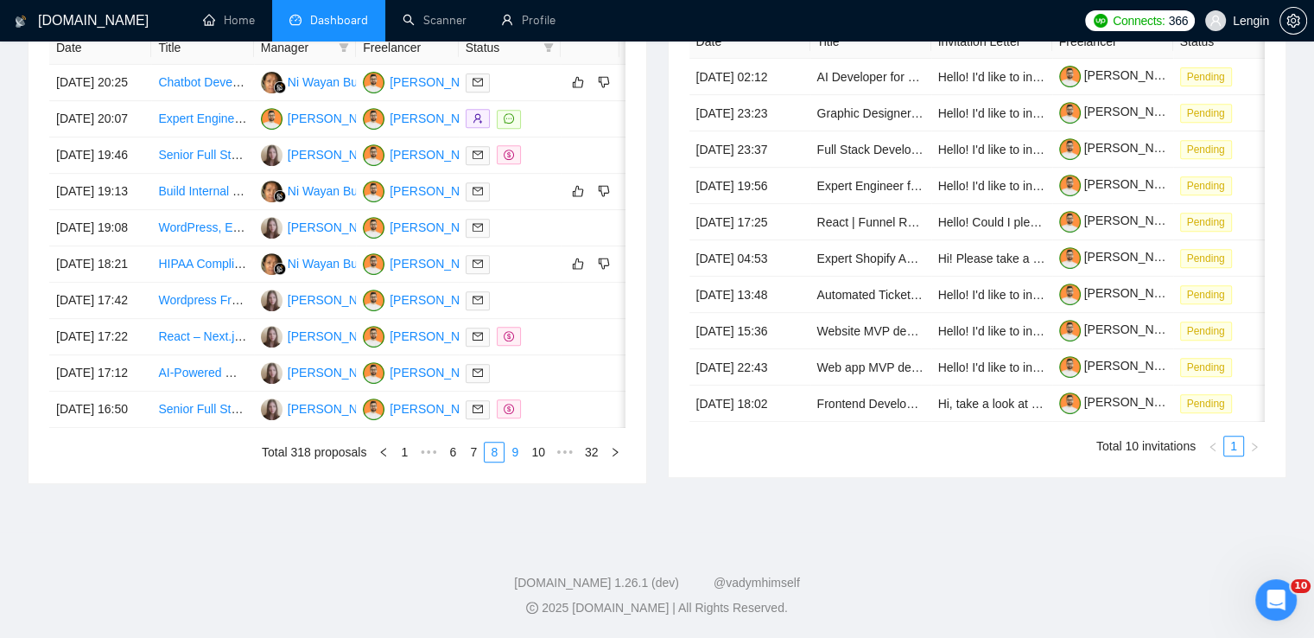
click at [523, 461] on link "9" at bounding box center [514, 451] width 19 height 19
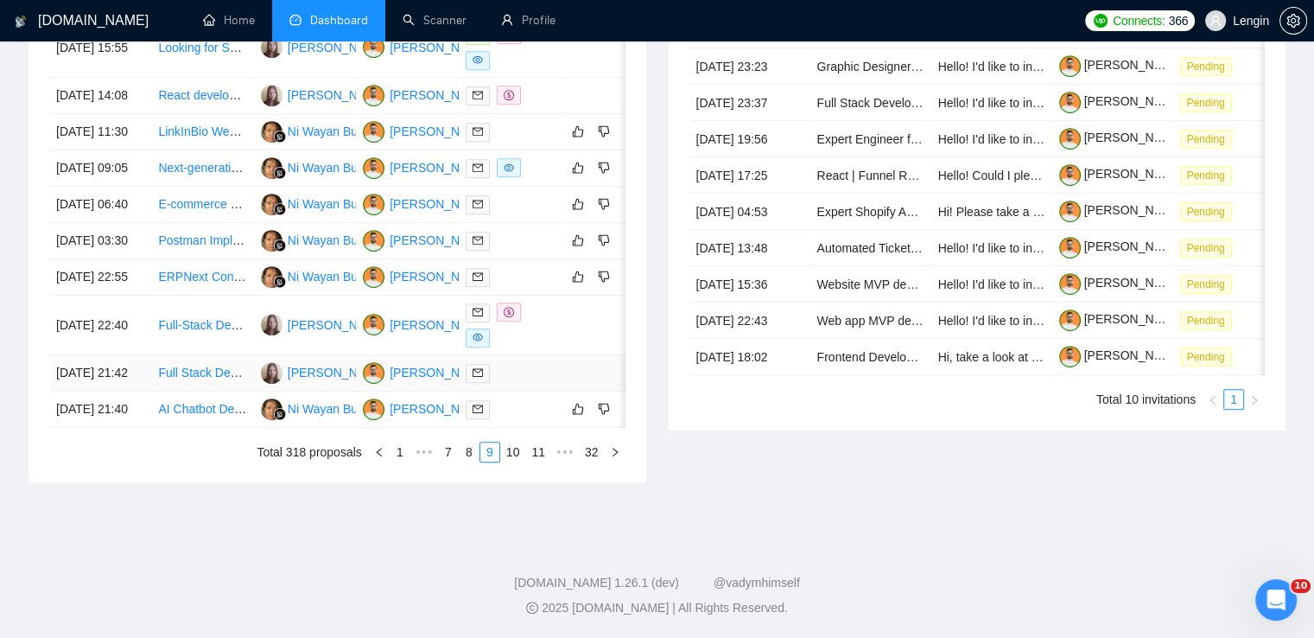
click at [200, 391] on td "Full Stack Developer Needed for [PERSON_NAME] Website Development" at bounding box center [202, 373] width 102 height 36
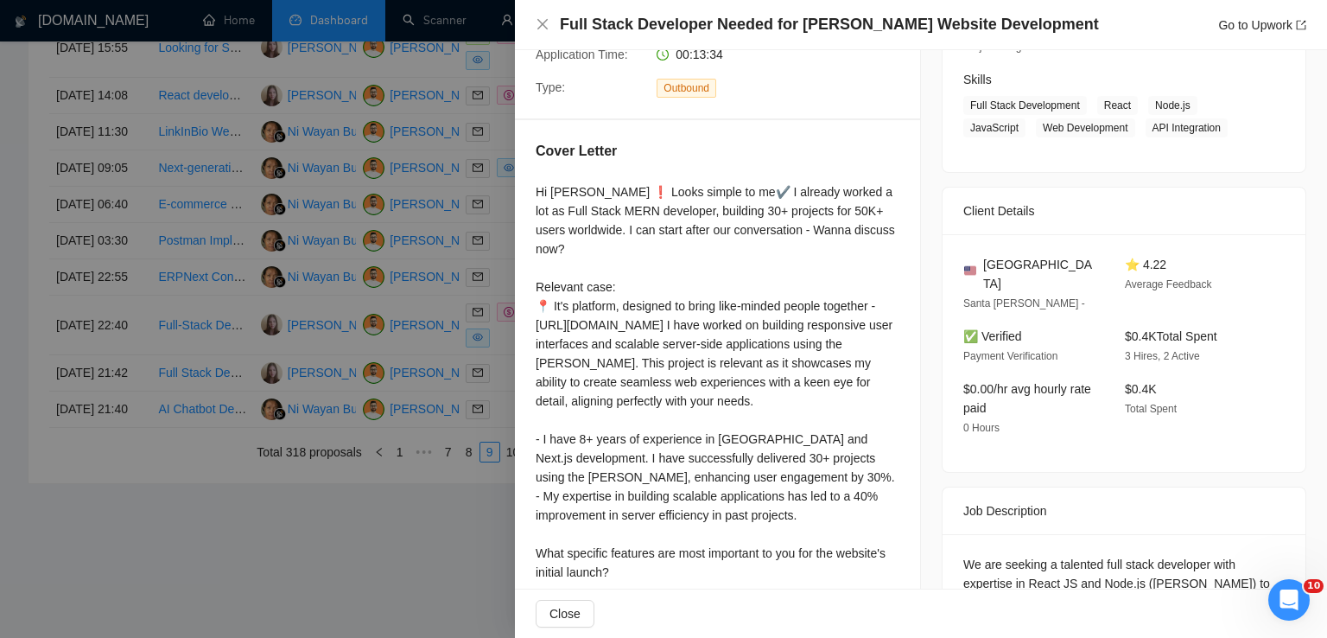
scroll to position [415, 0]
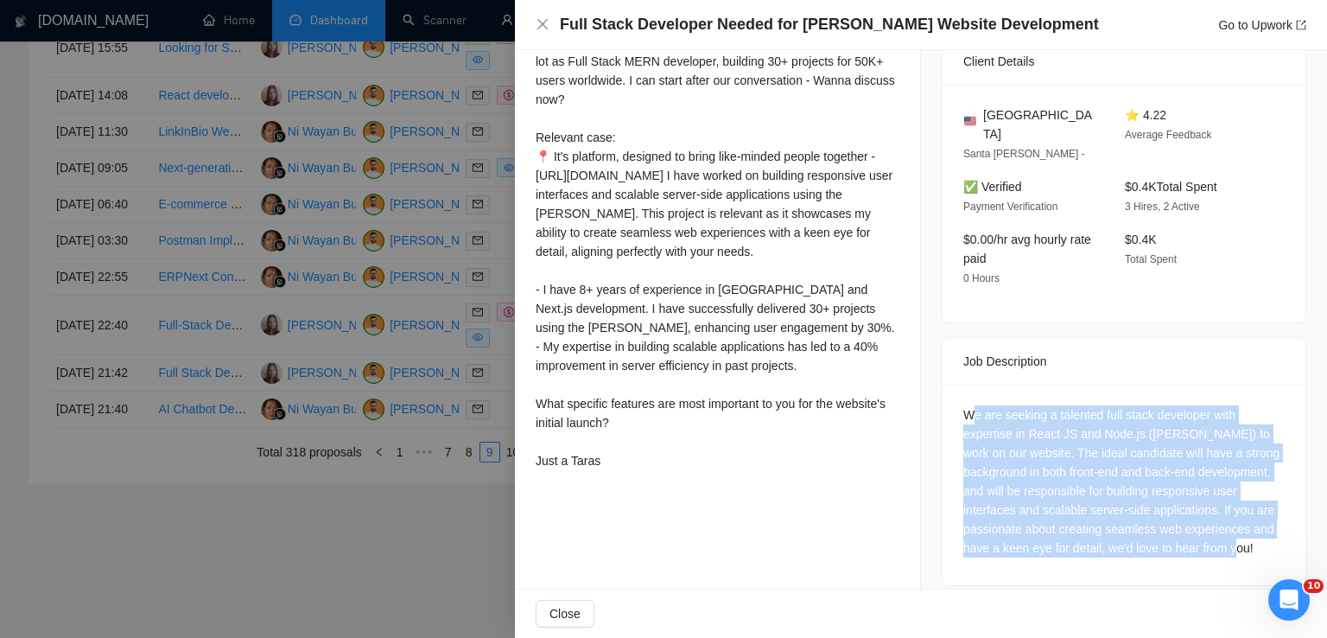
drag, startPoint x: 1257, startPoint y: 524, endPoint x: 964, endPoint y: 389, distance: 322.7
click at [964, 405] on div "We are seeking a talented full stack developer with expertise in React JS and N…" at bounding box center [1123, 481] width 321 height 152
drag, startPoint x: 955, startPoint y: 394, endPoint x: 1264, endPoint y: 526, distance: 335.5
click at [1264, 526] on div "We are seeking a talented full stack developer with expertise in React JS and N…" at bounding box center [1123, 484] width 363 height 200
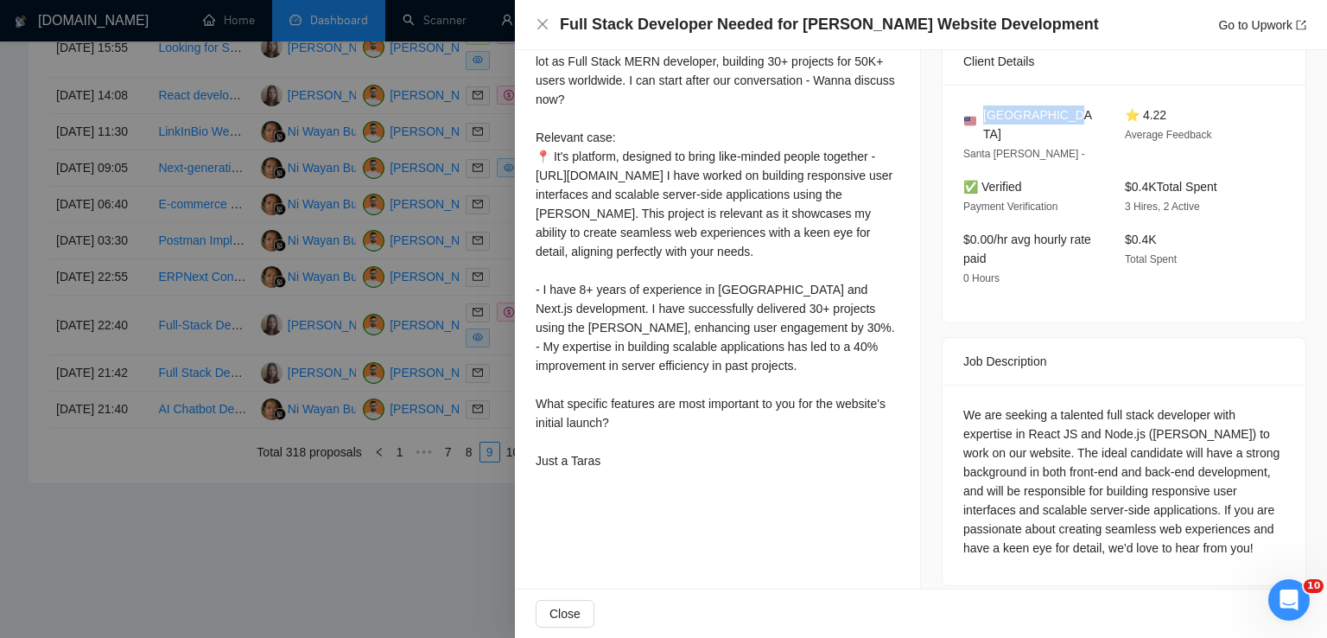
drag, startPoint x: 1059, startPoint y: 118, endPoint x: 978, endPoint y: 114, distance: 81.3
click at [978, 114] on div "[GEOGRAPHIC_DATA]" at bounding box center [1030, 124] width 134 height 38
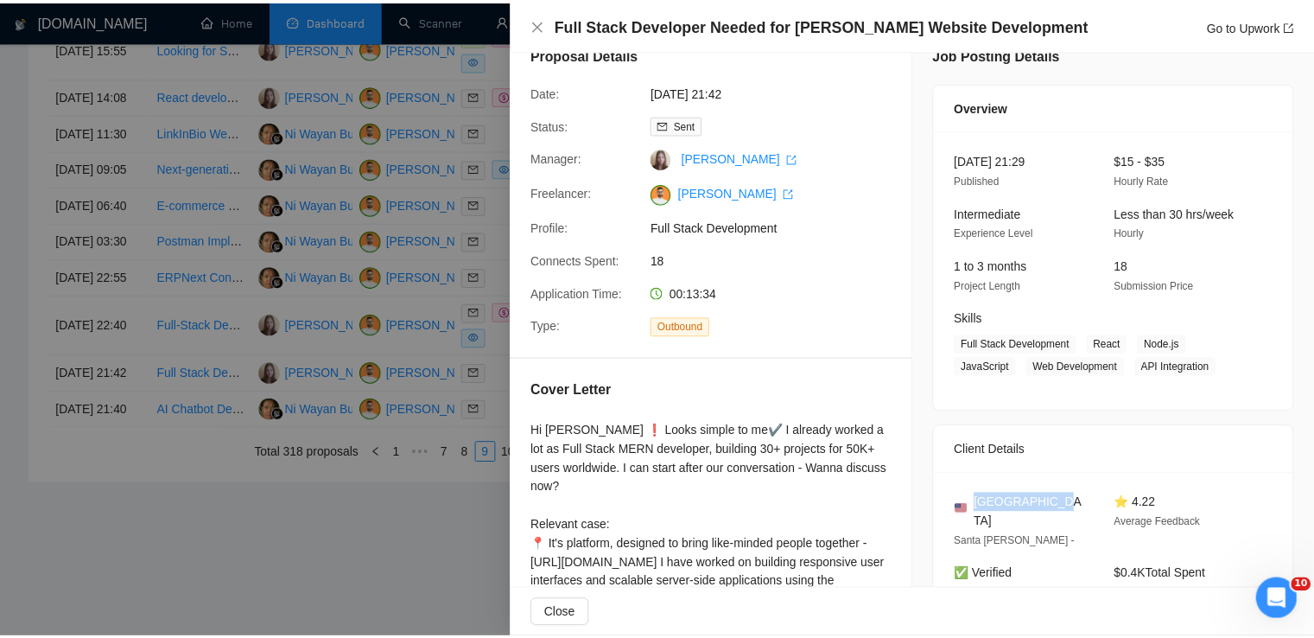
scroll to position [25, 0]
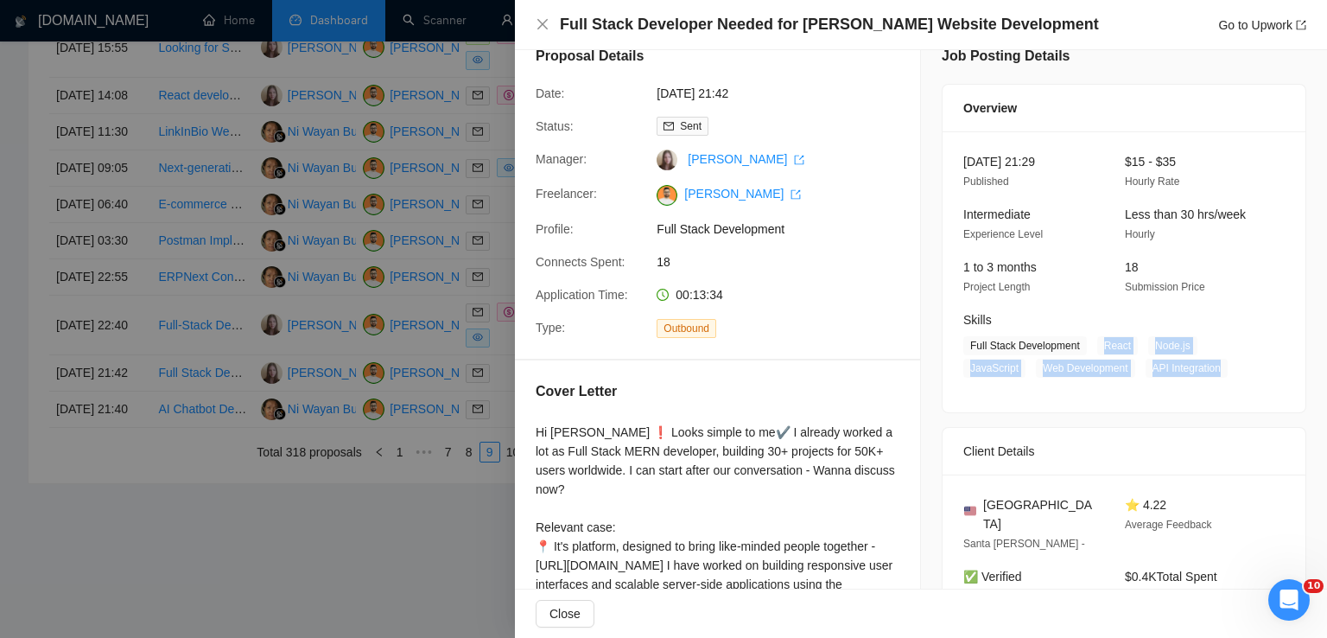
drag, startPoint x: 1094, startPoint y: 343, endPoint x: 1216, endPoint y: 372, distance: 126.1
click at [1216, 372] on span "Full Stack Development React Node.js JavaScript Web Development API Integration" at bounding box center [1110, 356] width 295 height 41
click at [545, 29] on icon "close" at bounding box center [542, 24] width 10 height 10
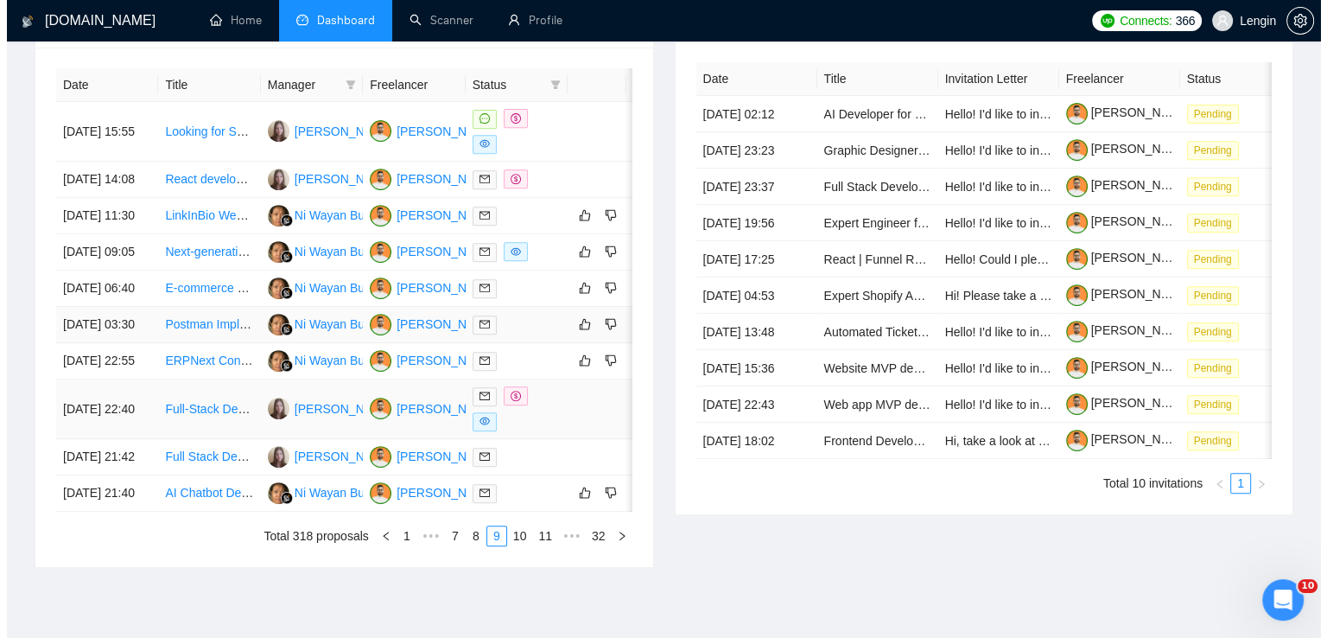
scroll to position [783, 0]
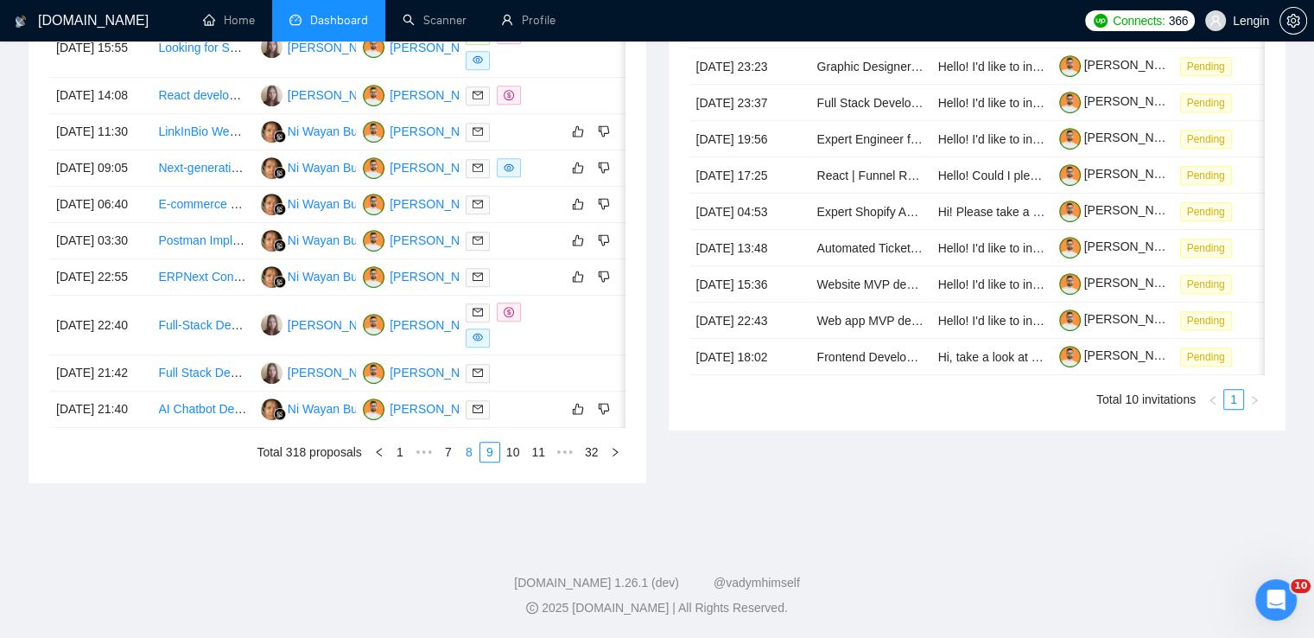
click at [472, 461] on link "8" at bounding box center [469, 451] width 19 height 19
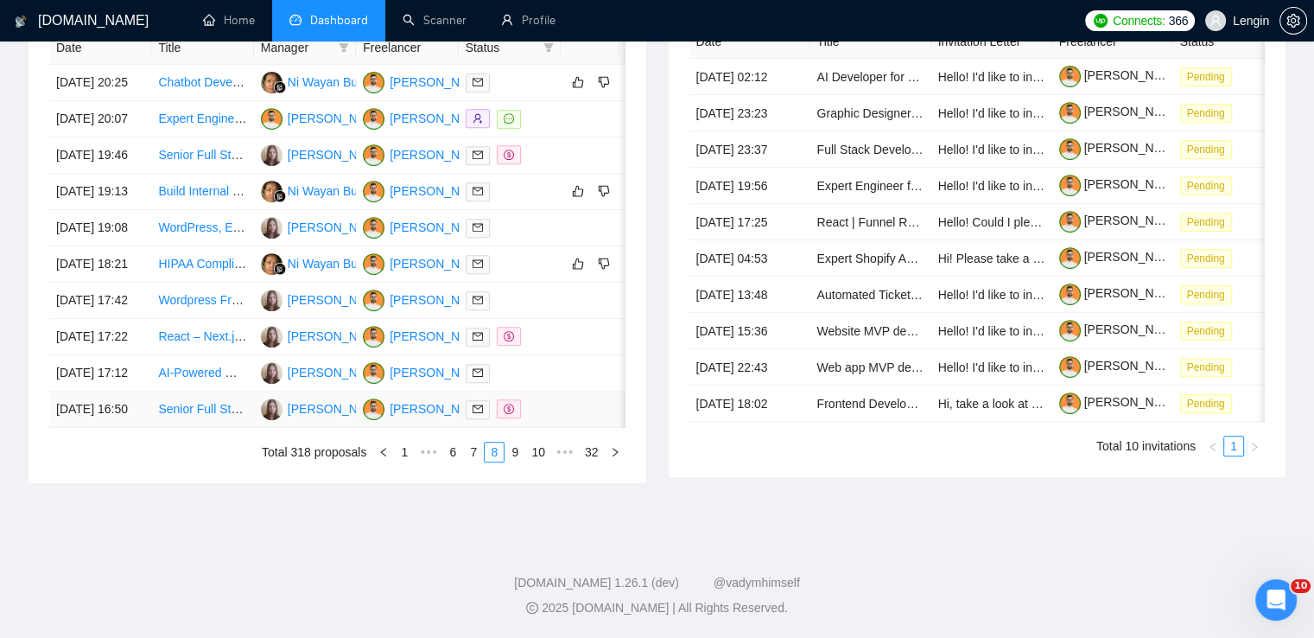
click at [214, 428] on td "Senior Full Stack Developer + Product Owner" at bounding box center [202, 409] width 102 height 36
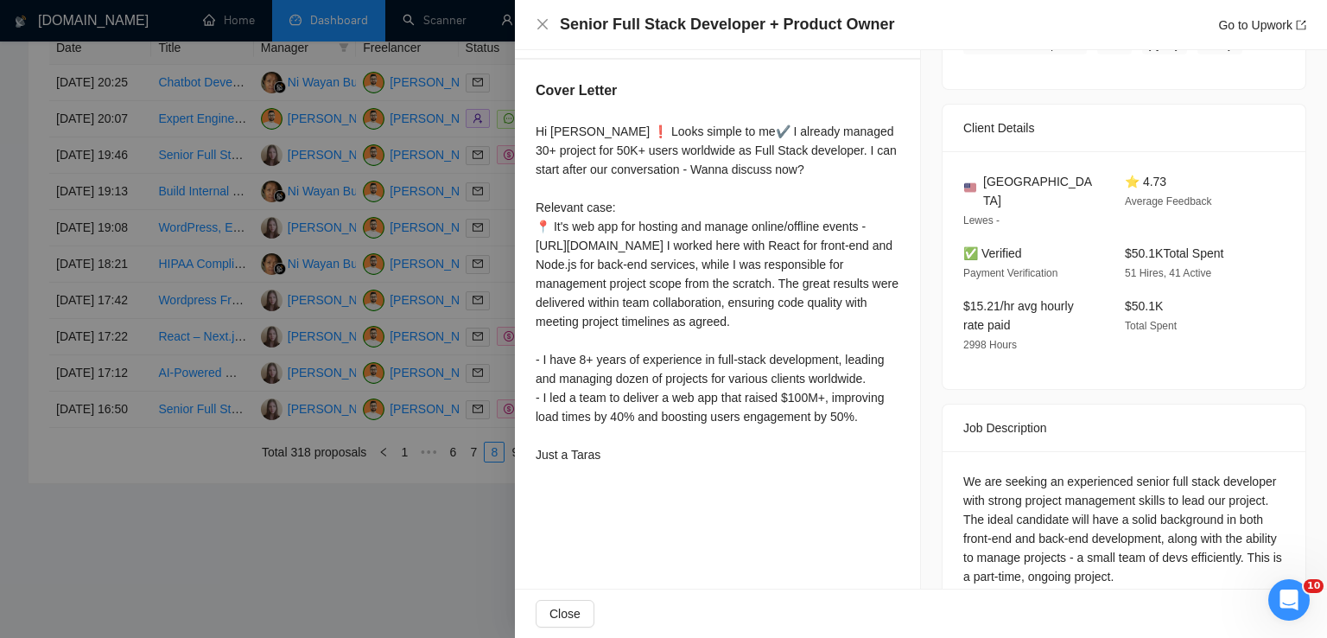
scroll to position [354, 0]
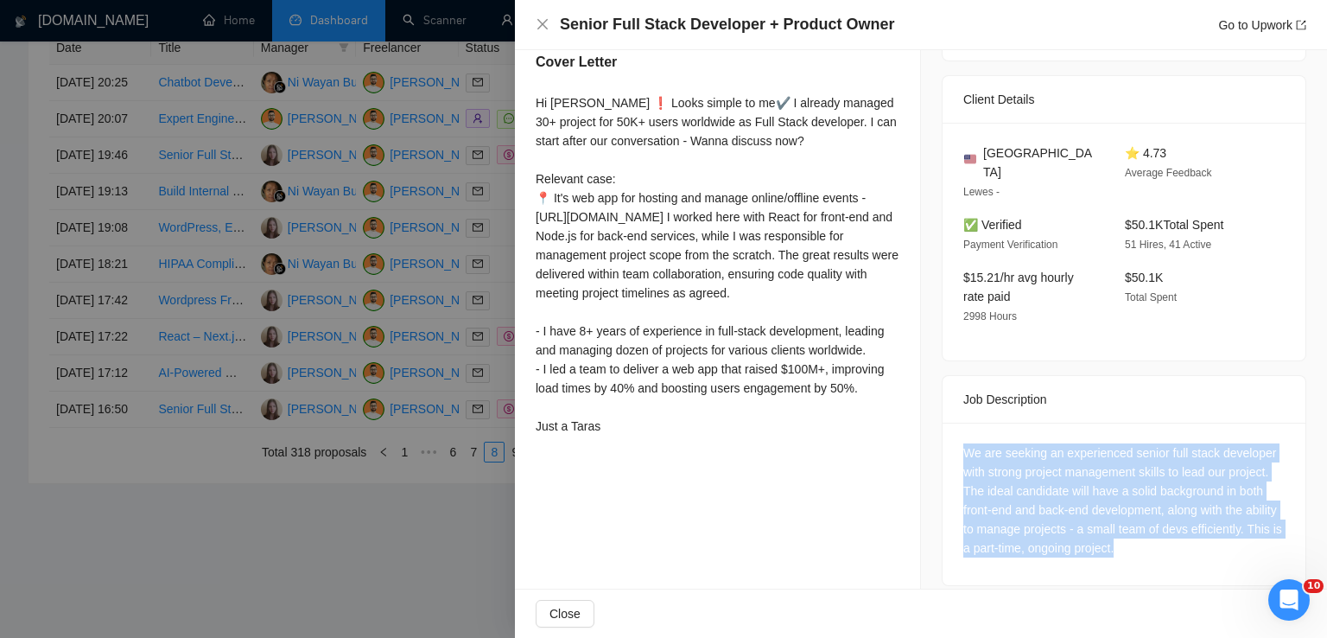
drag, startPoint x: 1222, startPoint y: 523, endPoint x: 942, endPoint y: 440, distance: 292.7
click at [942, 440] on div "We are seeking an experienced senior full stack developer with strong project m…" at bounding box center [1123, 503] width 363 height 162
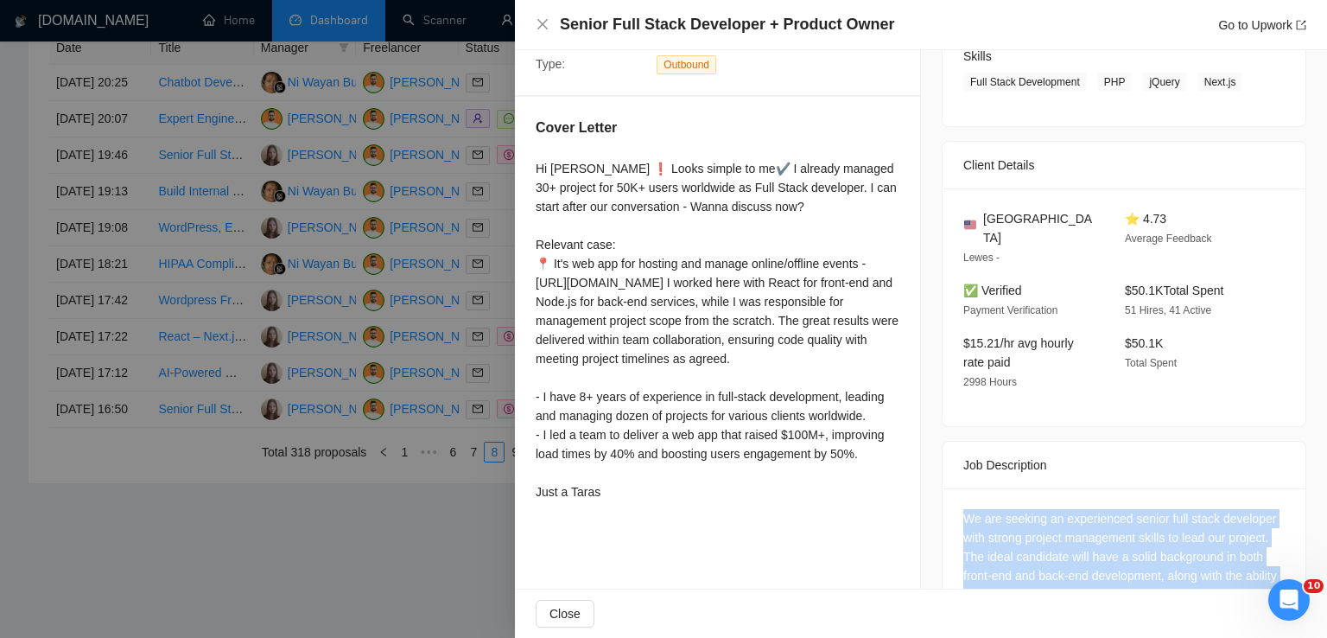
scroll to position [289, 0]
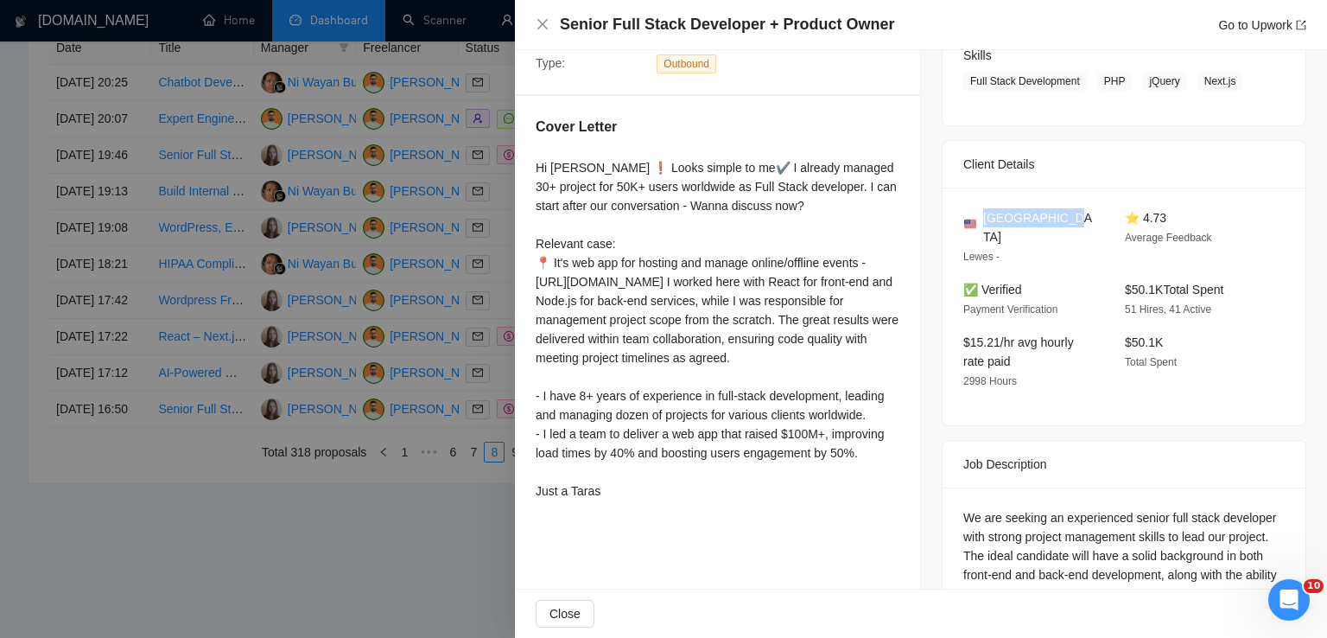
drag, startPoint x: 1060, startPoint y: 216, endPoint x: 981, endPoint y: 219, distance: 78.7
click at [981, 219] on div "[GEOGRAPHIC_DATA]" at bounding box center [1030, 227] width 134 height 38
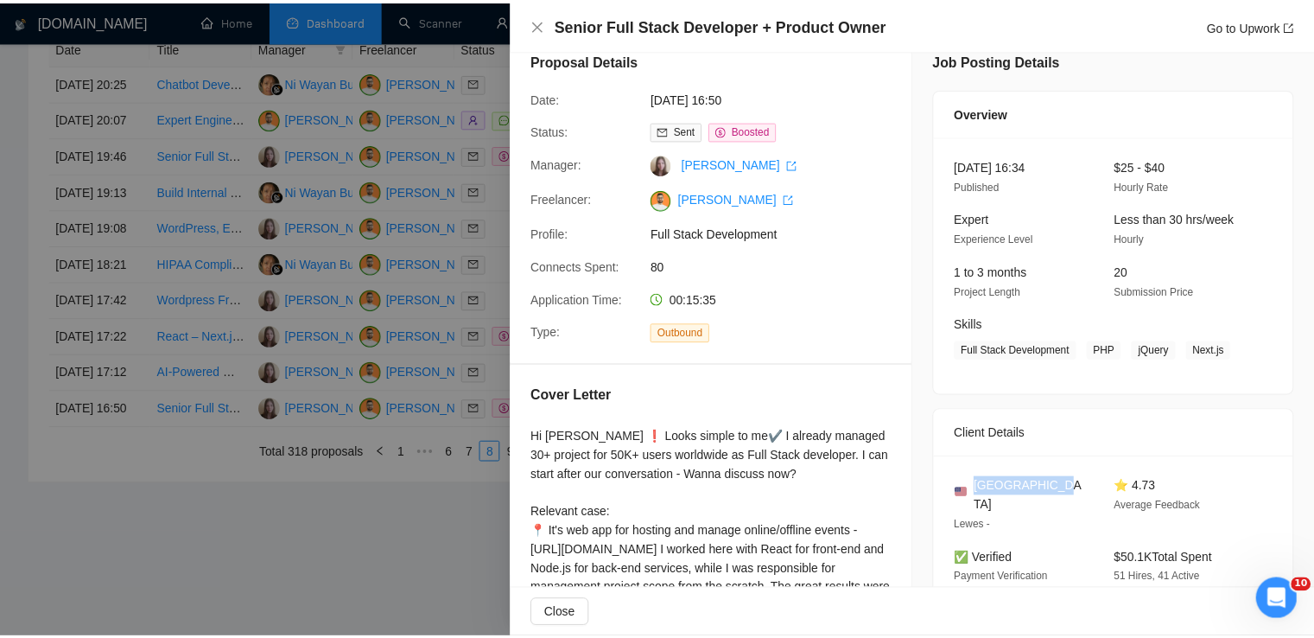
scroll to position [0, 0]
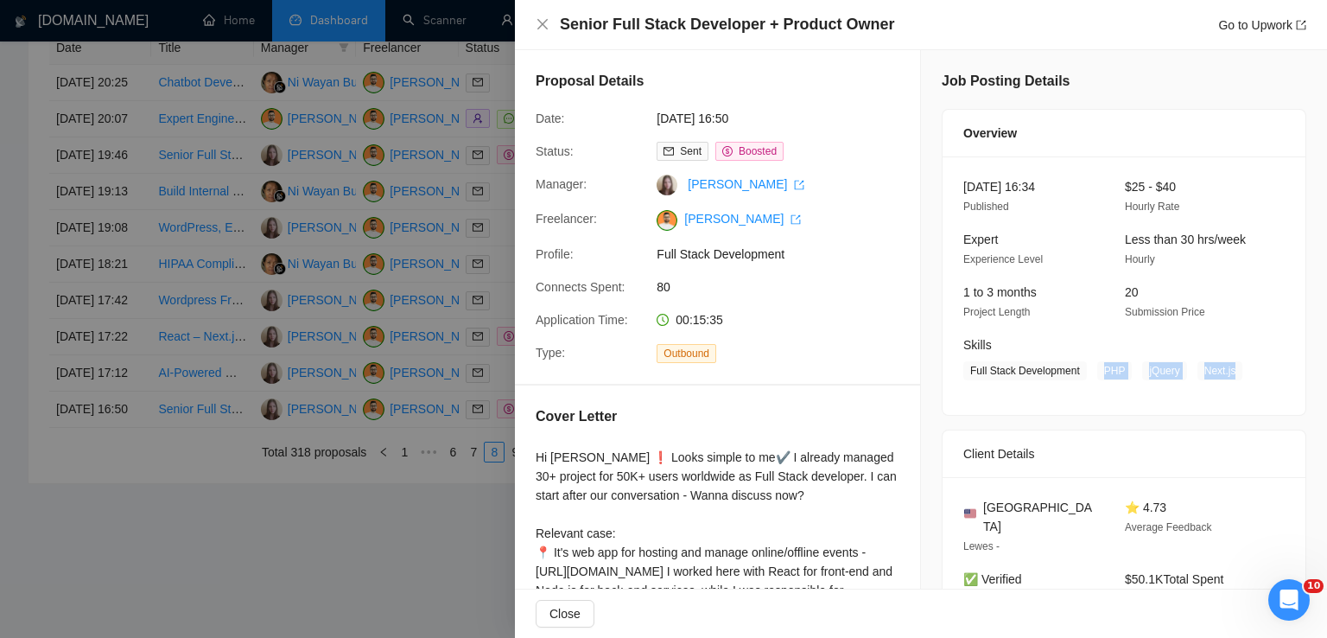
drag, startPoint x: 1227, startPoint y: 367, endPoint x: 1088, endPoint y: 367, distance: 139.1
click at [1088, 367] on span "Full Stack Development PHP jQuery Next.js" at bounding box center [1110, 370] width 295 height 19
click at [547, 17] on icon "close" at bounding box center [543, 24] width 14 height 14
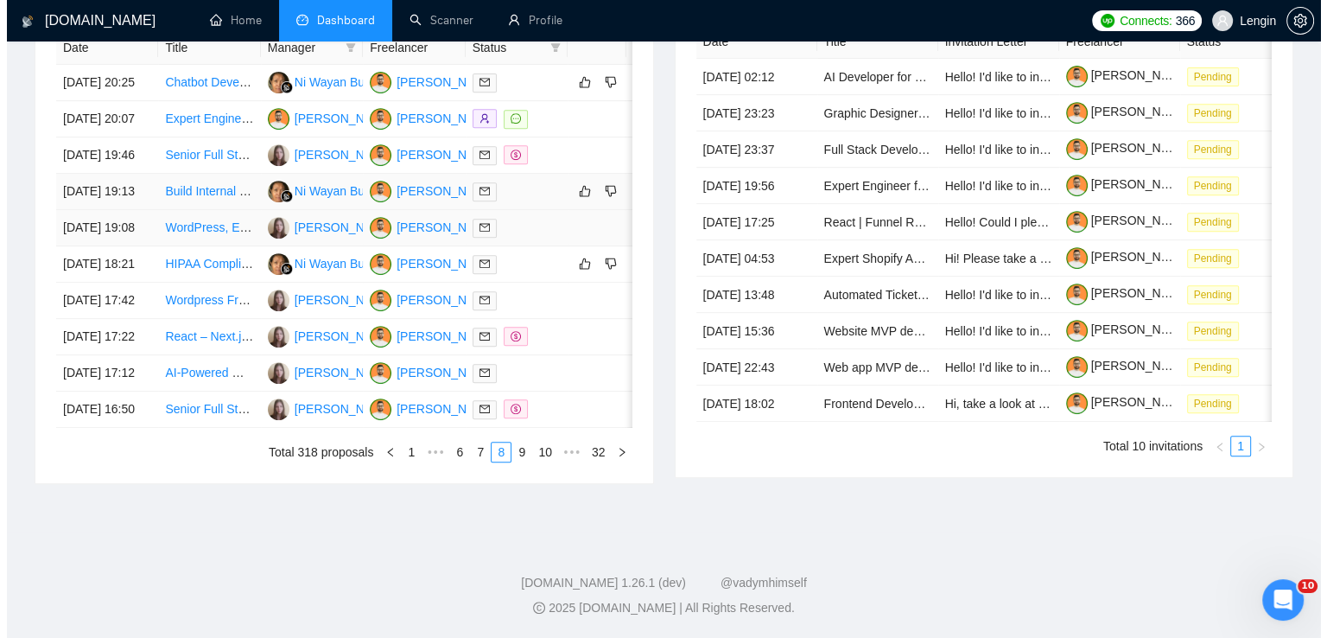
scroll to position [739, 0]
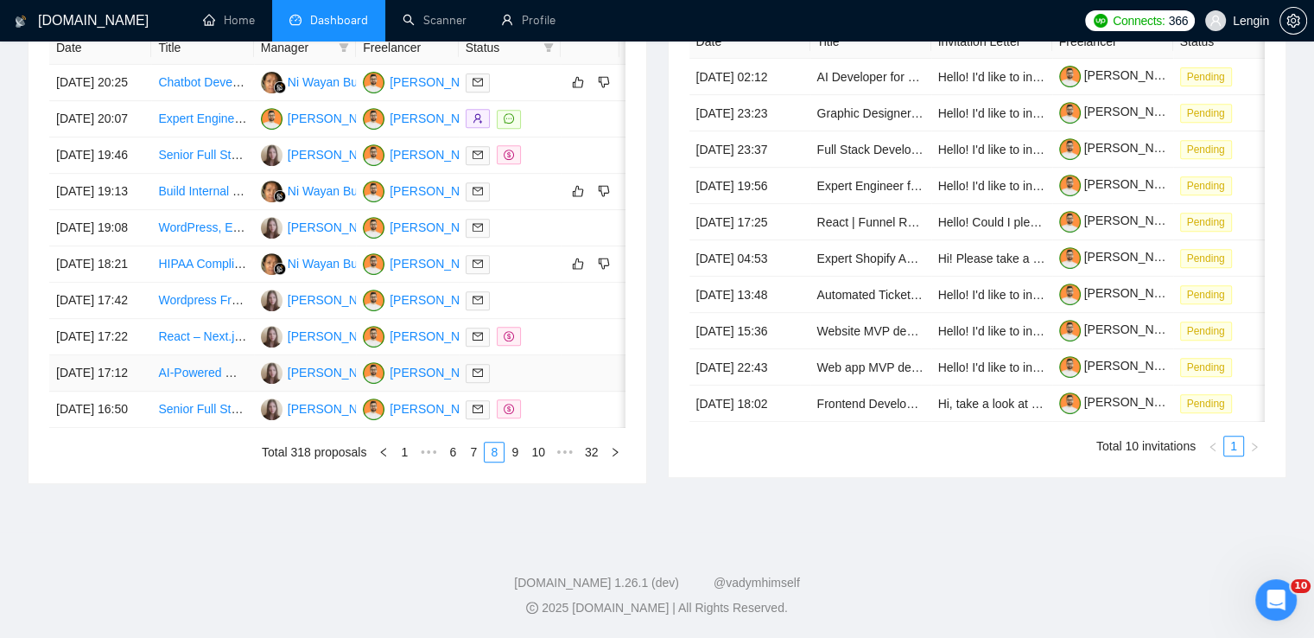
click at [222, 391] on td "AI-Powered Website Development for Car Listings" at bounding box center [202, 373] width 102 height 36
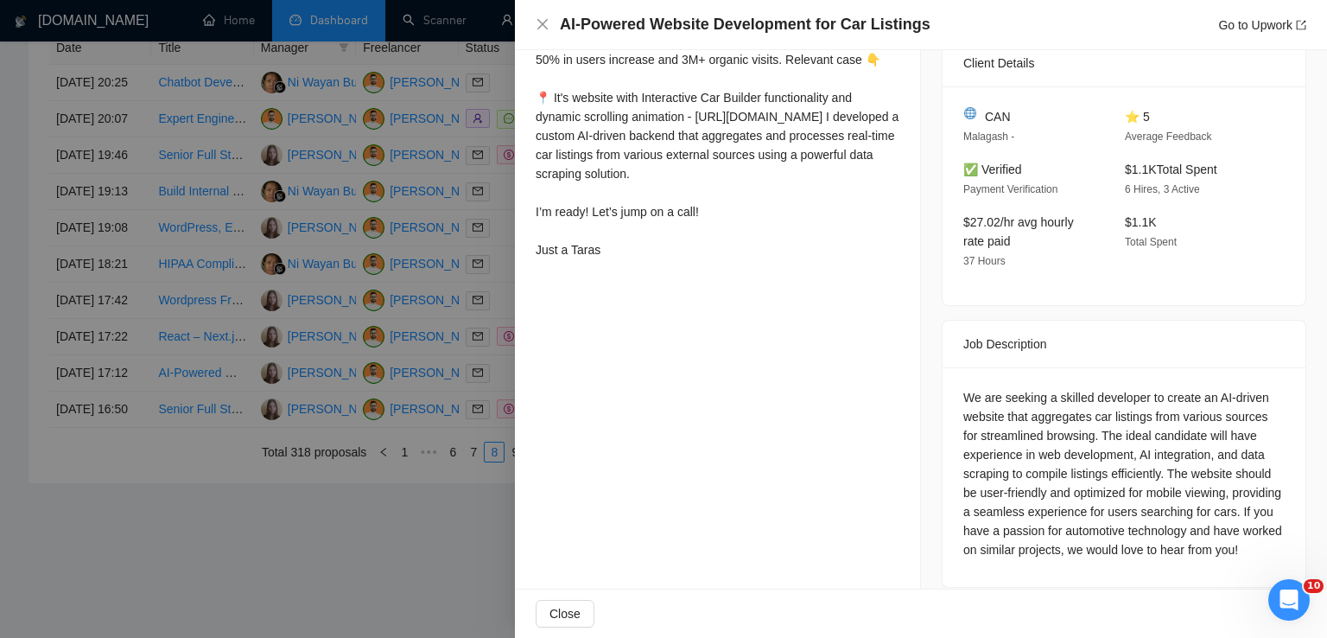
scroll to position [438, 0]
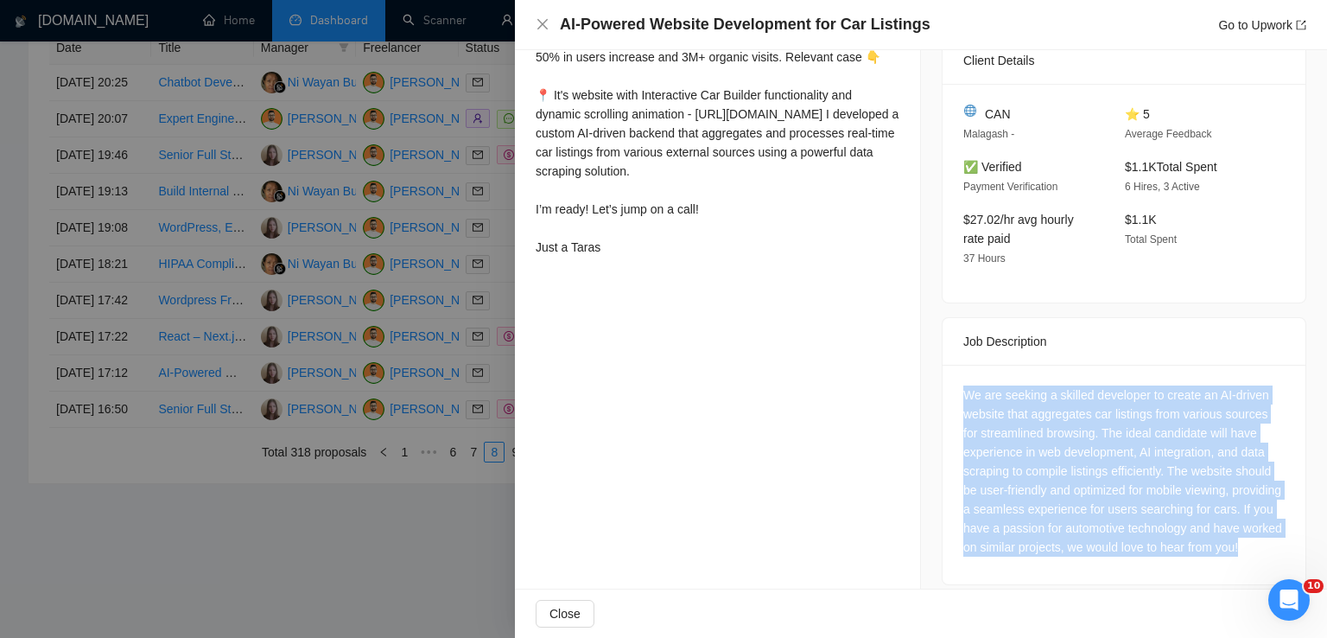
drag, startPoint x: 1012, startPoint y: 544, endPoint x: 944, endPoint y: 371, distance: 186.6
click at [944, 371] on div "We are seeking a skilled developer to create an AI-driven website that aggregat…" at bounding box center [1123, 474] width 363 height 219
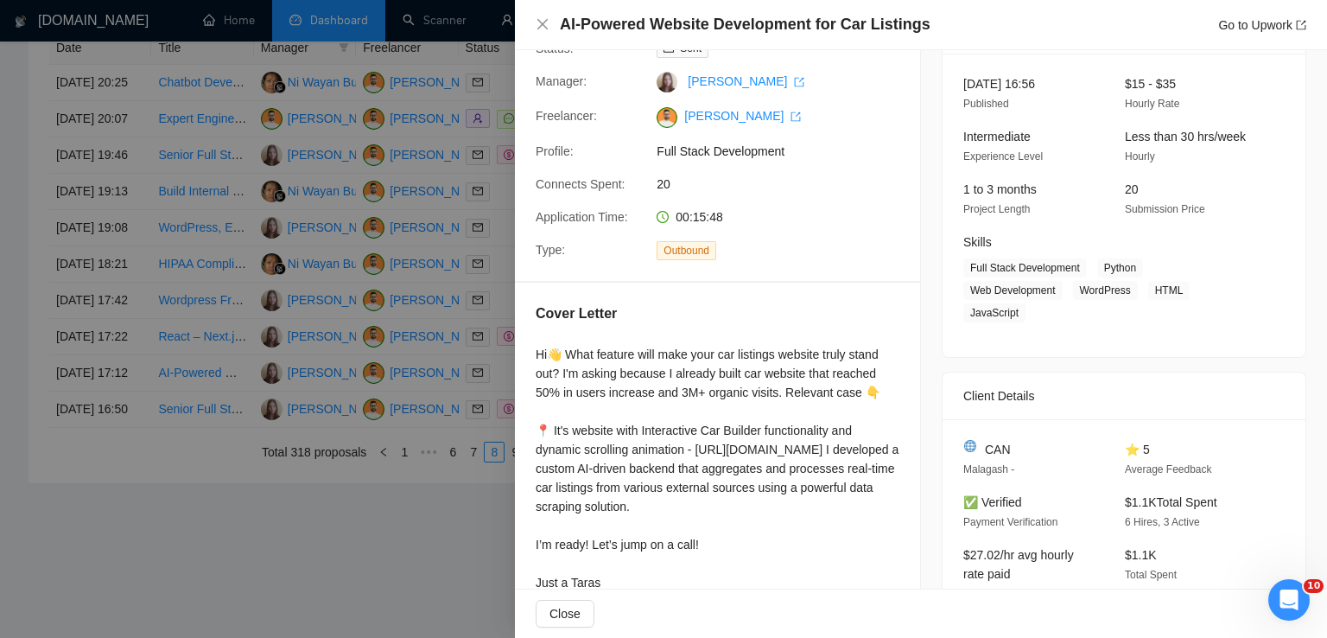
scroll to position [100, 0]
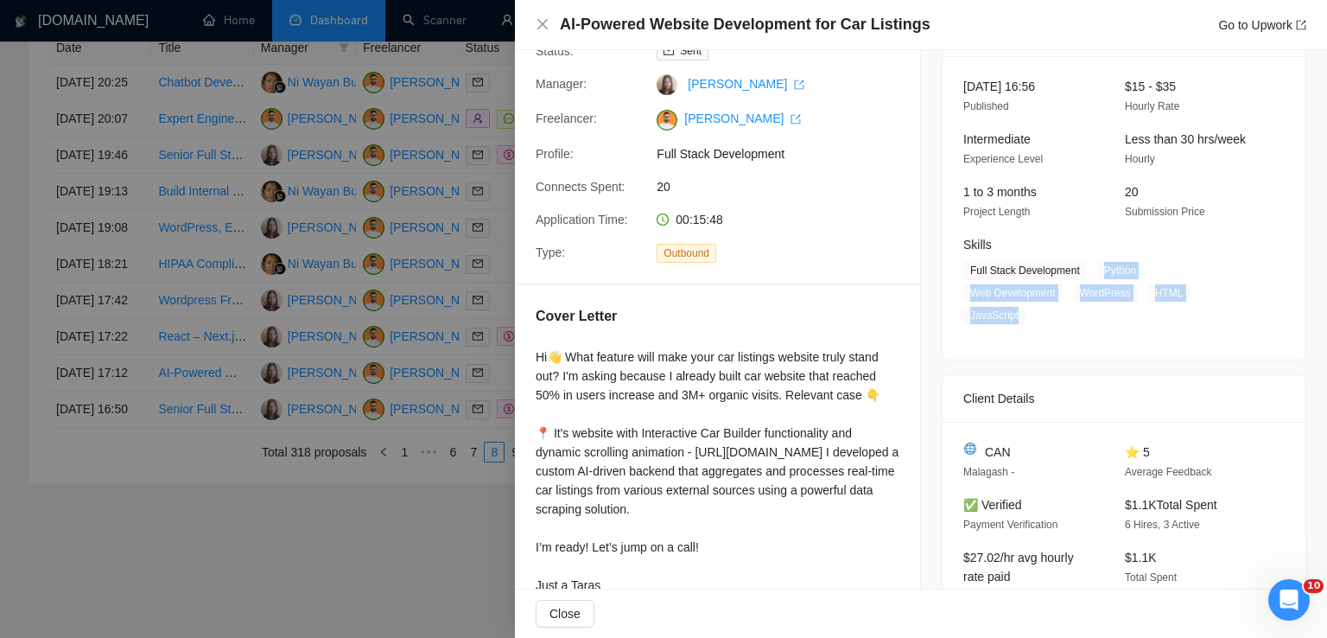
drag, startPoint x: 1090, startPoint y: 270, endPoint x: 1137, endPoint y: 295, distance: 52.5
click at [1137, 295] on span "Full Stack Development Python Web Development WordPress HTML JavaScript" at bounding box center [1110, 293] width 295 height 64
drag, startPoint x: 1015, startPoint y: 428, endPoint x: 977, endPoint y: 428, distance: 38.0
click at [977, 442] on div "CAN" at bounding box center [1030, 451] width 134 height 19
click at [541, 24] on icon "close" at bounding box center [542, 24] width 10 height 10
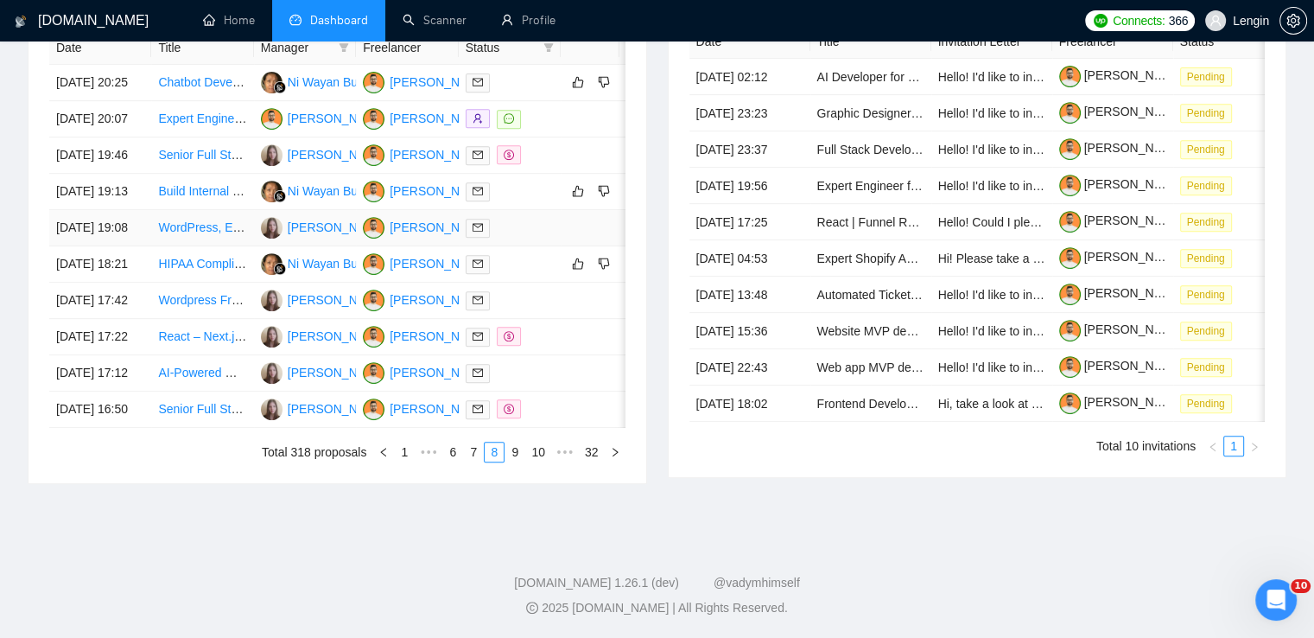
click at [222, 246] on td "WordPress, Elementor and ACF front end expert" at bounding box center [202, 228] width 102 height 36
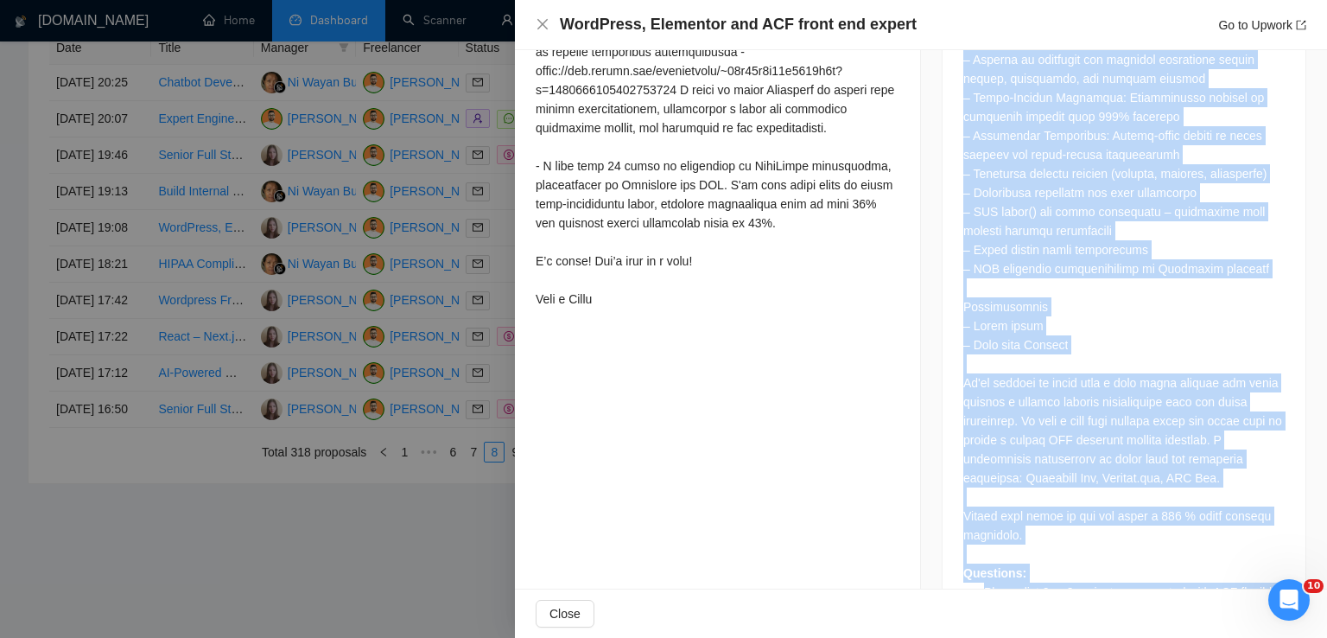
scroll to position [1123, 0]
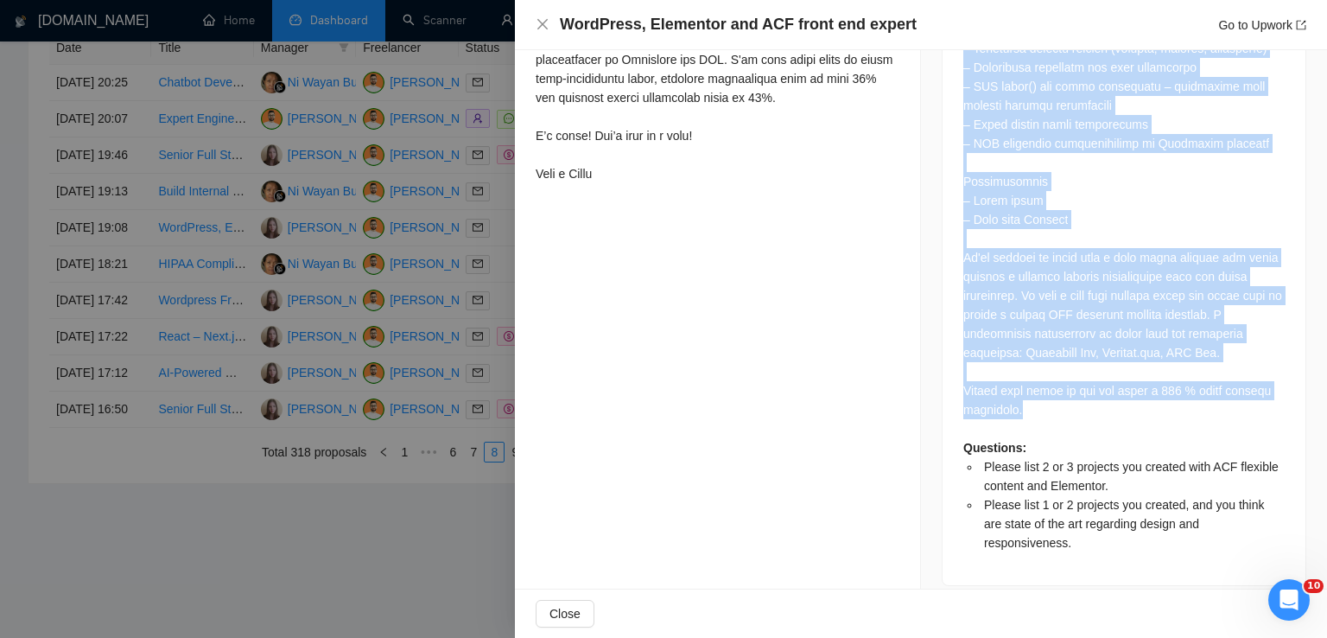
drag, startPoint x: 958, startPoint y: 213, endPoint x: 1048, endPoint y: 389, distance: 197.8
click at [1048, 389] on div "Questions: Please list 2 or 3 projects you created with ACF flexible content an…" at bounding box center [1123, 124] width 321 height 855
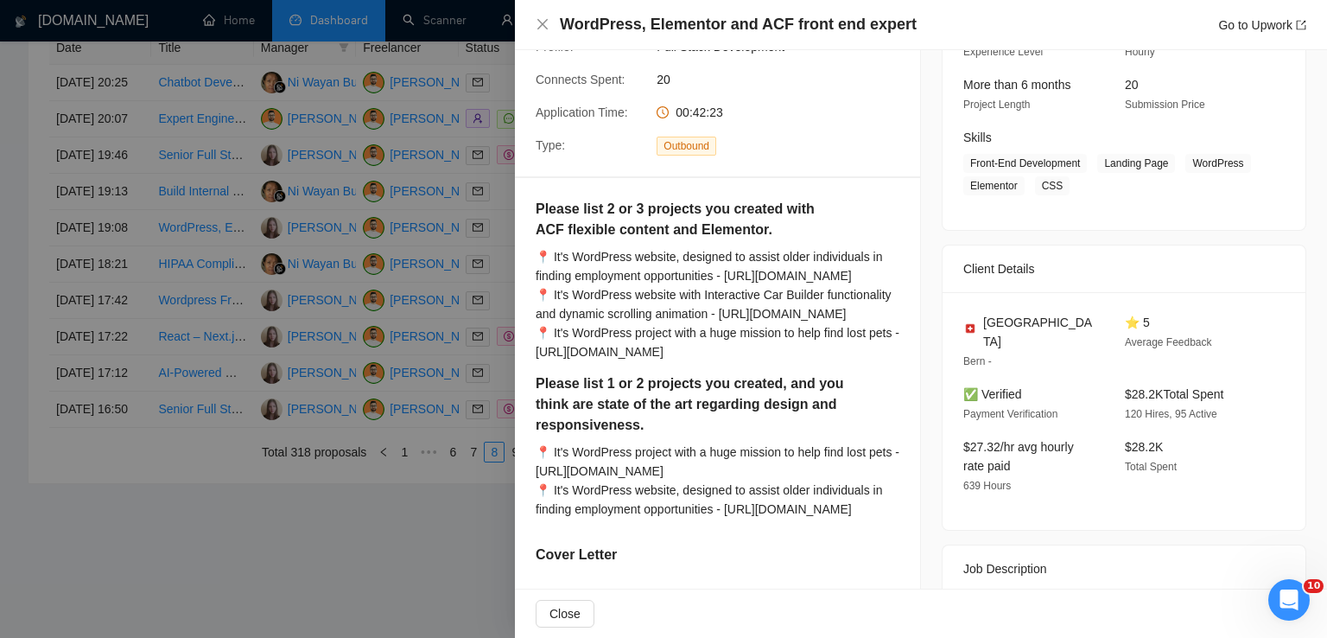
scroll to position [200, 0]
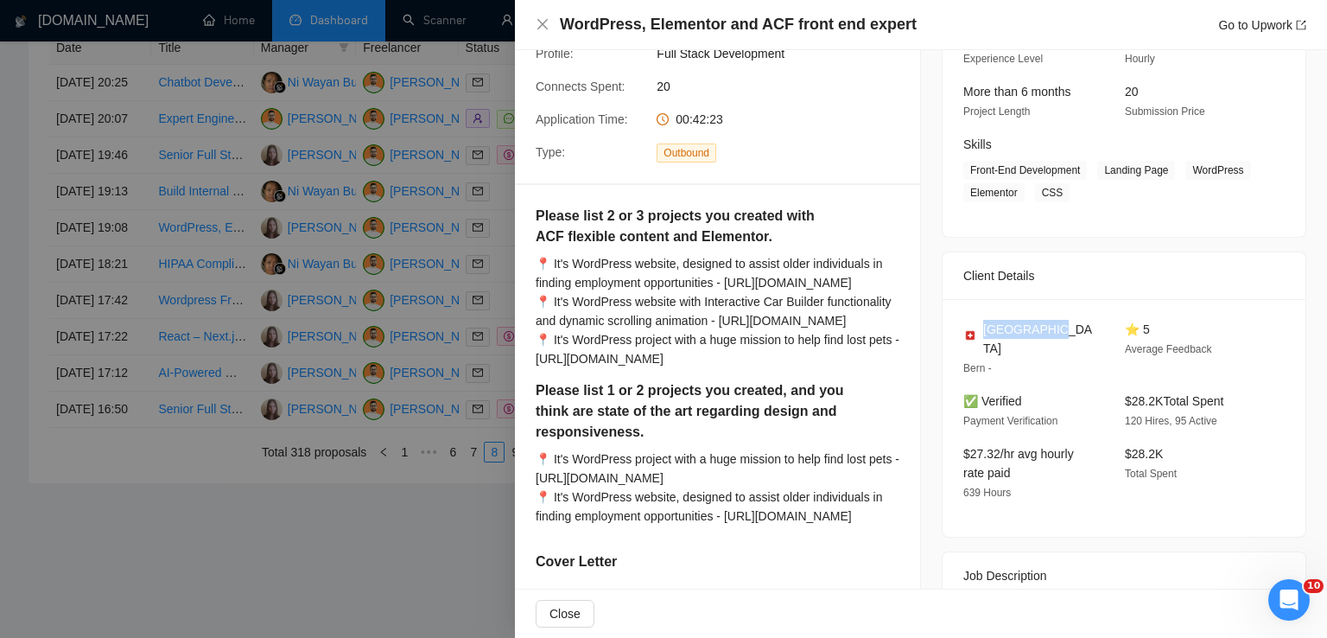
drag, startPoint x: 1048, startPoint y: 330, endPoint x: 976, endPoint y: 331, distance: 71.7
click at [976, 331] on div "[GEOGRAPHIC_DATA]" at bounding box center [1030, 339] width 134 height 38
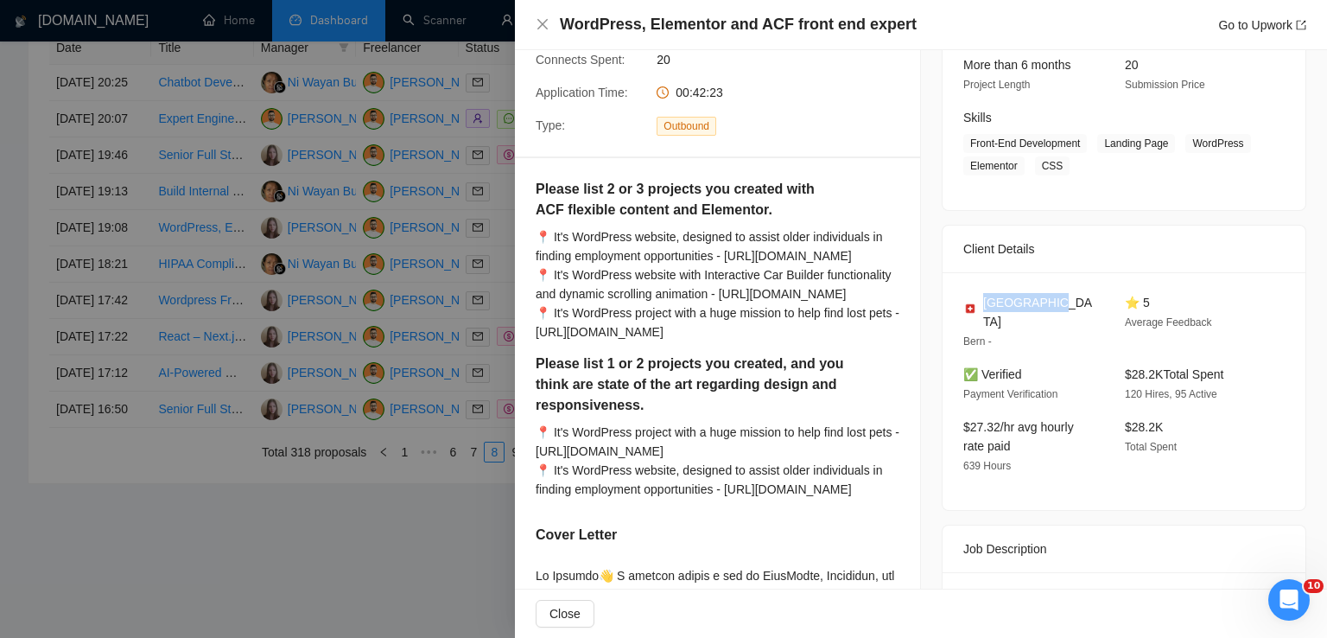
scroll to position [228, 0]
drag, startPoint x: 1093, startPoint y: 153, endPoint x: 1065, endPoint y: 162, distance: 29.2
click at [1065, 162] on span "Front-End Development Landing Page WordPress Elementor CSS" at bounding box center [1110, 153] width 295 height 41
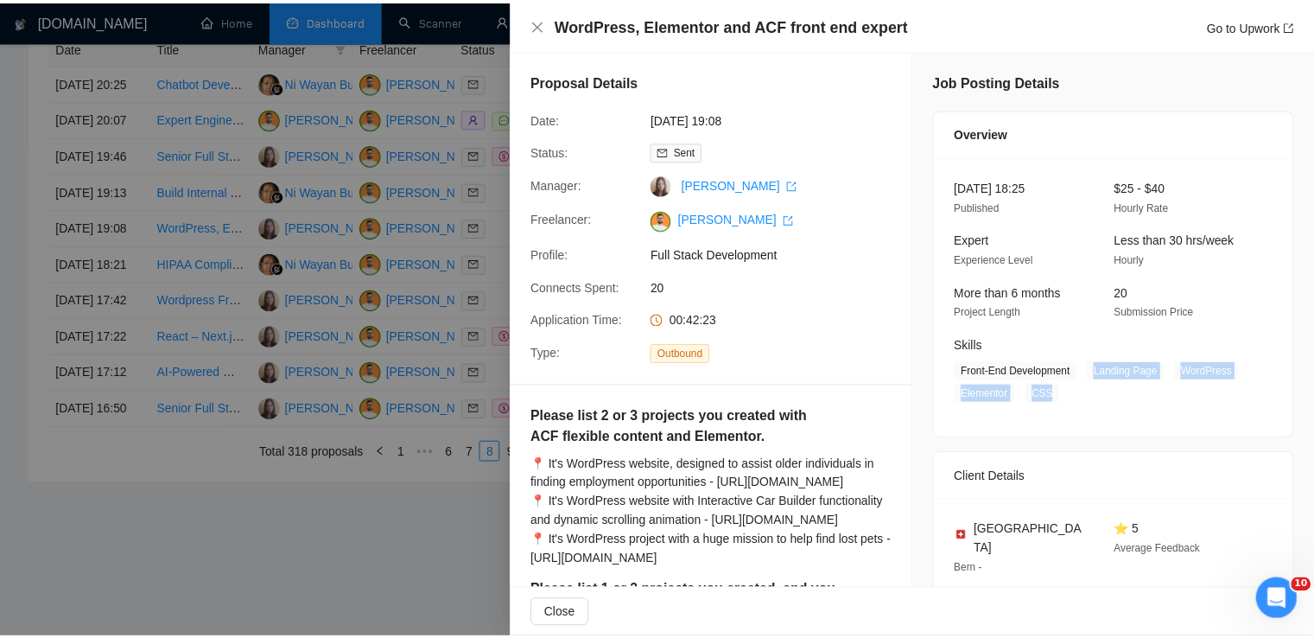
scroll to position [151, 0]
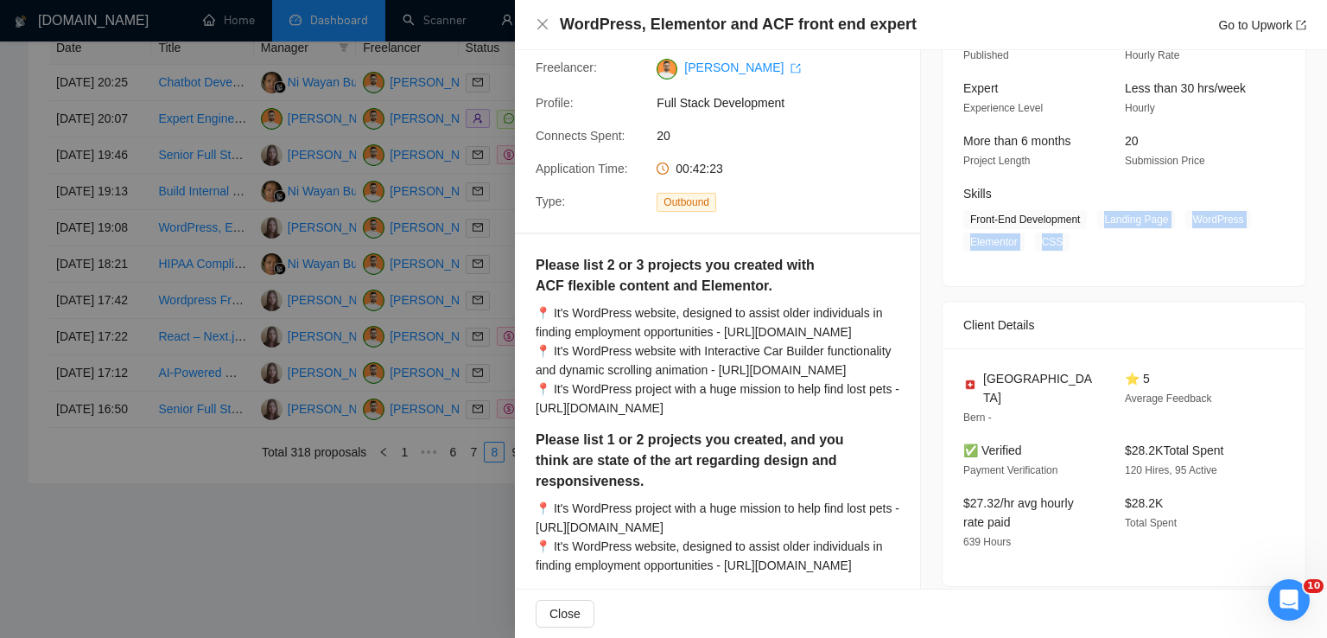
drag, startPoint x: 1229, startPoint y: 434, endPoint x: 1114, endPoint y: 435, distance: 115.8
click at [1118, 441] on div "$28.2K Total Spent 120 Hires, 95 Active" at bounding box center [1192, 460] width 148 height 39
click at [542, 22] on icon "close" at bounding box center [543, 24] width 14 height 14
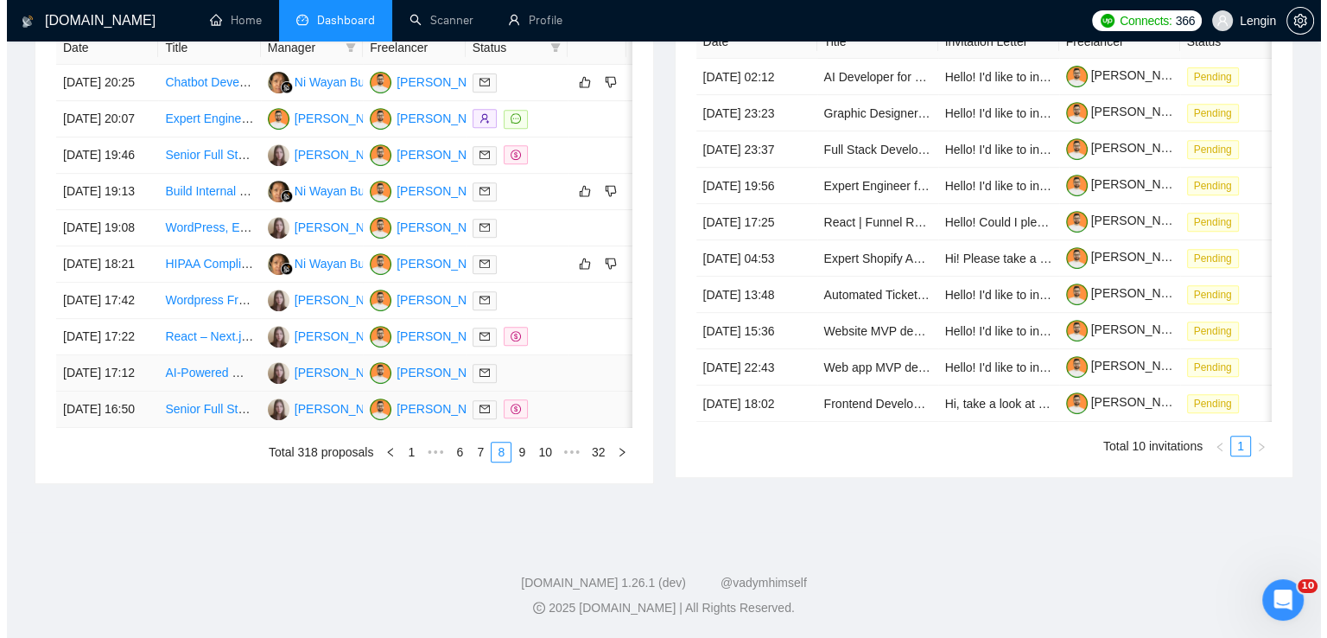
scroll to position [781, 0]
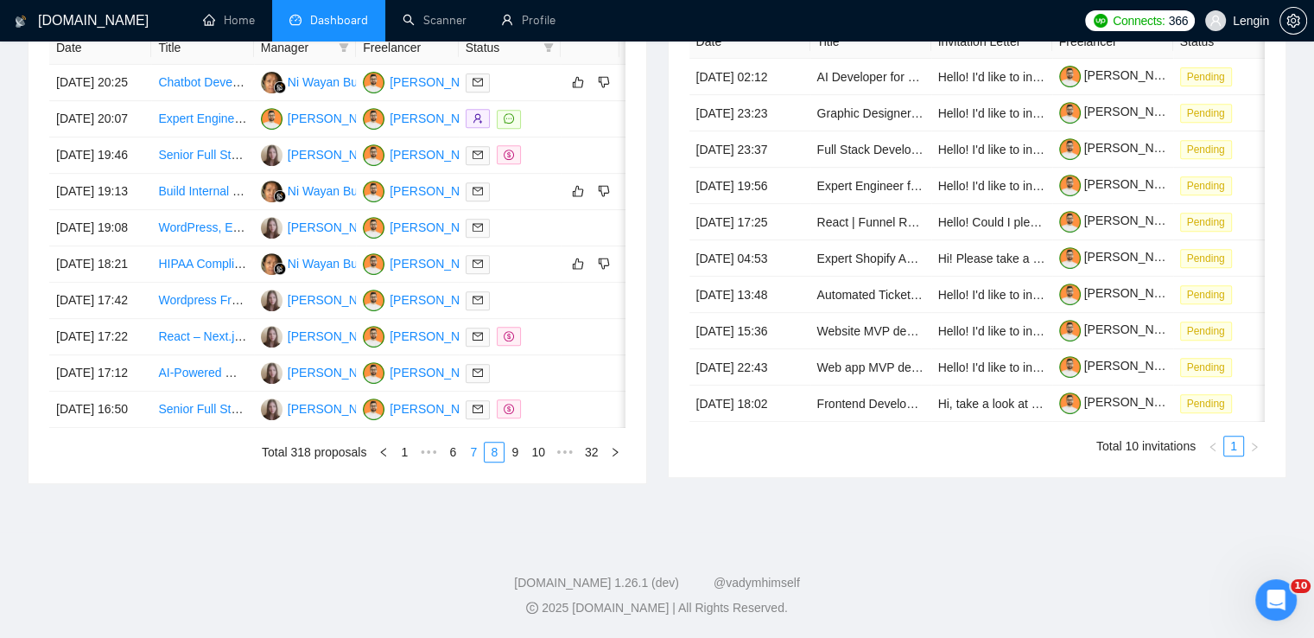
click at [475, 461] on link "7" at bounding box center [473, 451] width 19 height 19
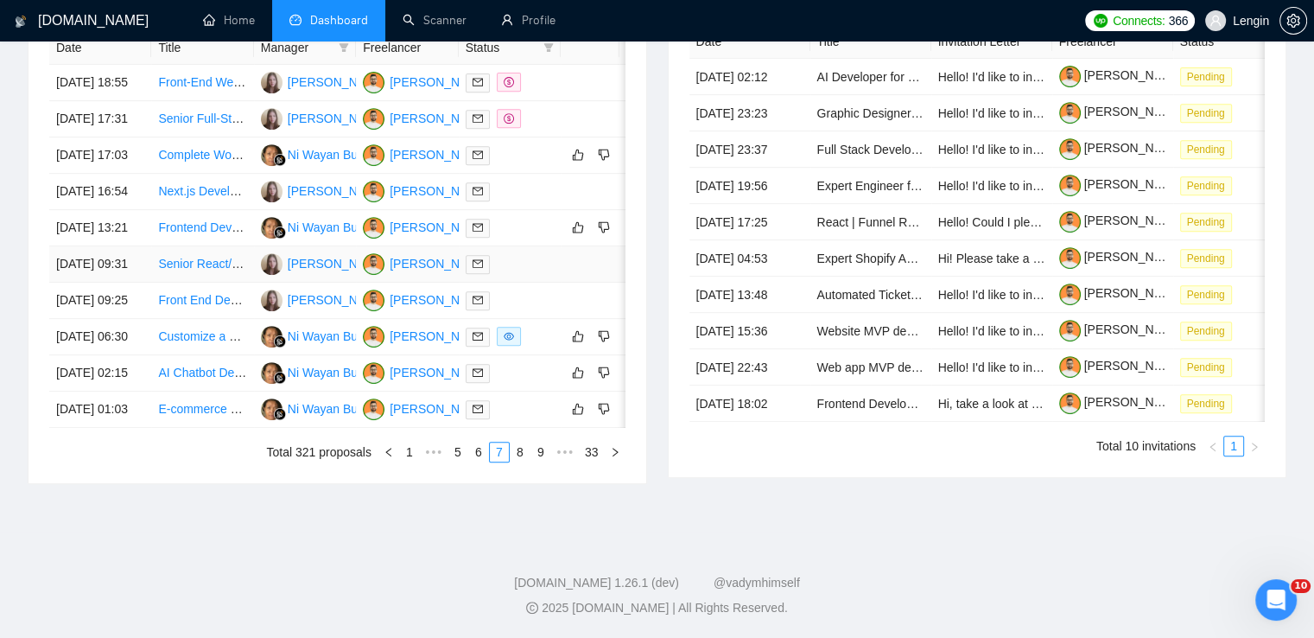
click at [232, 282] on td "Senior React/TypeScript Web Developer (Lead Role, Long-Term) – [DOMAIN_NAME]" at bounding box center [202, 264] width 102 height 36
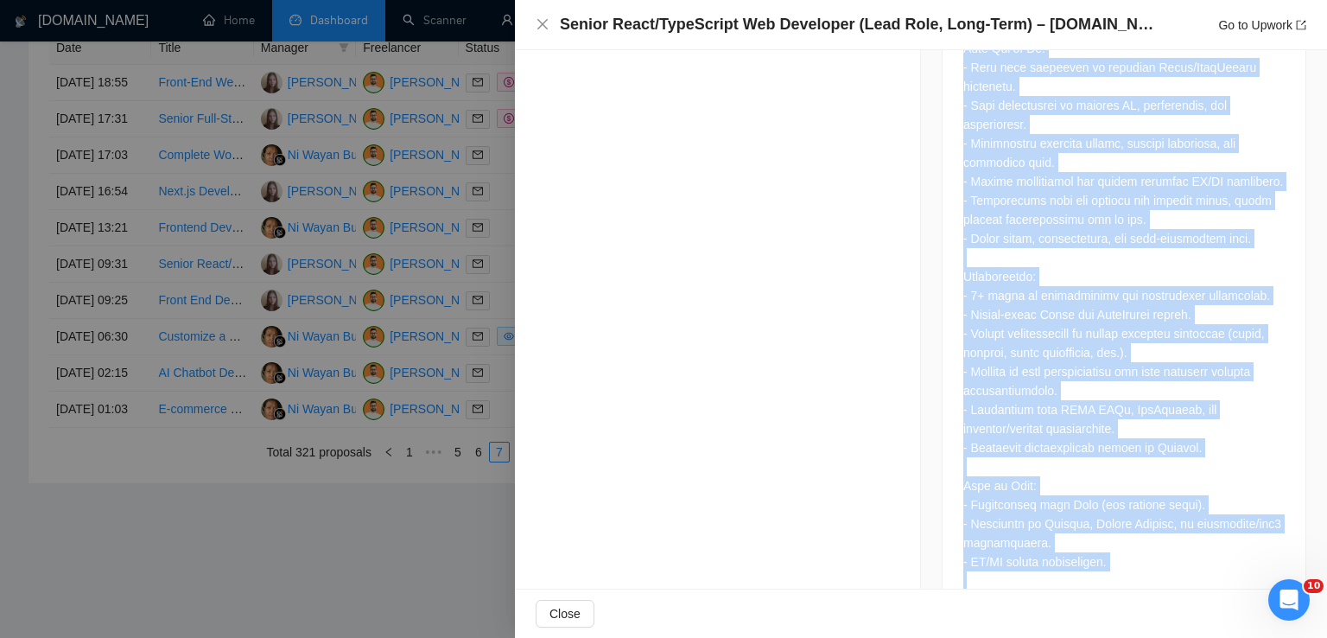
scroll to position [1456, 0]
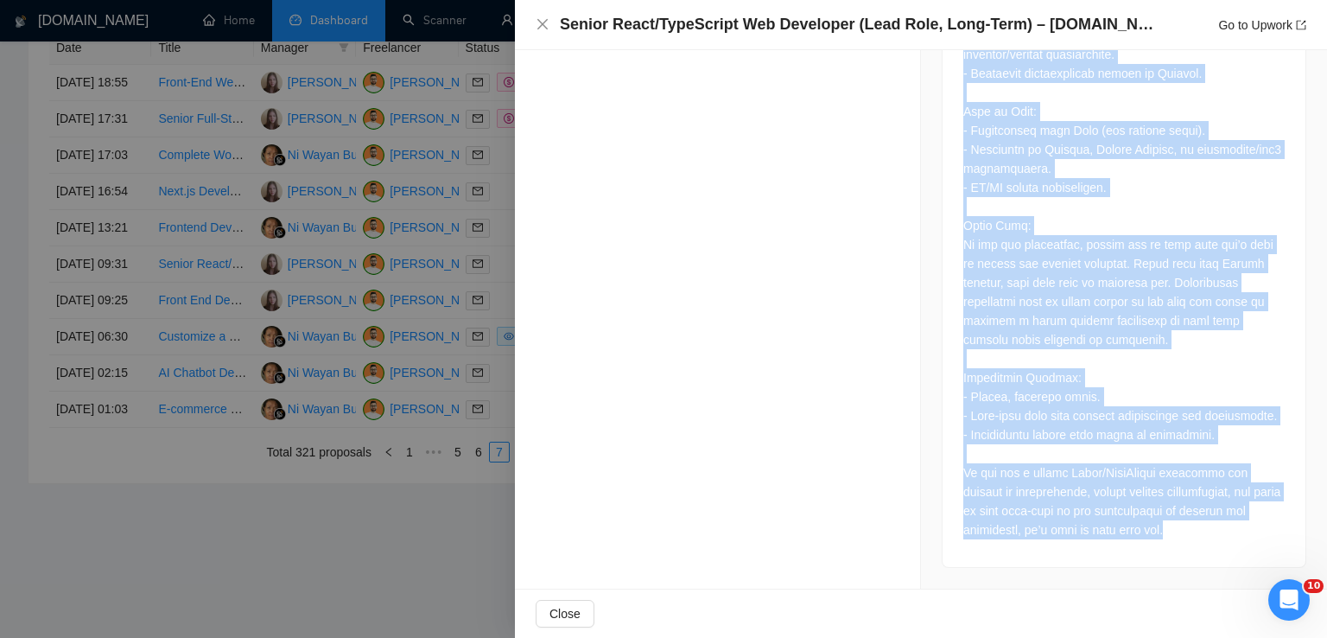
drag, startPoint x: 955, startPoint y: 136, endPoint x: 1183, endPoint y: 529, distance: 453.2
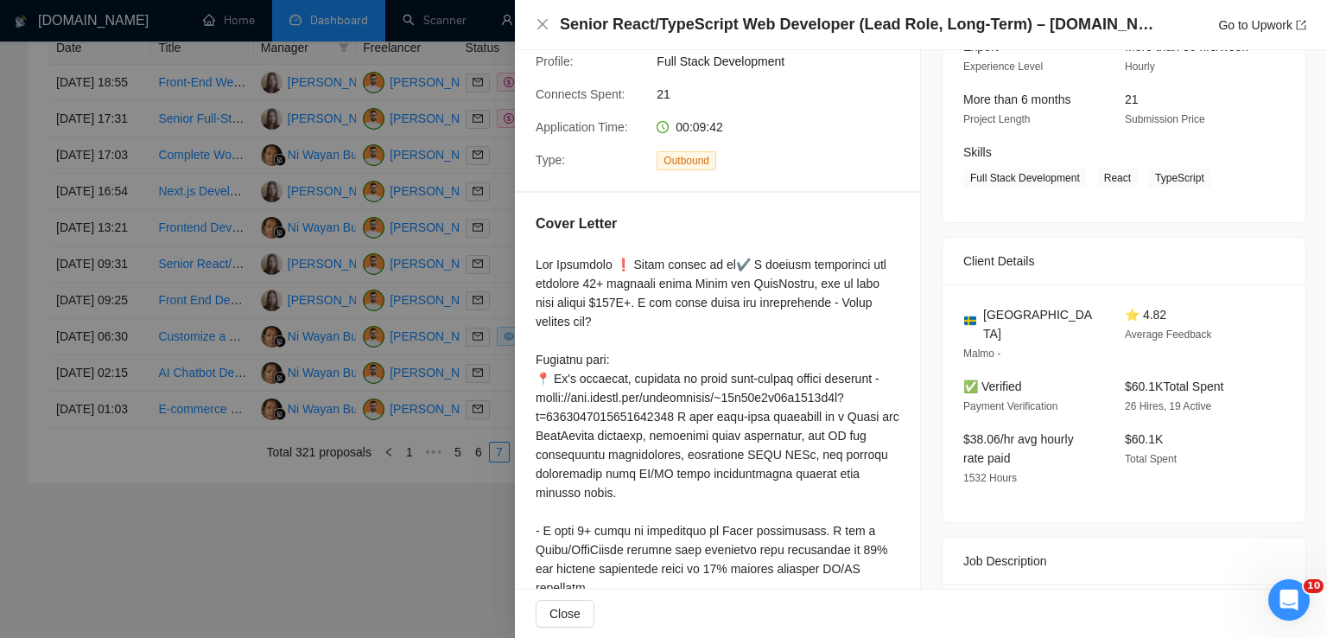
scroll to position [195, 0]
drag, startPoint x: 1028, startPoint y: 318, endPoint x: 978, endPoint y: 317, distance: 50.1
click at [978, 317] on div "[GEOGRAPHIC_DATA]" at bounding box center [1030, 321] width 134 height 38
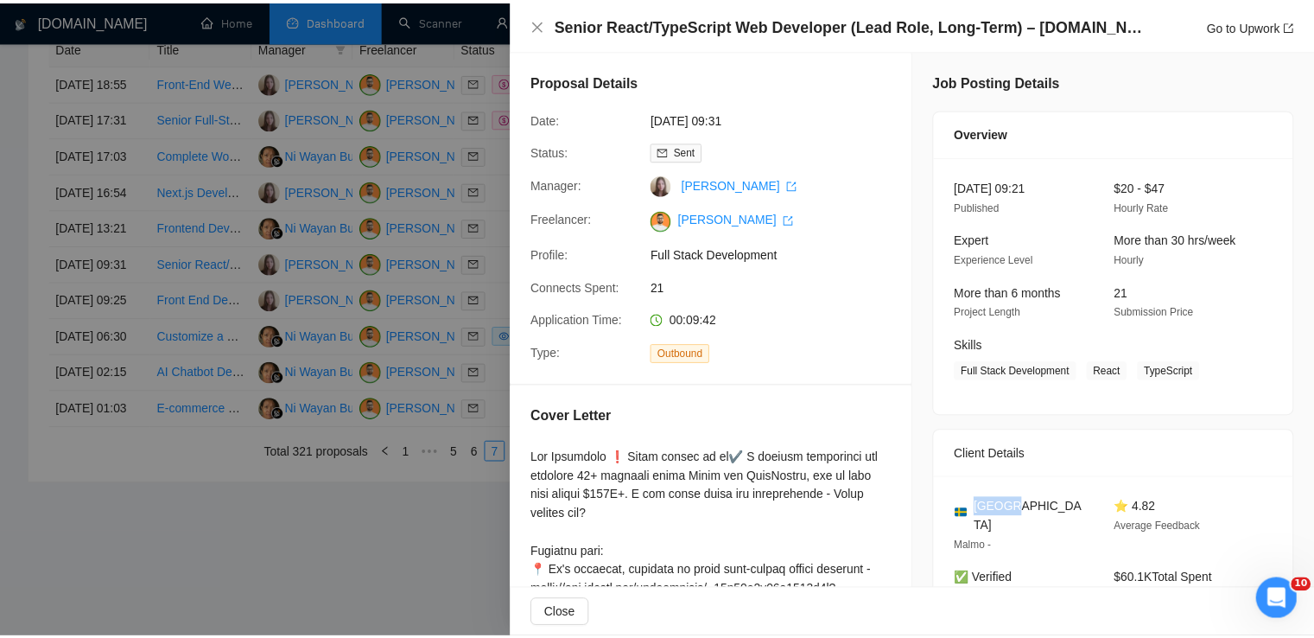
scroll to position [0, 0]
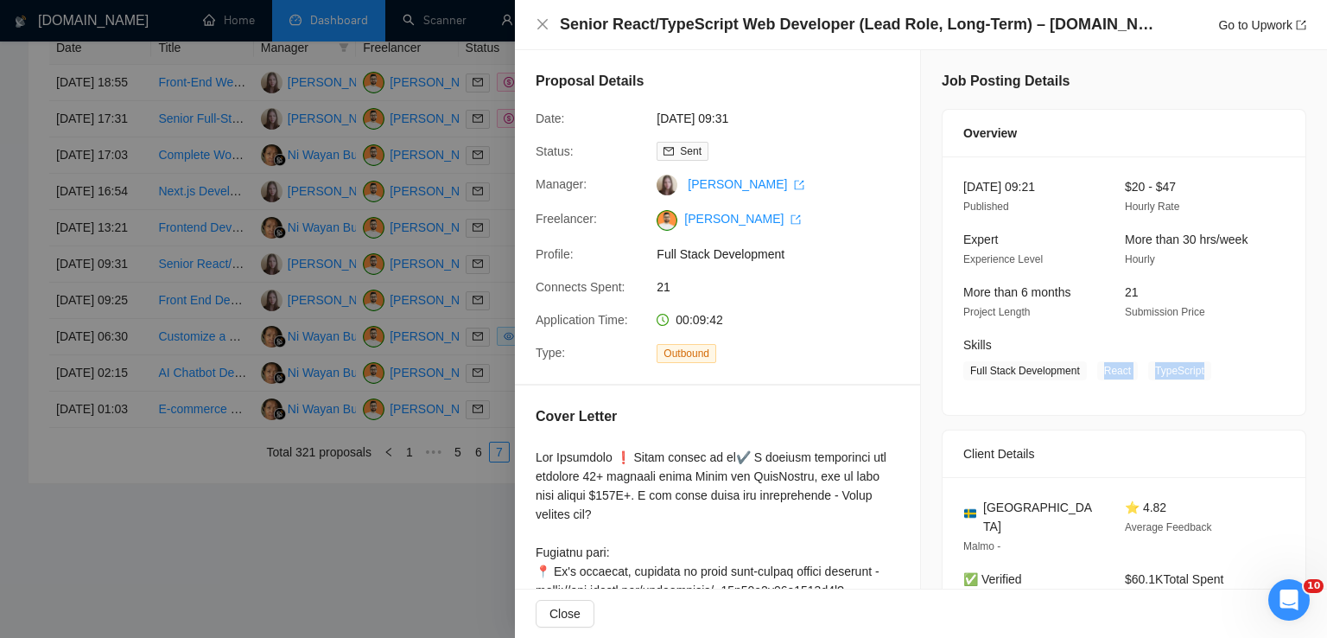
drag, startPoint x: 1191, startPoint y: 367, endPoint x: 1088, endPoint y: 368, distance: 102.8
click at [1088, 368] on span "Full Stack Development React TypeScript" at bounding box center [1110, 370] width 295 height 19
click at [536, 29] on icon "close" at bounding box center [543, 24] width 14 height 14
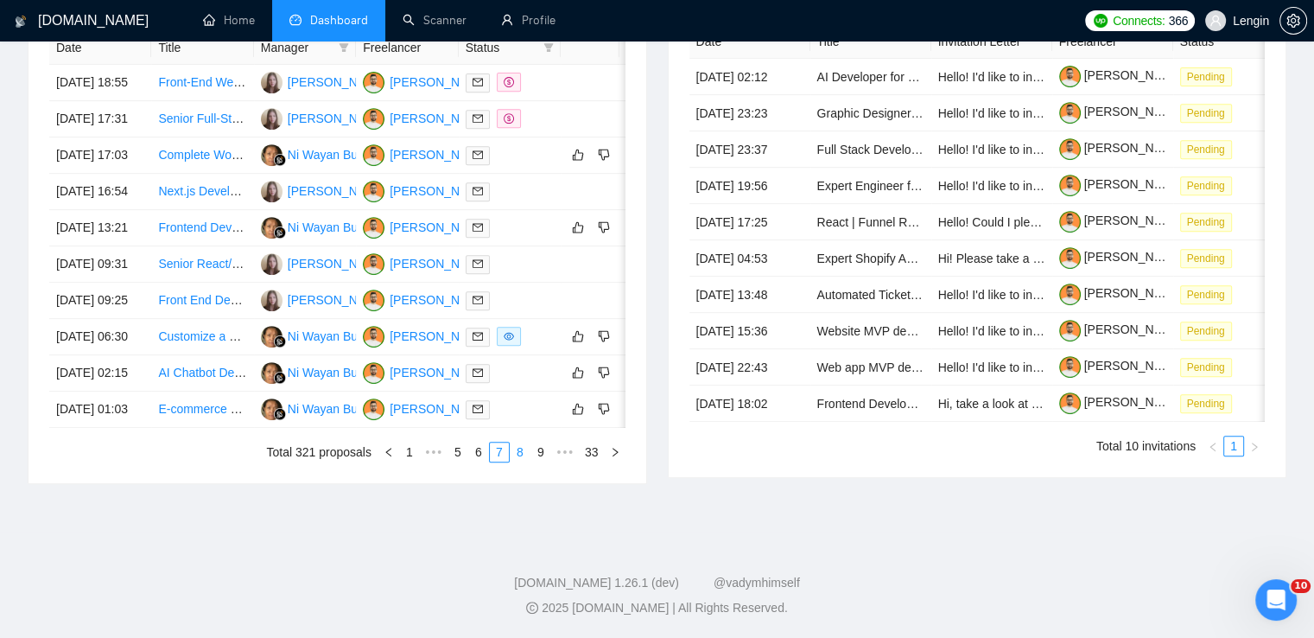
click at [517, 461] on link "8" at bounding box center [520, 451] width 19 height 19
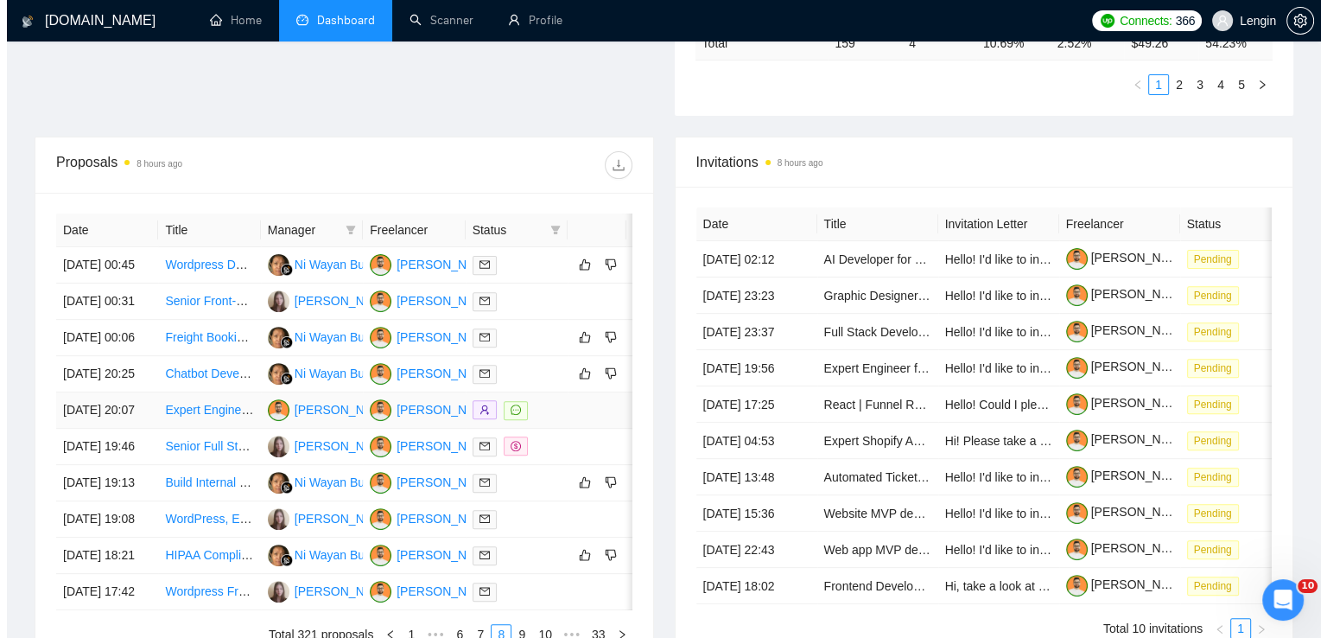
scroll to position [546, 0]
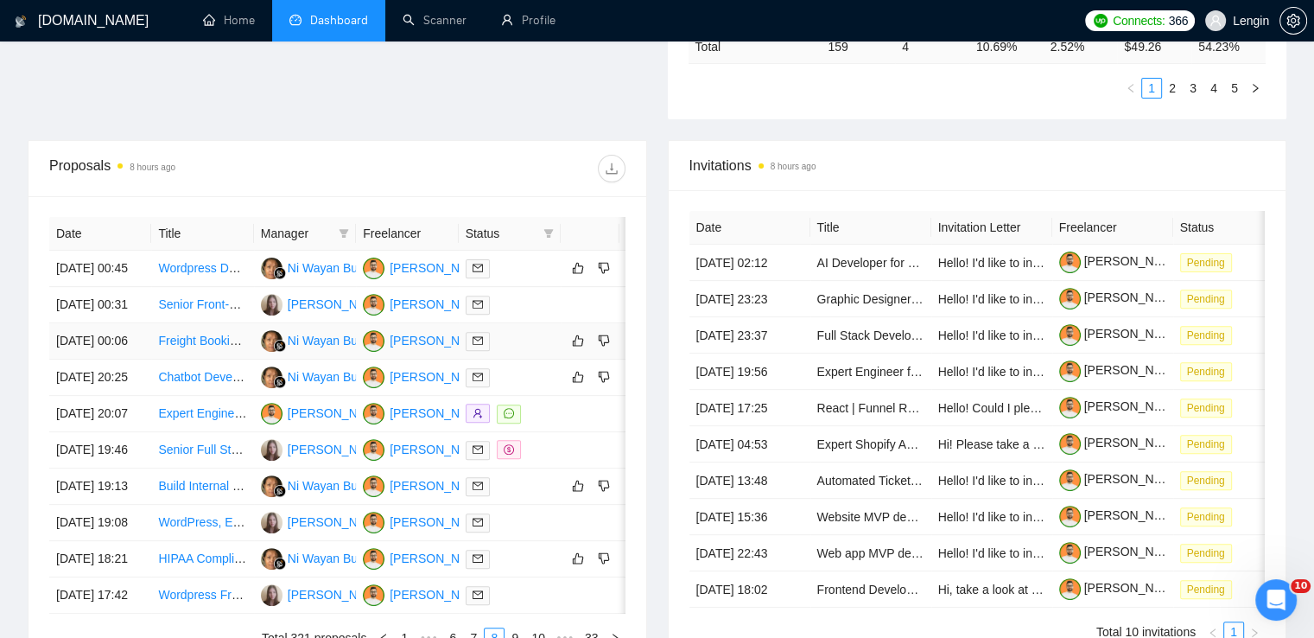
click at [206, 359] on td "Freight Booking Specialist for LTL and FTL Shipments" at bounding box center [202, 341] width 102 height 36
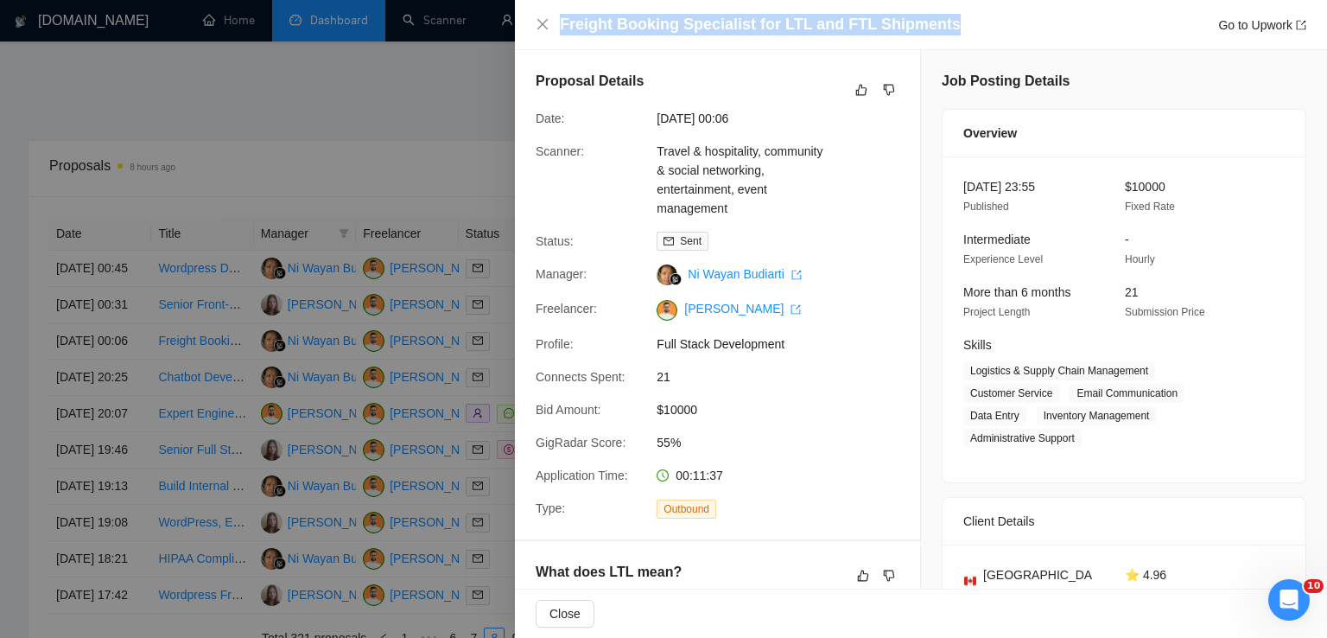
drag, startPoint x: 940, startPoint y: 29, endPoint x: 559, endPoint y: 26, distance: 381.0
click at [559, 26] on div "Freight Booking Specialist for LTL and FTL Shipments Go to Upwork" at bounding box center [921, 25] width 771 height 22
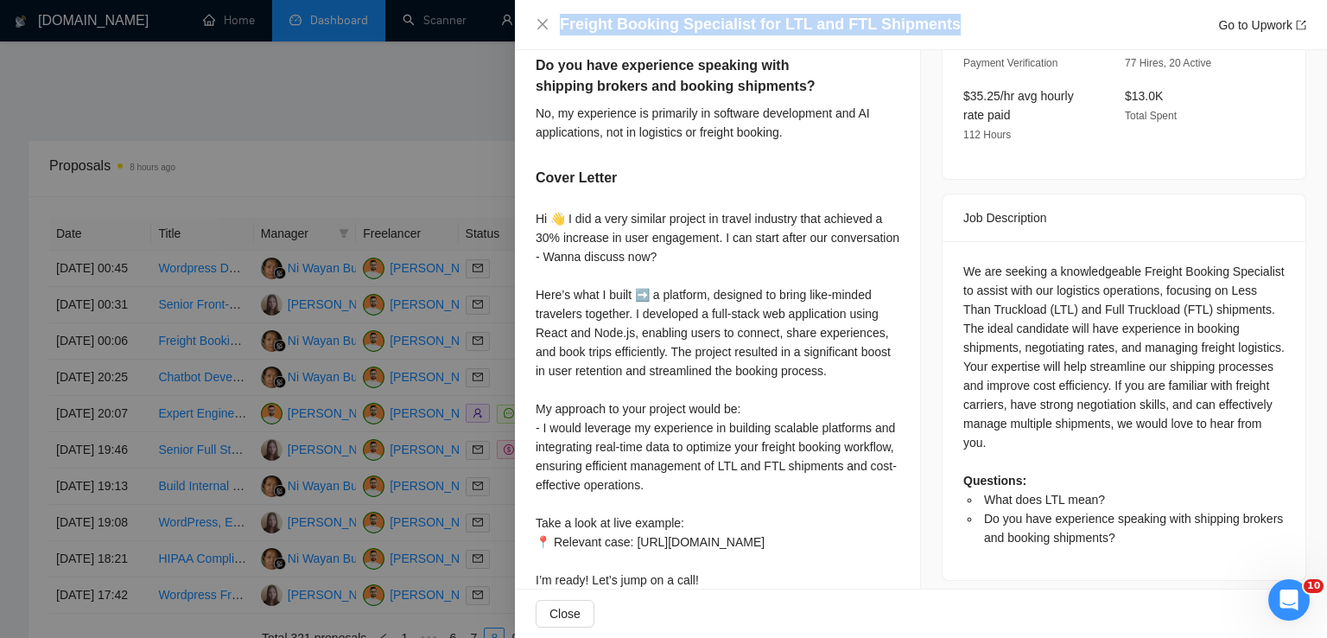
scroll to position [605, 0]
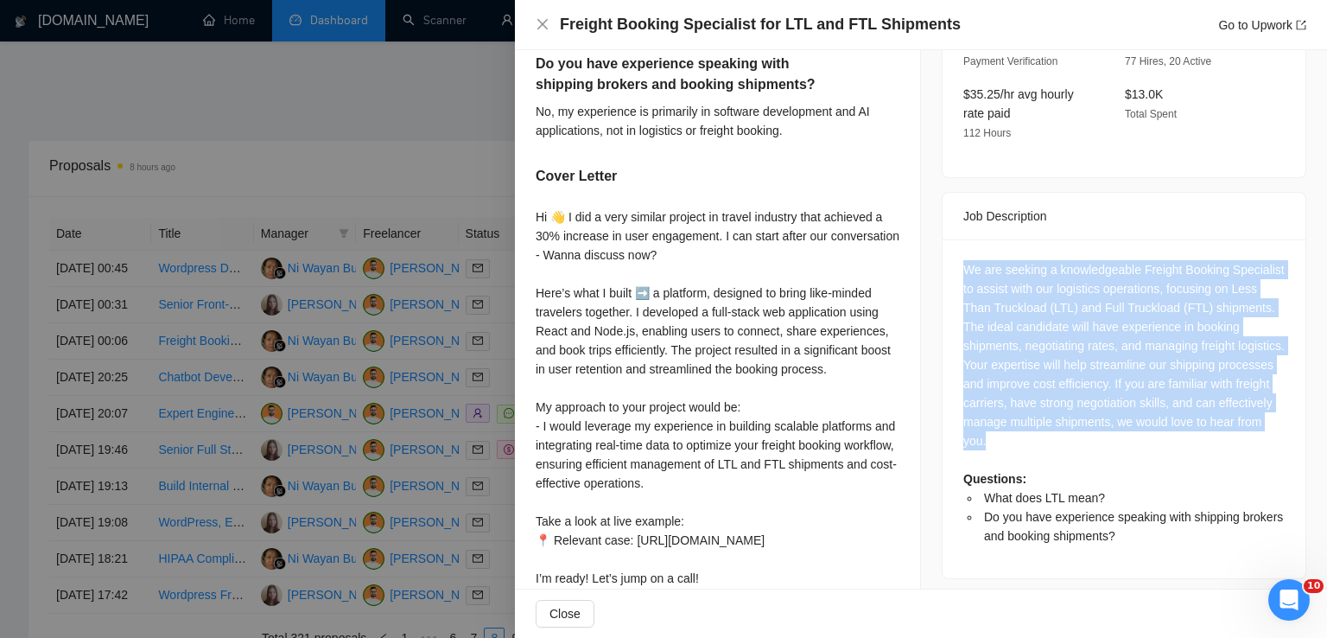
drag, startPoint x: 1094, startPoint y: 422, endPoint x: 954, endPoint y: 251, distance: 221.5
click at [954, 251] on div "We are seeking a knowledgeable Freight Booking Specialist to assist with our lo…" at bounding box center [1123, 408] width 363 height 339
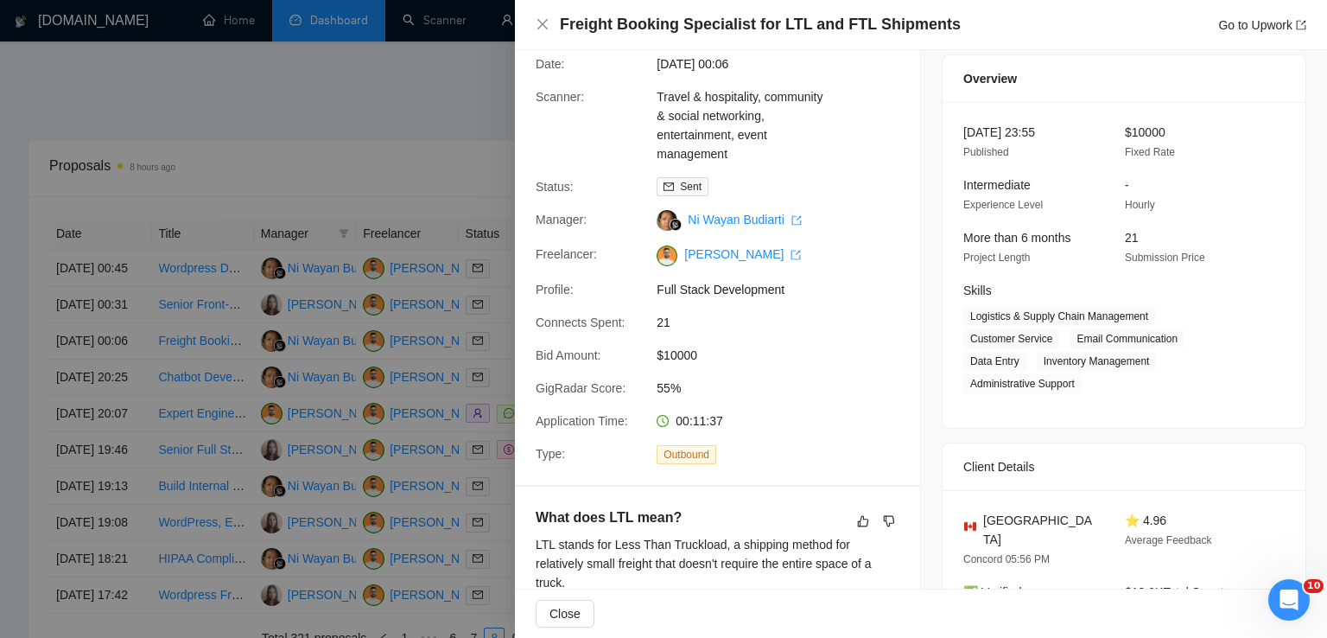
scroll to position [0, 0]
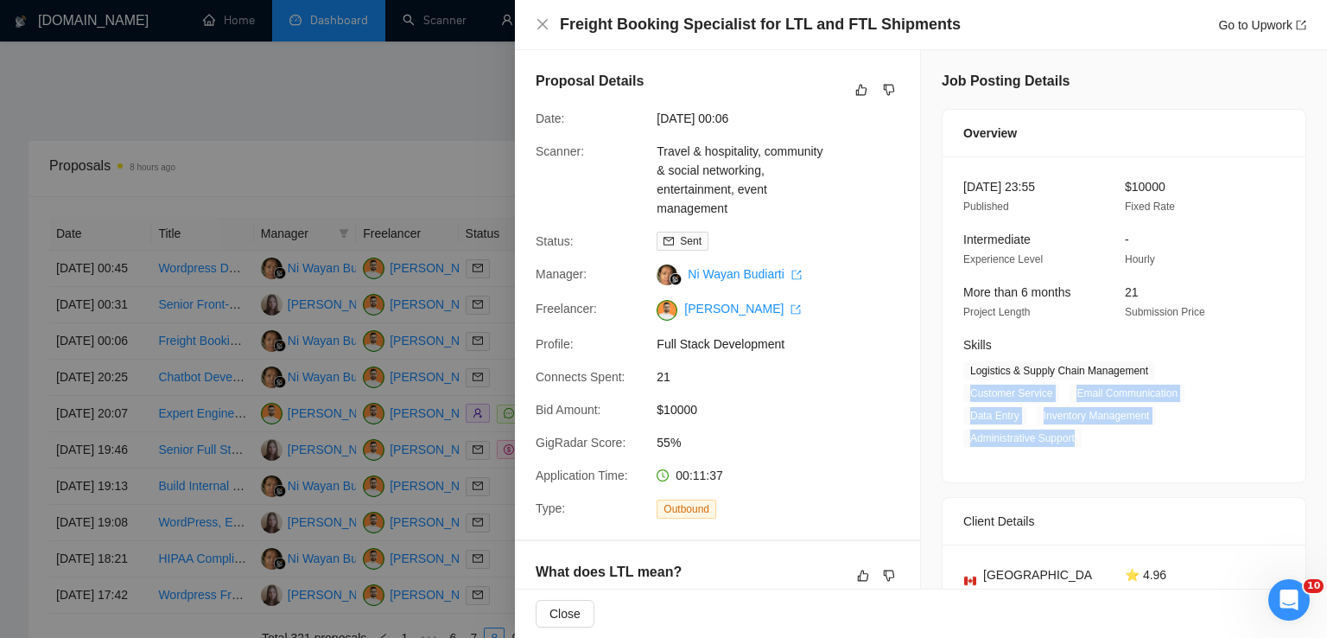
drag, startPoint x: 959, startPoint y: 394, endPoint x: 1069, endPoint y: 438, distance: 118.2
click at [1069, 438] on span "Logistics & Supply Chain Management Customer Service Email Communication Data E…" at bounding box center [1110, 404] width 295 height 86
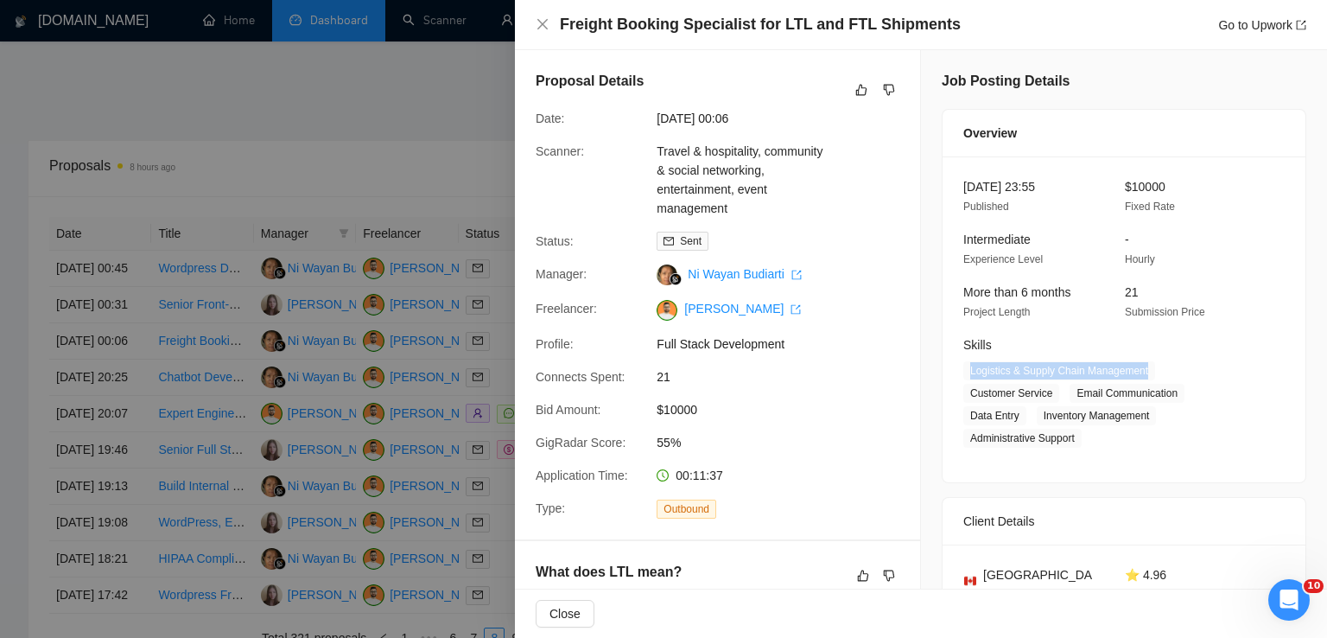
drag, startPoint x: 1144, startPoint y: 371, endPoint x: 963, endPoint y: 358, distance: 181.0
click at [963, 358] on div "Skills Logistics & Supply Chain Management Customer Service Email Communication…" at bounding box center [1110, 391] width 309 height 112
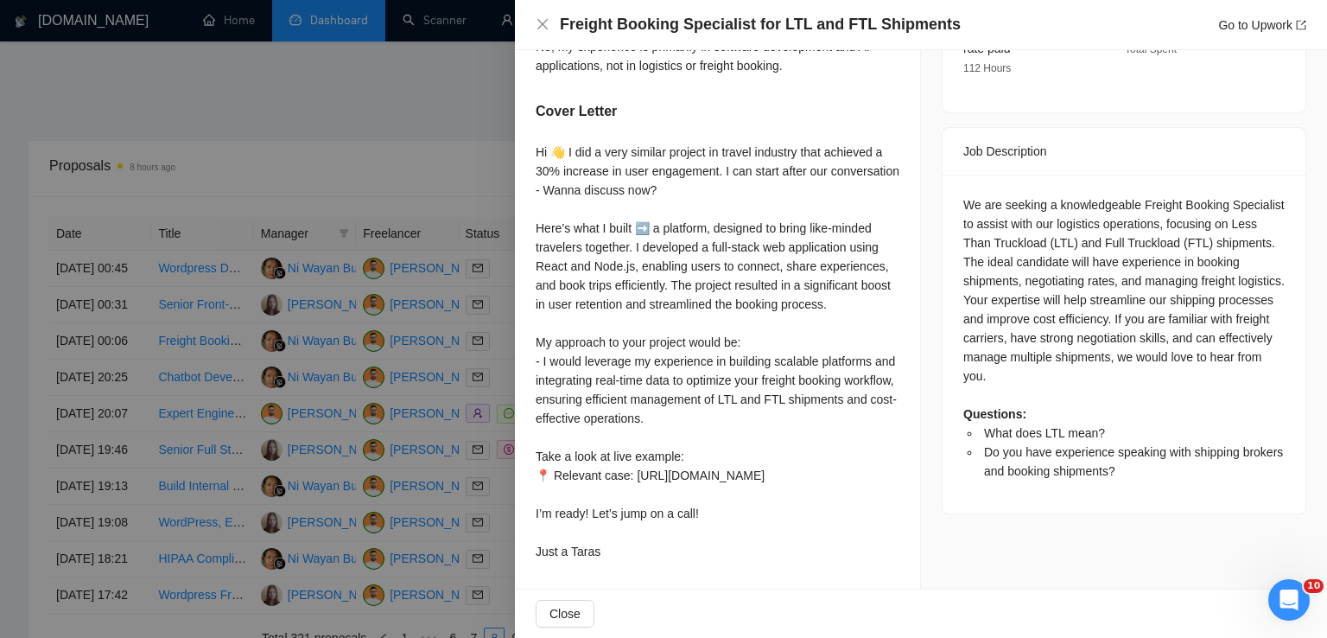
scroll to position [708, 0]
drag, startPoint x: 530, startPoint y: 117, endPoint x: 612, endPoint y: 547, distance: 438.1
click at [612, 547] on div "What does LTL mean? LTL stands for Less Than Truckload, a shipping method for r…" at bounding box center [717, 229] width 405 height 717
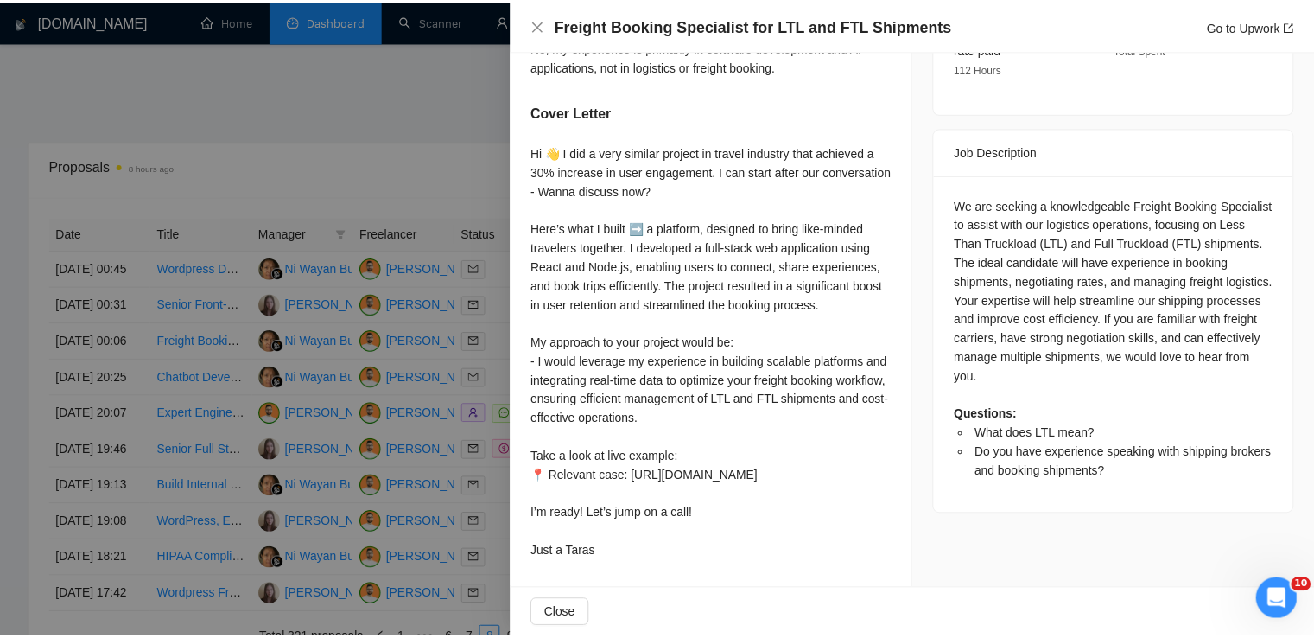
scroll to position [0, 0]
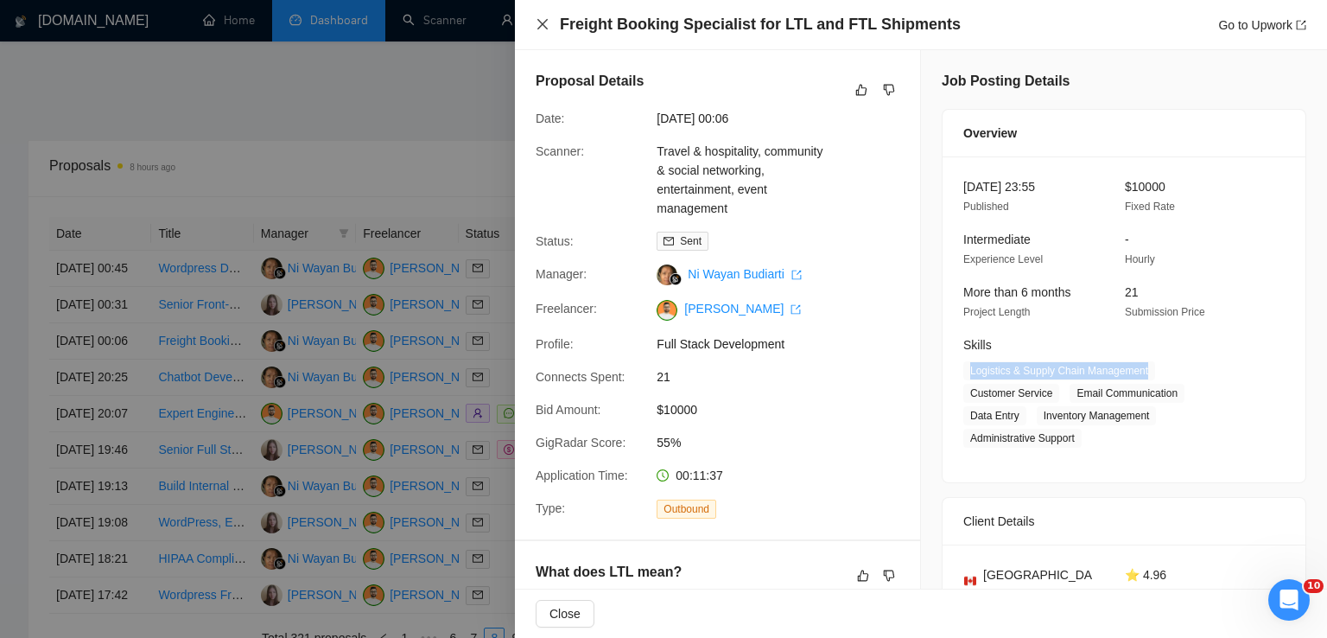
click at [539, 18] on icon "close" at bounding box center [543, 24] width 14 height 14
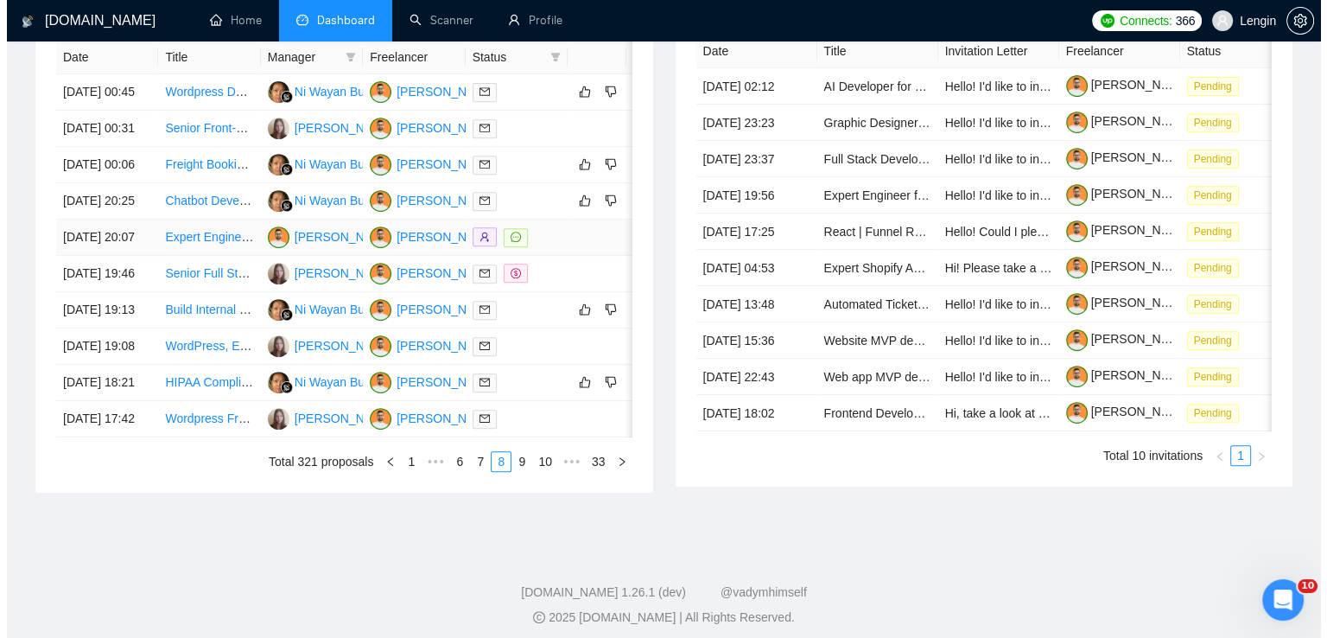
scroll to position [731, 0]
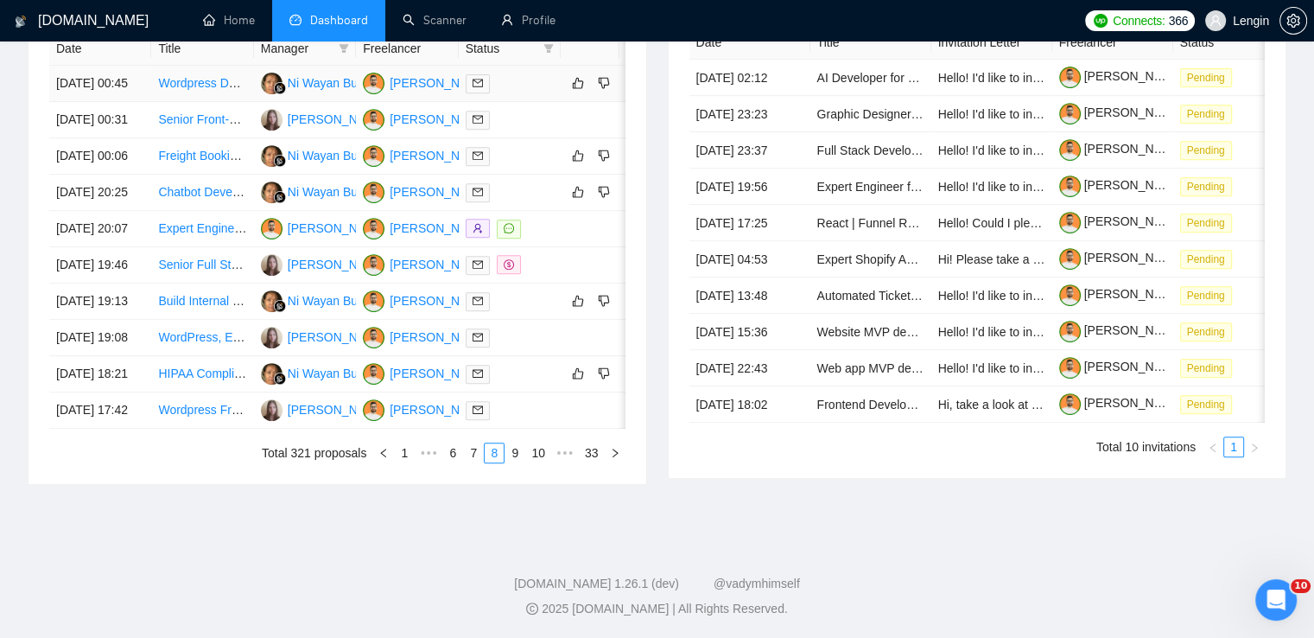
click at [197, 102] on td "Wordpress Developer" at bounding box center [202, 84] width 102 height 36
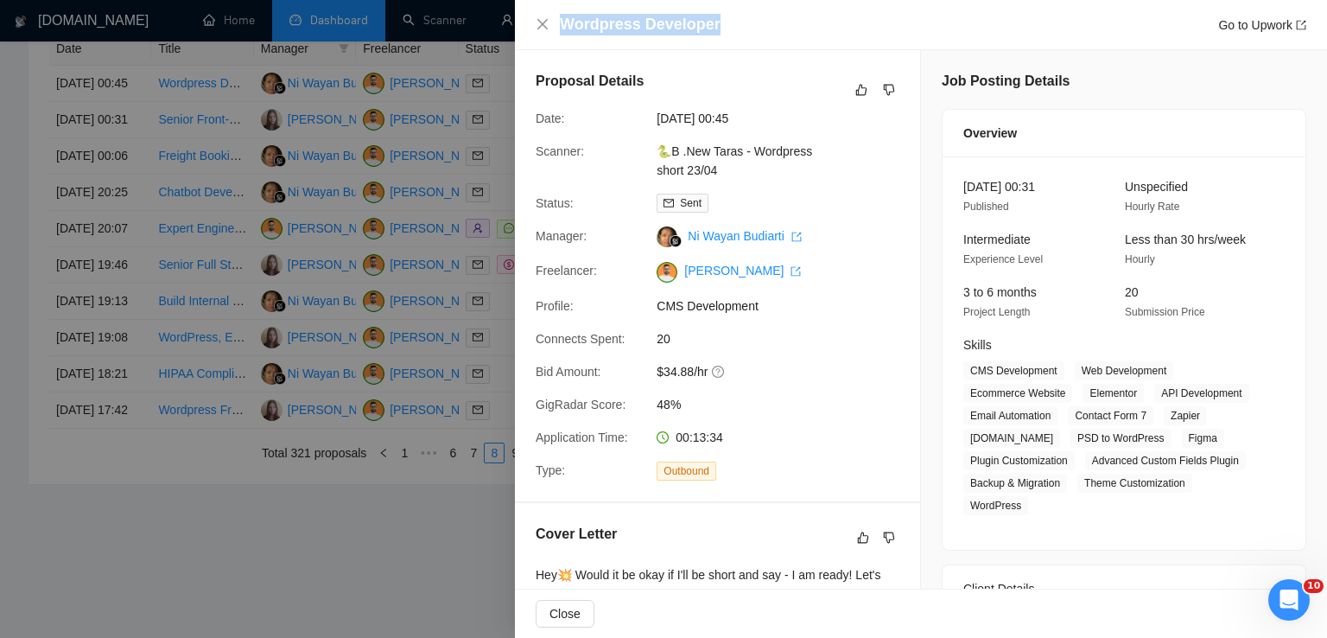
drag, startPoint x: 720, startPoint y: 30, endPoint x: 562, endPoint y: 25, distance: 157.3
click at [562, 25] on div "Wordpress Developer Go to Upwork" at bounding box center [933, 25] width 746 height 22
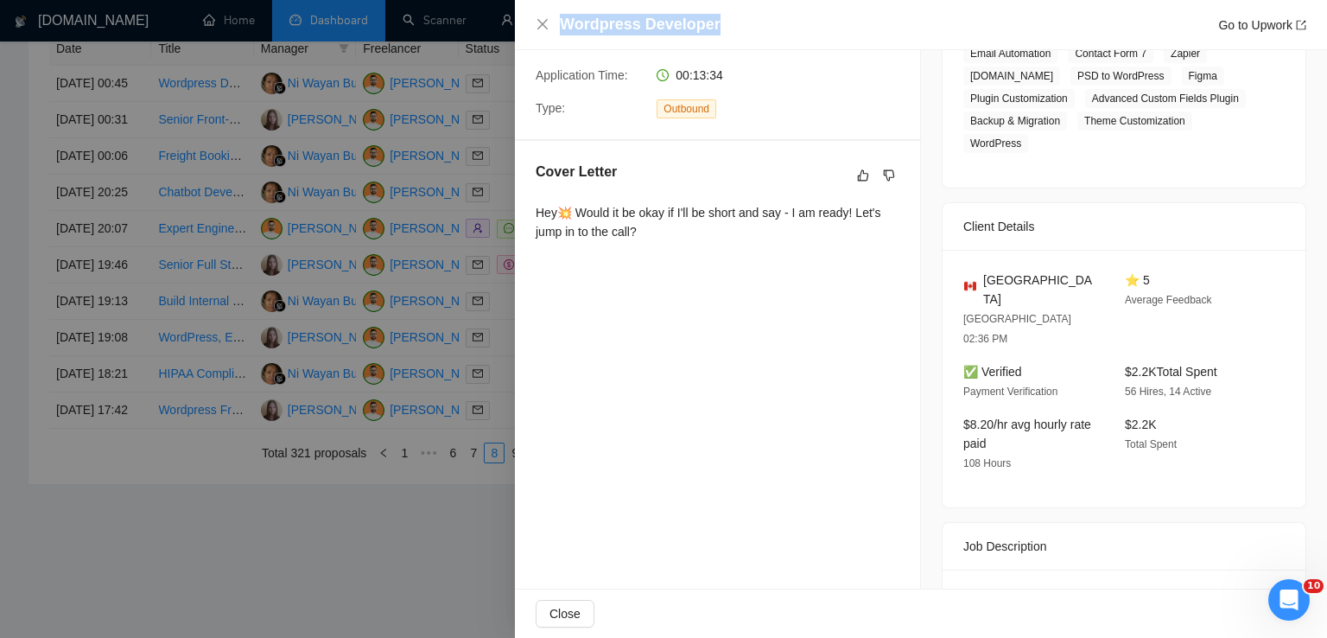
scroll to position [363, 0]
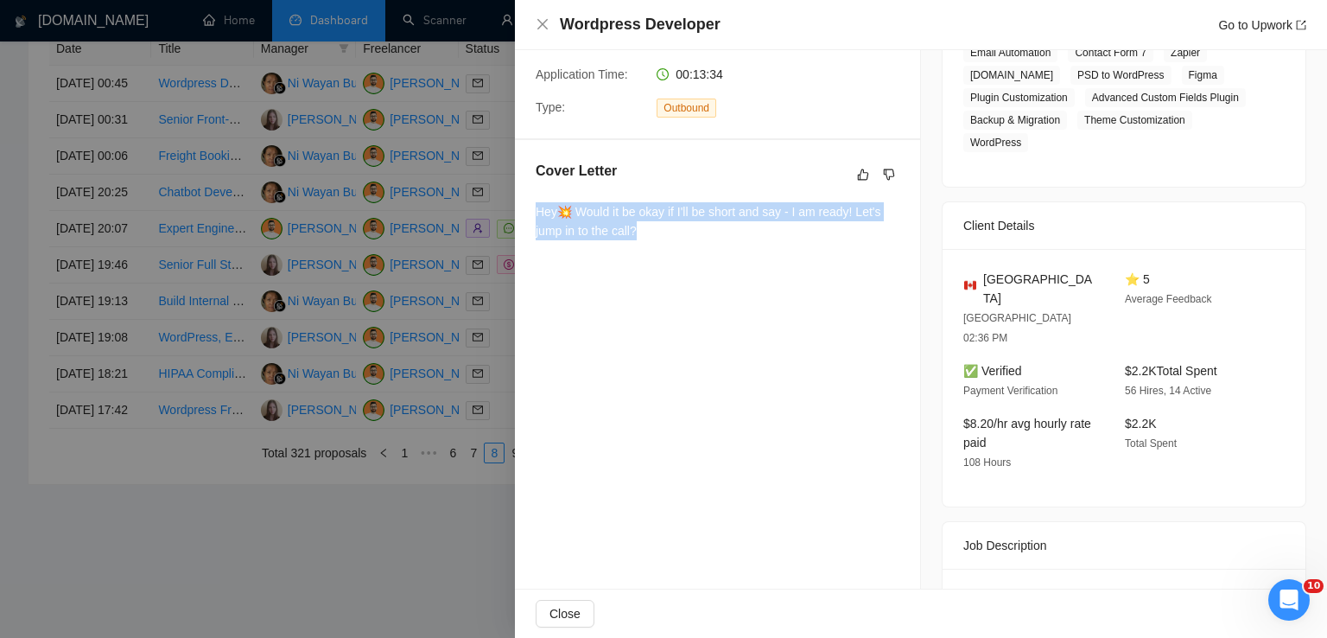
drag, startPoint x: 654, startPoint y: 242, endPoint x: 530, endPoint y: 217, distance: 126.9
click at [530, 217] on div "Cover Letter Hey💥 Would it be okay if I'll be short and say - I am ready! Let's…" at bounding box center [717, 204] width 405 height 128
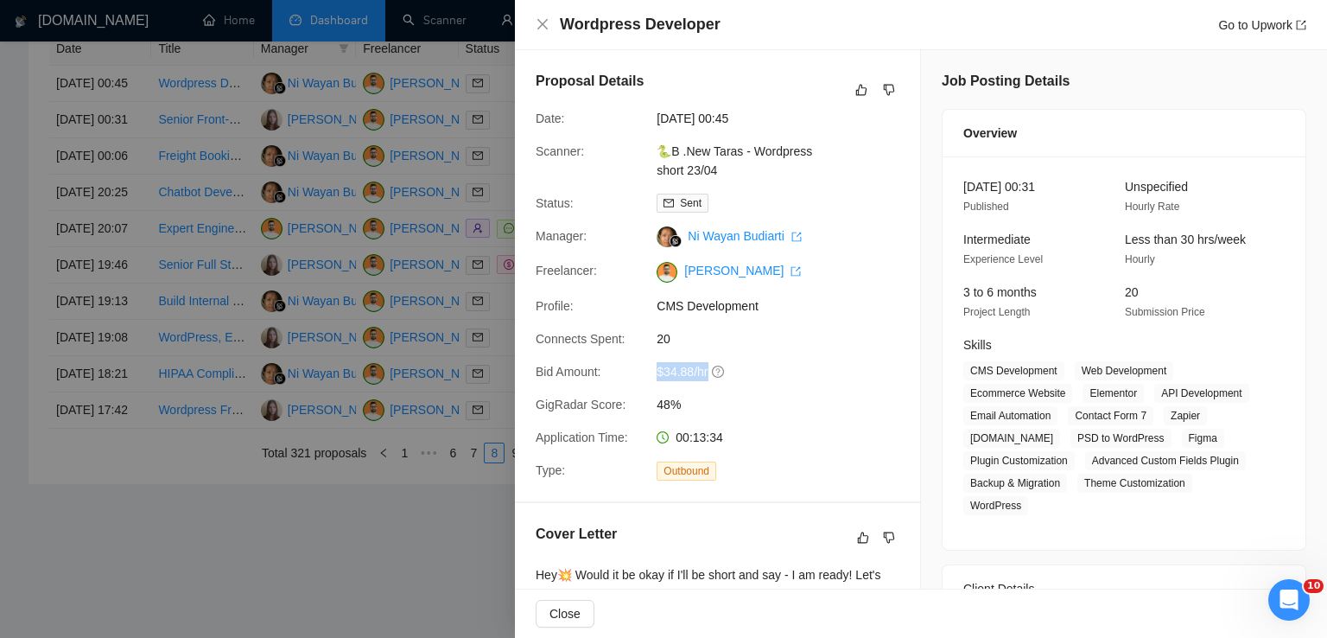
drag, startPoint x: 650, startPoint y: 371, endPoint x: 708, endPoint y: 378, distance: 59.1
click at [708, 378] on div "$34.88/hr" at bounding box center [741, 371] width 182 height 19
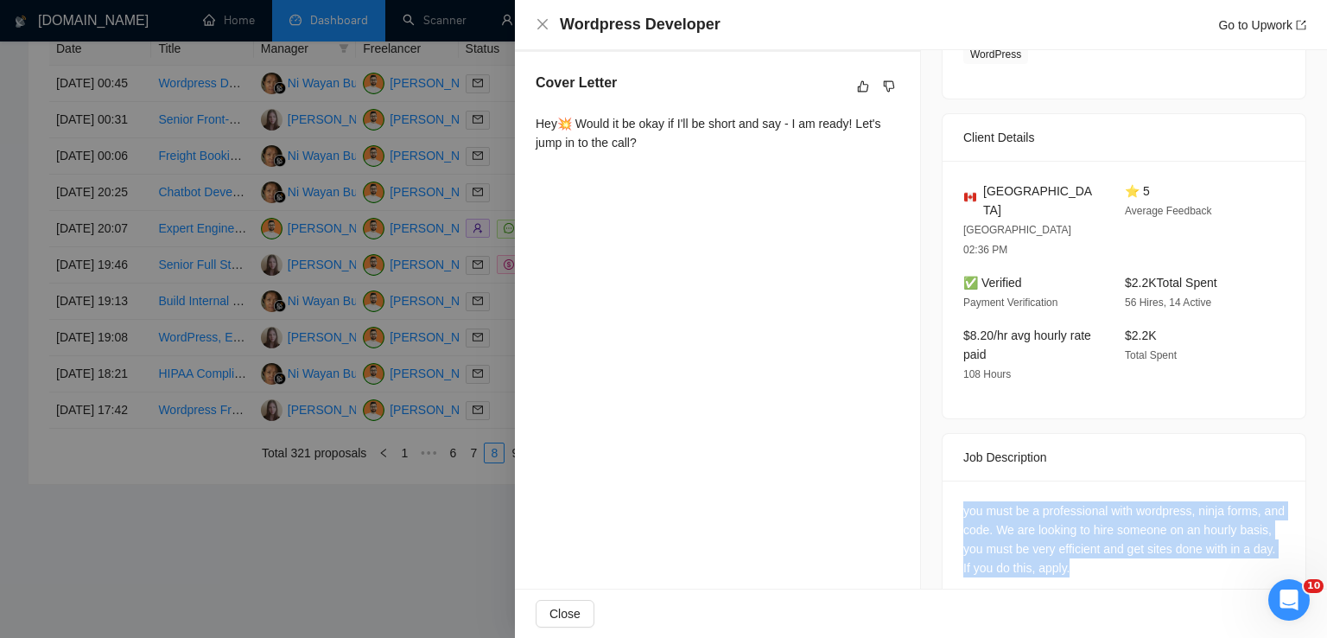
drag, startPoint x: 1105, startPoint y: 528, endPoint x: 952, endPoint y: 471, distance: 163.2
click at [952, 480] on div "you must be a professional with wordpress, ninja forms, and code. We are lookin…" at bounding box center [1123, 542] width 363 height 124
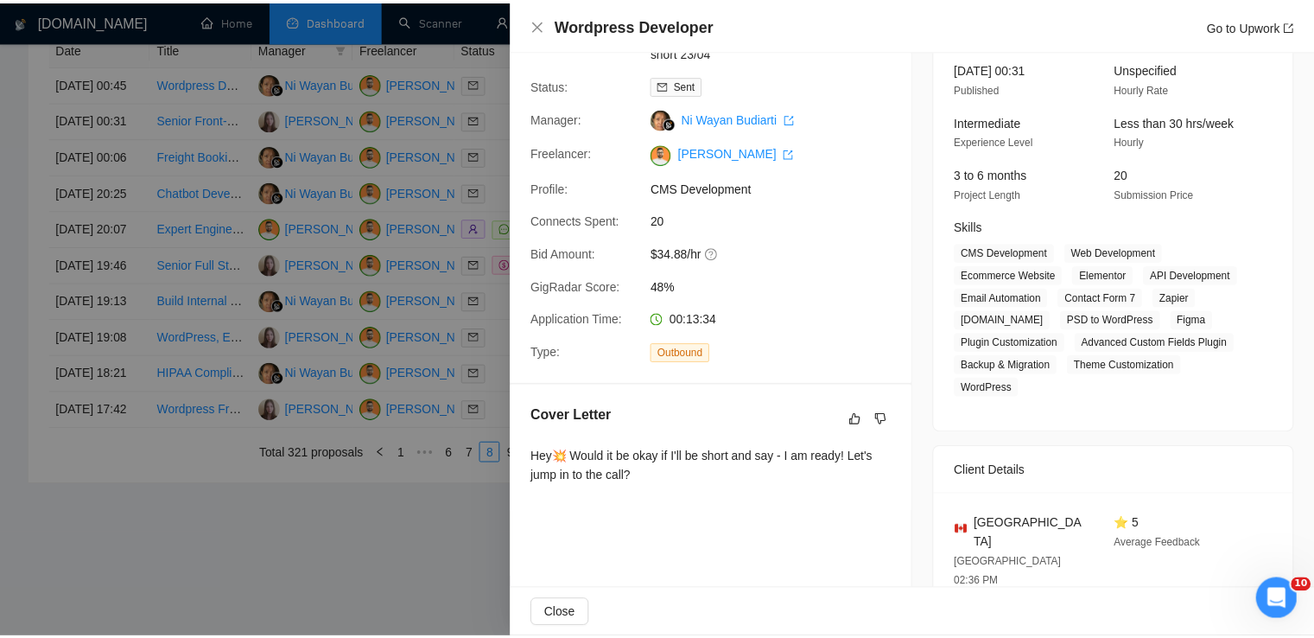
scroll to position [117, 0]
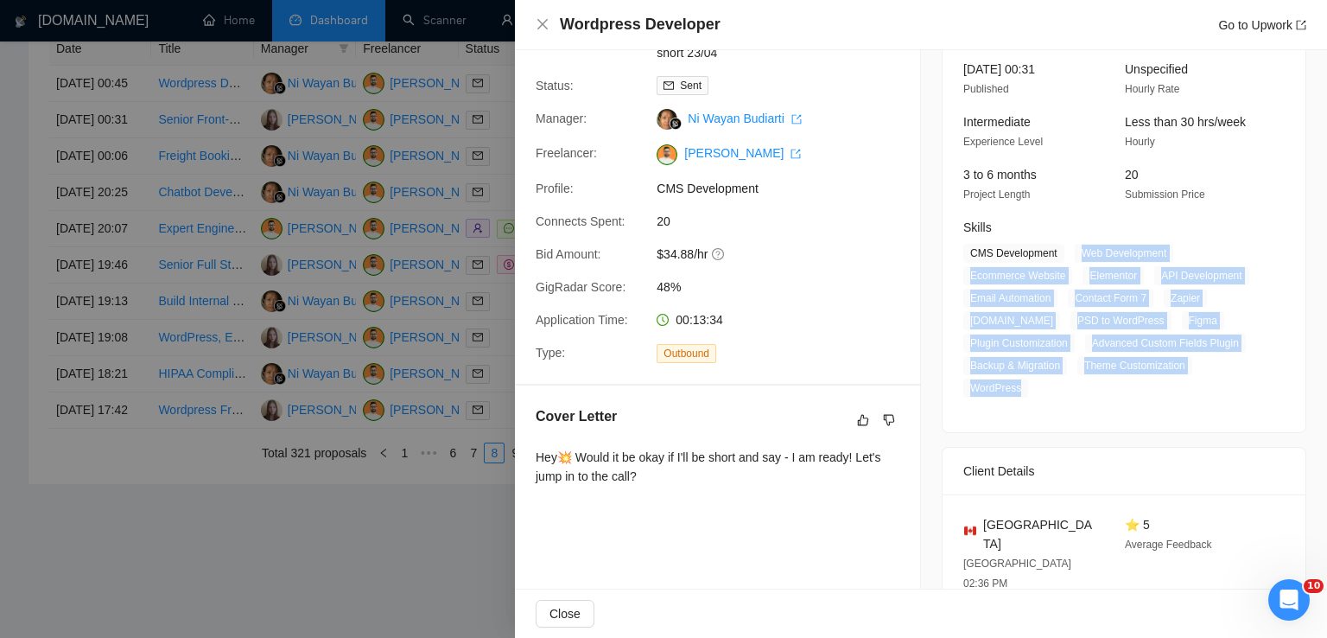
drag, startPoint x: 1071, startPoint y: 250, endPoint x: 1016, endPoint y: 387, distance: 148.1
click at [1016, 387] on span "CMS Development Web Development Ecommerce Website Elementor API Development Ema…" at bounding box center [1110, 321] width 295 height 154
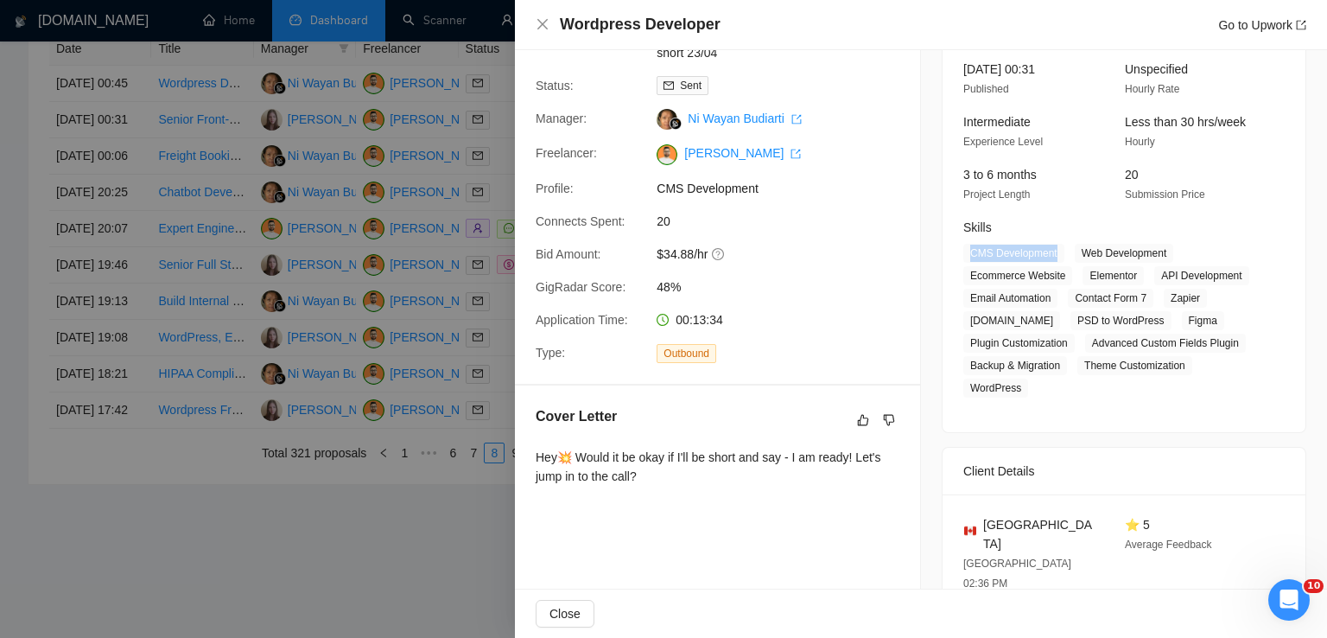
drag, startPoint x: 1055, startPoint y: 249, endPoint x: 958, endPoint y: 251, distance: 96.8
click at [963, 251] on span "CMS Development" at bounding box center [1013, 253] width 101 height 19
click at [537, 16] on div "Wordpress Developer Go to Upwork" at bounding box center [921, 25] width 771 height 22
click at [538, 29] on icon "close" at bounding box center [542, 24] width 10 height 10
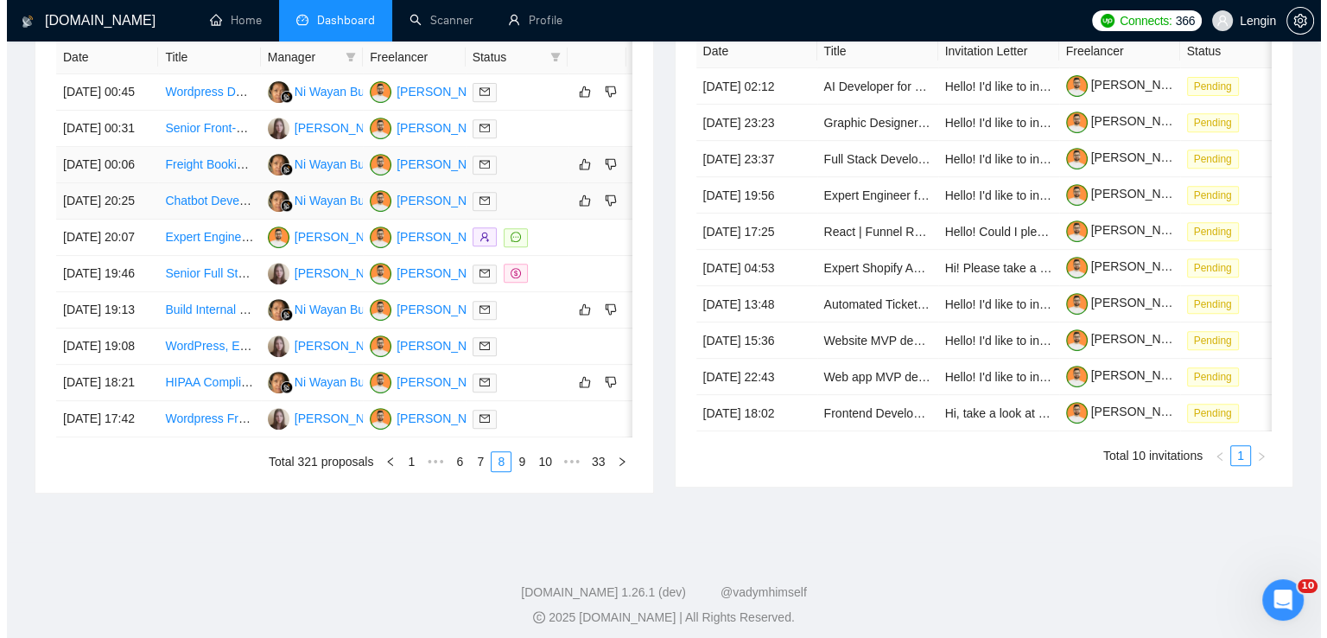
scroll to position [826, 0]
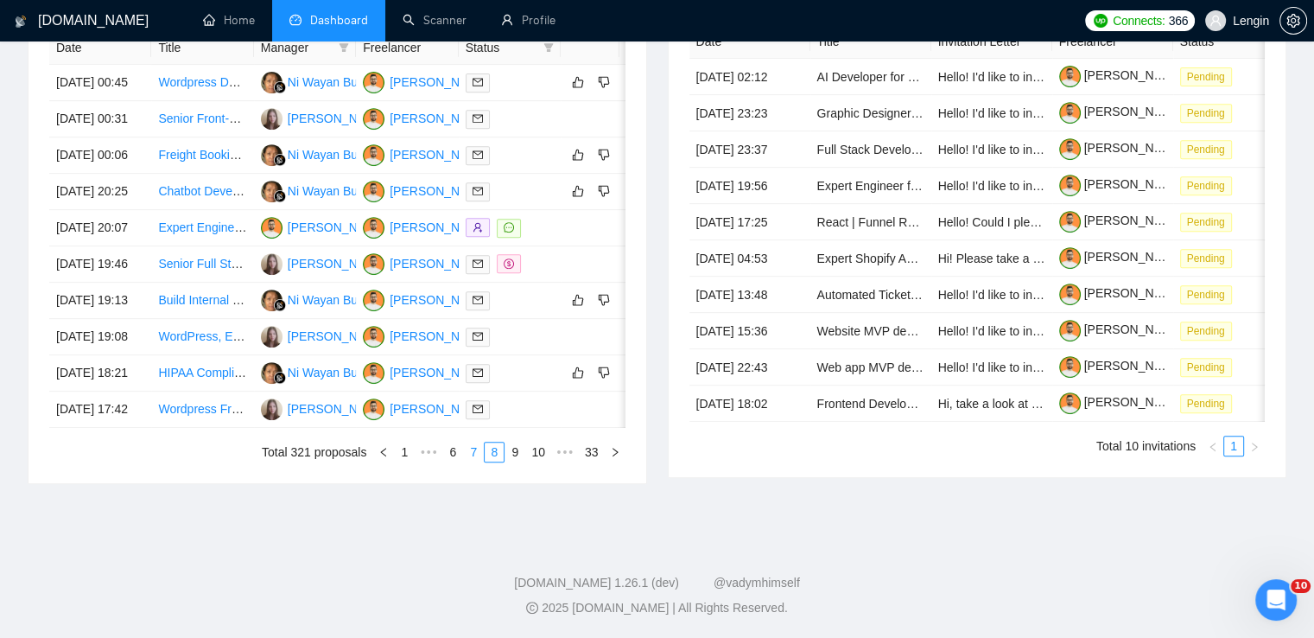
click at [478, 461] on link "7" at bounding box center [473, 451] width 19 height 19
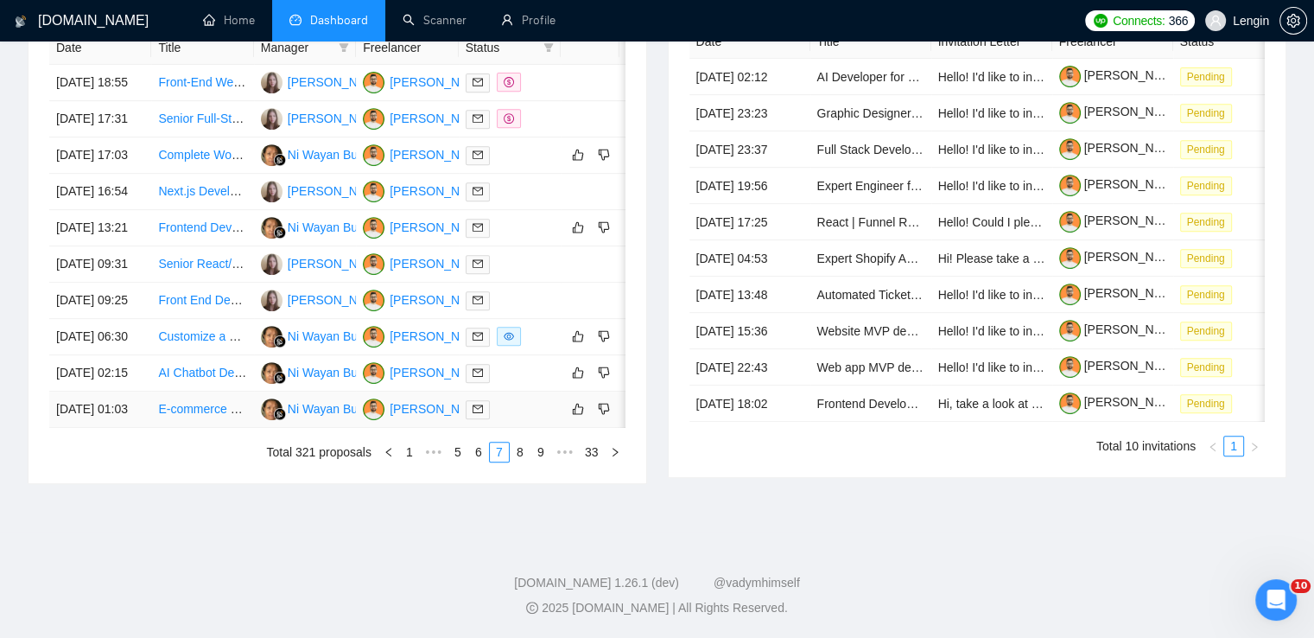
click at [220, 428] on td "E-commerce Website Development from Adobe XD Designs" at bounding box center [202, 409] width 102 height 36
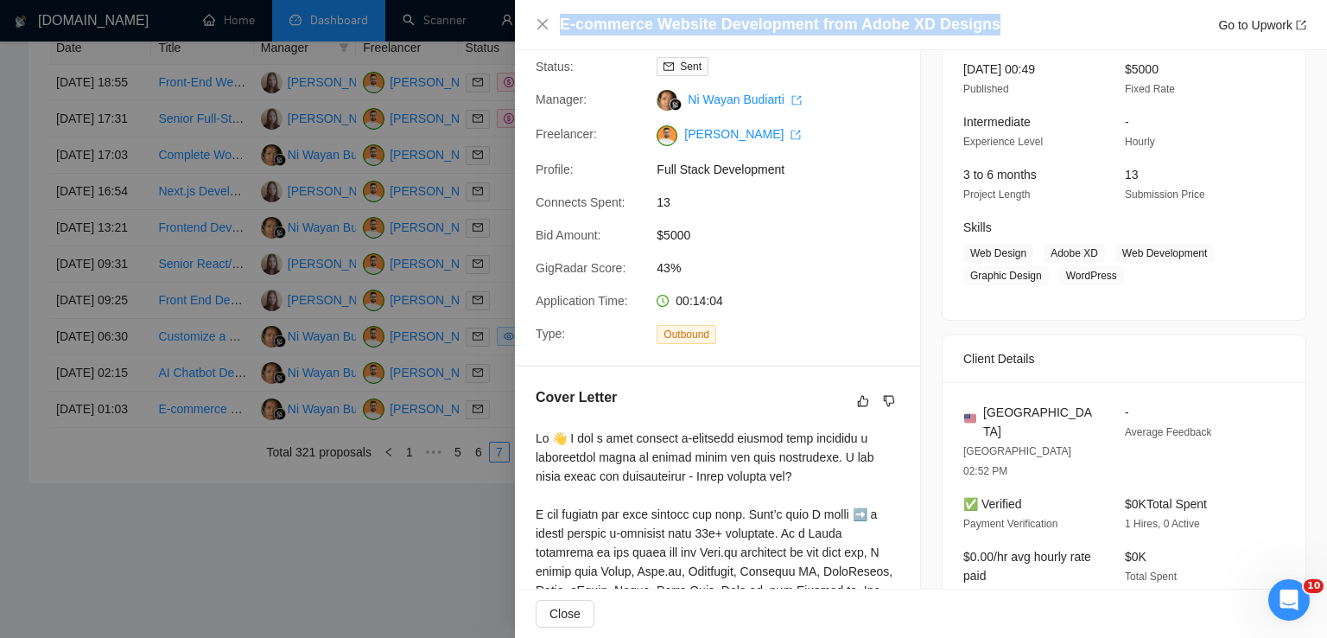
drag, startPoint x: 984, startPoint y: 26, endPoint x: 563, endPoint y: 17, distance: 420.8
click at [563, 17] on div "E-commerce Website Development from Adobe XD Designs Go to Upwork" at bounding box center [933, 25] width 746 height 22
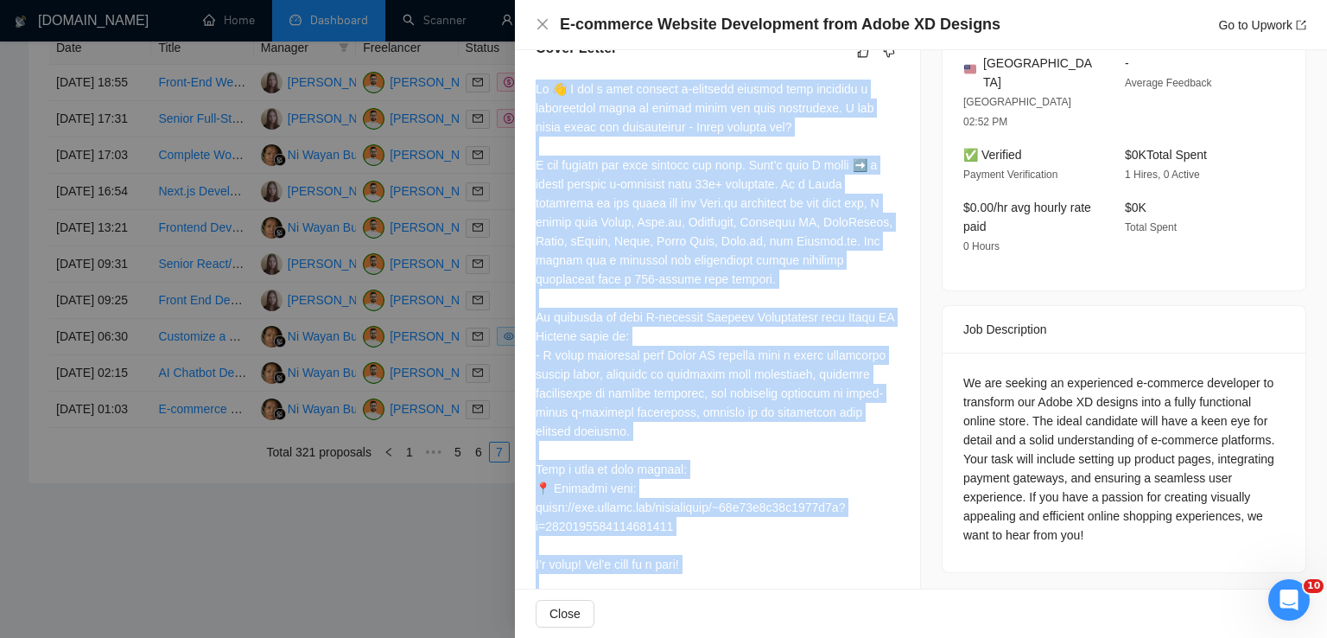
scroll to position [518, 0]
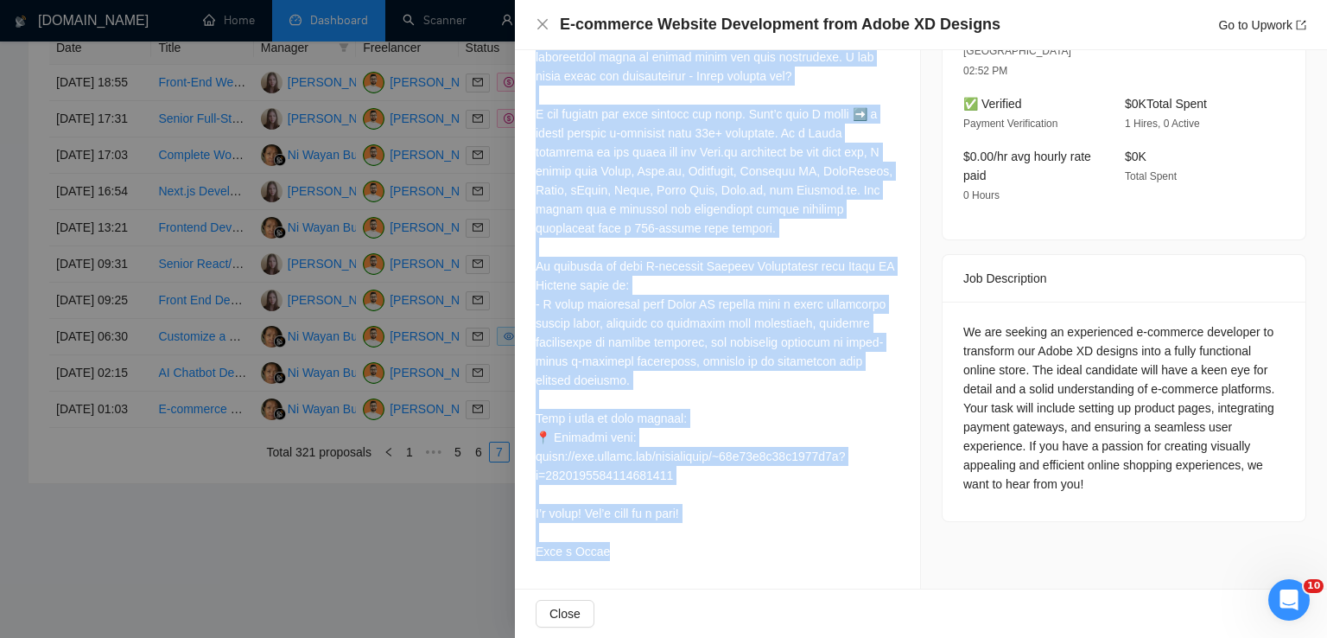
drag, startPoint x: 529, startPoint y: 107, endPoint x: 660, endPoint y: 547, distance: 458.9
click at [660, 547] on div "Cover Letter" at bounding box center [717, 277] width 405 height 622
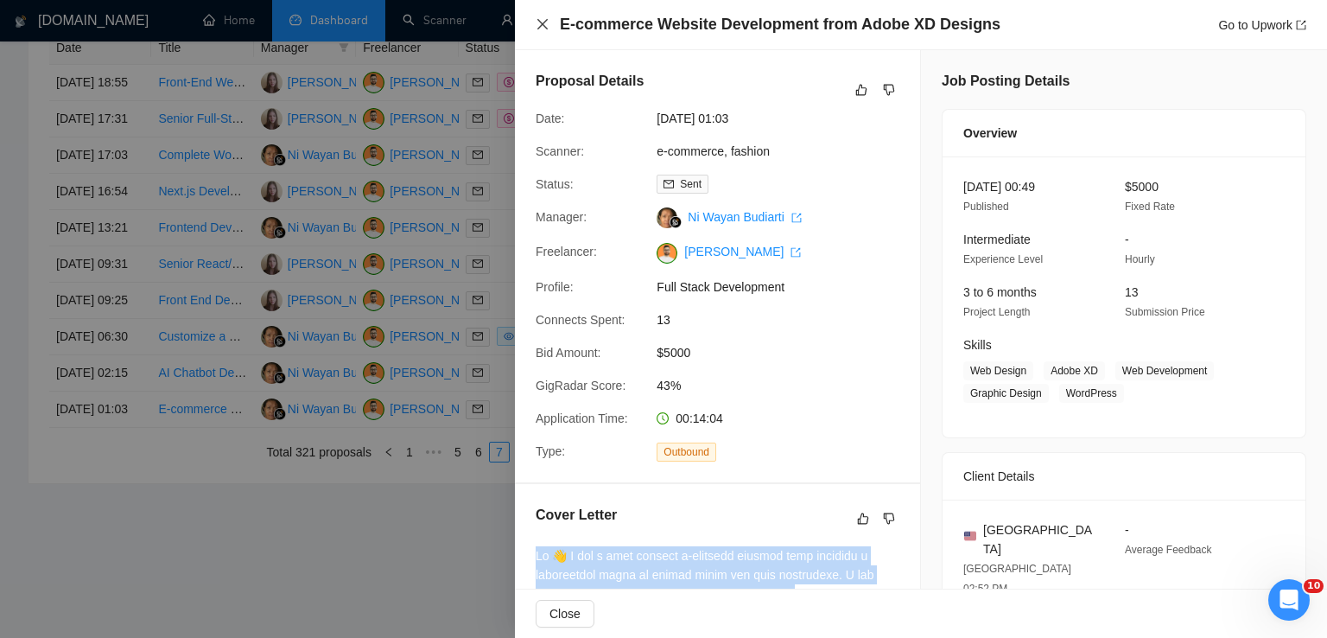
click at [542, 25] on icon "close" at bounding box center [542, 24] width 10 height 10
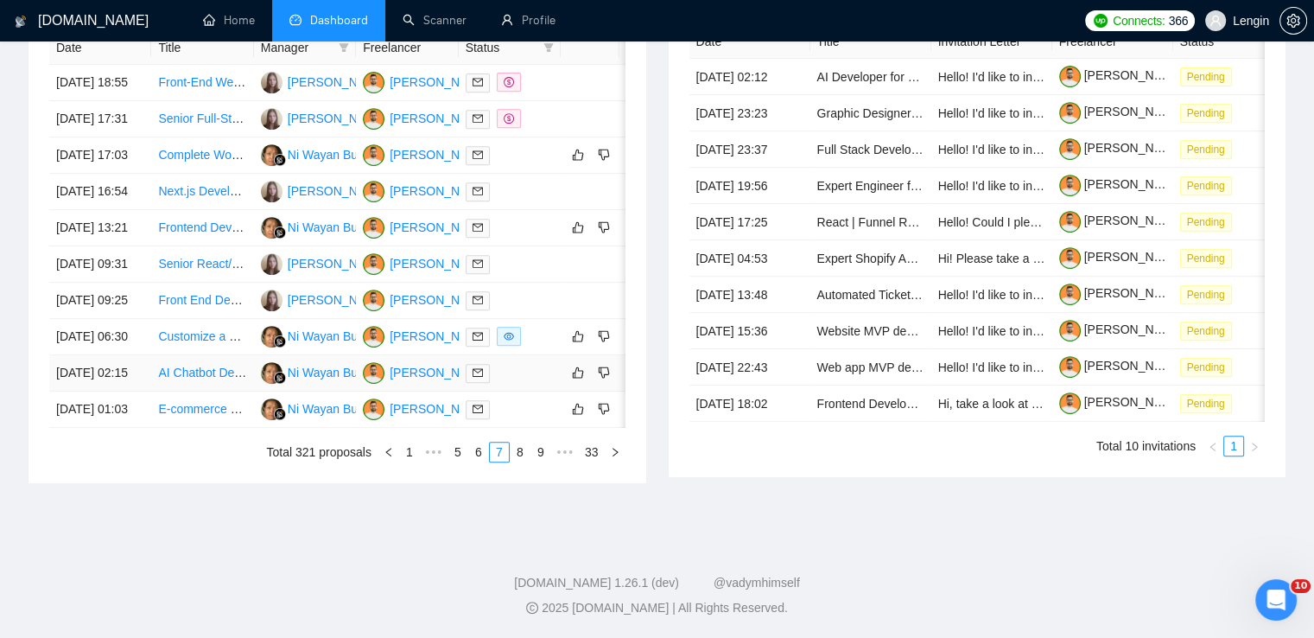
click at [246, 391] on td "AI Chatbot Development for Our Platform" at bounding box center [202, 373] width 102 height 36
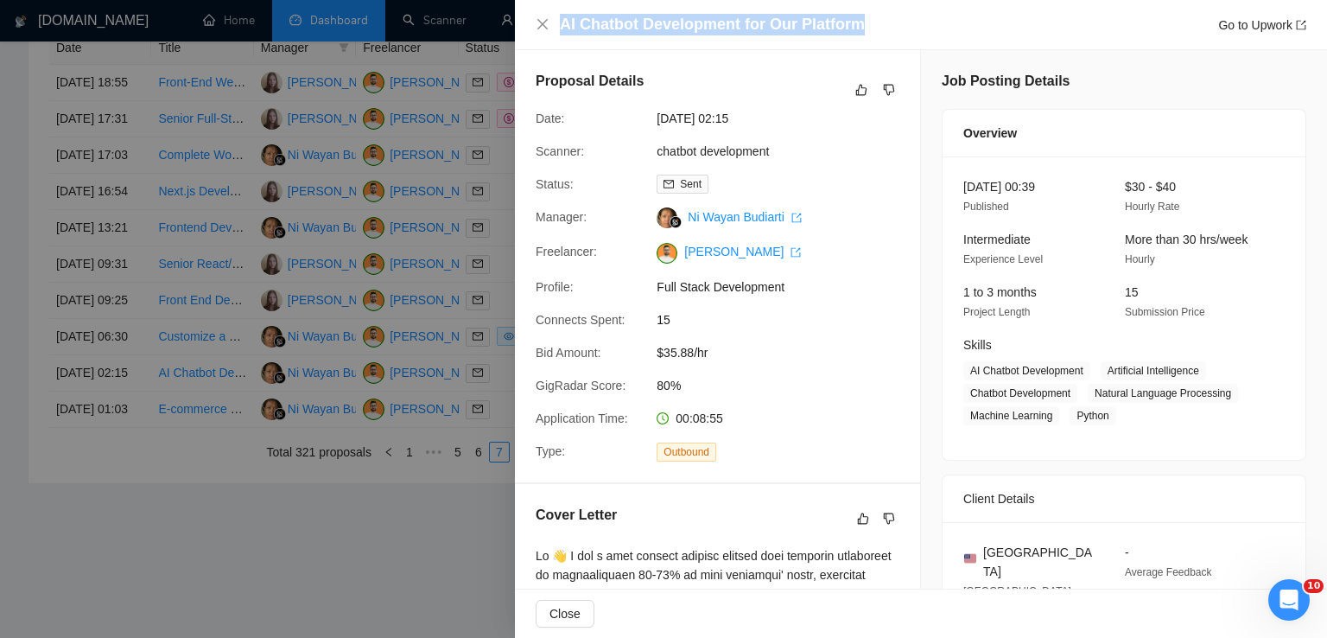
drag, startPoint x: 872, startPoint y: 22, endPoint x: 555, endPoint y: 18, distance: 316.2
click at [555, 18] on div "AI Chatbot Development for Our Platform Go to Upwork" at bounding box center [921, 25] width 771 height 22
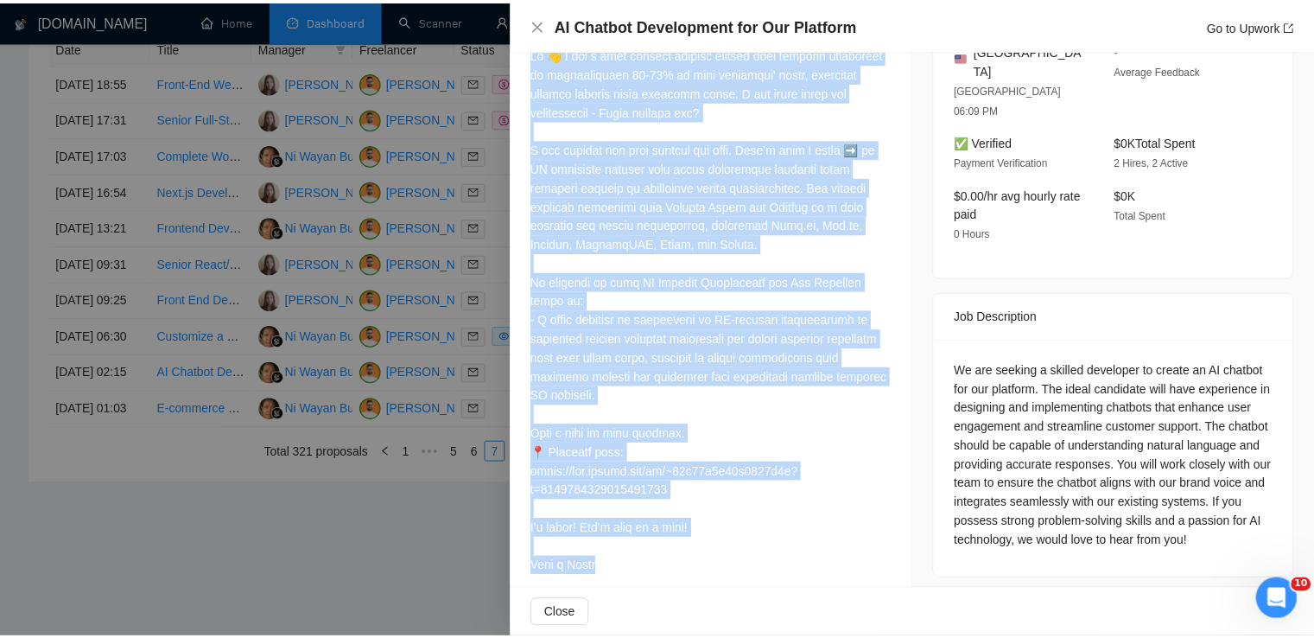
scroll to position [518, 0]
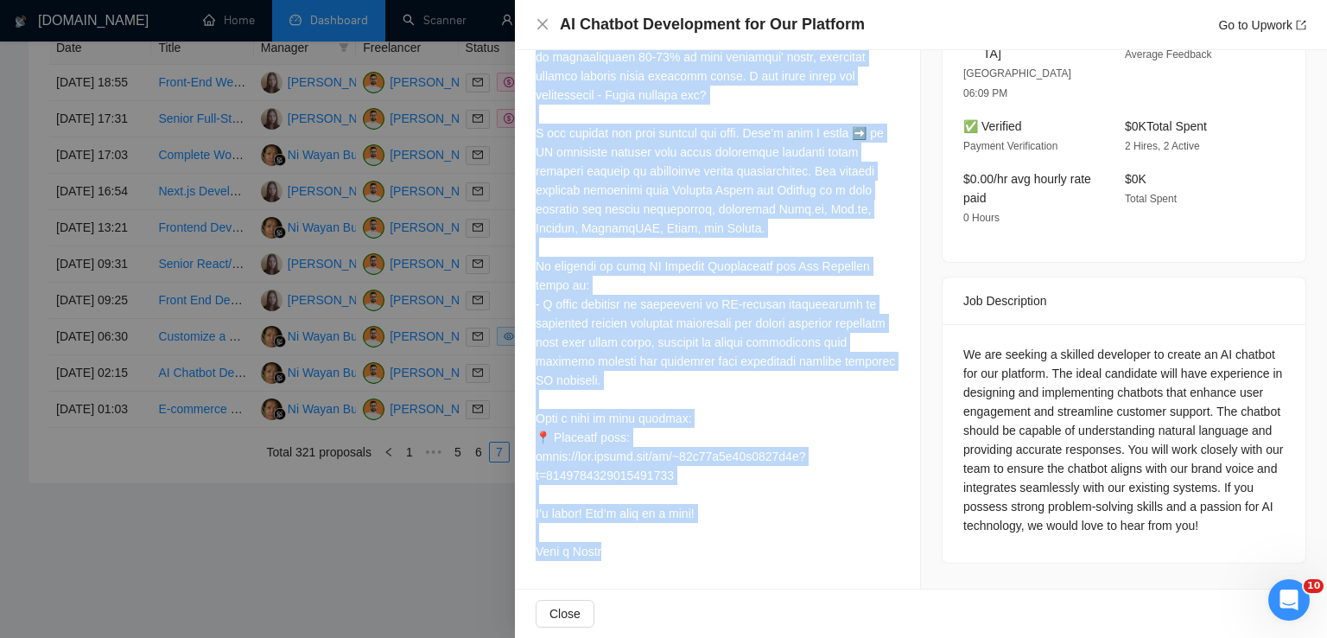
drag, startPoint x: 532, startPoint y: 52, endPoint x: 618, endPoint y: 543, distance: 498.9
click at [618, 543] on div "Cover Letter" at bounding box center [717, 277] width 405 height 622
click at [547, 18] on icon "close" at bounding box center [543, 24] width 14 height 14
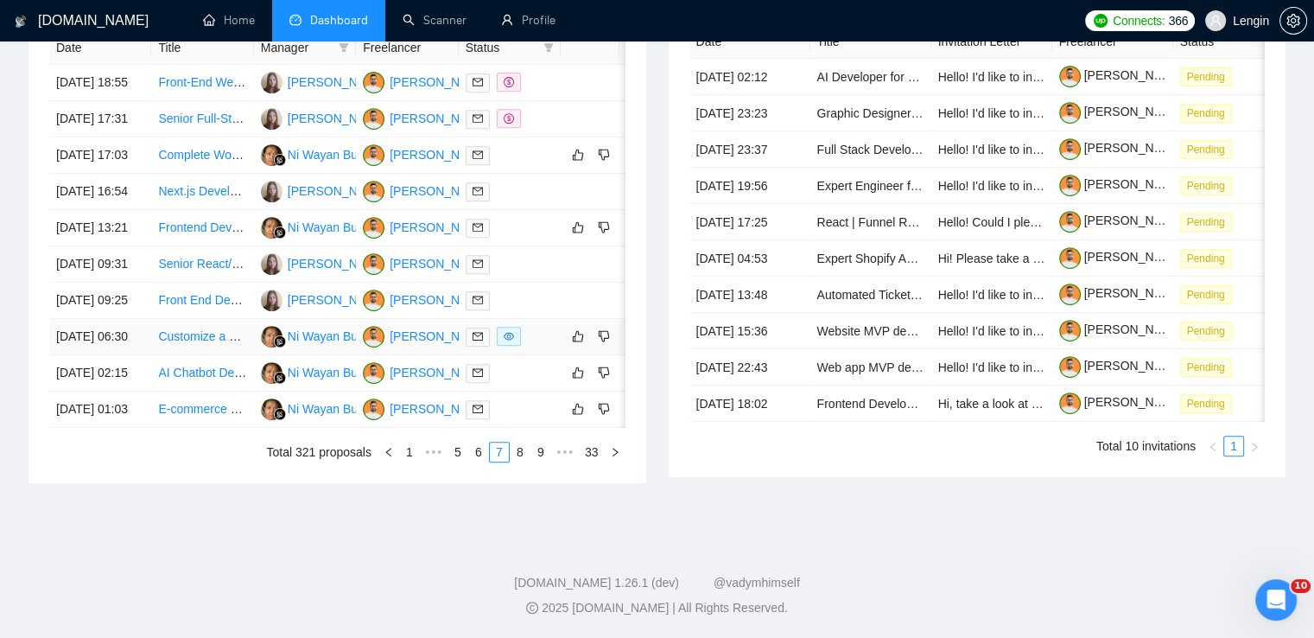
click at [230, 355] on td "Customize a Fiverr Style WordPress Theme" at bounding box center [202, 337] width 102 height 36
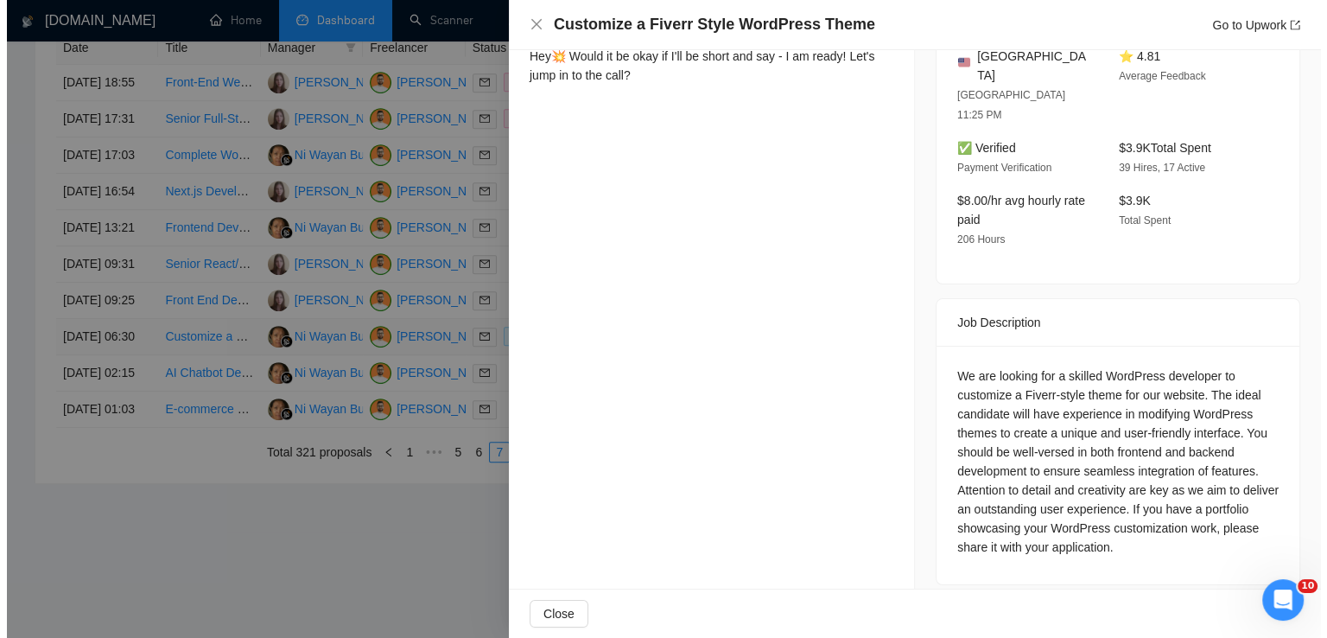
scroll to position [498, 0]
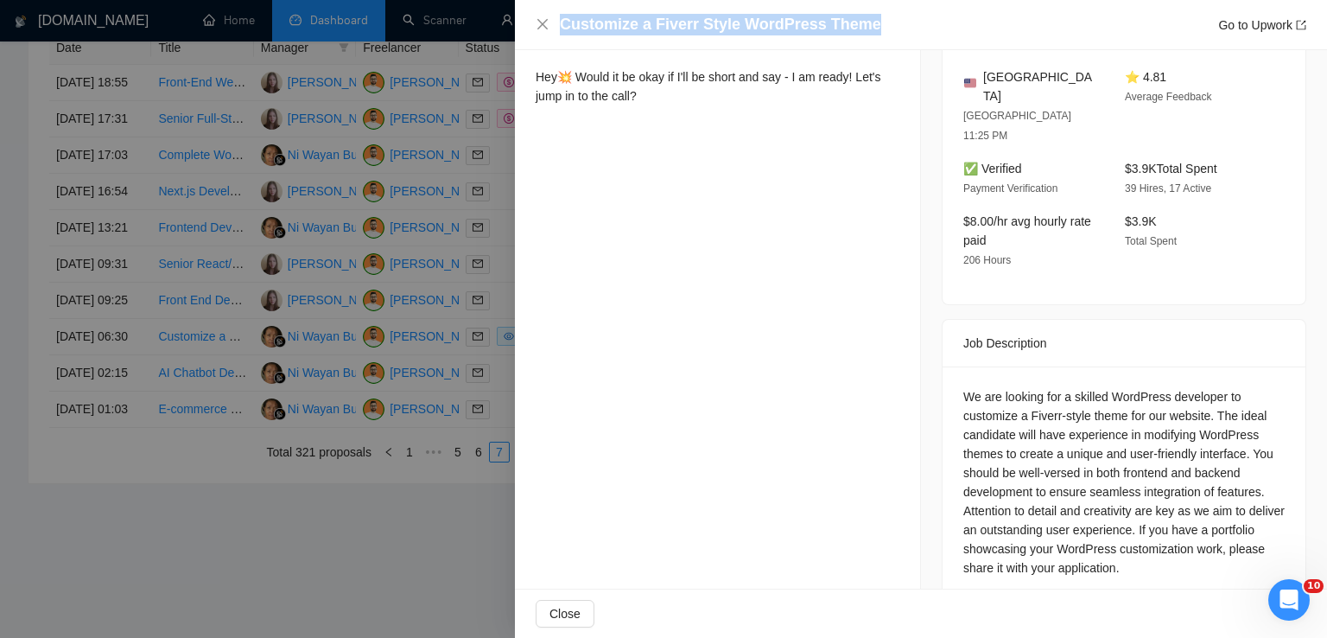
drag, startPoint x: 865, startPoint y: 22, endPoint x: 559, endPoint y: 23, distance: 305.8
click at [559, 23] on div "Customize a Fiverr Style WordPress Theme Go to Upwork" at bounding box center [921, 25] width 771 height 22
click at [695, 334] on div "Proposal Details Date: [DATE] 06:30 Scanner: 🐍B .New Taras - Wordpress short 23…" at bounding box center [718, 90] width 406 height 1074
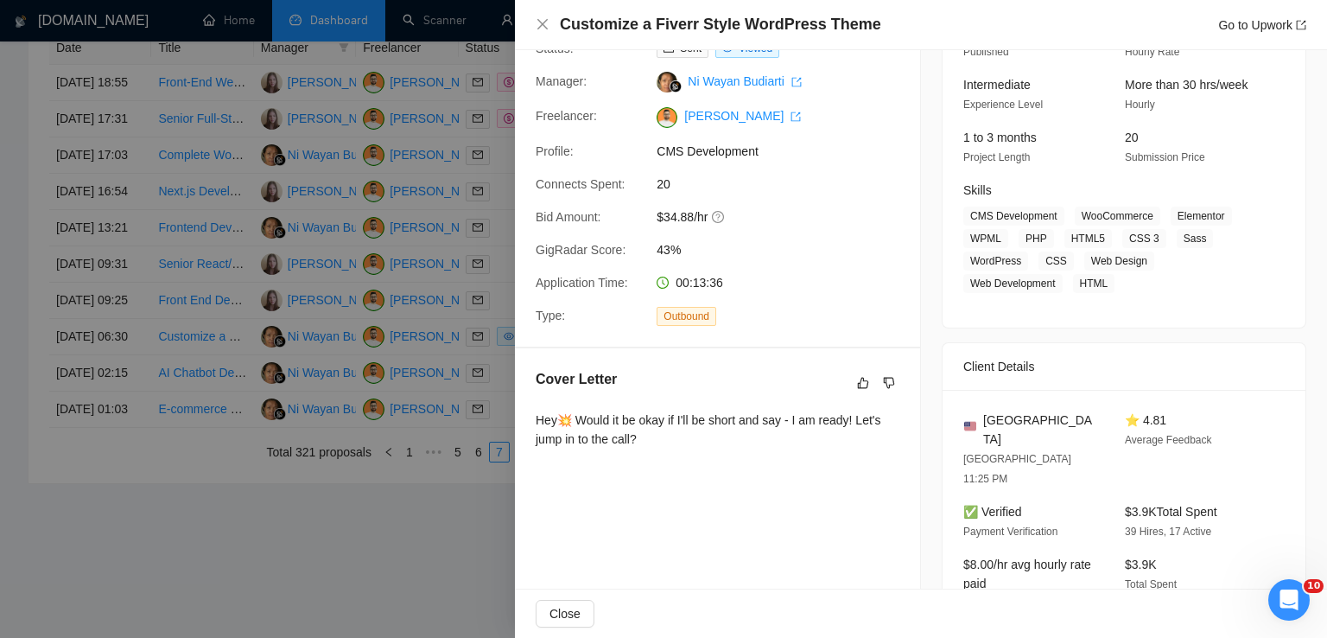
scroll to position [158, 0]
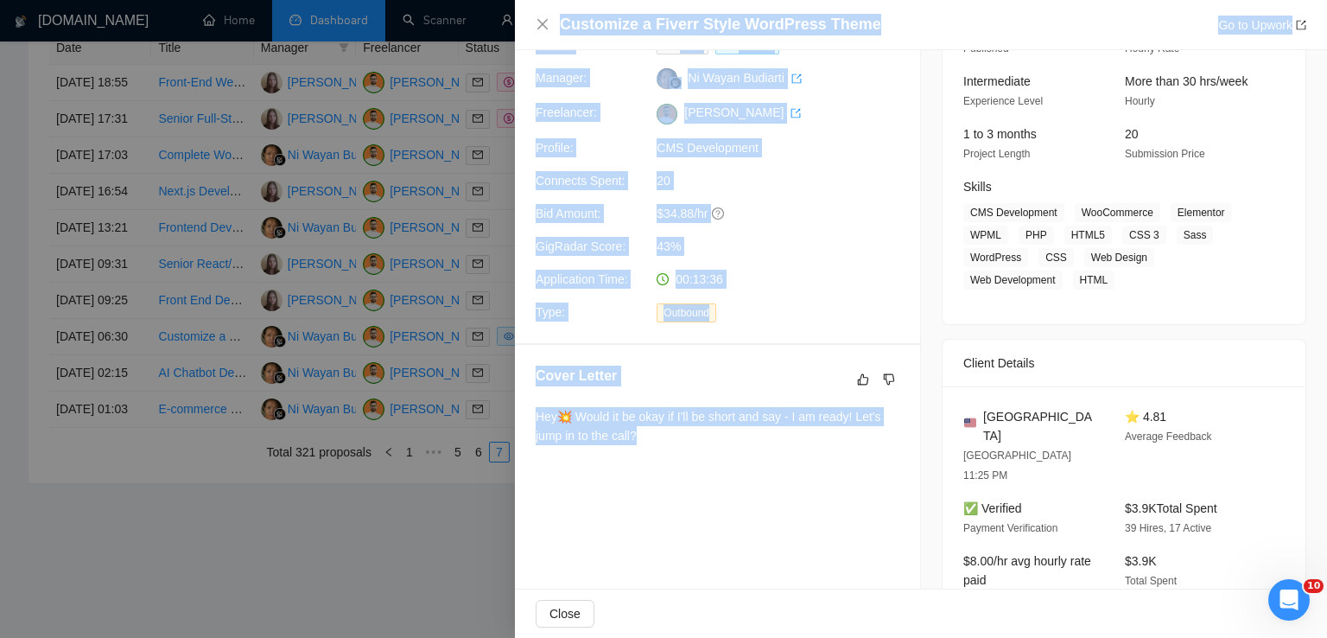
drag, startPoint x: 650, startPoint y: 437, endPoint x: 506, endPoint y: 409, distance: 146.2
click at [506, 409] on div "Customize a Fiverr Style WordPress Theme Go to Upwork Proposal Details Date: [D…" at bounding box center [663, 319] width 1327 height 638
click at [639, 440] on div "Hey💥 Would it be okay if I'll be short and say - I am ready! Let's jump in to t…" at bounding box center [718, 426] width 364 height 38
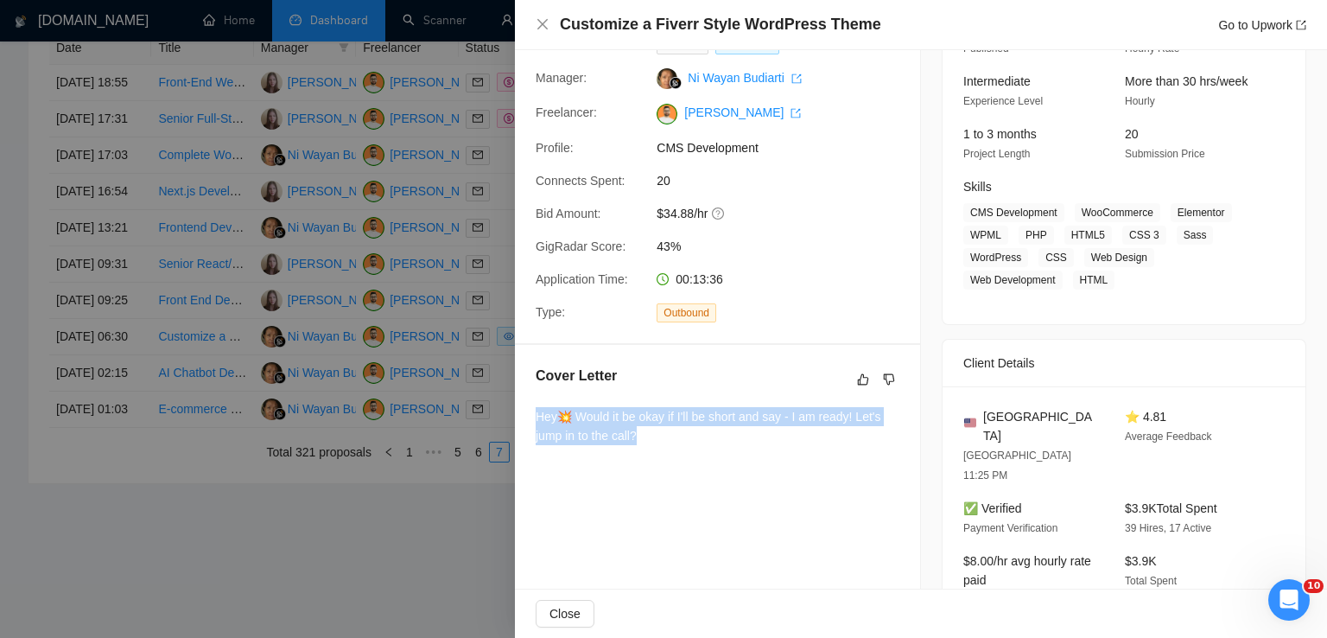
drag, startPoint x: 639, startPoint y: 440, endPoint x: 532, endPoint y: 416, distance: 109.6
click at [532, 416] on div "Cover Letter Hey💥 Would it be okay if I'll be short and say - I am ready! Let's…" at bounding box center [717, 409] width 405 height 128
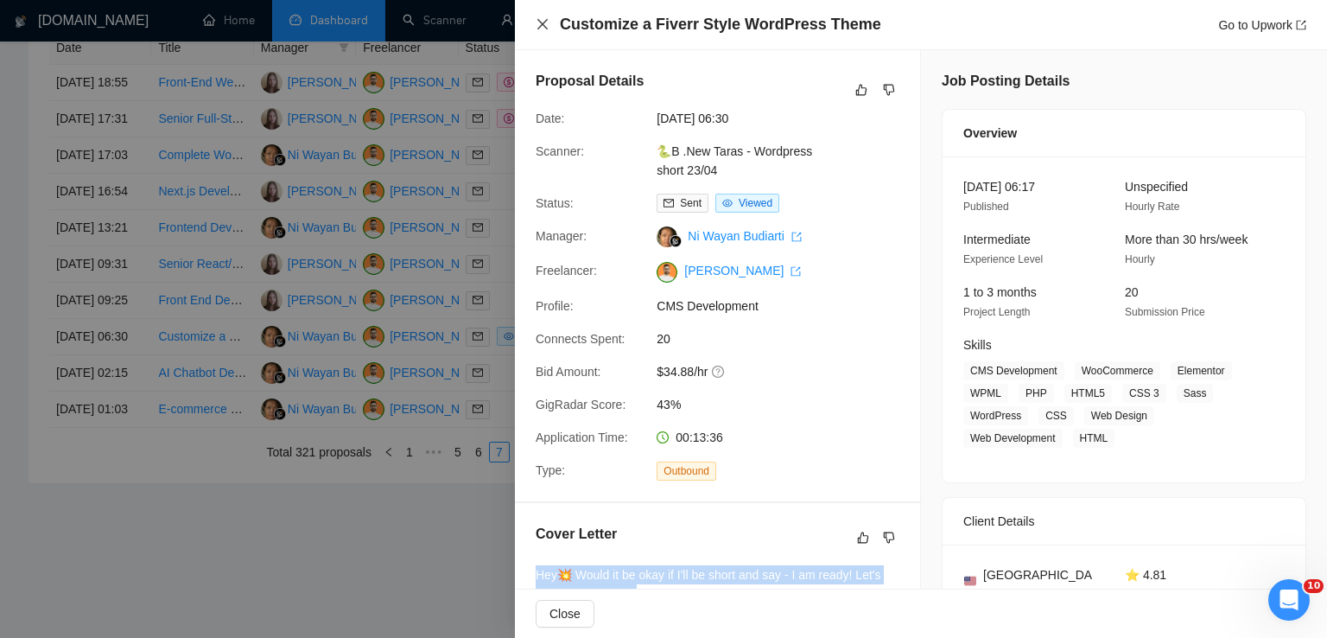
click at [543, 29] on icon "close" at bounding box center [543, 24] width 14 height 14
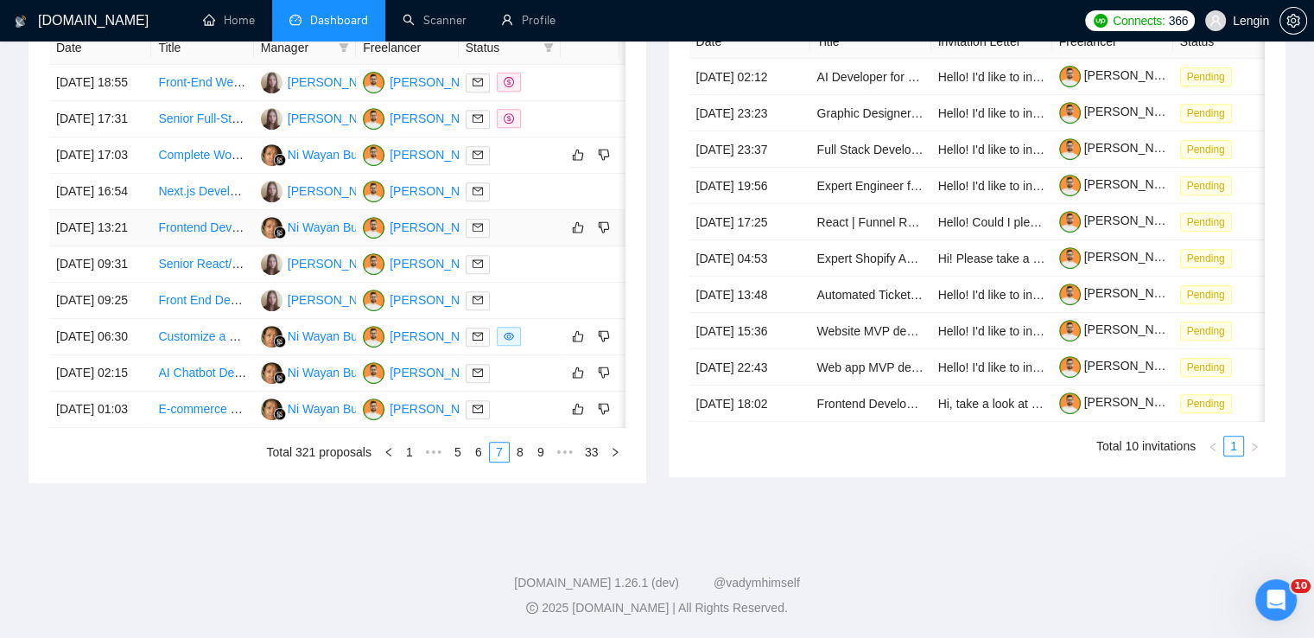
click at [206, 216] on td "Frontend Developer for AI Platform Integration" at bounding box center [202, 228] width 102 height 36
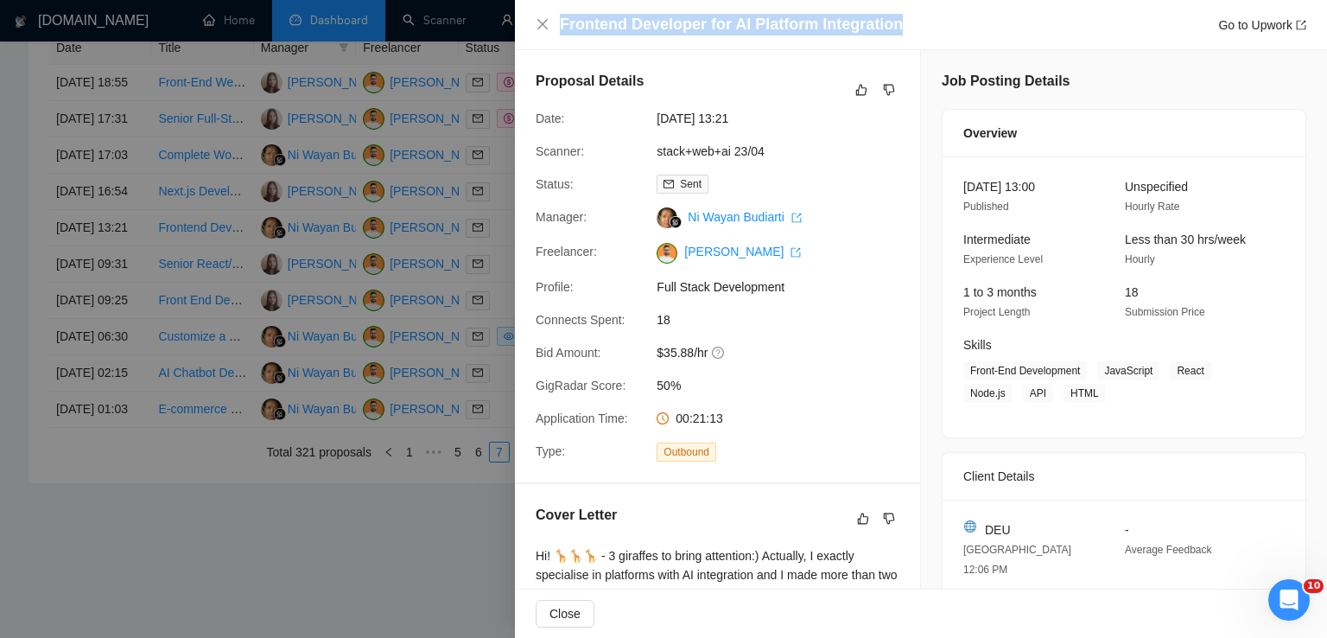
drag, startPoint x: 909, startPoint y: 25, endPoint x: 560, endPoint y: 29, distance: 349.0
click at [560, 29] on div "Frontend Developer for AI Platform Integration Go to Upwork" at bounding box center [933, 25] width 746 height 22
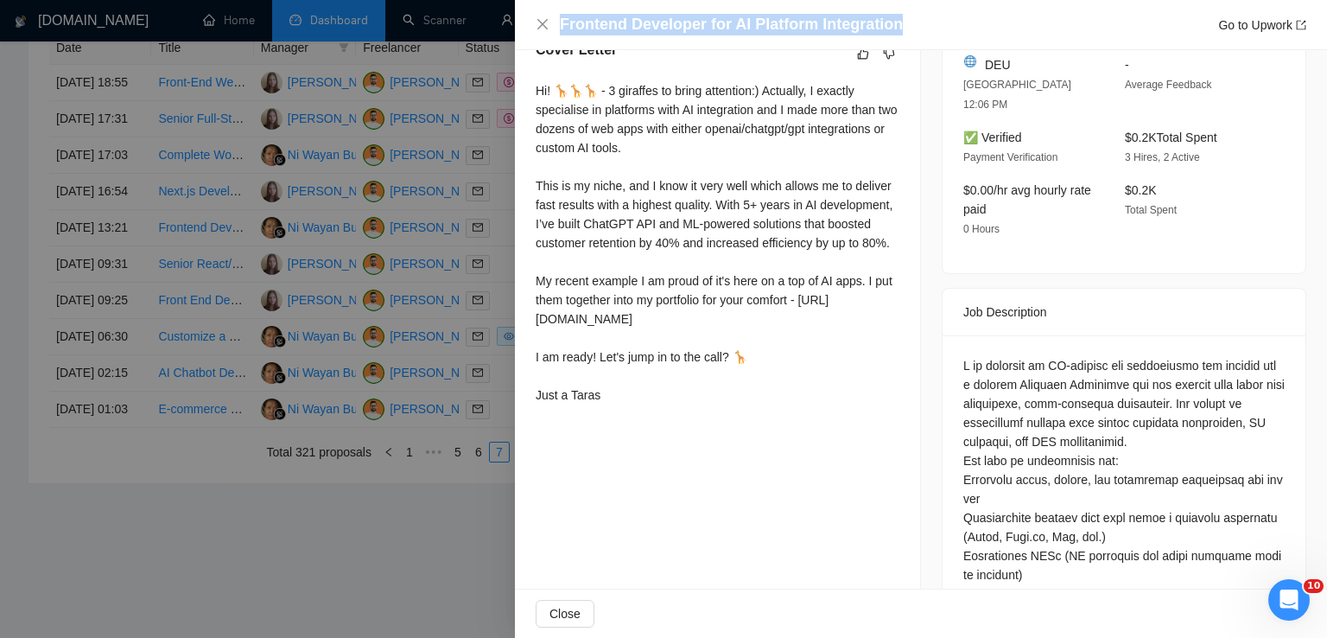
scroll to position [466, 0]
drag, startPoint x: 533, startPoint y: 89, endPoint x: 636, endPoint y: 432, distance: 358.0
click at [636, 430] on div "Cover Letter Hi! 🦒🦒🦒 - 3 giraffes to bring attention:) Actually, I exactly spec…" at bounding box center [717, 223] width 405 height 413
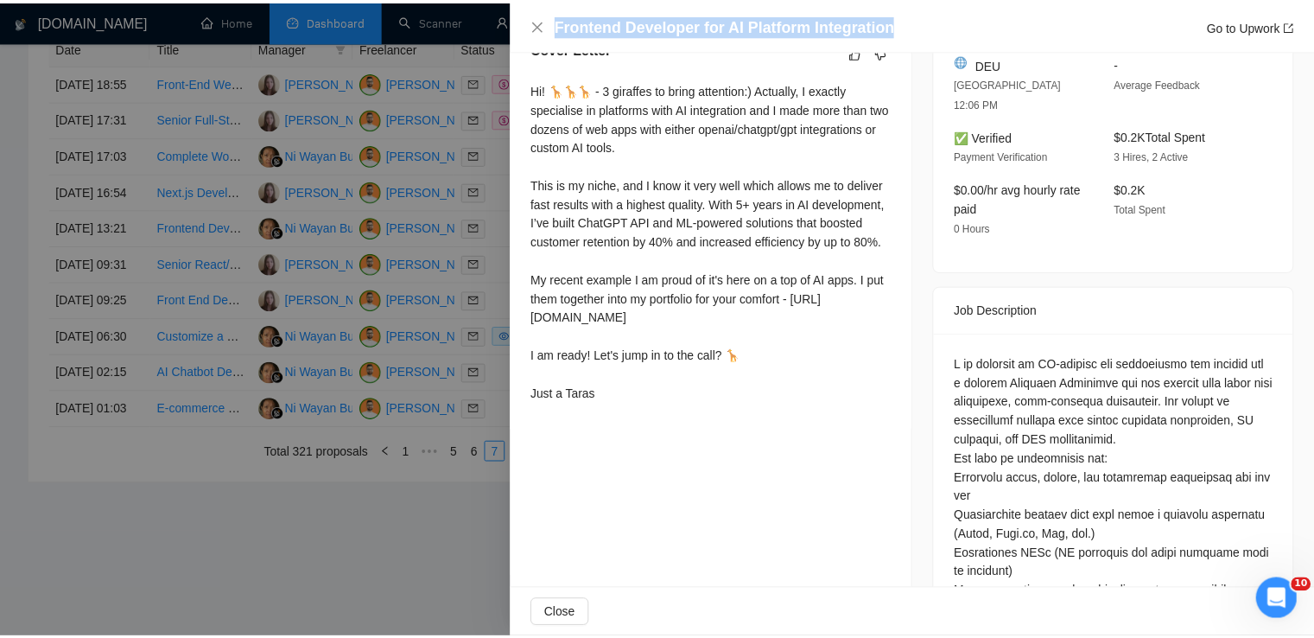
scroll to position [0, 0]
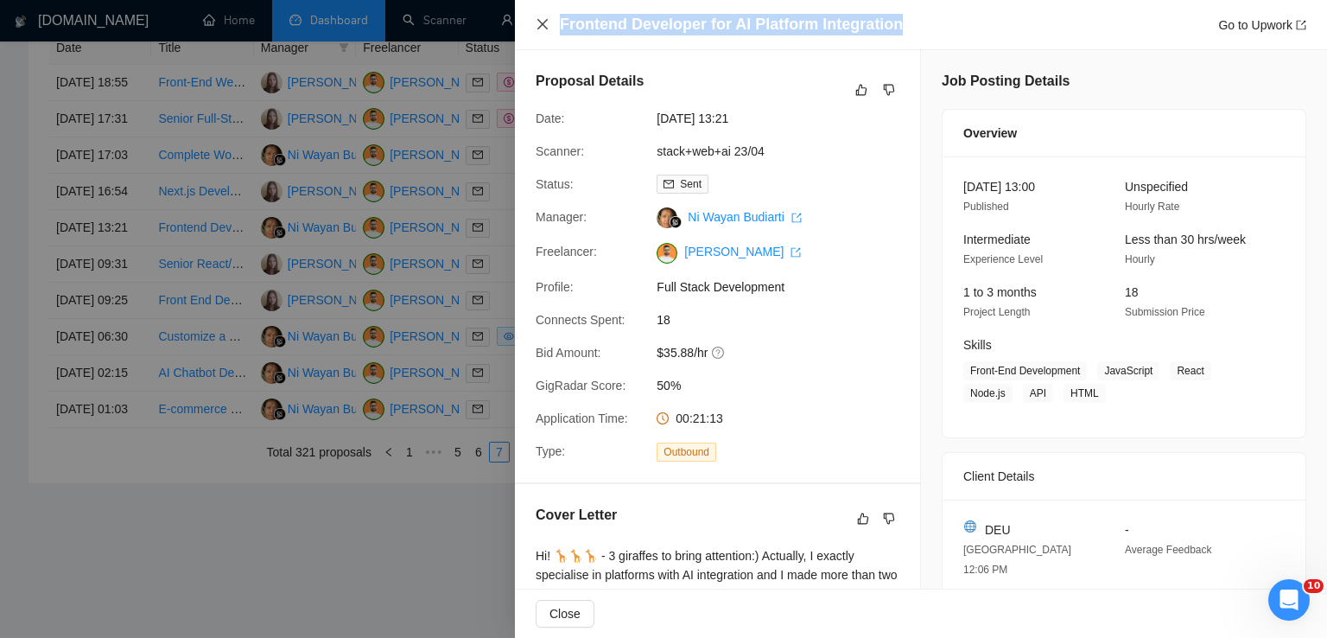
click at [536, 21] on icon "close" at bounding box center [543, 24] width 14 height 14
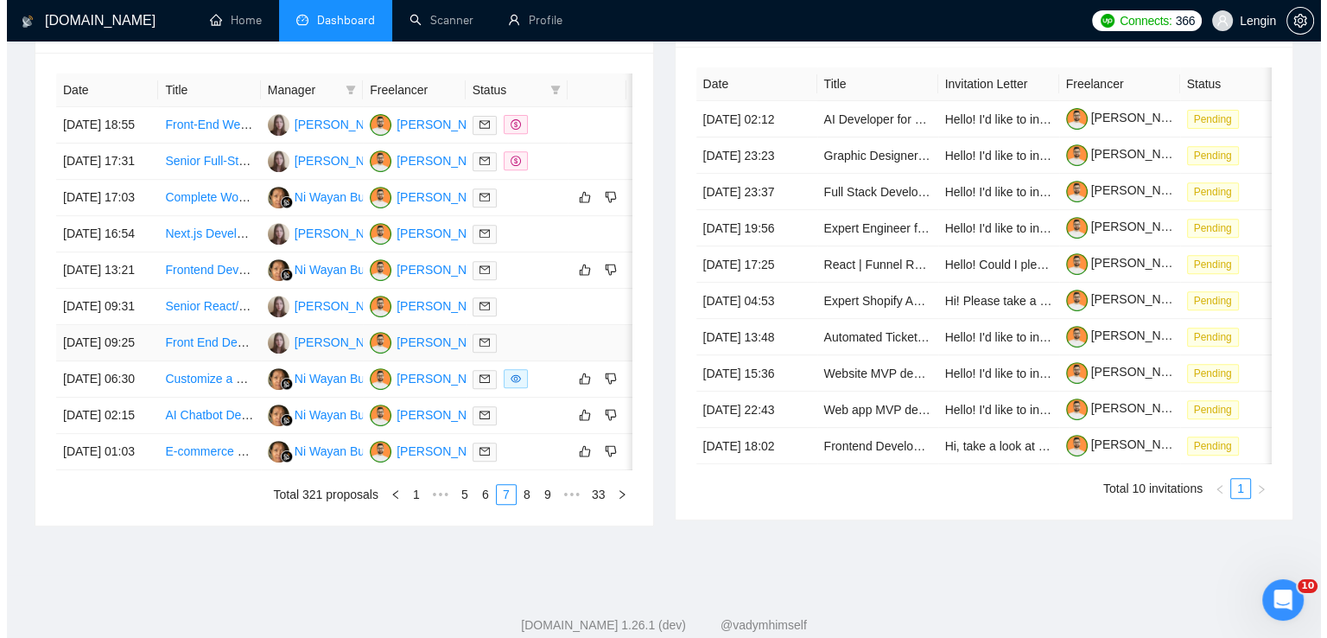
scroll to position [636, 0]
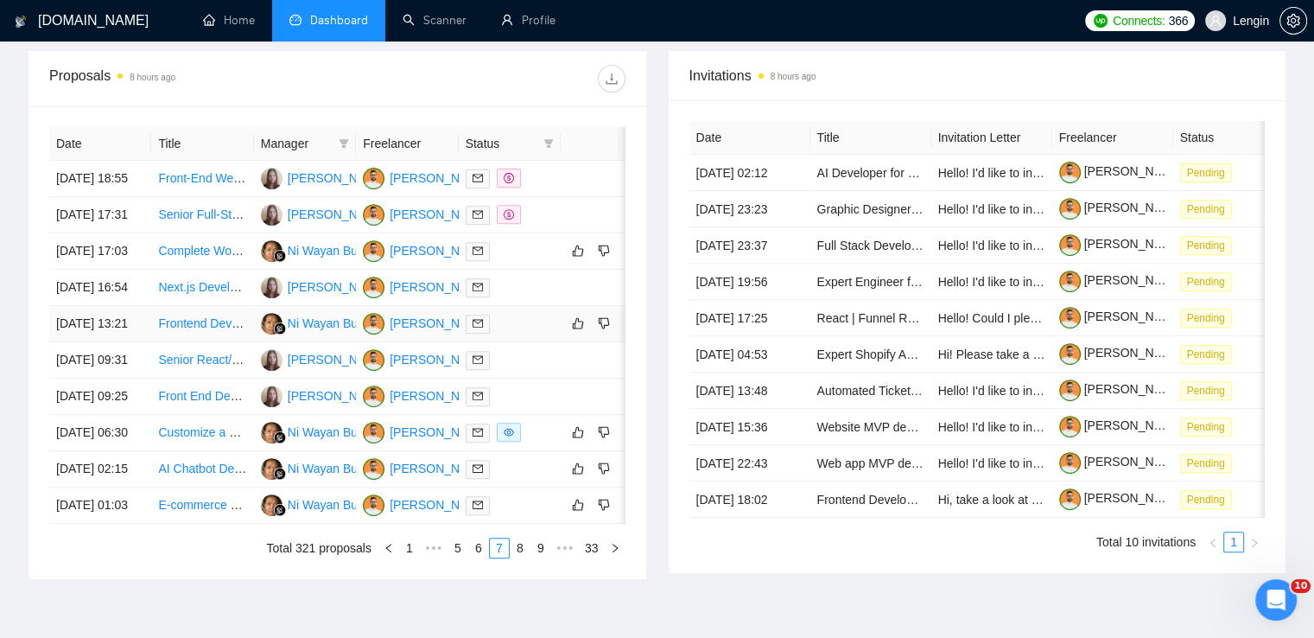
click at [205, 342] on td "Frontend Developer for AI Platform Integration" at bounding box center [202, 324] width 102 height 36
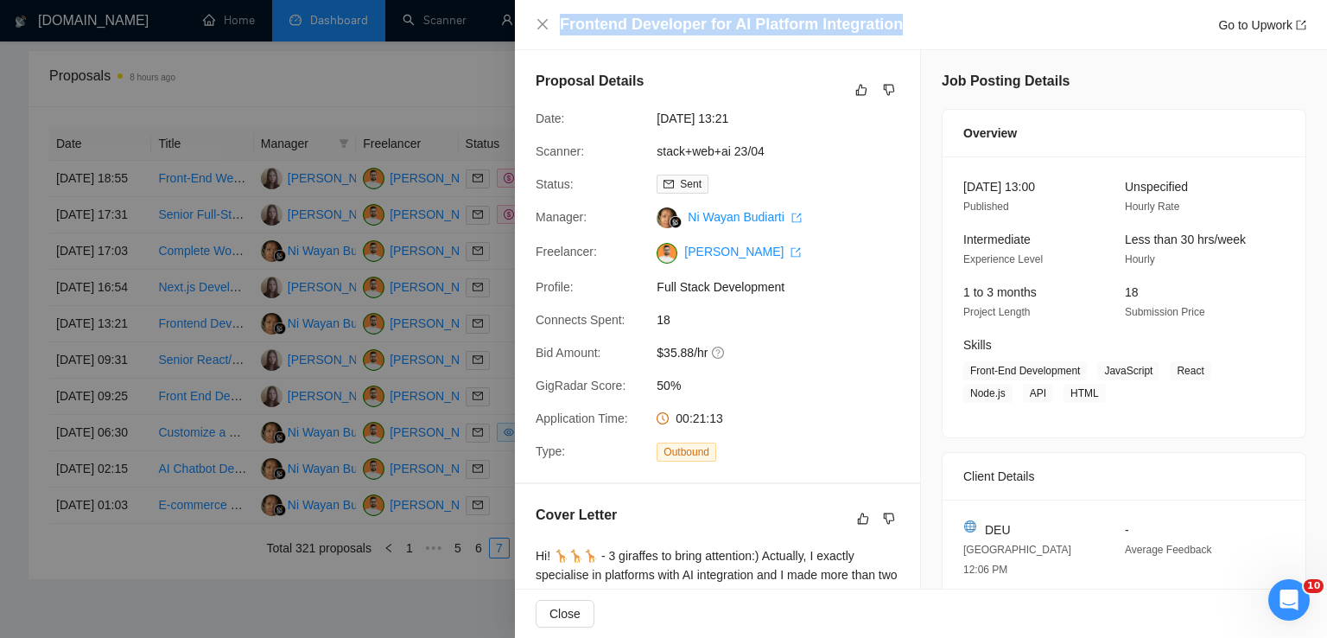
drag, startPoint x: 898, startPoint y: 22, endPoint x: 560, endPoint y: 18, distance: 337.8
click at [560, 18] on div "Frontend Developer for AI Platform Integration Go to Upwork" at bounding box center [933, 25] width 746 height 22
click at [547, 25] on icon "close" at bounding box center [543, 24] width 14 height 14
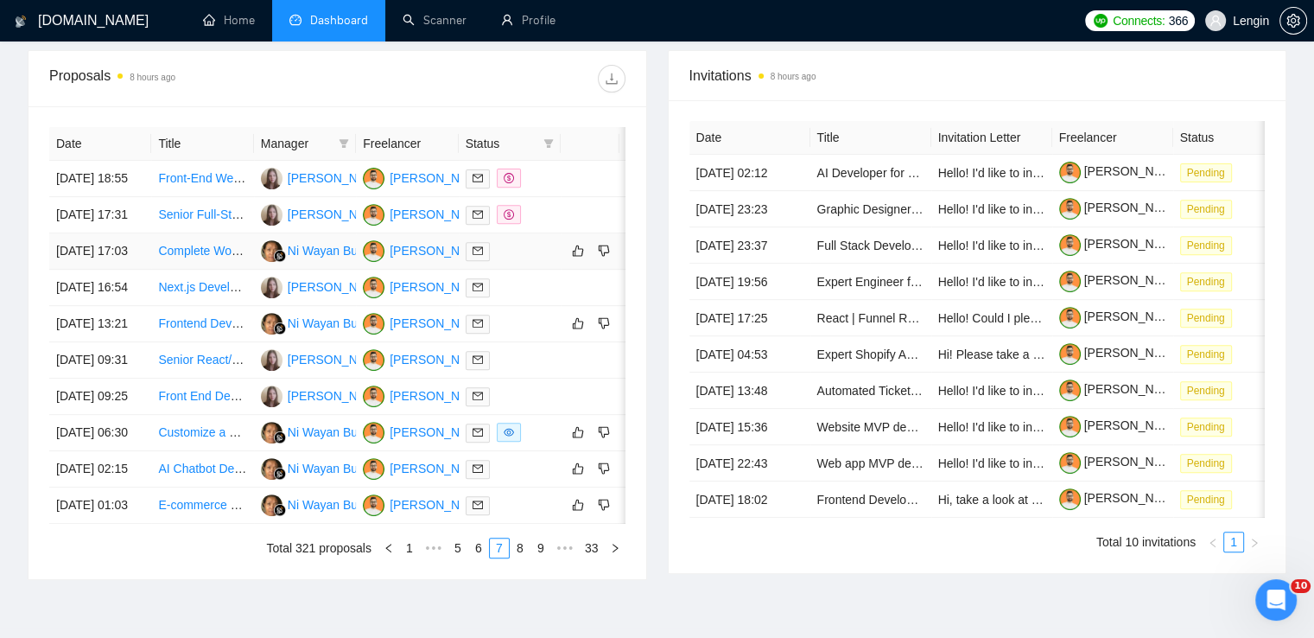
click at [233, 270] on td "Complete WordPress Rebuild & Audit with Plugin Analysis" at bounding box center [202, 251] width 102 height 36
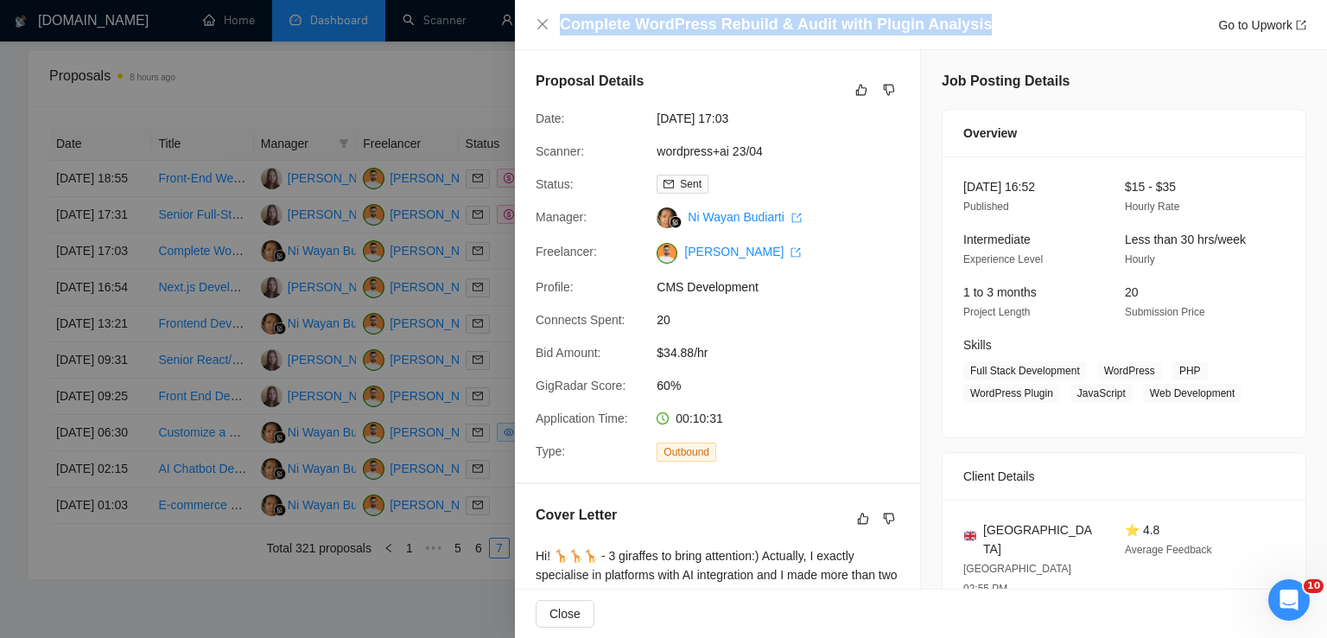
drag, startPoint x: 974, startPoint y: 27, endPoint x: 557, endPoint y: 41, distance: 416.6
click at [557, 41] on div "Complete WordPress Rebuild & Audit with Plugin Analysis Go to Upwork" at bounding box center [921, 25] width 812 height 50
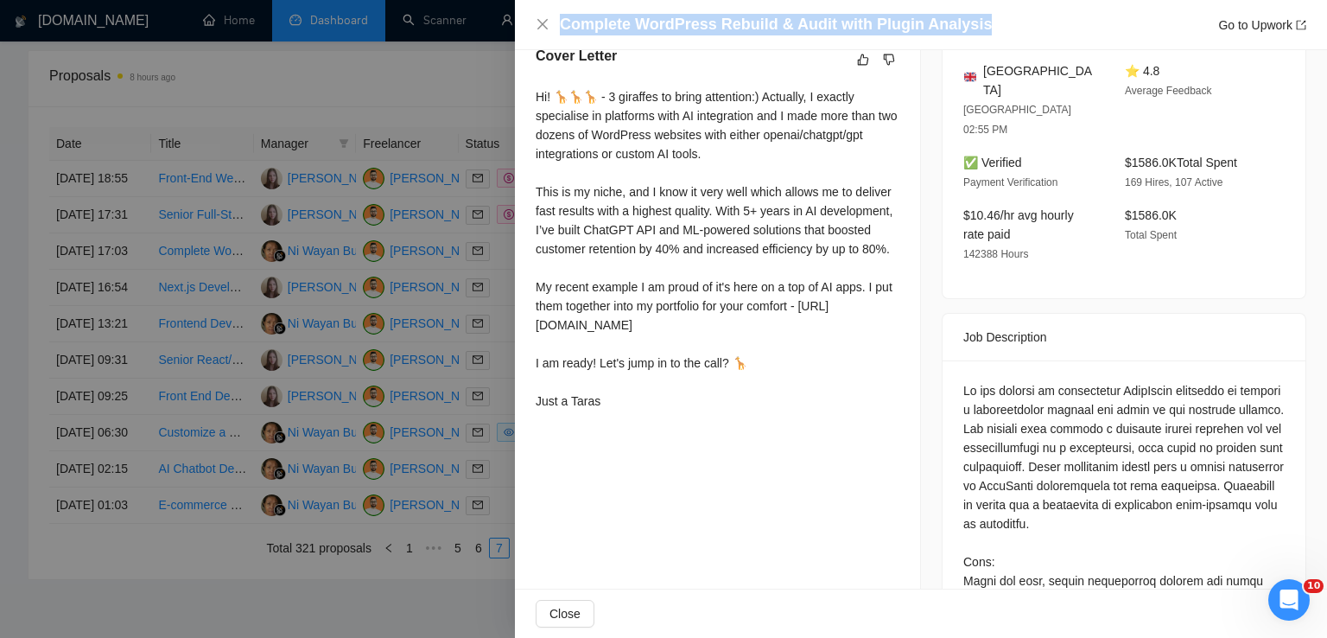
scroll to position [460, 0]
drag, startPoint x: 529, startPoint y: 93, endPoint x: 621, endPoint y: 440, distance: 358.5
click at [621, 437] on div "Cover Letter Hi! 🦒🦒🦒 - 3 giraffes to bring attention:) Actually, I exactly spec…" at bounding box center [717, 230] width 405 height 413
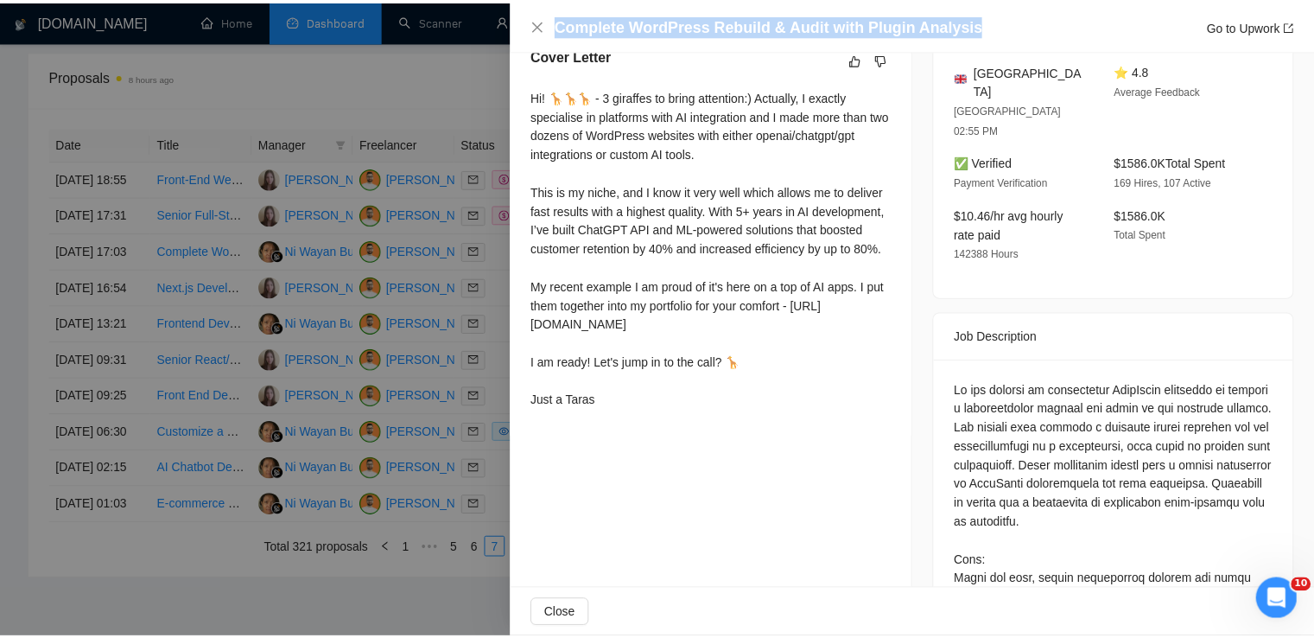
scroll to position [0, 0]
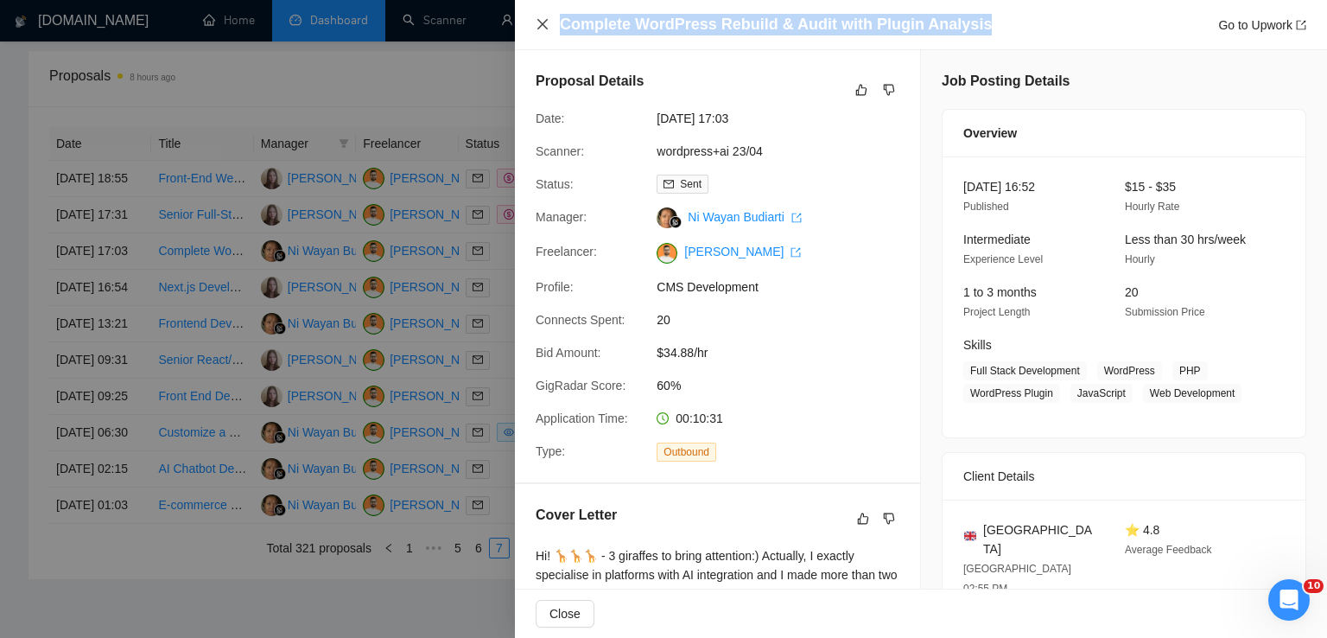
click at [540, 24] on icon "close" at bounding box center [543, 24] width 14 height 14
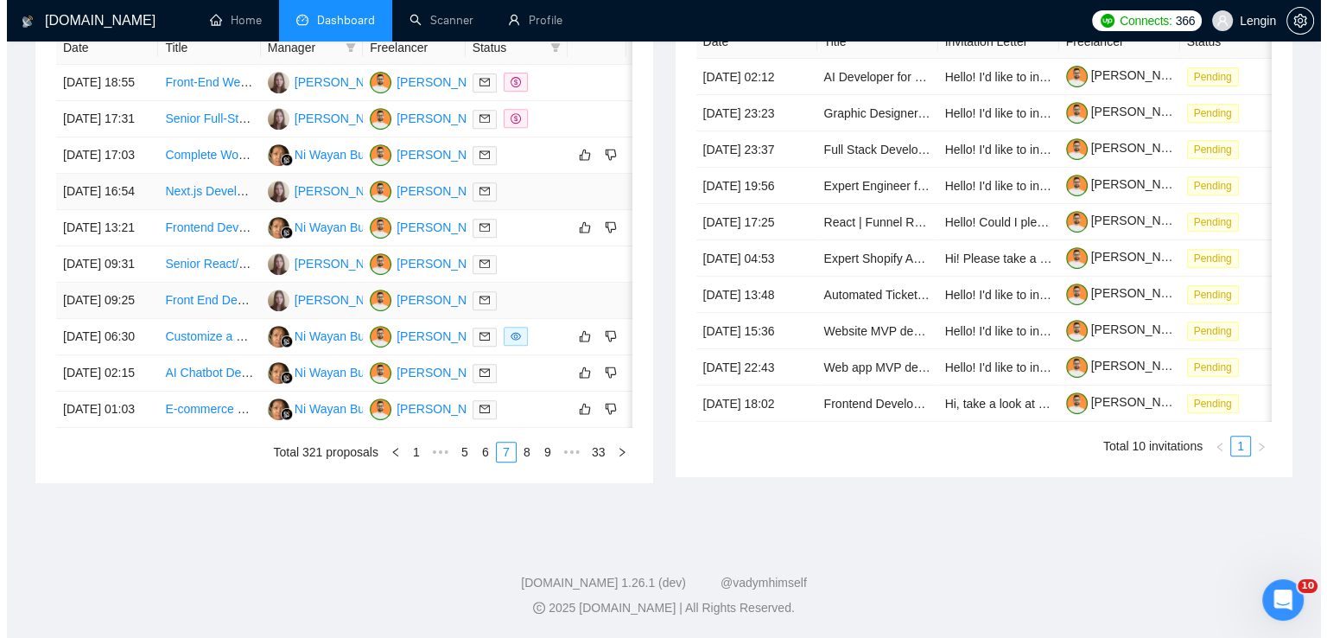
scroll to position [832, 0]
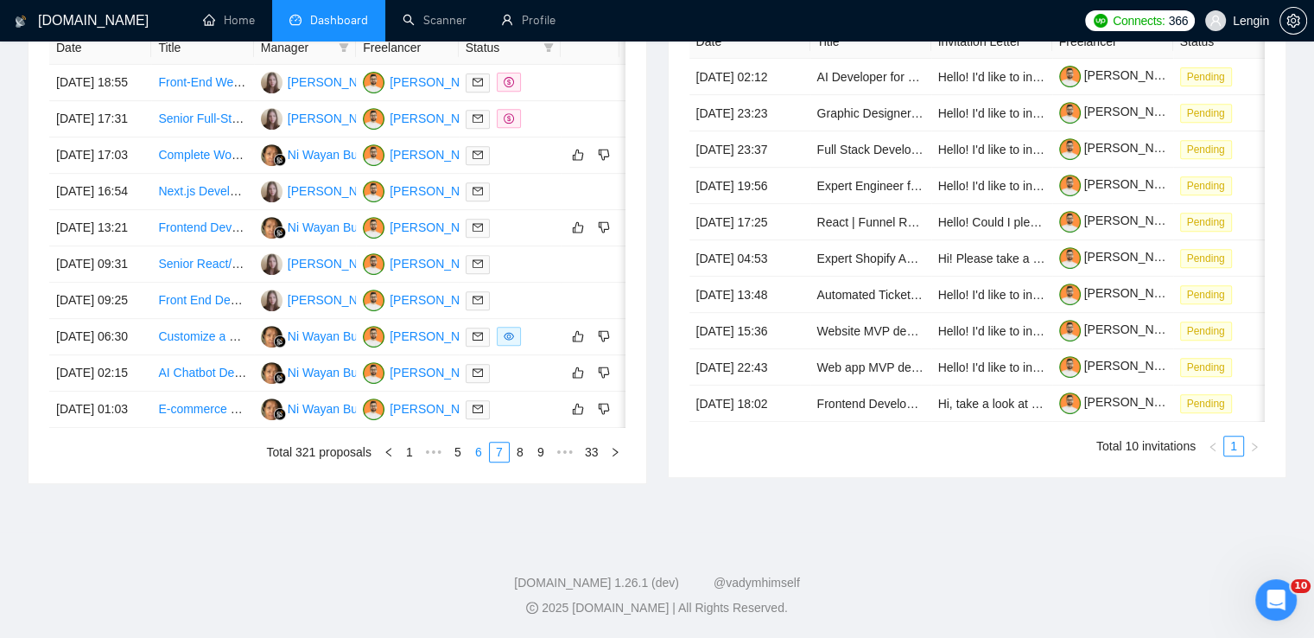
click at [470, 461] on link "6" at bounding box center [478, 451] width 19 height 19
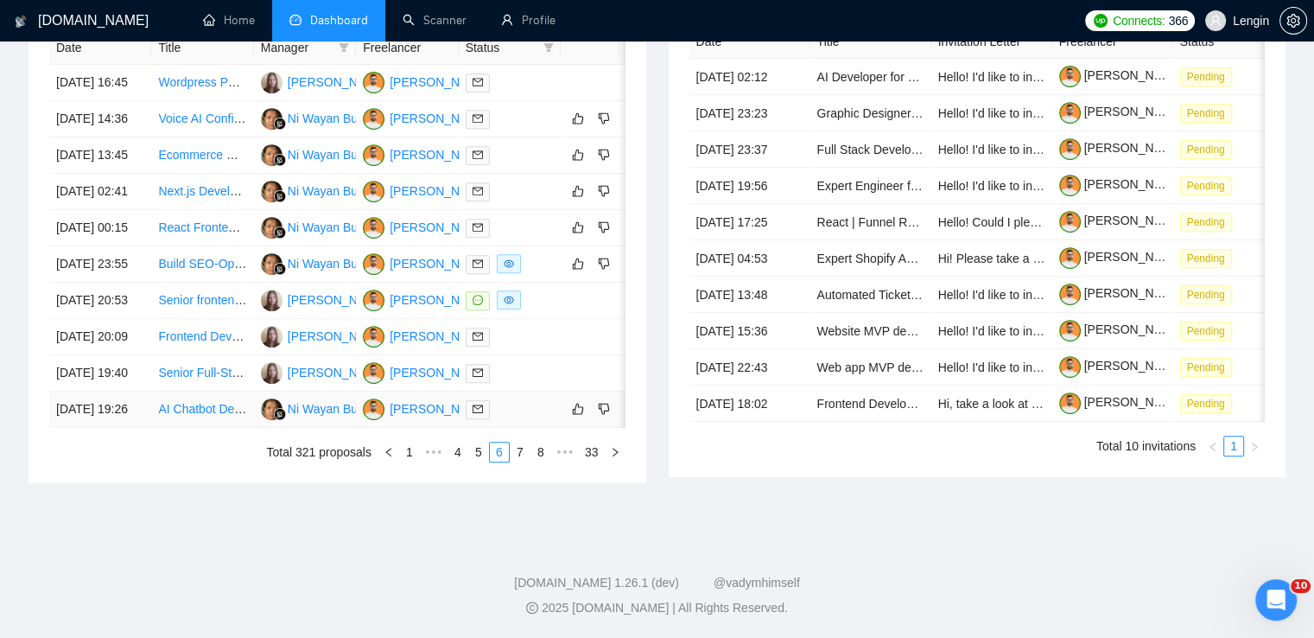
click at [202, 428] on td "AI Chatbot Developer for University Financial Aid Assistance" at bounding box center [202, 409] width 102 height 36
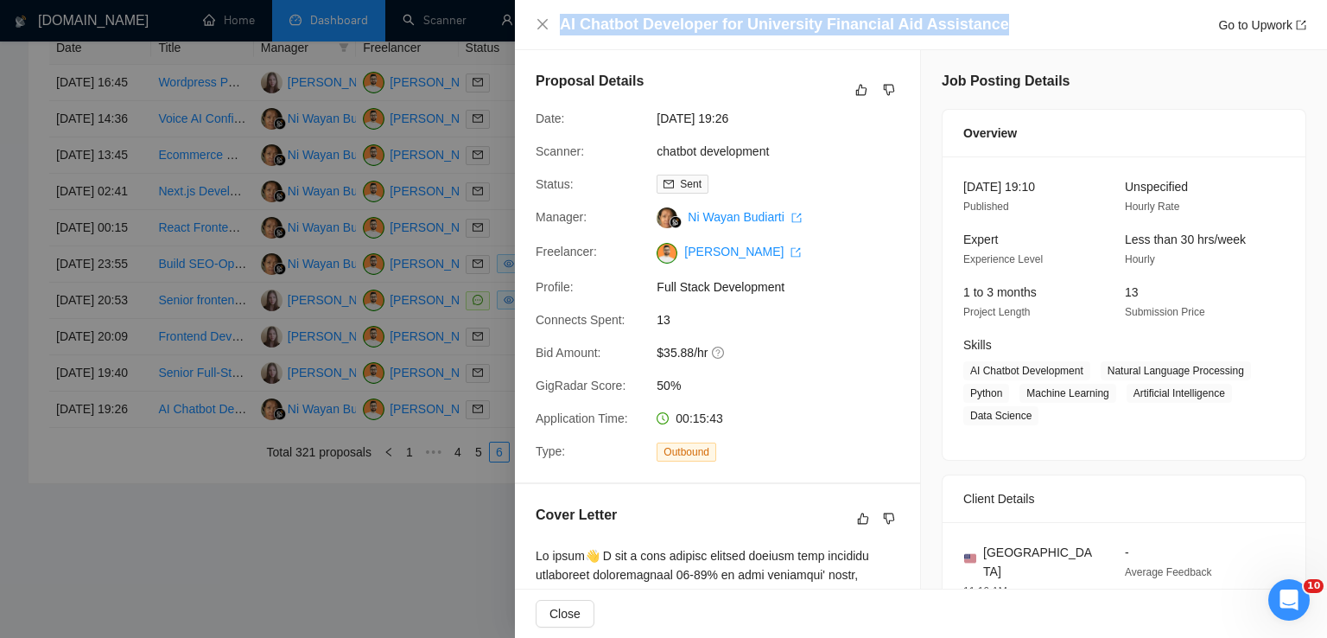
drag, startPoint x: 992, startPoint y: 30, endPoint x: 550, endPoint y: 23, distance: 441.5
click at [550, 23] on div "AI Chatbot Developer for University Financial Aid Assistance Go to Upwork" at bounding box center [921, 25] width 771 height 22
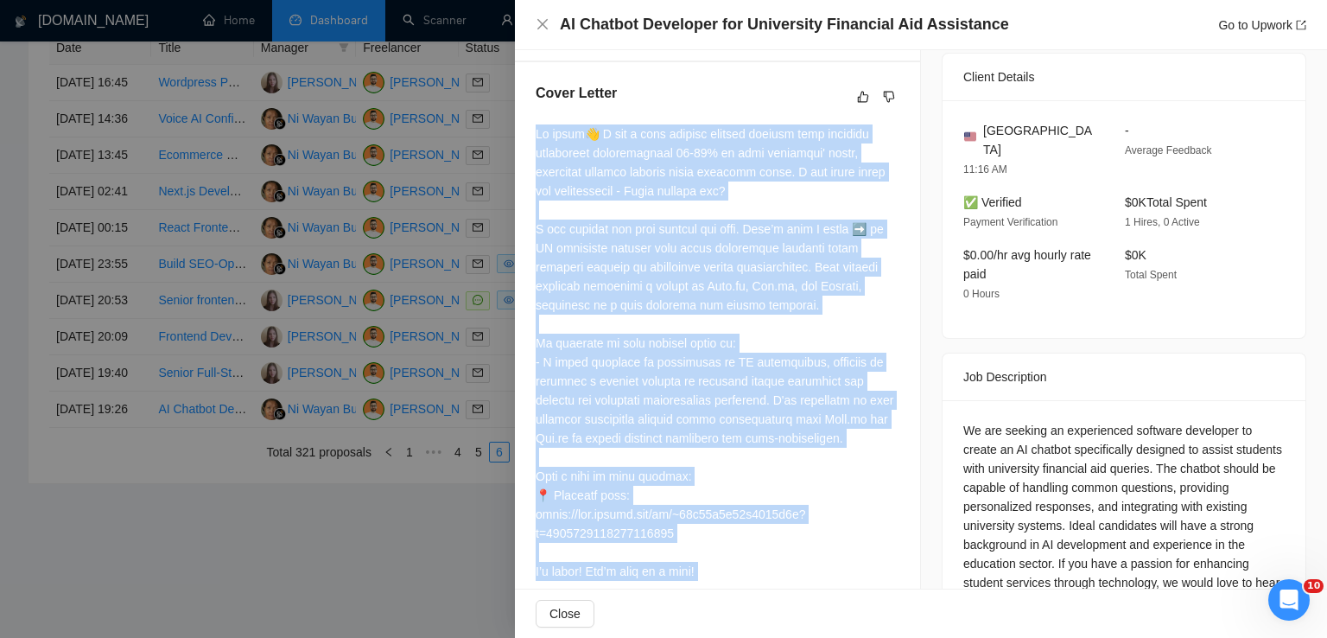
scroll to position [480, 0]
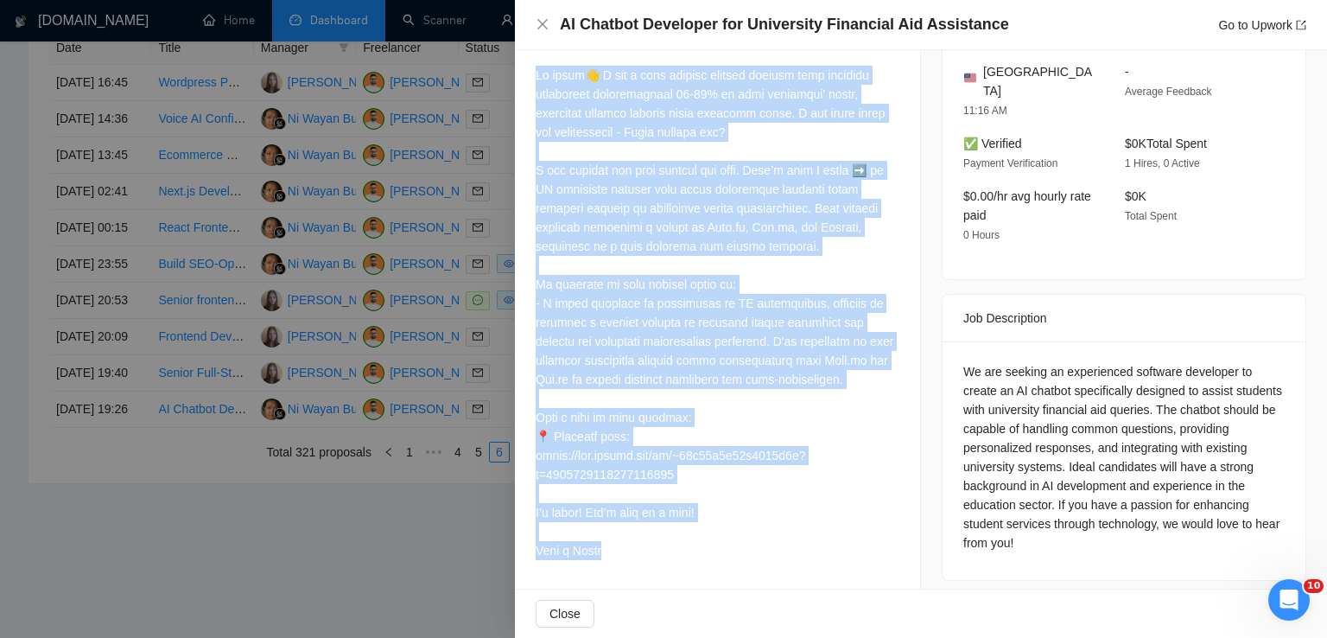
drag, startPoint x: 536, startPoint y: 132, endPoint x: 659, endPoint y: 554, distance: 439.3
click at [659, 554] on div at bounding box center [718, 313] width 364 height 494
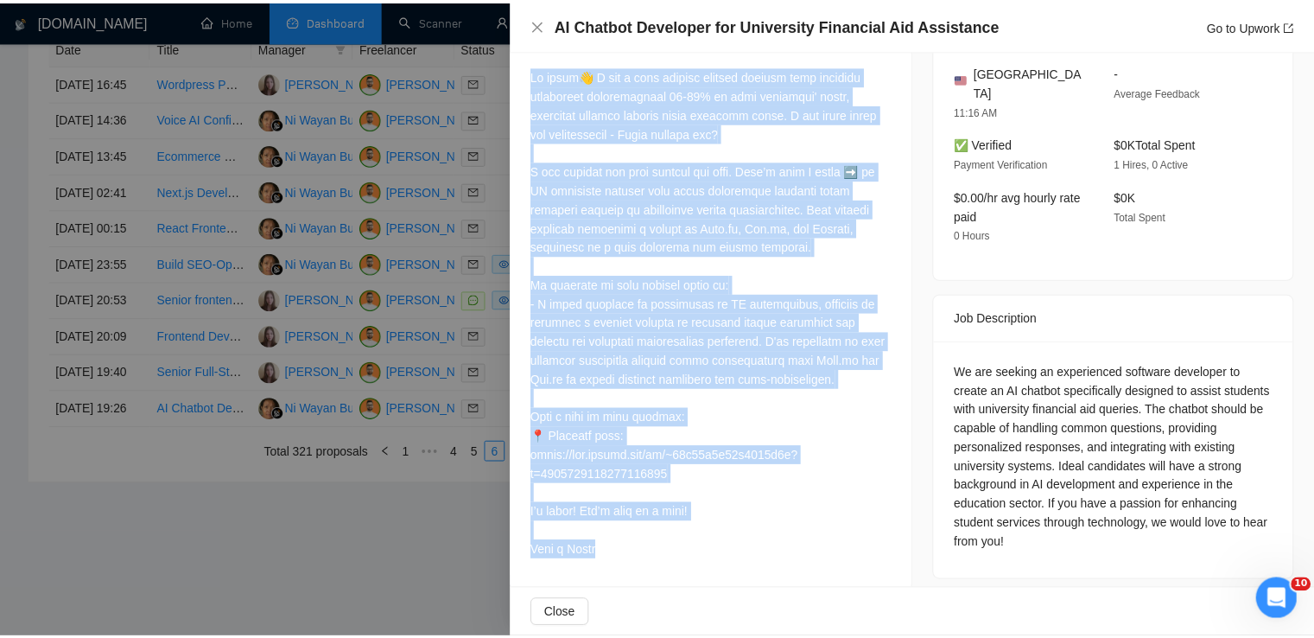
scroll to position [0, 0]
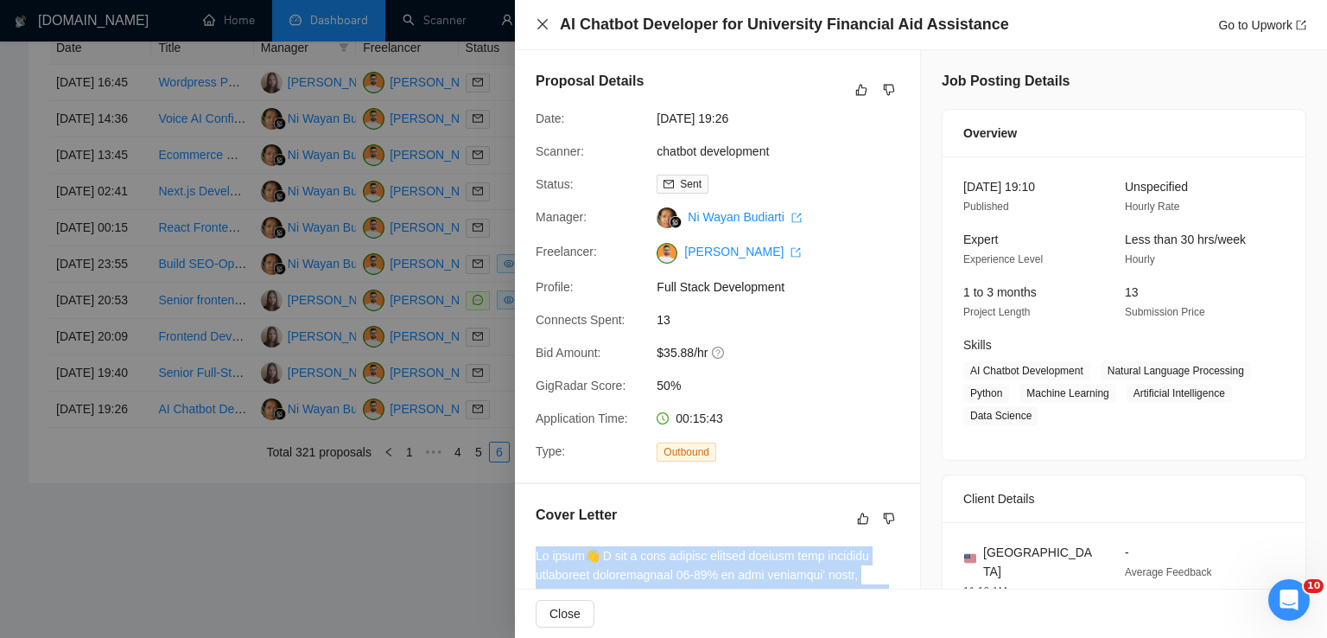
click at [540, 26] on icon "close" at bounding box center [542, 24] width 10 height 10
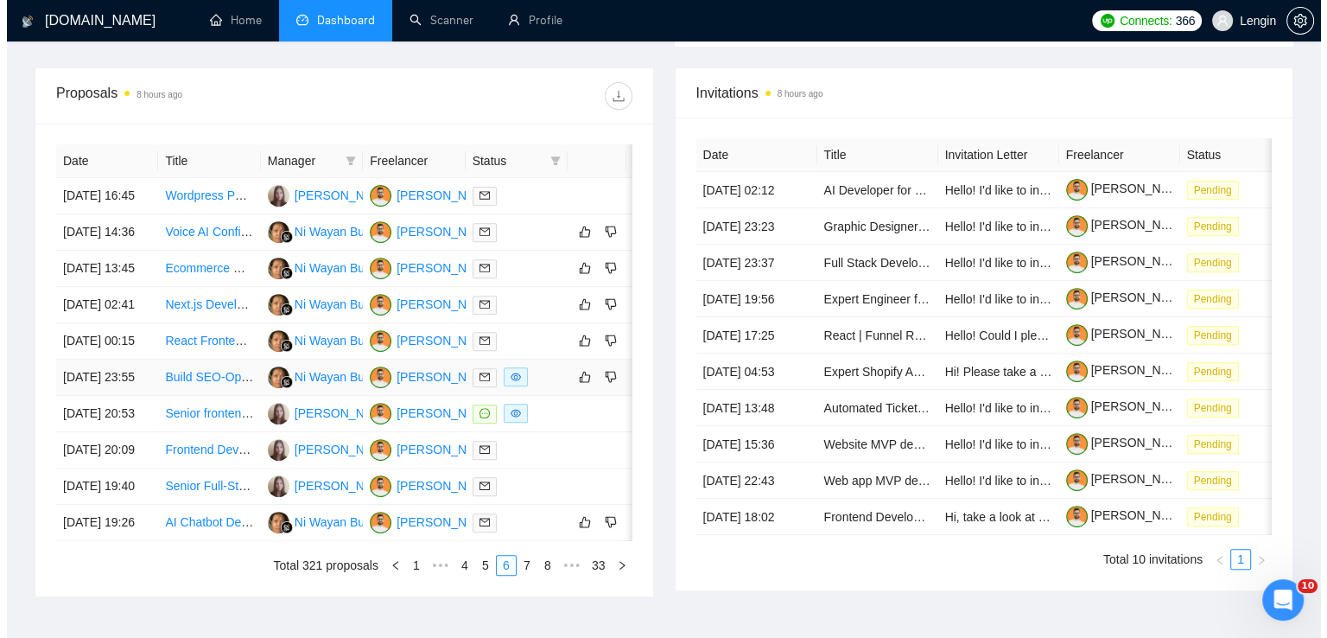
scroll to position [618, 0]
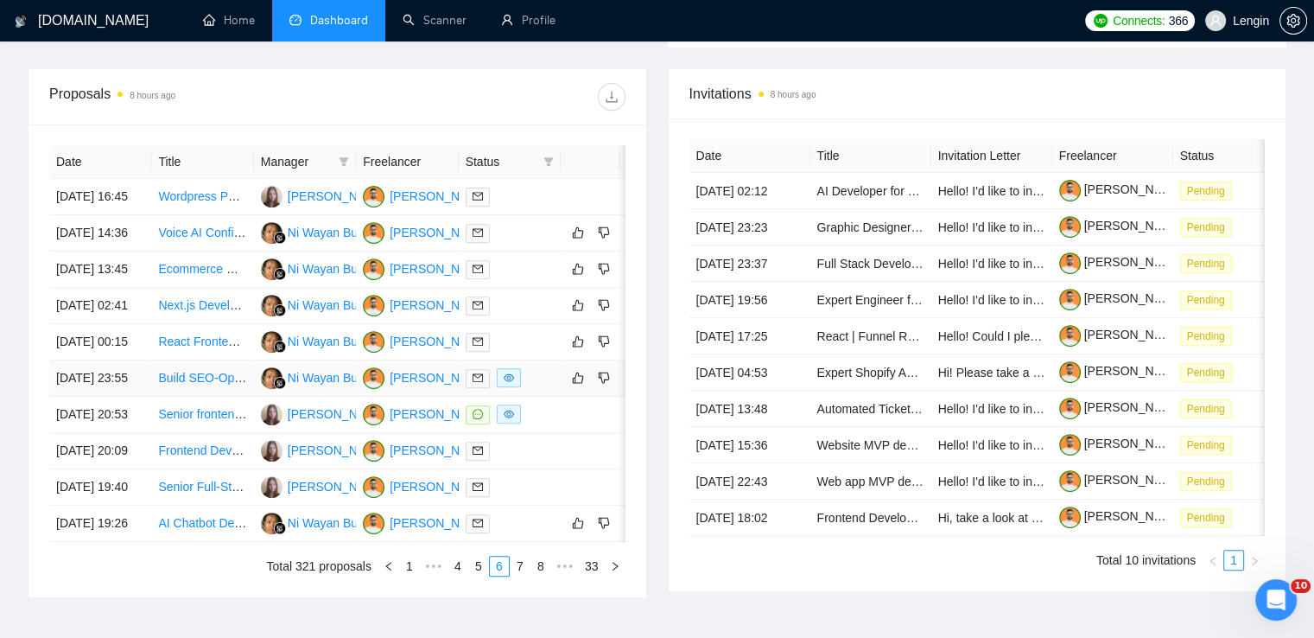
click at [232, 397] on td "Build SEO-Optimized Consulting Website in WordPress (Block Theme, AI-Agent Work…" at bounding box center [202, 378] width 102 height 36
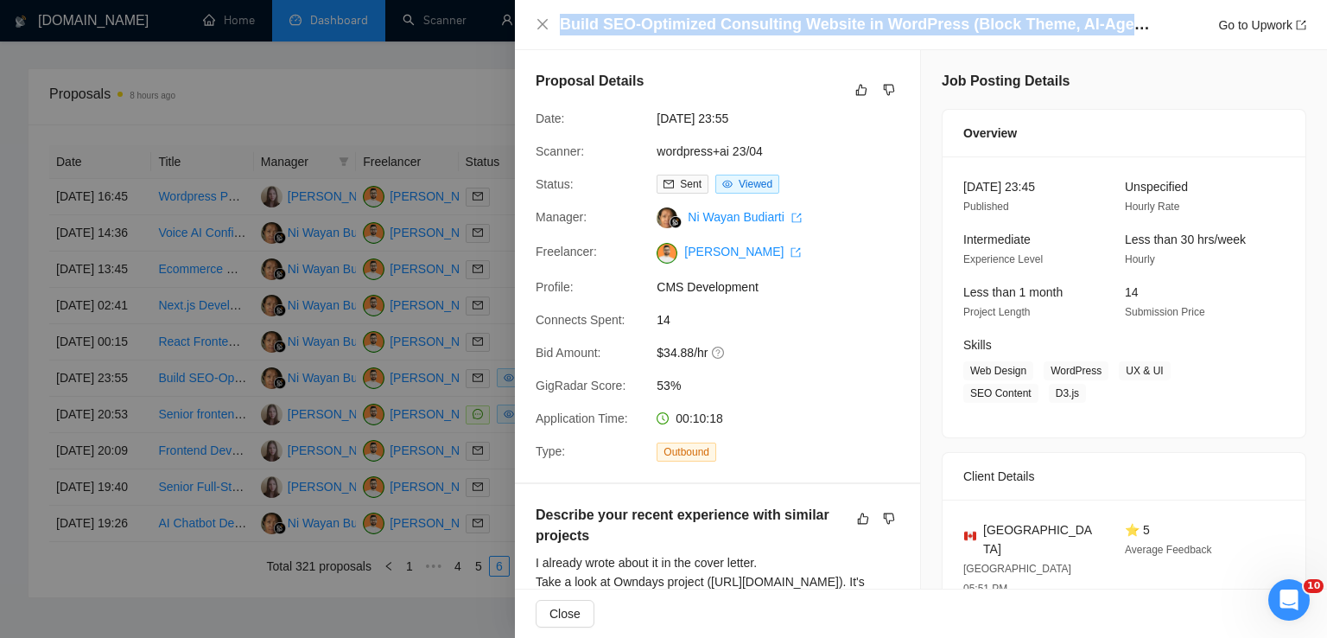
drag, startPoint x: 559, startPoint y: 24, endPoint x: 1205, endPoint y: 15, distance: 646.2
click at [1205, 15] on div "Build SEO-Optimized Consulting Website in WordPress (Block Theme, AI-Agent Work…" at bounding box center [921, 25] width 771 height 22
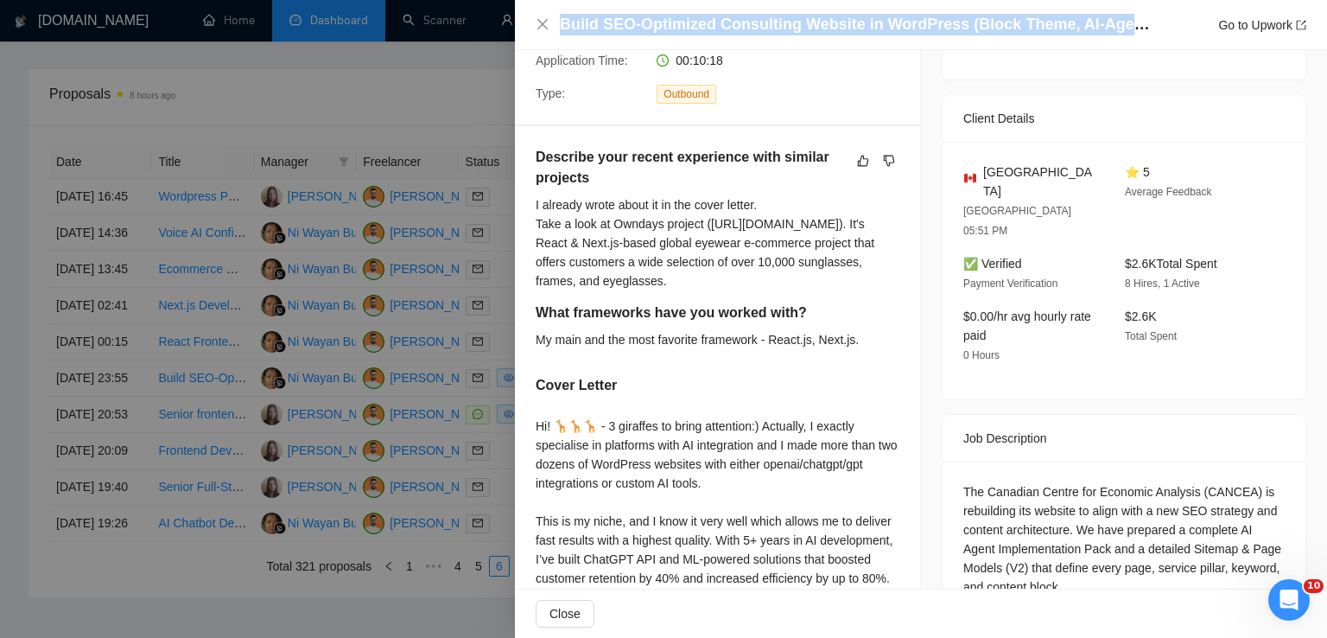
scroll to position [581, 0]
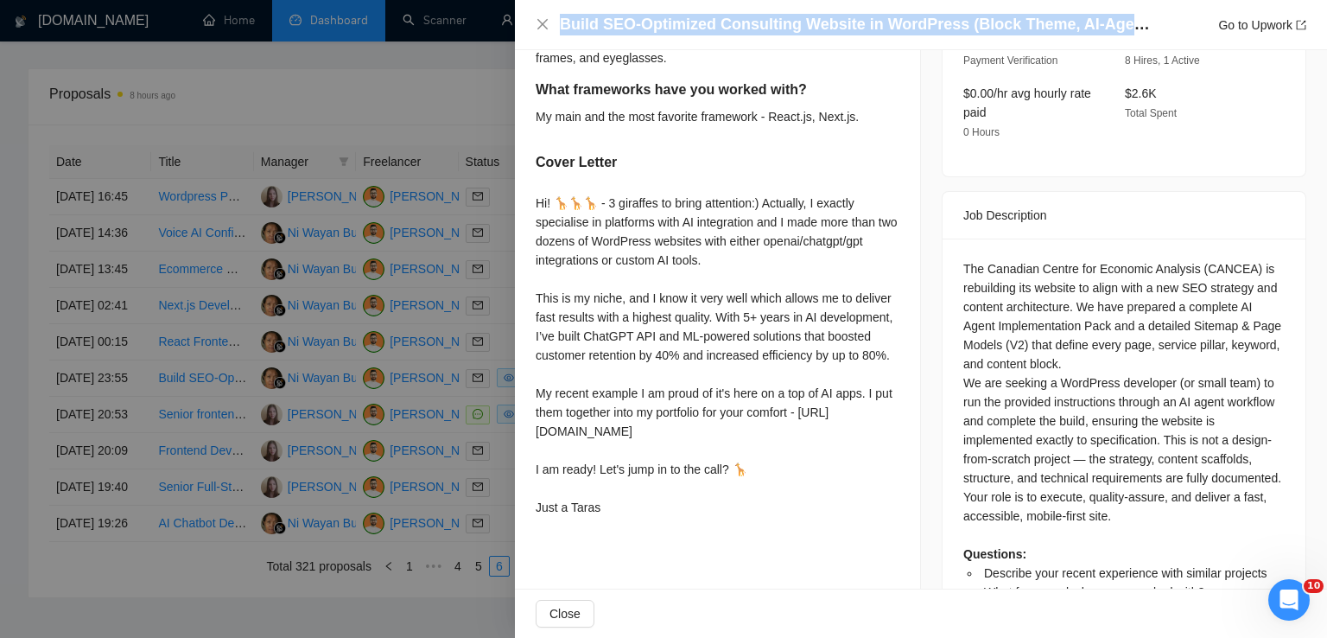
drag, startPoint x: 529, startPoint y: 220, endPoint x: 633, endPoint y: 567, distance: 361.8
click at [633, 544] on div "Describe your recent experience with similar projects I already wrote about it …" at bounding box center [717, 223] width 405 height 641
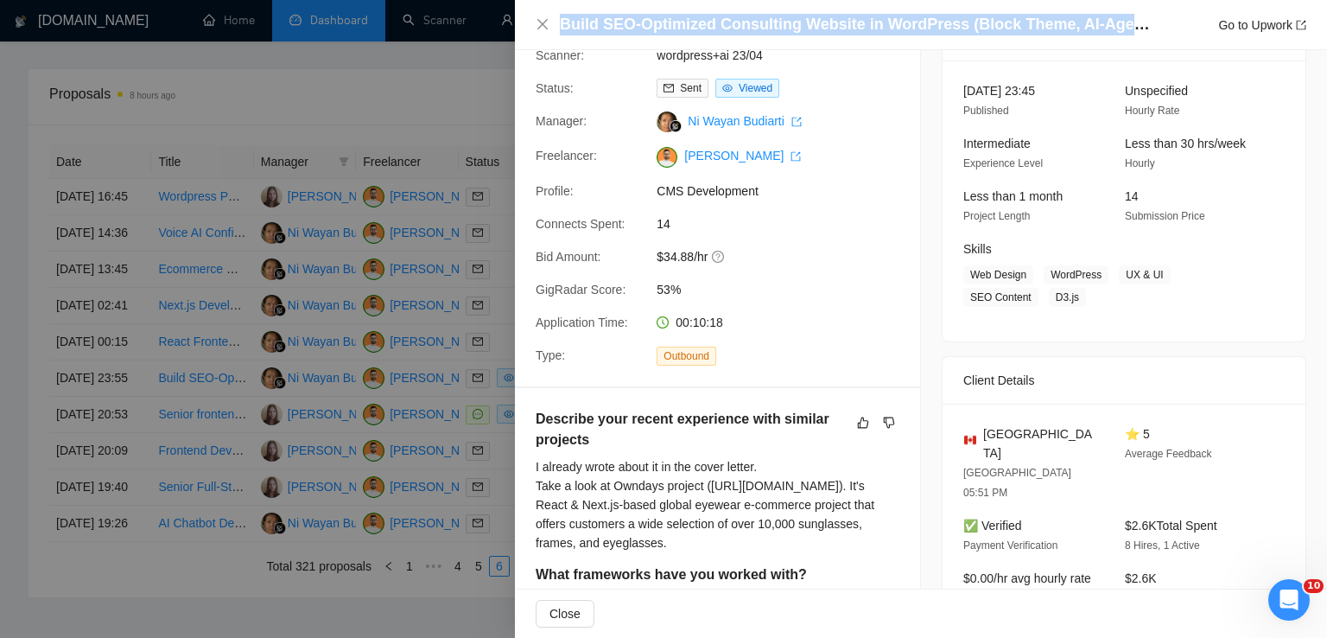
scroll to position [0, 0]
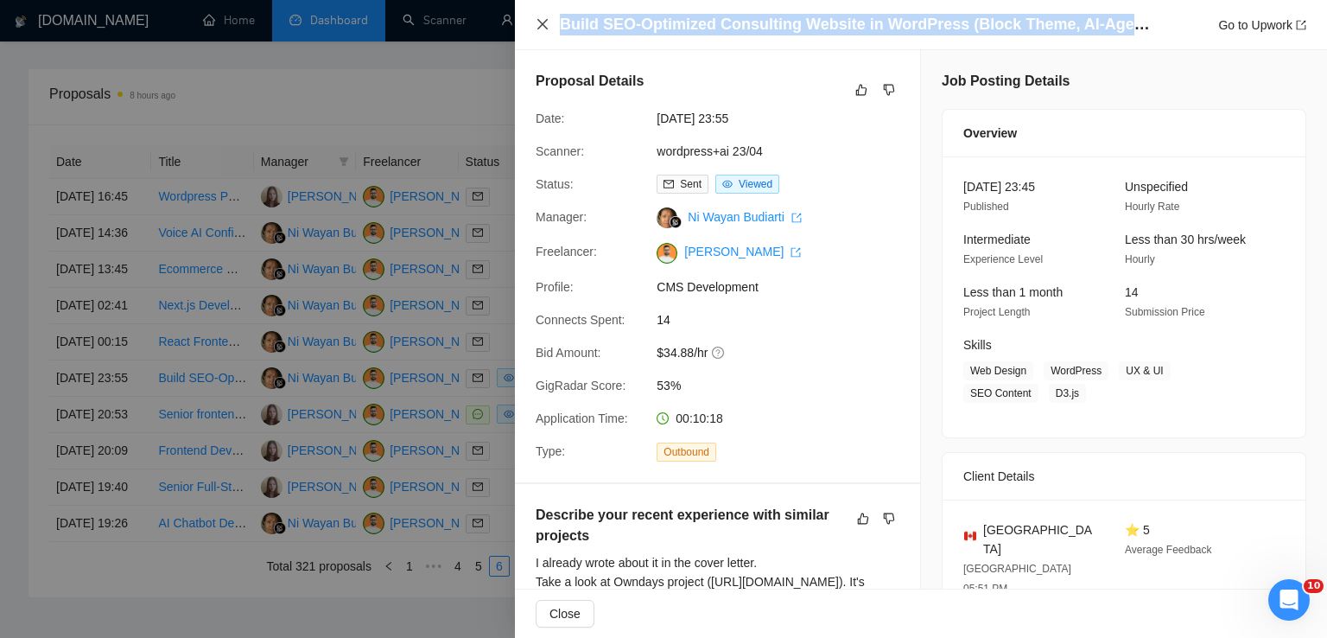
click at [543, 27] on icon "close" at bounding box center [542, 24] width 10 height 10
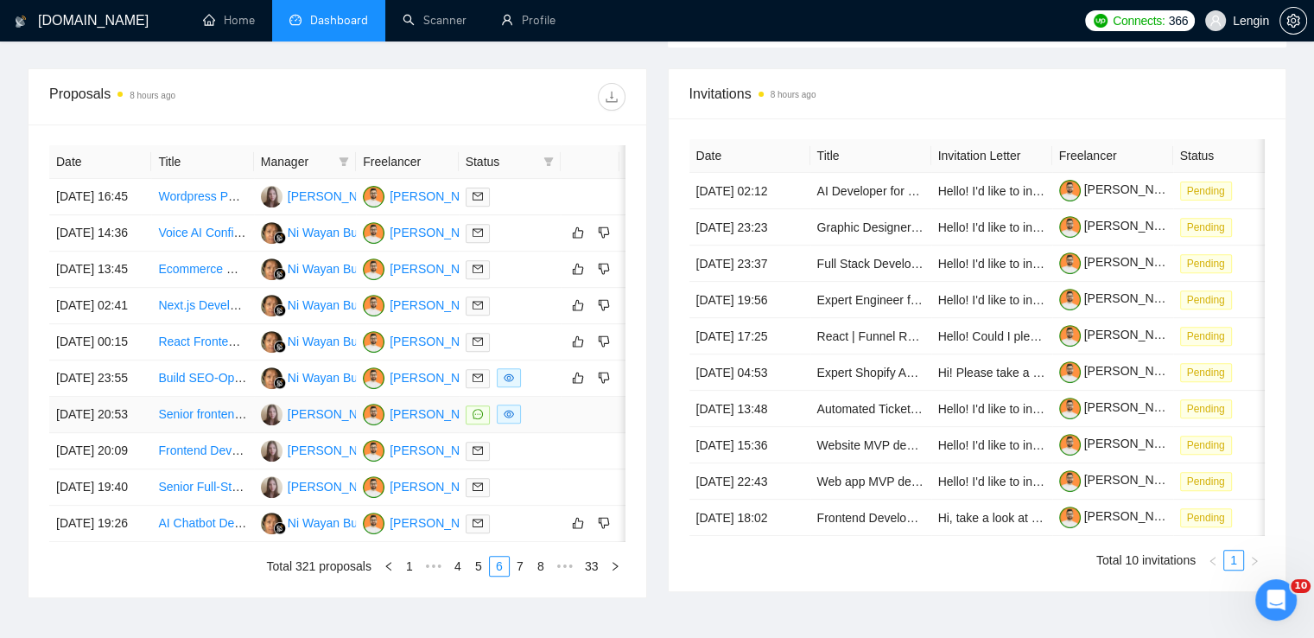
click at [225, 433] on td "Senior frontend developer (React-Nextjs) actively using AI tools" at bounding box center [202, 415] width 102 height 36
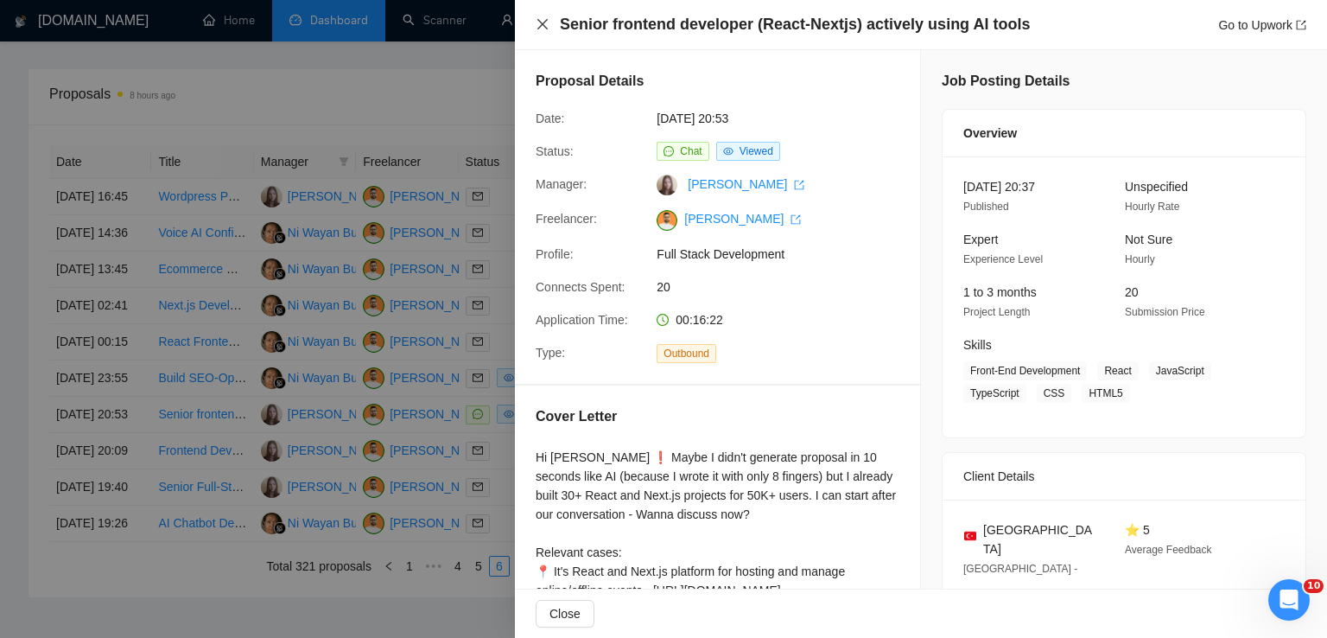
click at [536, 29] on icon "close" at bounding box center [543, 24] width 14 height 14
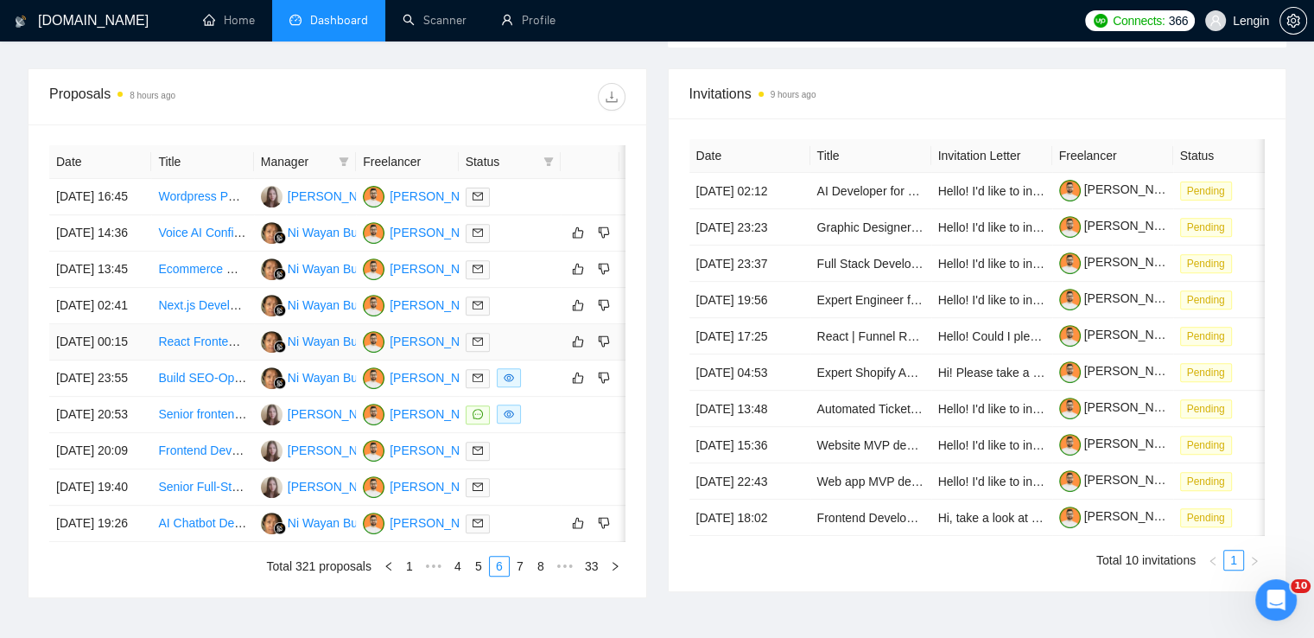
click at [225, 360] on td "React Frontend Professional" at bounding box center [202, 342] width 102 height 36
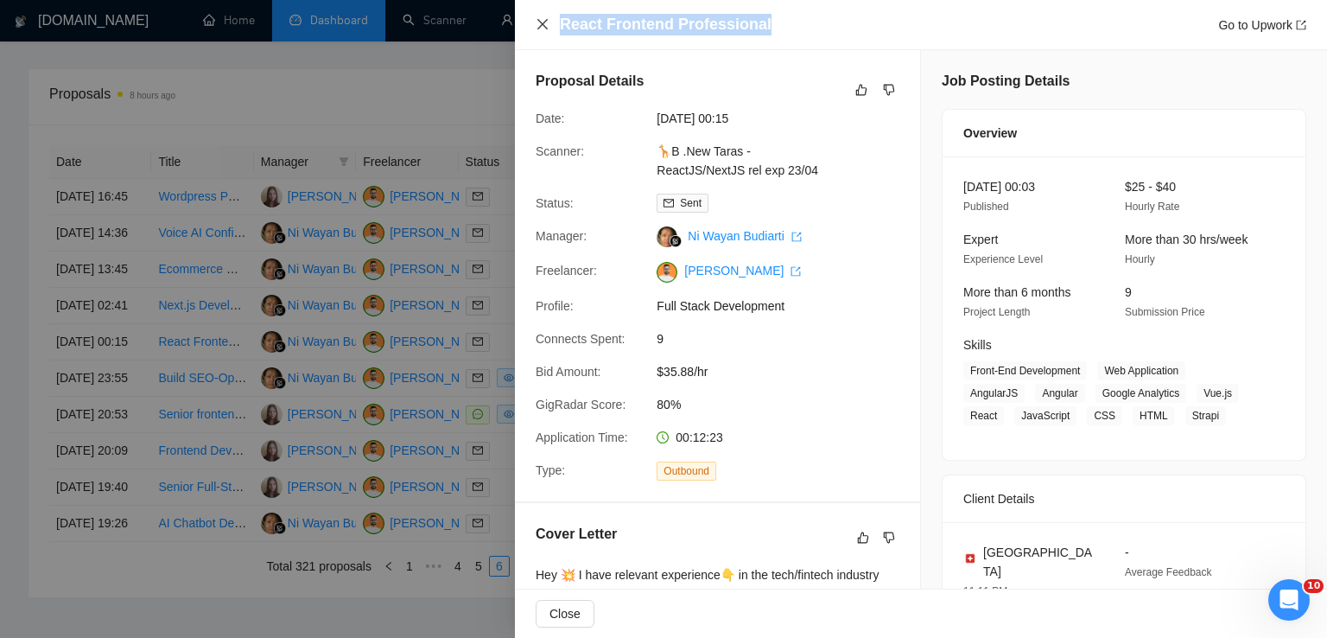
drag, startPoint x: 768, startPoint y: 21, endPoint x: 543, endPoint y: 26, distance: 224.7
click at [543, 26] on div "React Frontend Professional Go to Upwork" at bounding box center [921, 25] width 771 height 22
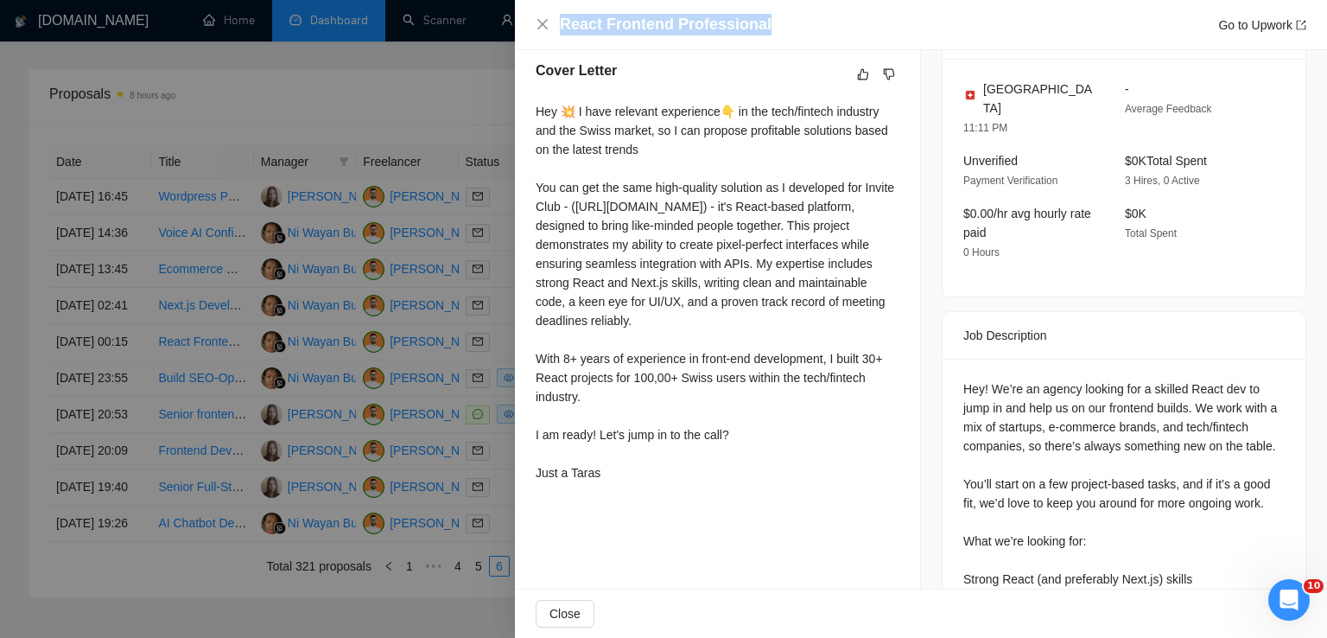
scroll to position [497, 0]
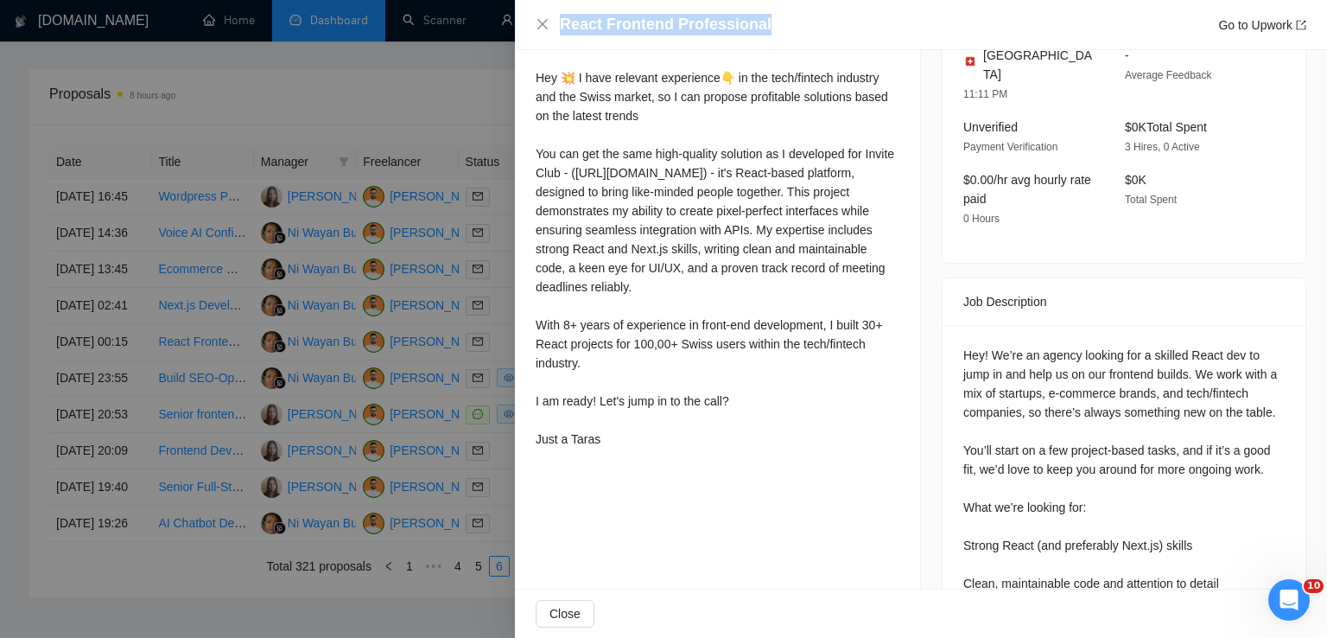
drag, startPoint x: 535, startPoint y: 193, endPoint x: 645, endPoint y: 578, distance: 400.8
click at [645, 578] on div "Proposal Details Date: [DATE] 00:15 Scanner: 🦒B .New Taras - ReactJS/NextJS rel…" at bounding box center [718, 192] width 406 height 1278
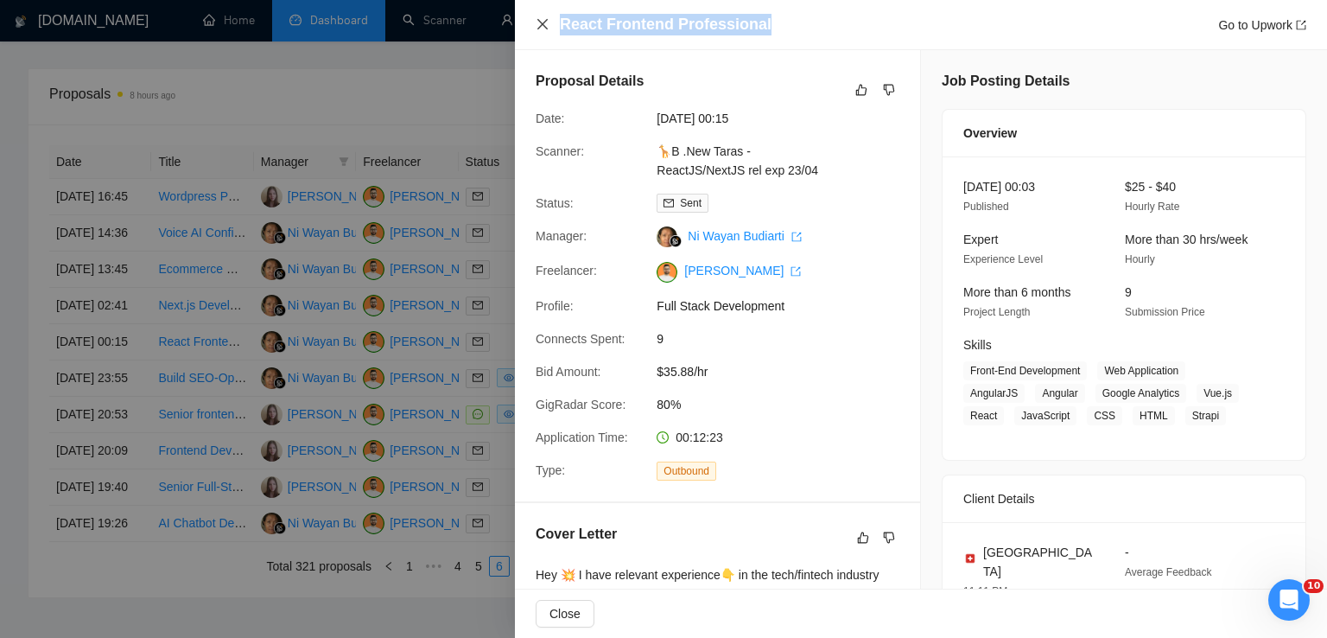
click at [542, 22] on icon "close" at bounding box center [543, 24] width 14 height 14
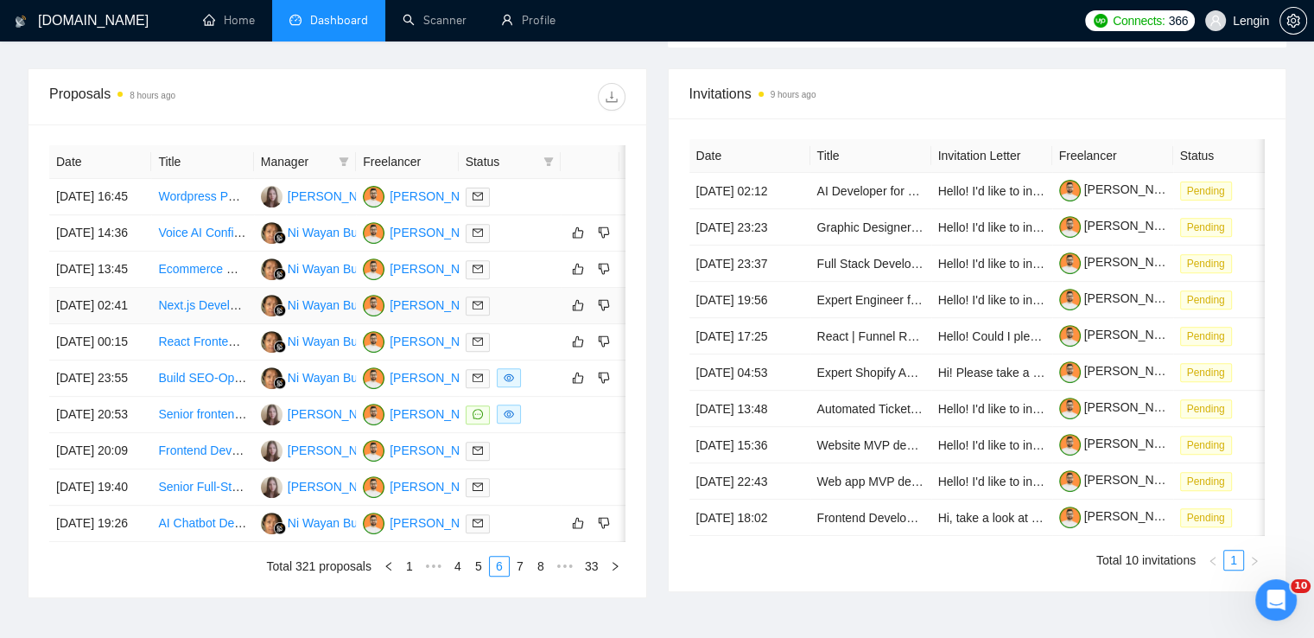
click at [206, 324] on td "Next.js Developer Needed for Voice/Video Web Application" at bounding box center [202, 306] width 102 height 36
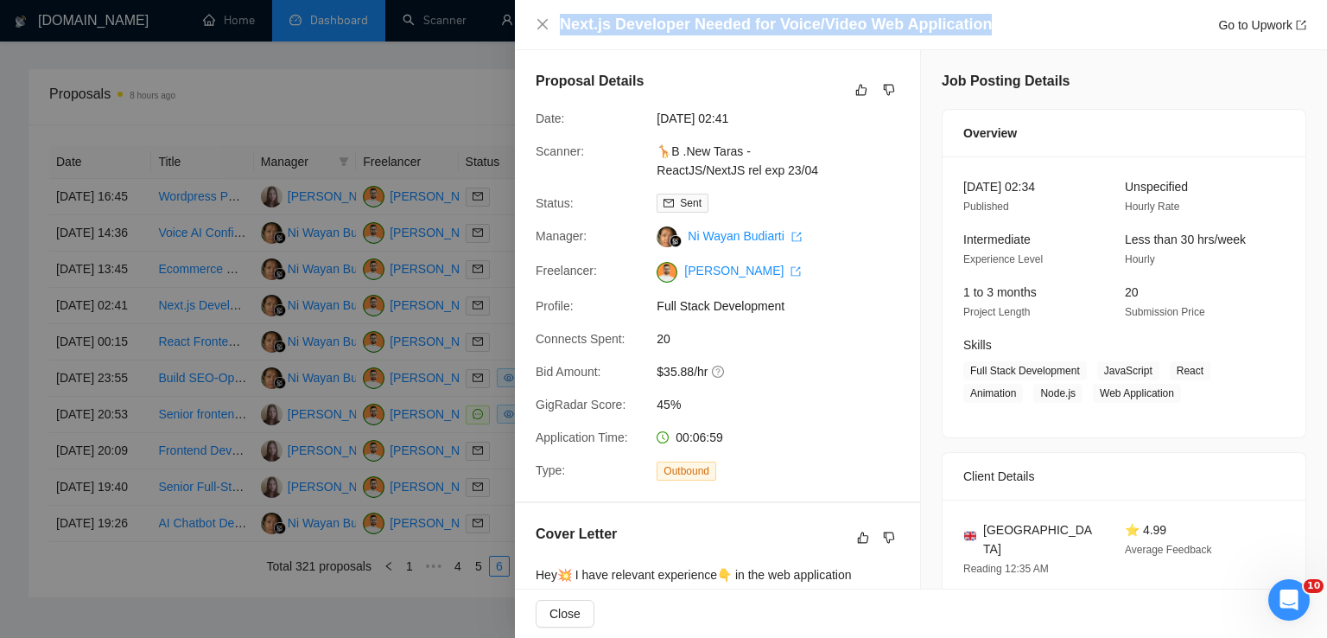
drag, startPoint x: 988, startPoint y: 23, endPoint x: 557, endPoint y: 29, distance: 431.1
click at [557, 29] on div "Next.js Developer Needed for Voice/Video Web Application Go to Upwork" at bounding box center [921, 25] width 771 height 22
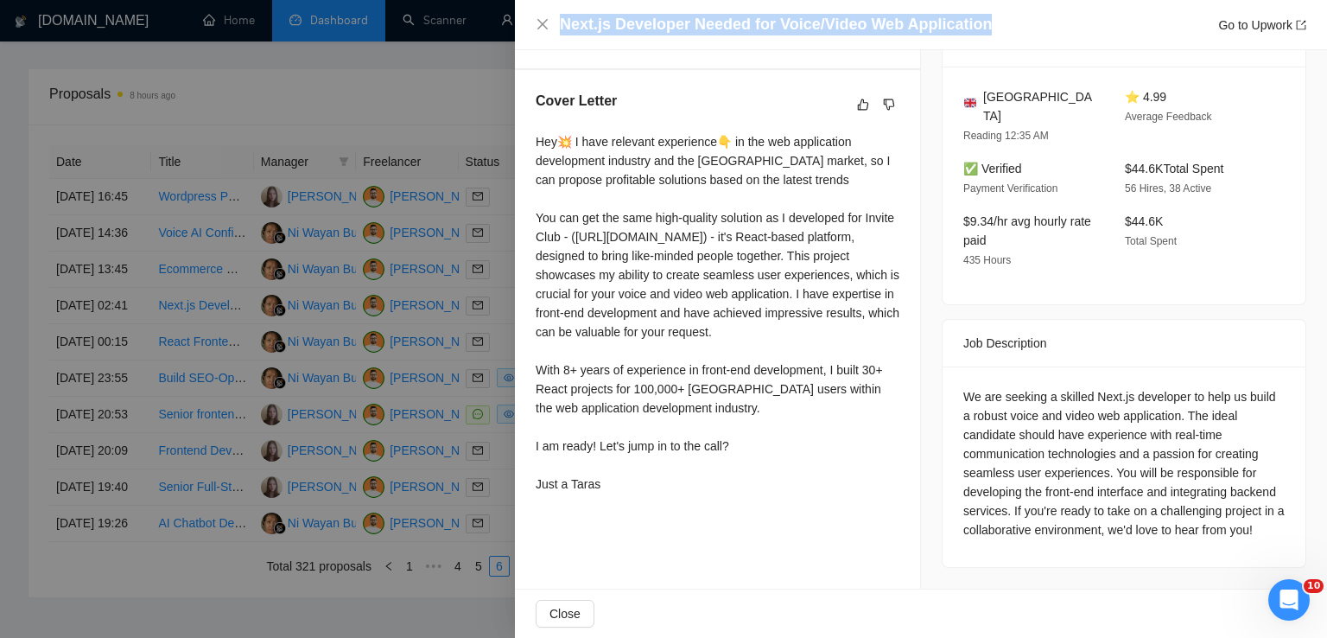
drag, startPoint x: 533, startPoint y: 144, endPoint x: 645, endPoint y: 539, distance: 410.4
click at [645, 521] on div "Cover Letter Hey💥 I have relevant experience👇 in the web application developmen…" at bounding box center [717, 295] width 405 height 451
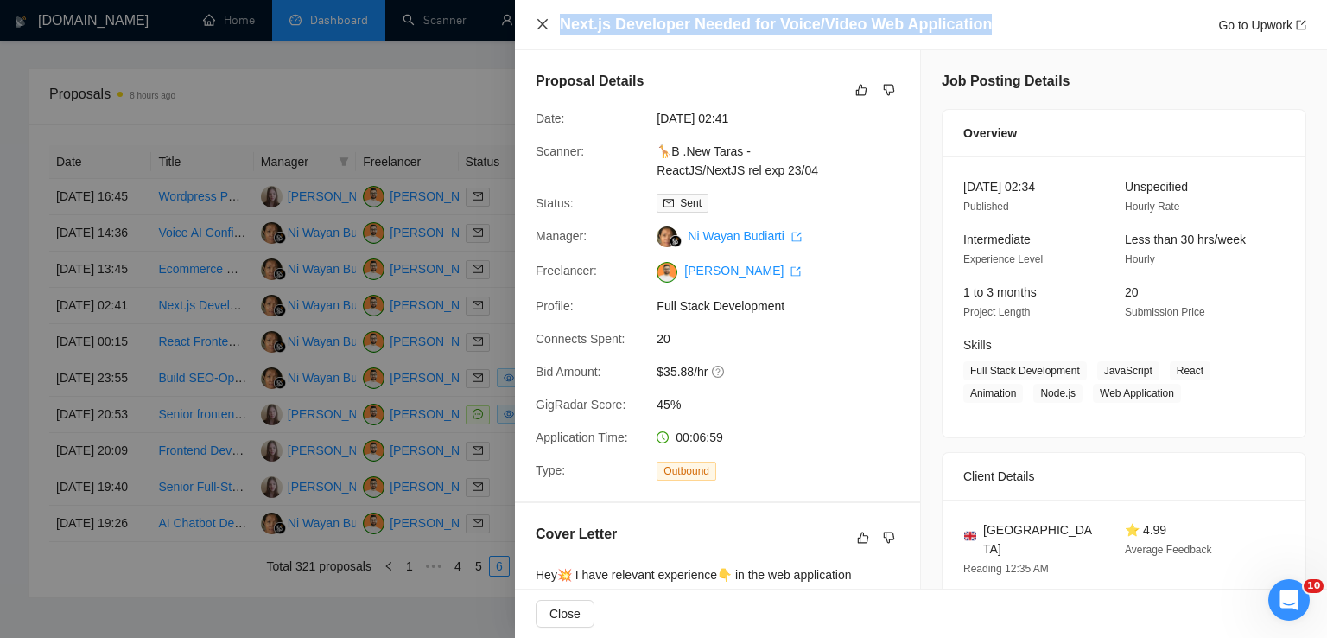
click at [539, 19] on icon "close" at bounding box center [543, 24] width 14 height 14
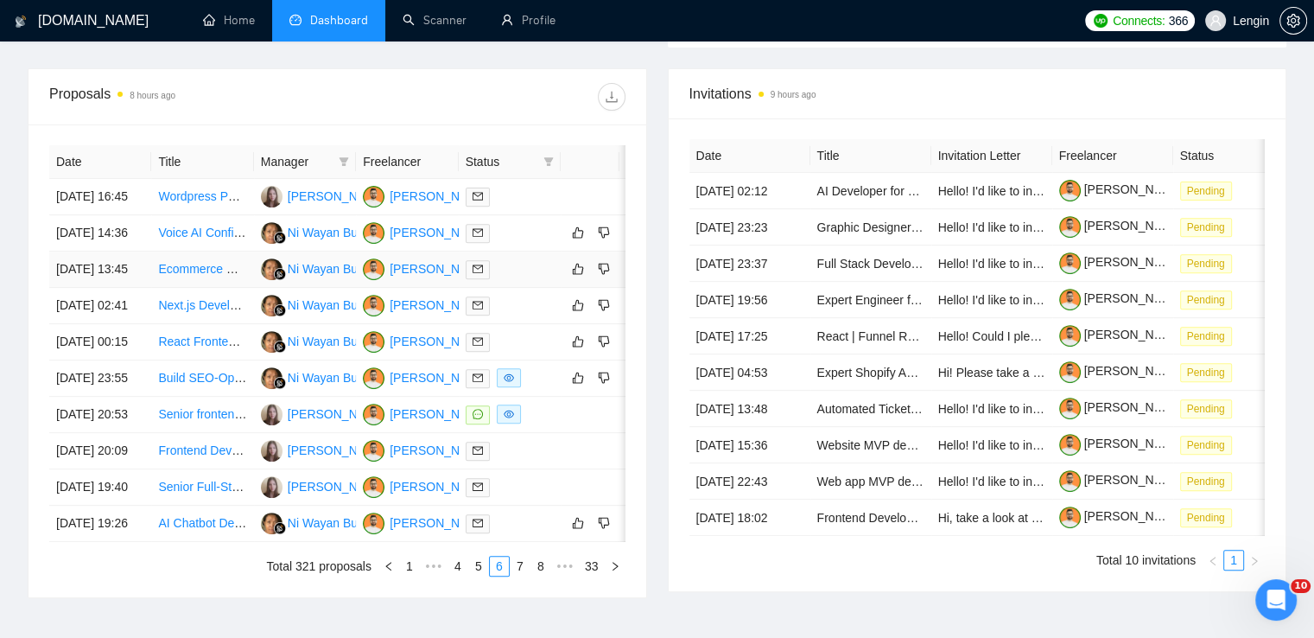
click at [200, 288] on td "Ecommerce Website Development for Health Food Company" at bounding box center [202, 269] width 102 height 36
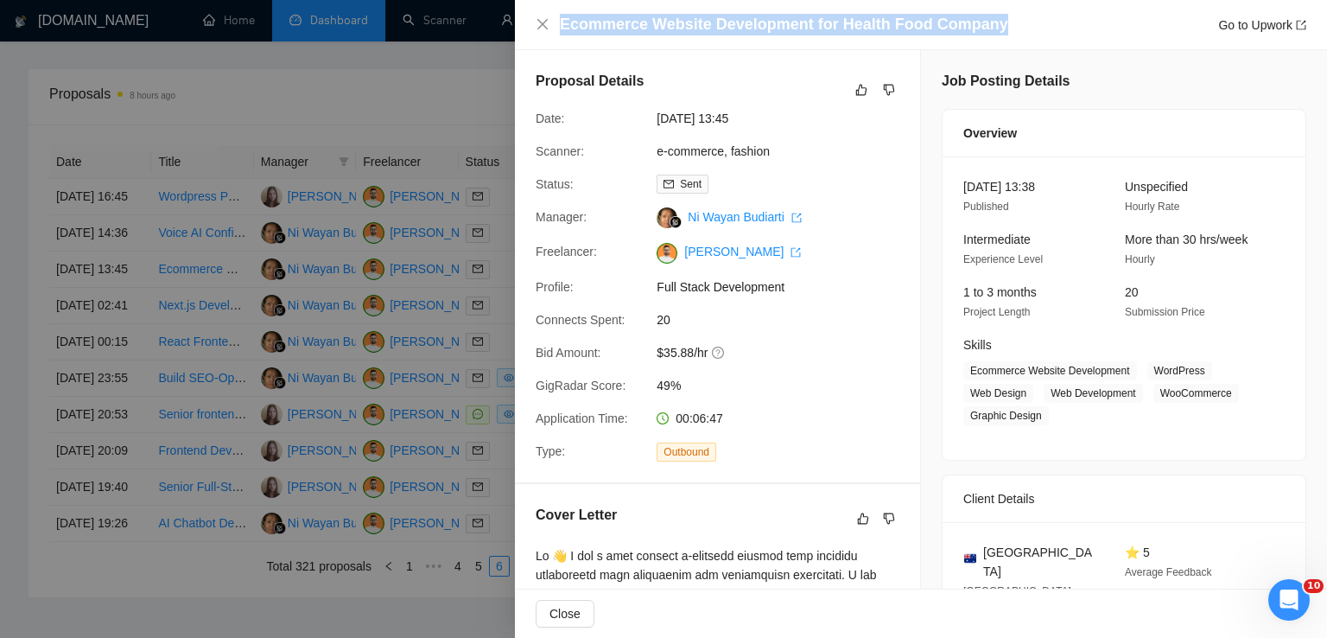
drag, startPoint x: 999, startPoint y: 22, endPoint x: 554, endPoint y: 26, distance: 444.9
click at [554, 26] on div "Ecommerce Website Development for Health Food Company Go to Upwork" at bounding box center [921, 25] width 771 height 22
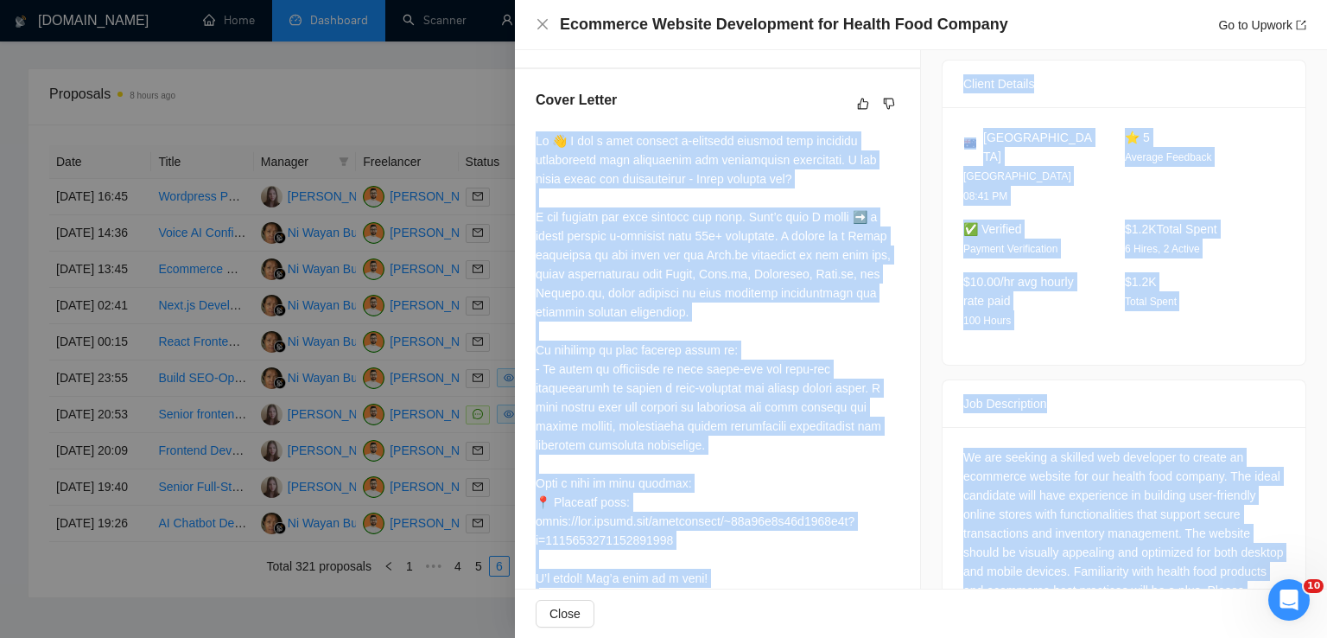
scroll to position [494, 0]
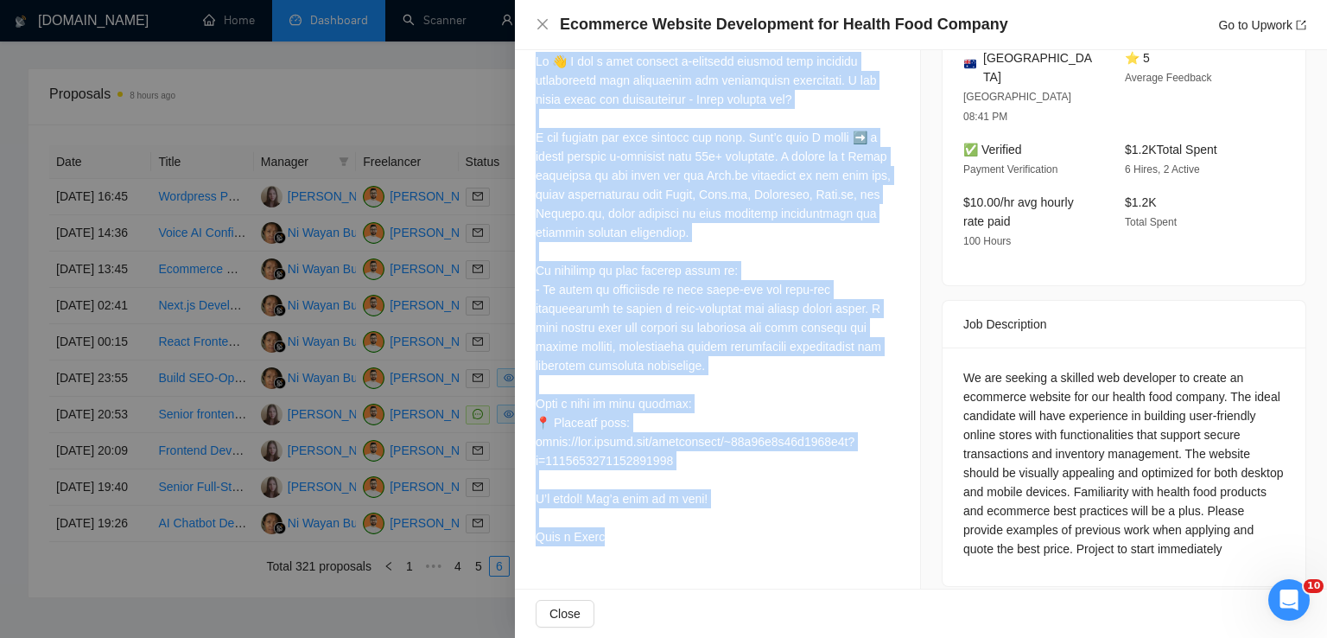
drag, startPoint x: 533, startPoint y: 189, endPoint x: 641, endPoint y: 529, distance: 356.3
click at [641, 529] on div "Cover Letter" at bounding box center [717, 282] width 405 height 584
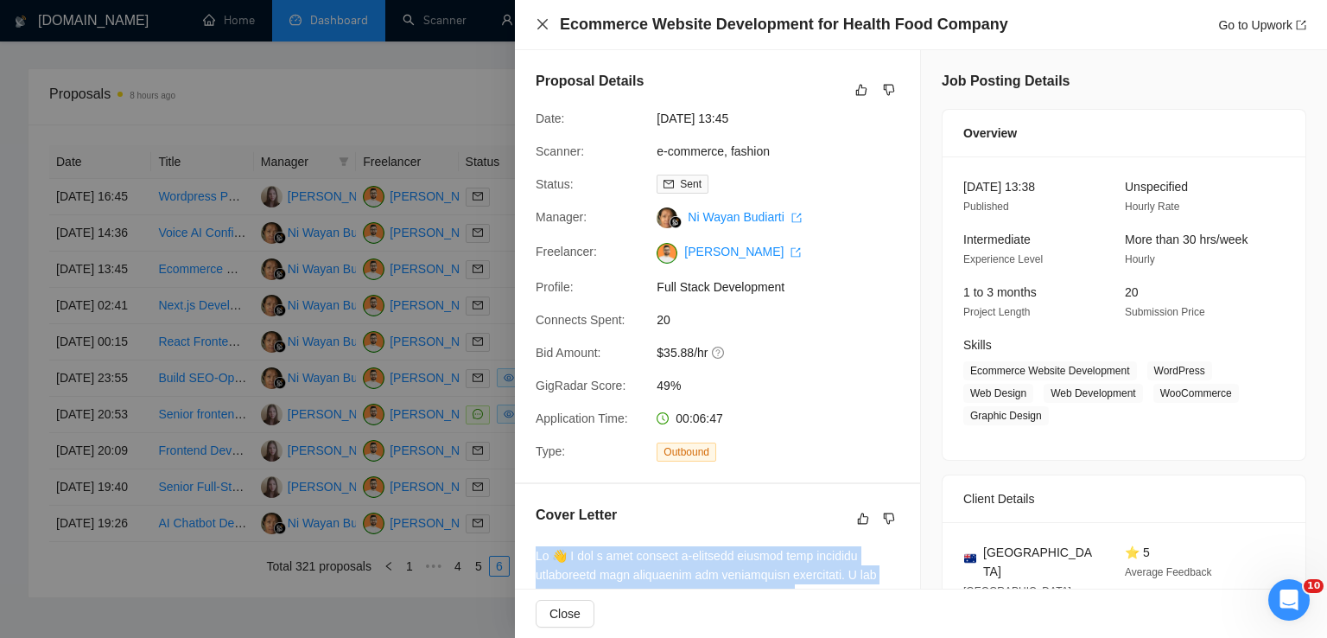
click at [542, 18] on icon "close" at bounding box center [543, 24] width 14 height 14
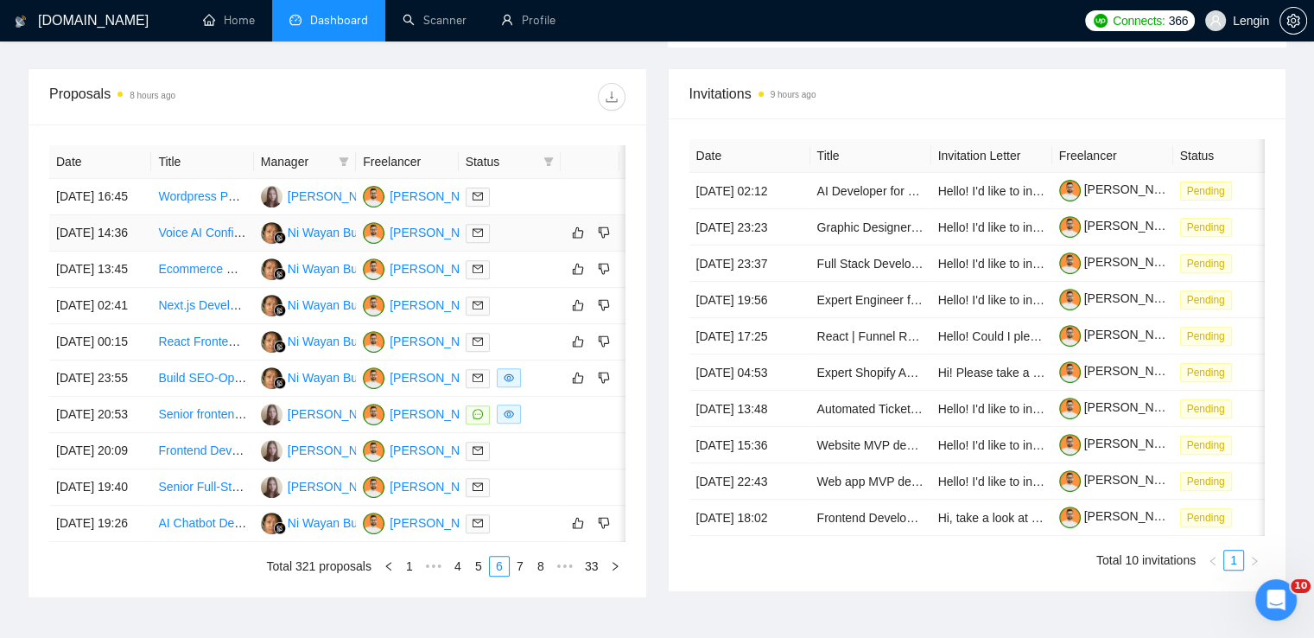
click at [241, 251] on td "Voice AI Configuration Specialist" at bounding box center [202, 233] width 102 height 36
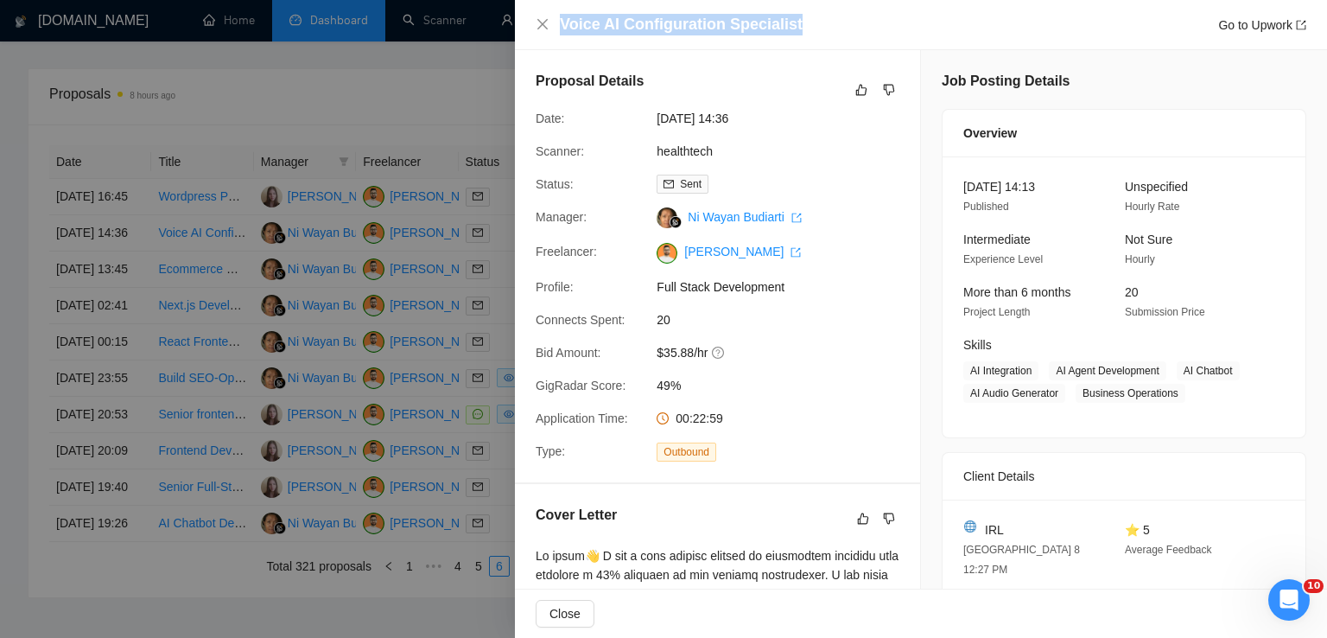
drag, startPoint x: 802, startPoint y: 22, endPoint x: 560, endPoint y: 22, distance: 241.9
click at [560, 22] on div "Voice AI Configuration Specialist Go to Upwork" at bounding box center [933, 25] width 746 height 22
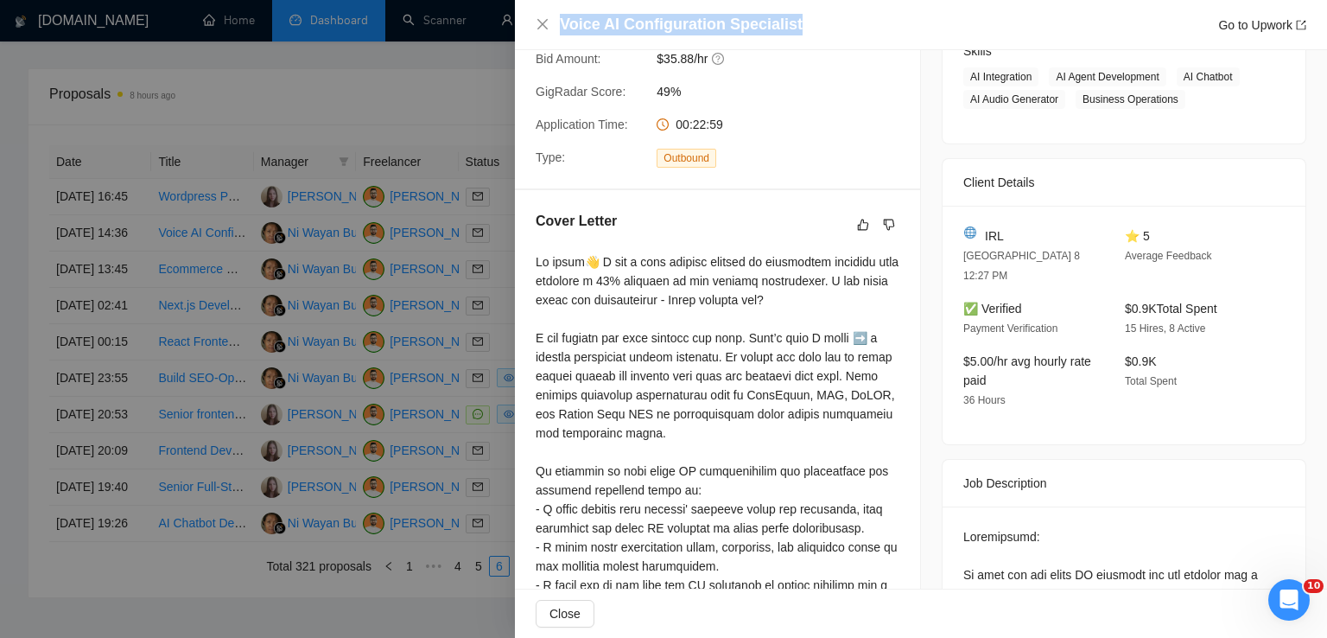
scroll to position [299, 0]
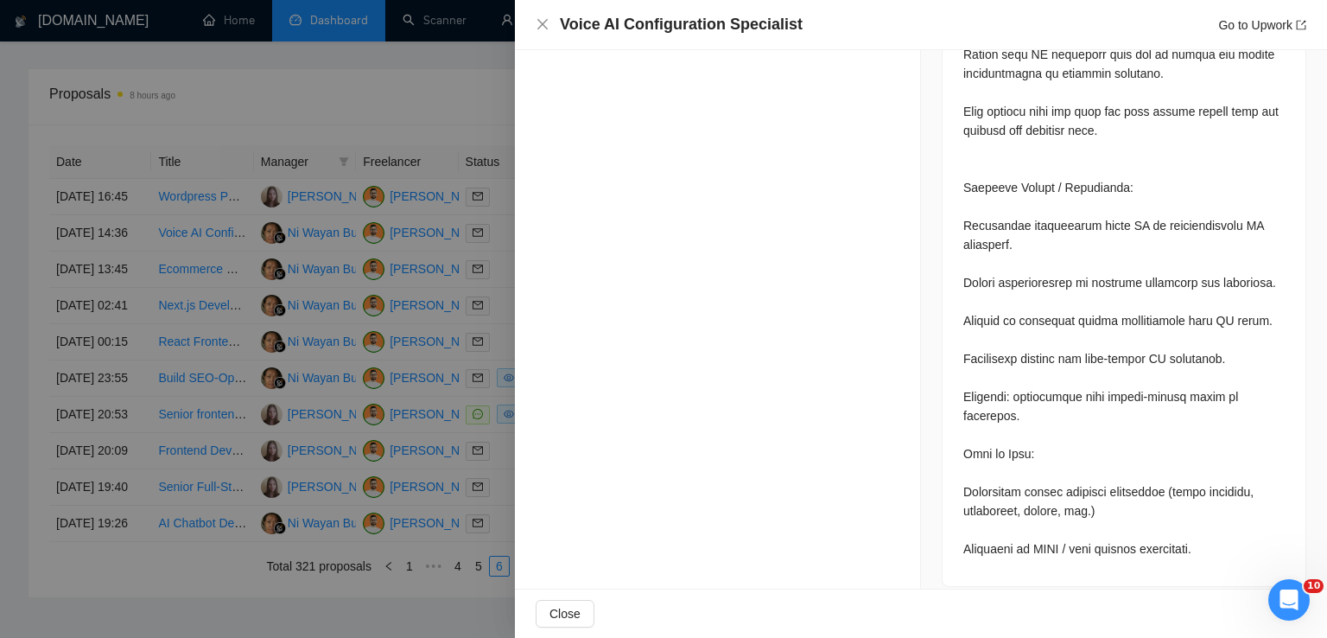
drag, startPoint x: 532, startPoint y: 257, endPoint x: 669, endPoint y: 172, distance: 161.3
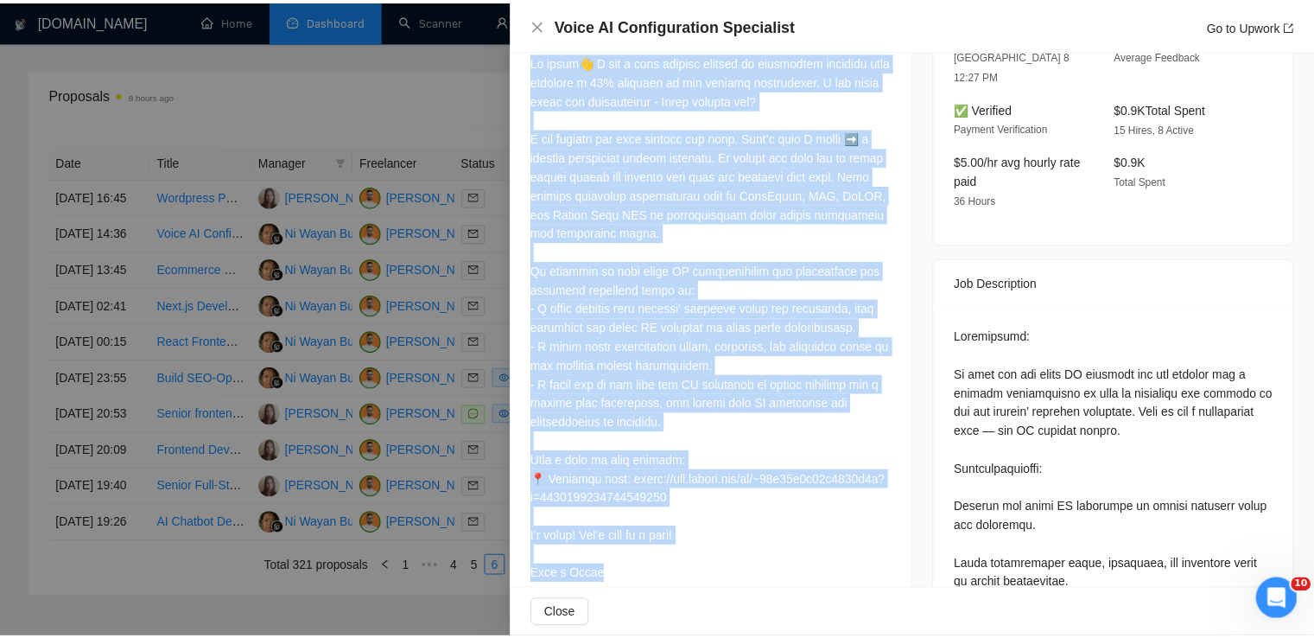
scroll to position [0, 0]
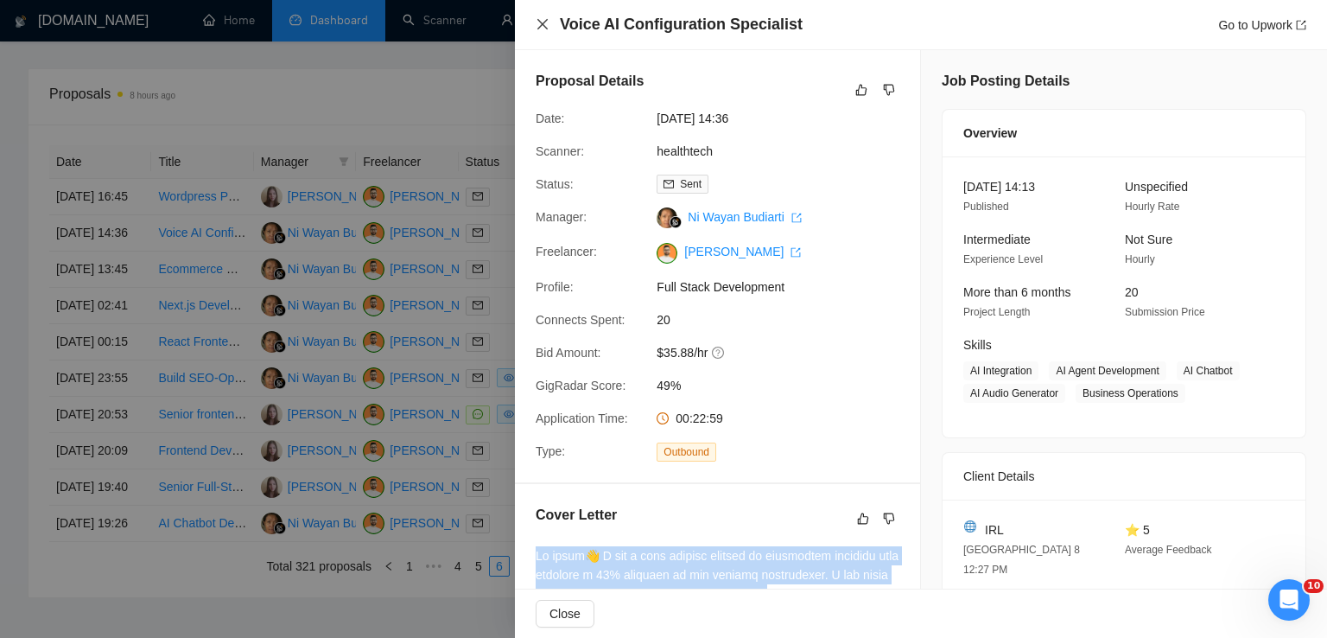
click at [547, 22] on icon "close" at bounding box center [543, 24] width 14 height 14
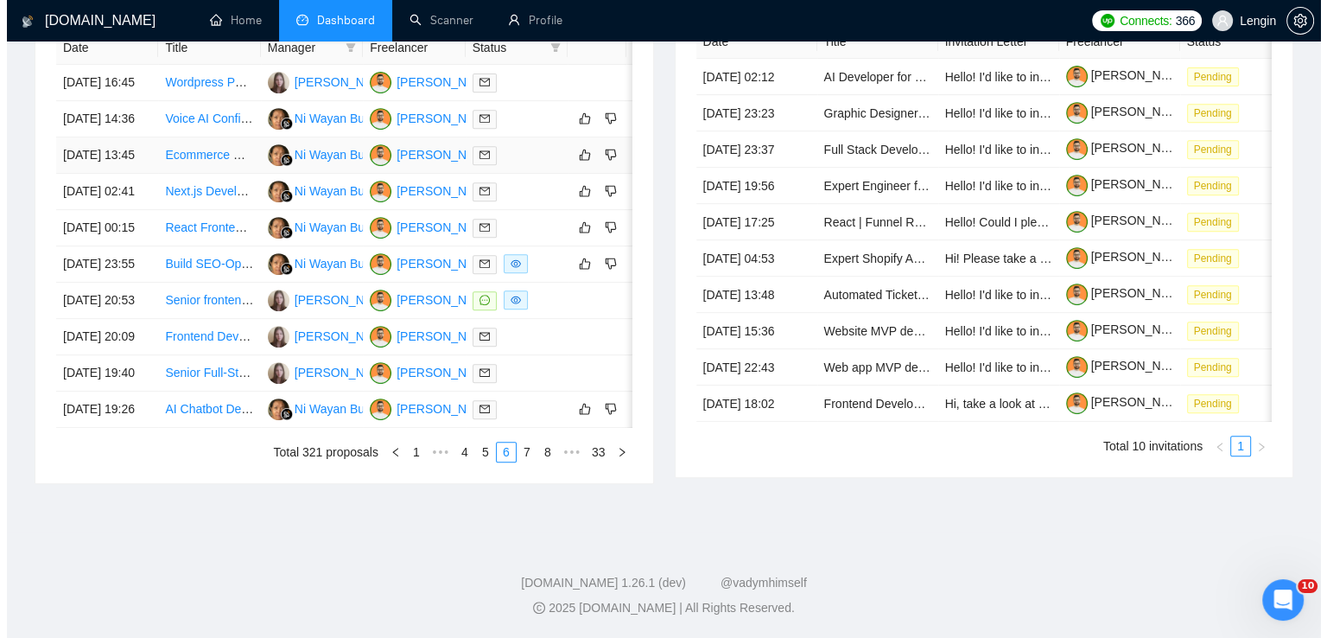
scroll to position [804, 0]
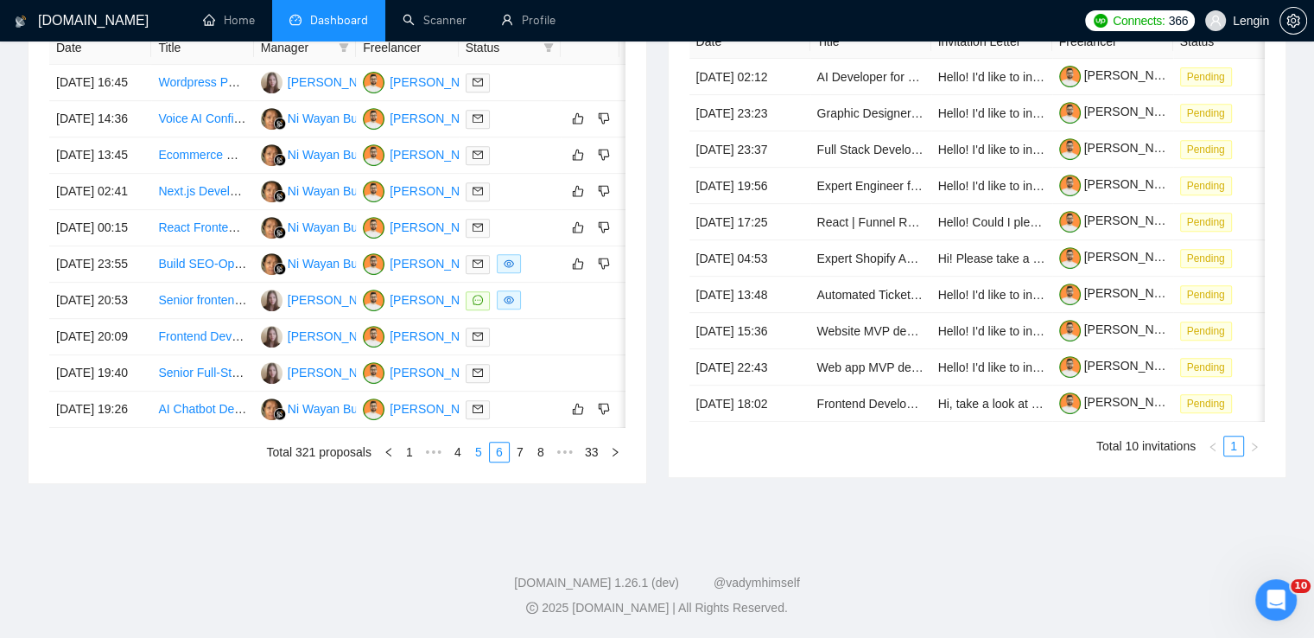
click at [474, 461] on link "5" at bounding box center [478, 451] width 19 height 19
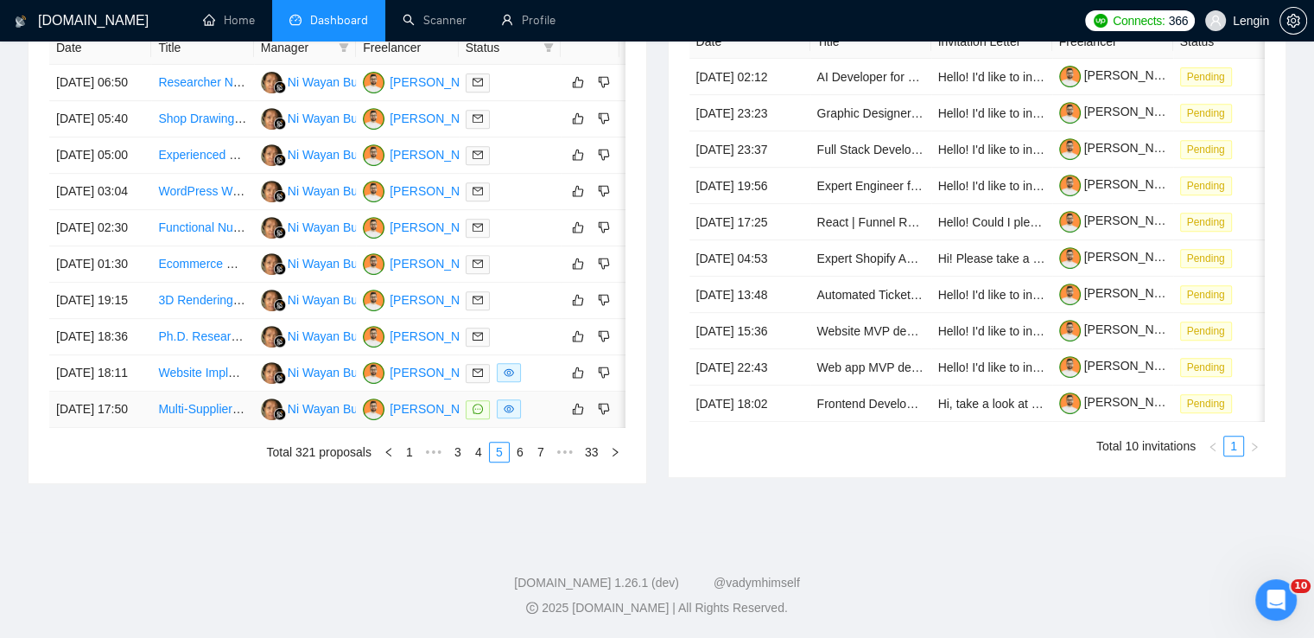
click at [192, 428] on td "Multi-Supplier Travel Booking Engine – API Integration (HotelBeds, RateHawk, TB…" at bounding box center [202, 409] width 102 height 36
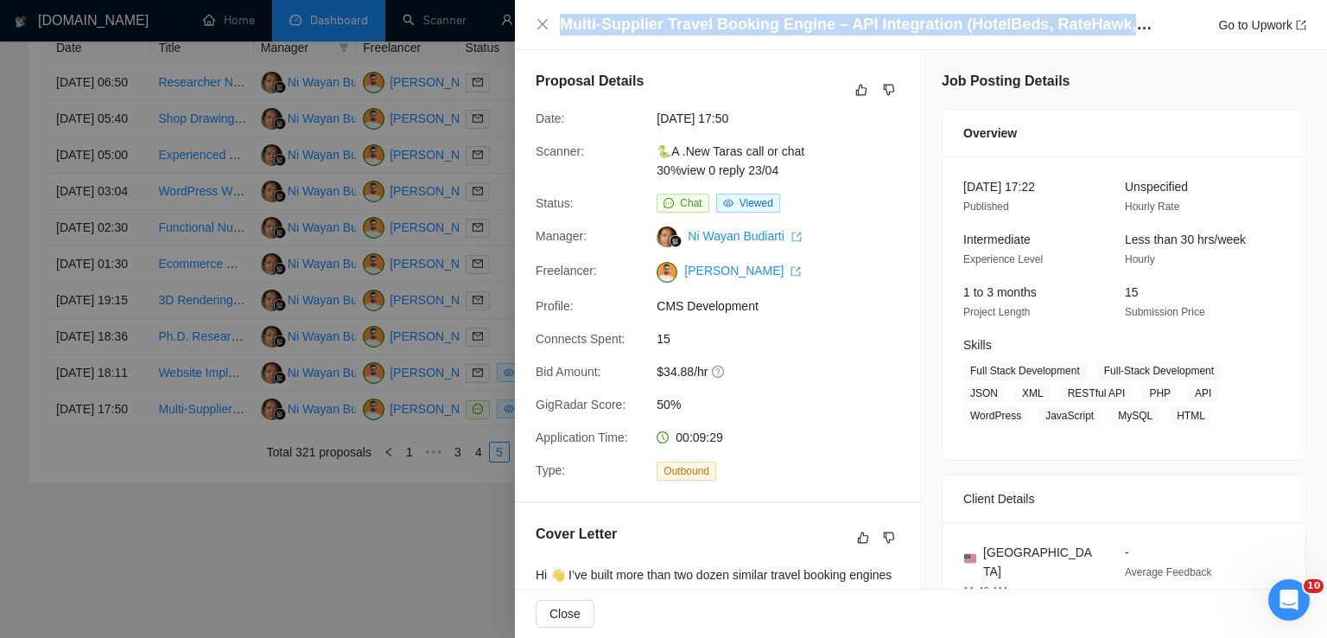
drag, startPoint x: 562, startPoint y: 20, endPoint x: 1213, endPoint y: 20, distance: 651.3
click at [1213, 20] on div "Multi-Supplier Travel Booking Engine – API Integration (HotelBeds, RateHawk, TB…" at bounding box center [933, 25] width 746 height 22
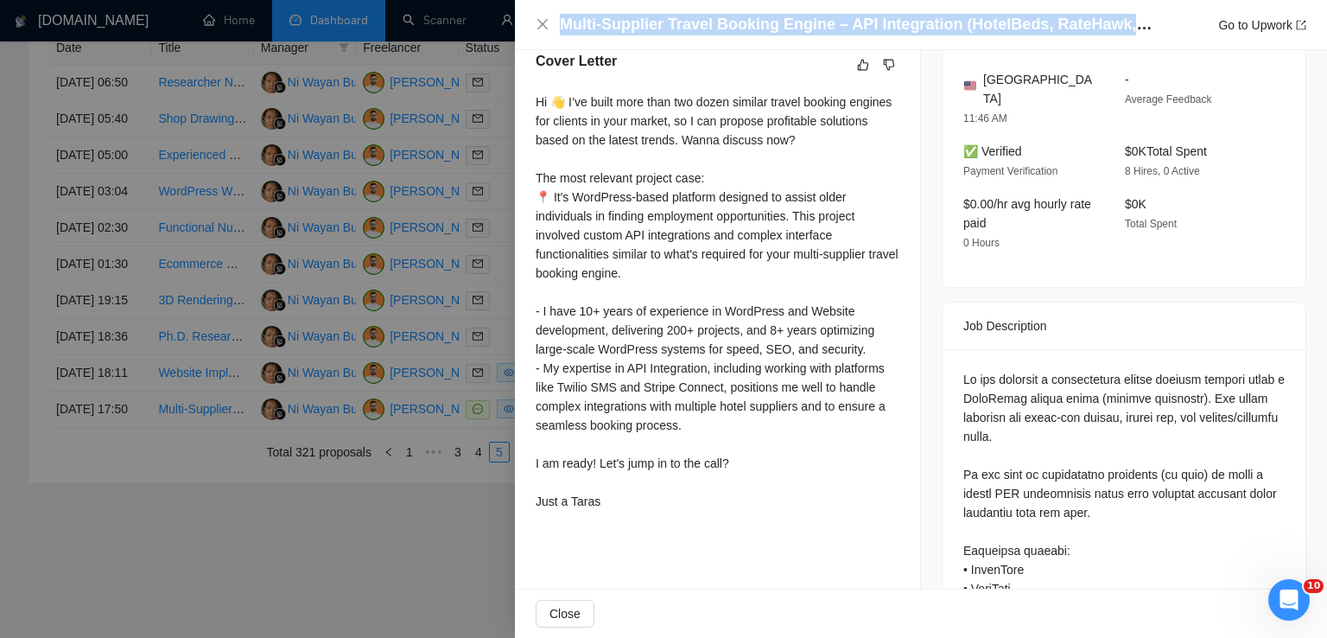
scroll to position [473, 0]
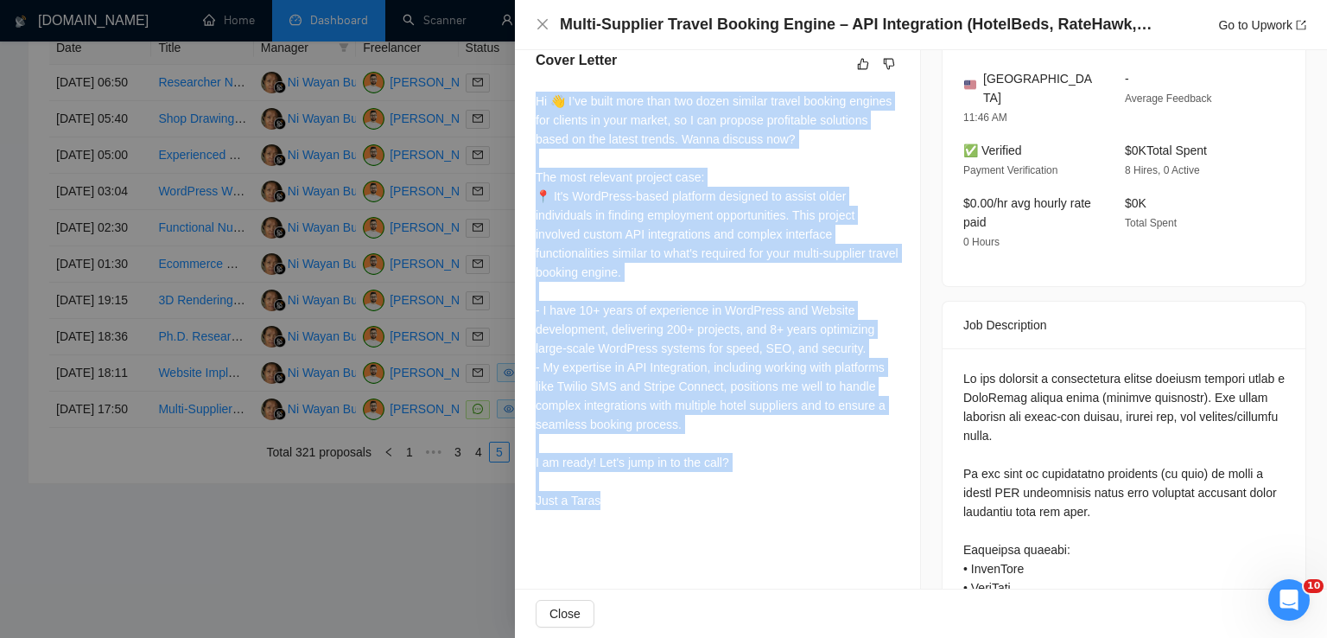
drag, startPoint x: 533, startPoint y: 105, endPoint x: 625, endPoint y: 495, distance: 400.4
click at [625, 495] on div "Cover Letter Hi 👋 I’ve built more than two dozen similar travel booking engines…" at bounding box center [717, 283] width 405 height 508
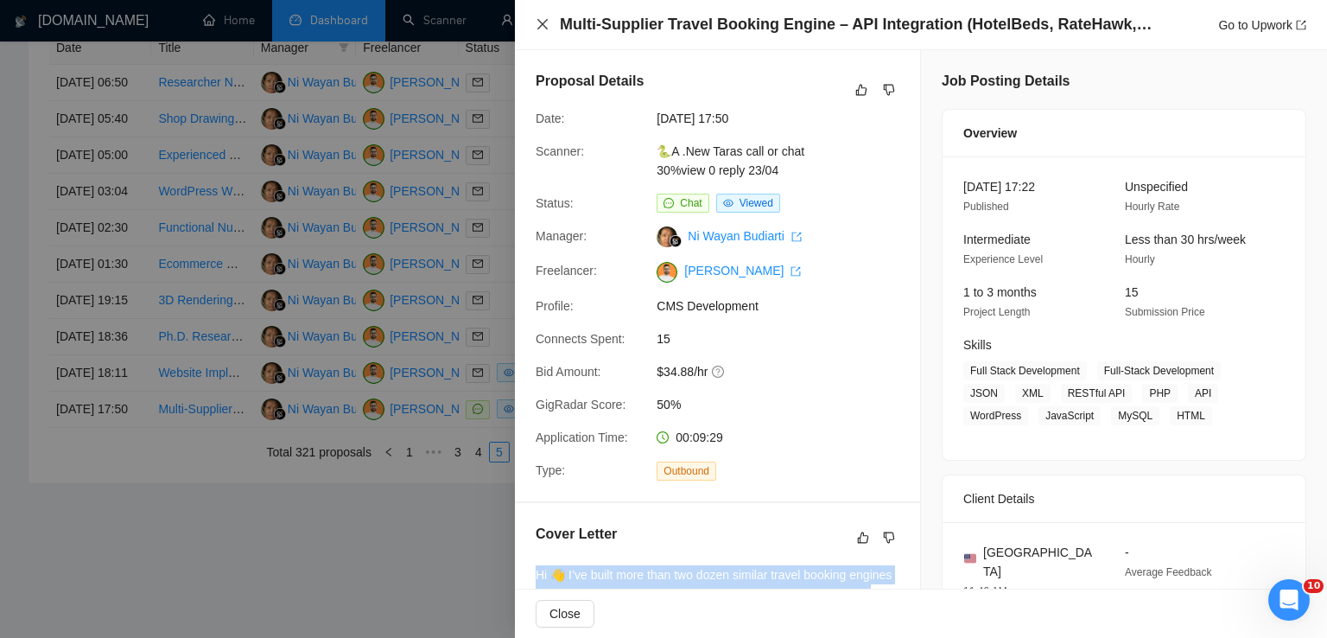
click at [538, 31] on icon "close" at bounding box center [543, 24] width 14 height 14
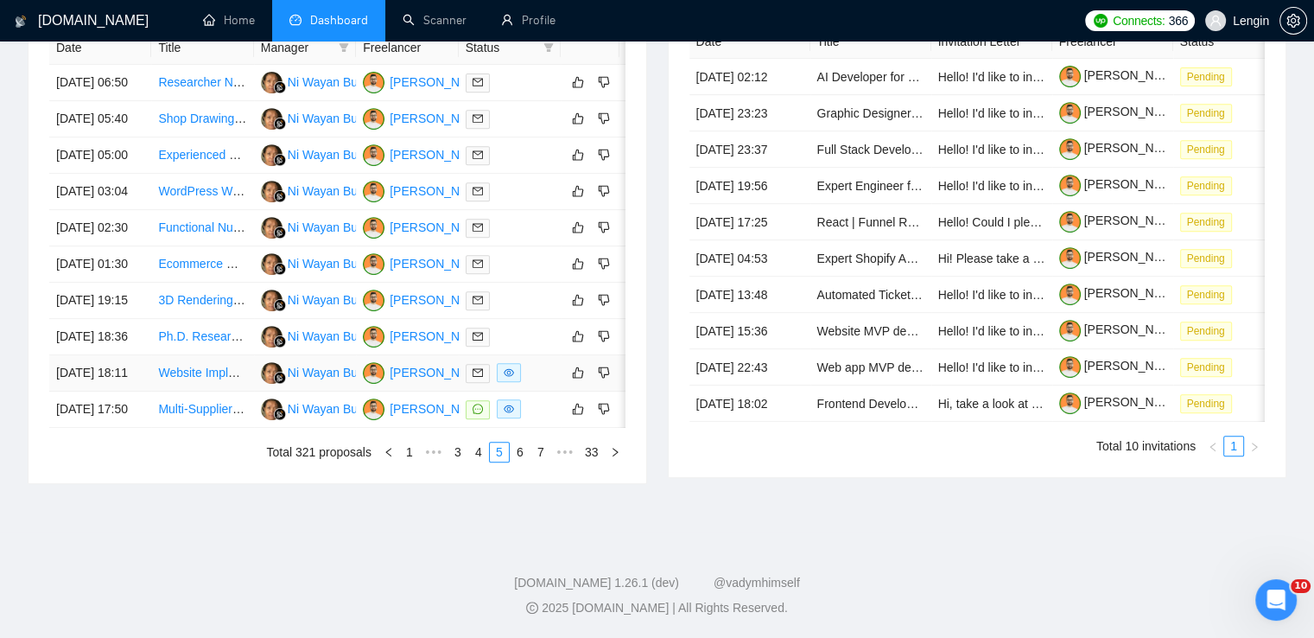
click at [205, 391] on td "Website Implementation Specialist for Salla/Zid (Saudi E-Commerce Platform)" at bounding box center [202, 373] width 102 height 36
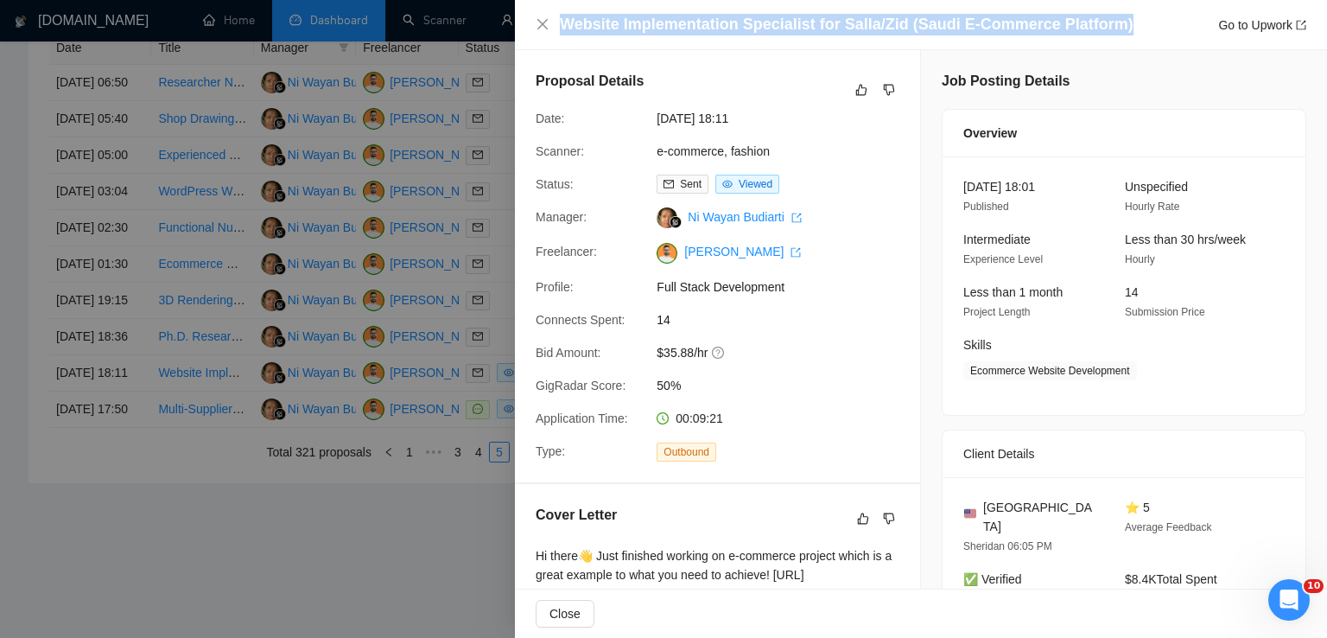
drag, startPoint x: 558, startPoint y: 21, endPoint x: 1164, endPoint y: 28, distance: 605.6
click at [1164, 28] on div "Website Implementation Specialist for Salla/Zid (Saudi E-Commerce Platform) Go …" at bounding box center [921, 25] width 771 height 22
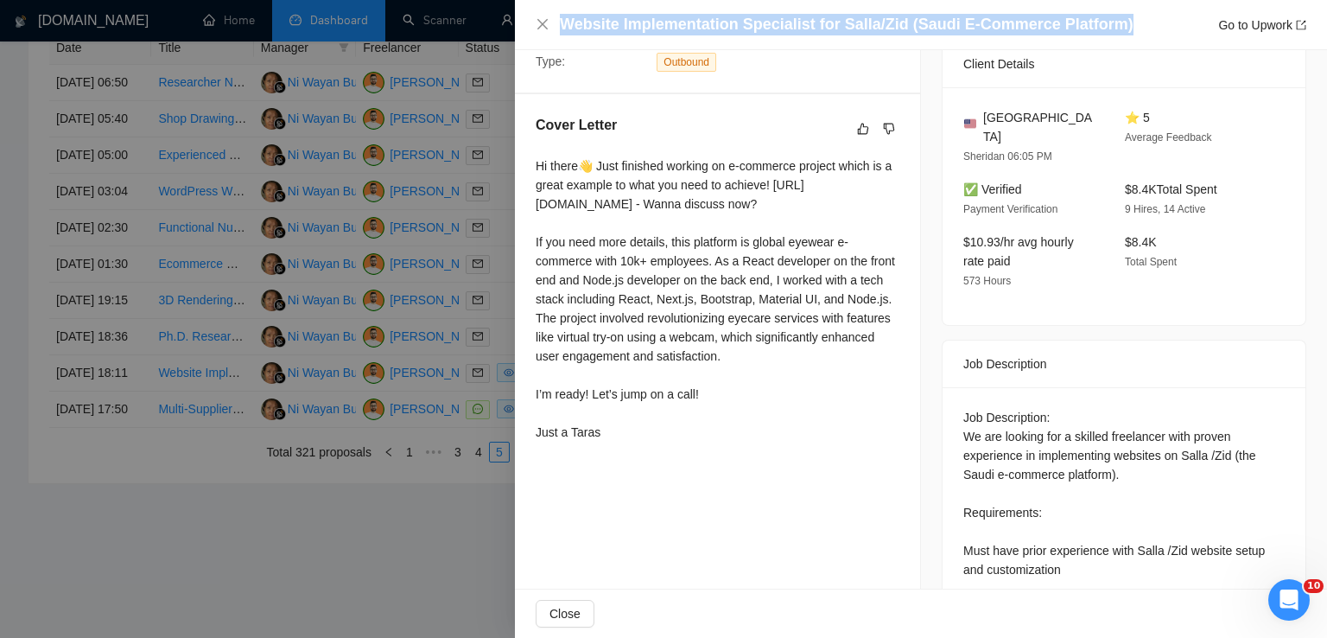
scroll to position [387, 0]
drag, startPoint x: 530, startPoint y: 166, endPoint x: 600, endPoint y: 476, distance: 318.1
click at [600, 472] on div "Cover Letter Hi there👋 Just finished working on e-commerce project which is a g…" at bounding box center [717, 284] width 405 height 375
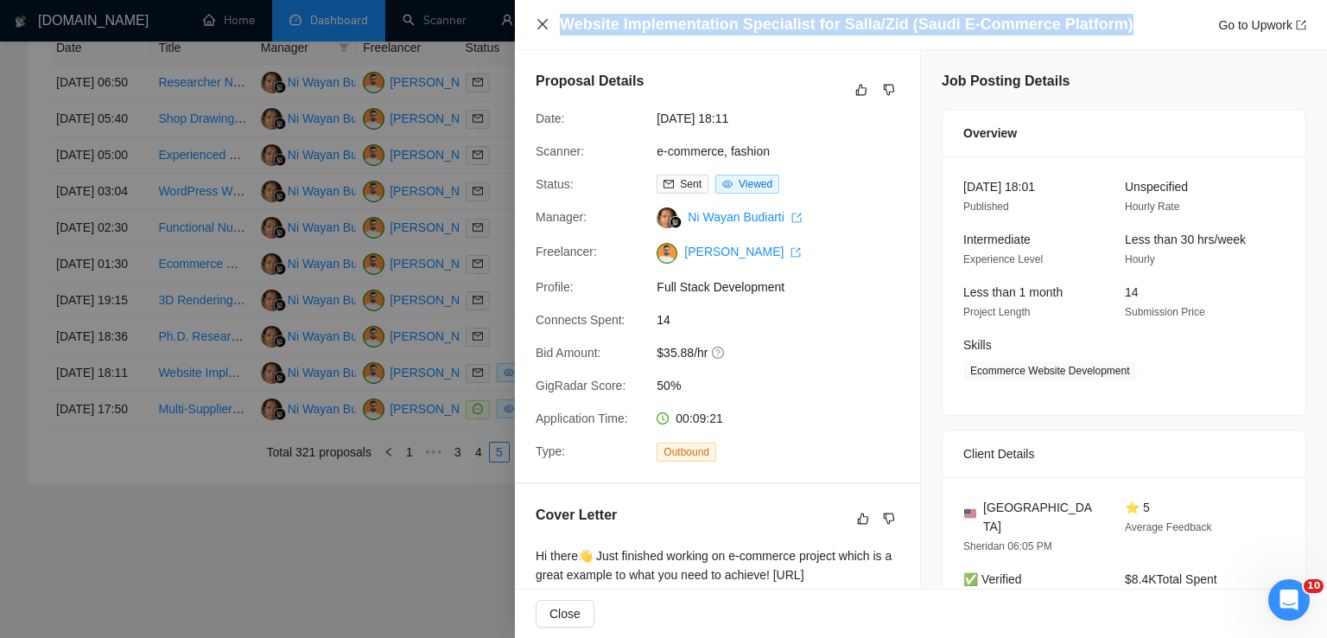
click at [544, 30] on icon "close" at bounding box center [543, 24] width 14 height 14
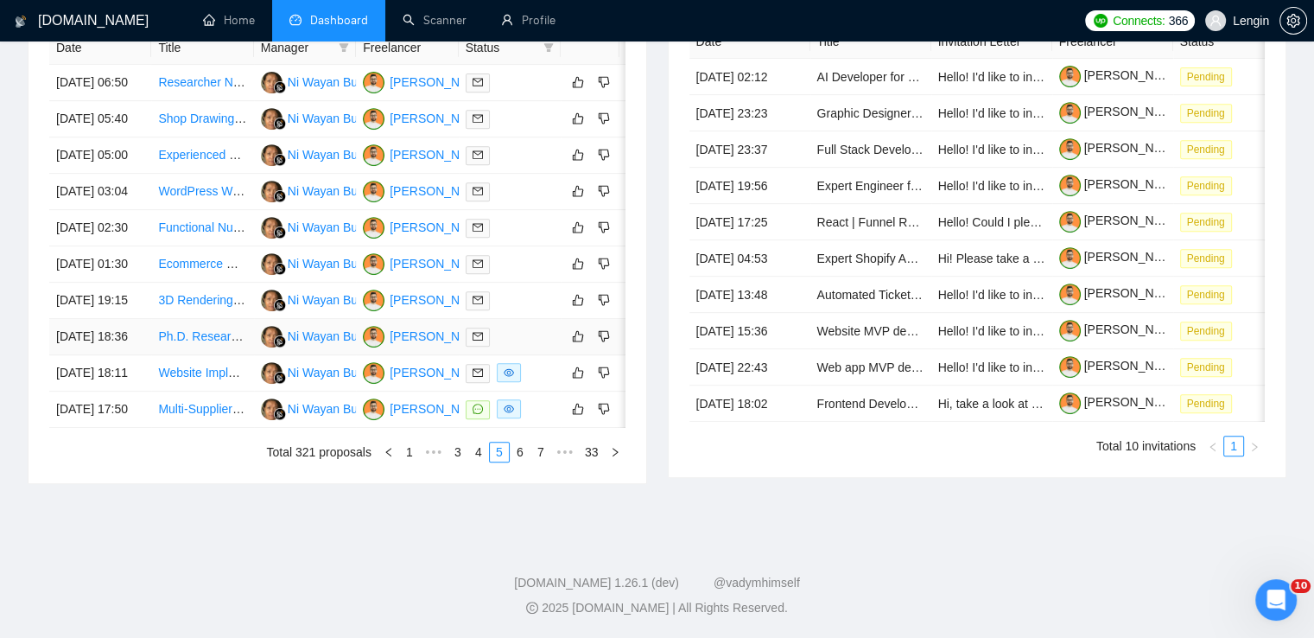
click at [210, 355] on td "Ph.D. Researcher Needed for AI R&D Project" at bounding box center [202, 337] width 102 height 36
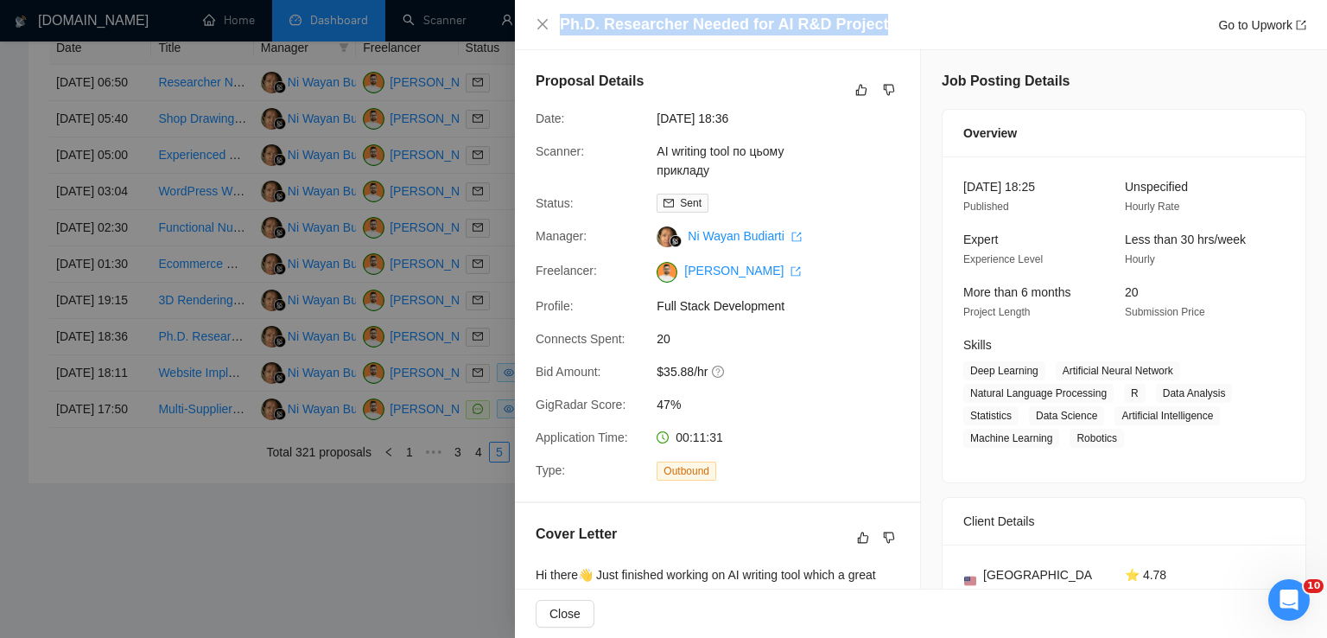
drag, startPoint x: 877, startPoint y: 22, endPoint x: 561, endPoint y: 15, distance: 316.2
click at [561, 15] on div "Ph.D. Researcher Needed for AI R&D Project Go to Upwork" at bounding box center [933, 25] width 746 height 22
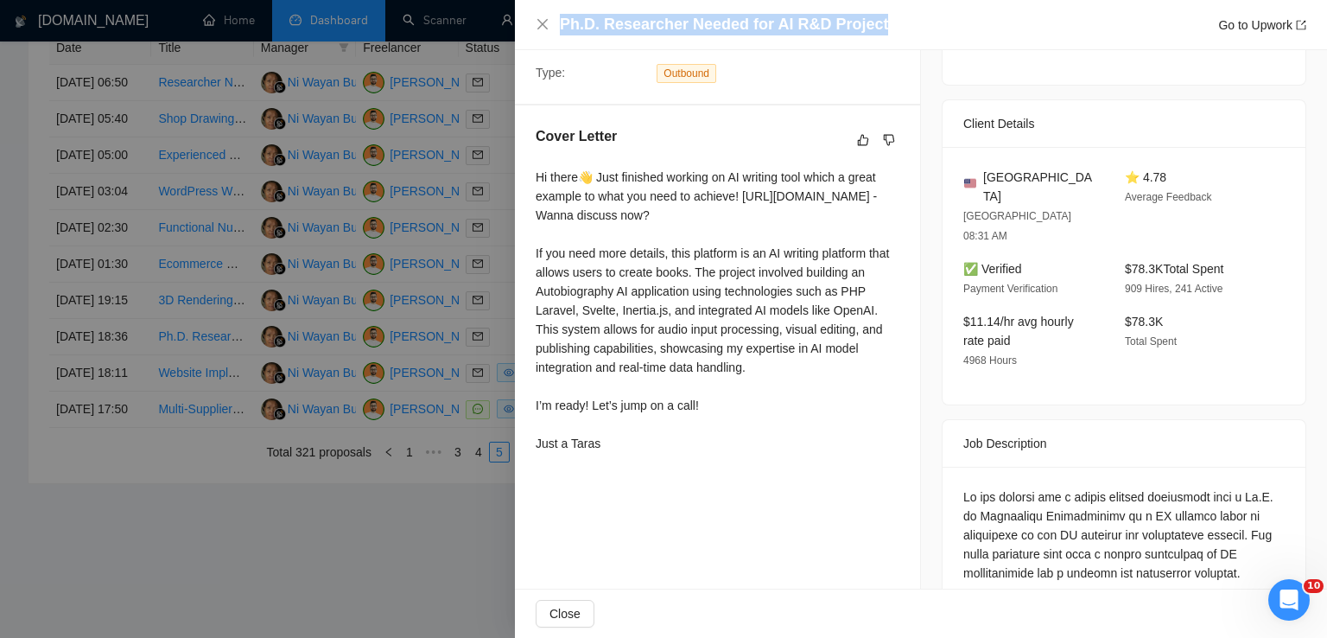
scroll to position [397, 0]
drag, startPoint x: 532, startPoint y: 170, endPoint x: 610, endPoint y: 456, distance: 296.3
click at [610, 456] on div "Cover Letter Hi there👋 Just finished working on AI writing tool which a great e…" at bounding box center [717, 292] width 405 height 375
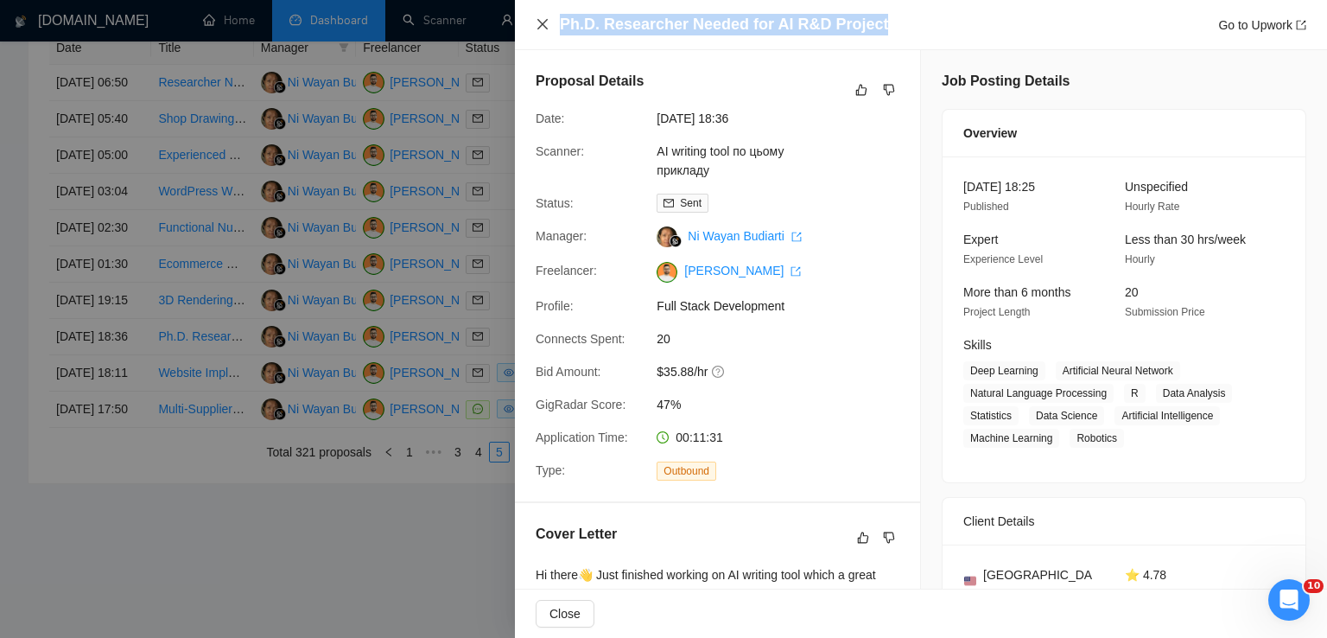
click at [543, 23] on icon "close" at bounding box center [542, 24] width 10 height 10
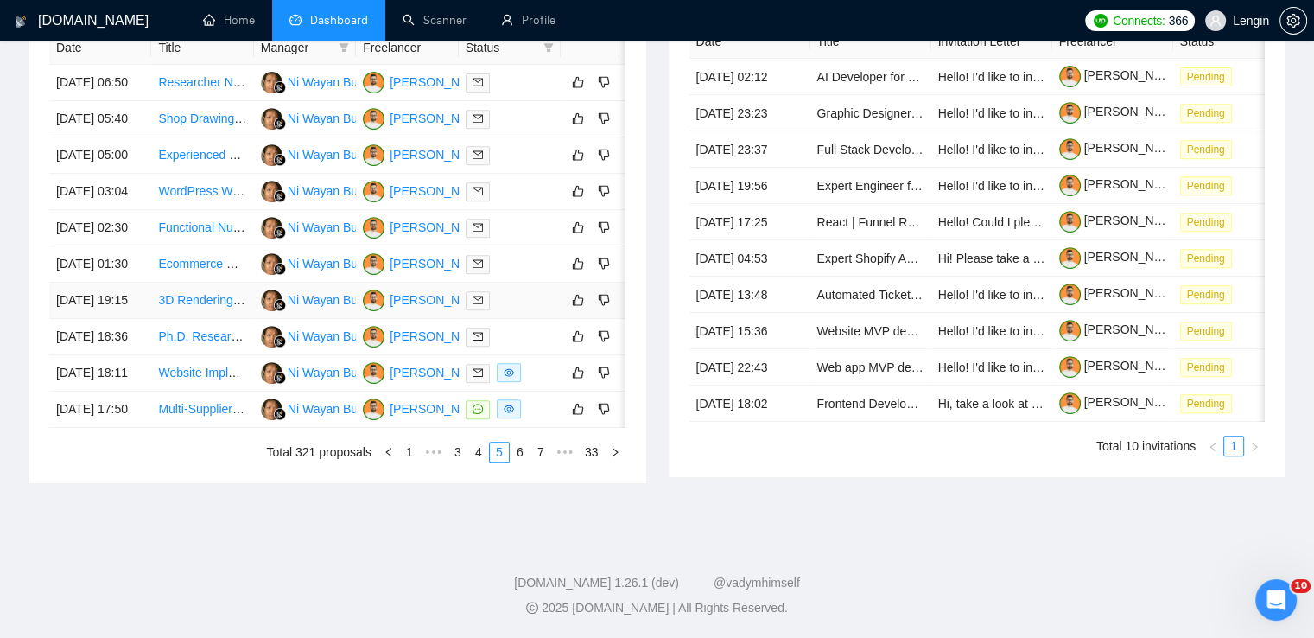
click at [183, 319] on td "3D Rendering Artist Needed for Senior Living Product Development" at bounding box center [202, 300] width 102 height 36
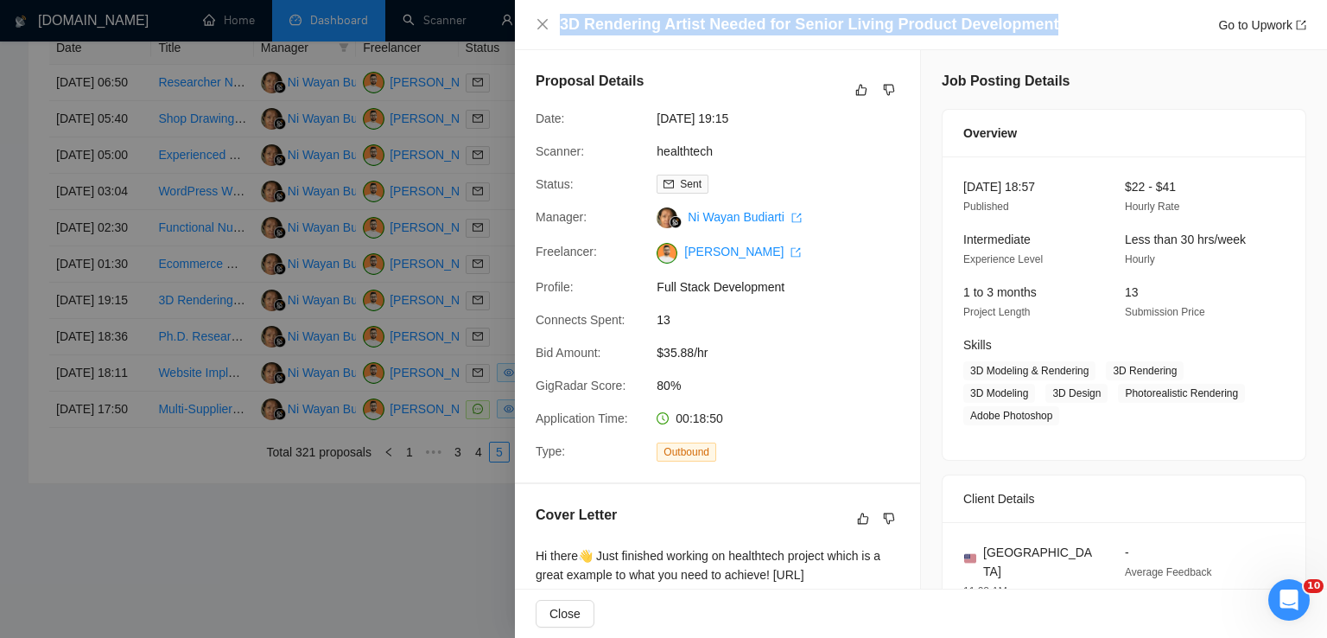
drag, startPoint x: 1040, startPoint y: 29, endPoint x: 560, endPoint y: 23, distance: 480.3
click at [560, 23] on div "3D Rendering Artist Needed for Senior Living Product Development Go to Upwork" at bounding box center [933, 25] width 746 height 22
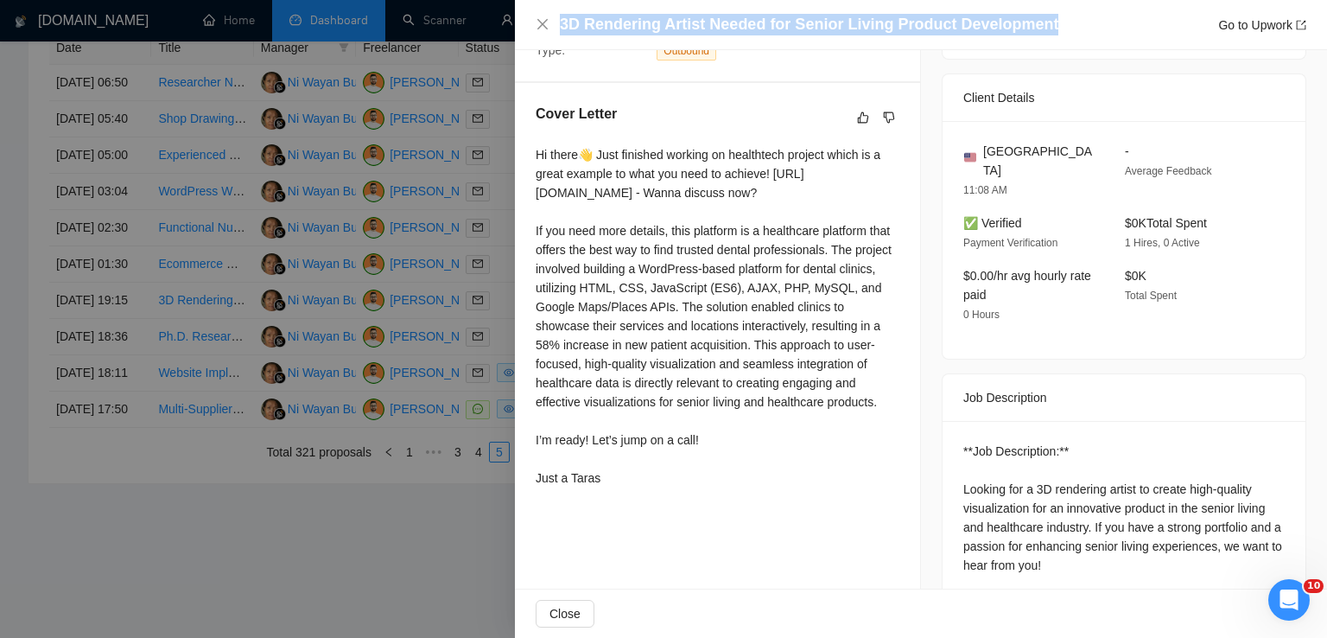
scroll to position [401, 0]
drag, startPoint x: 531, startPoint y: 151, endPoint x: 669, endPoint y: 498, distance: 373.8
click at [669, 498] on div "Cover Letter Hi there👋 Just finished working on healthtech project which is a g…" at bounding box center [717, 299] width 405 height 432
